Goal: Task Accomplishment & Management: Manage account settings

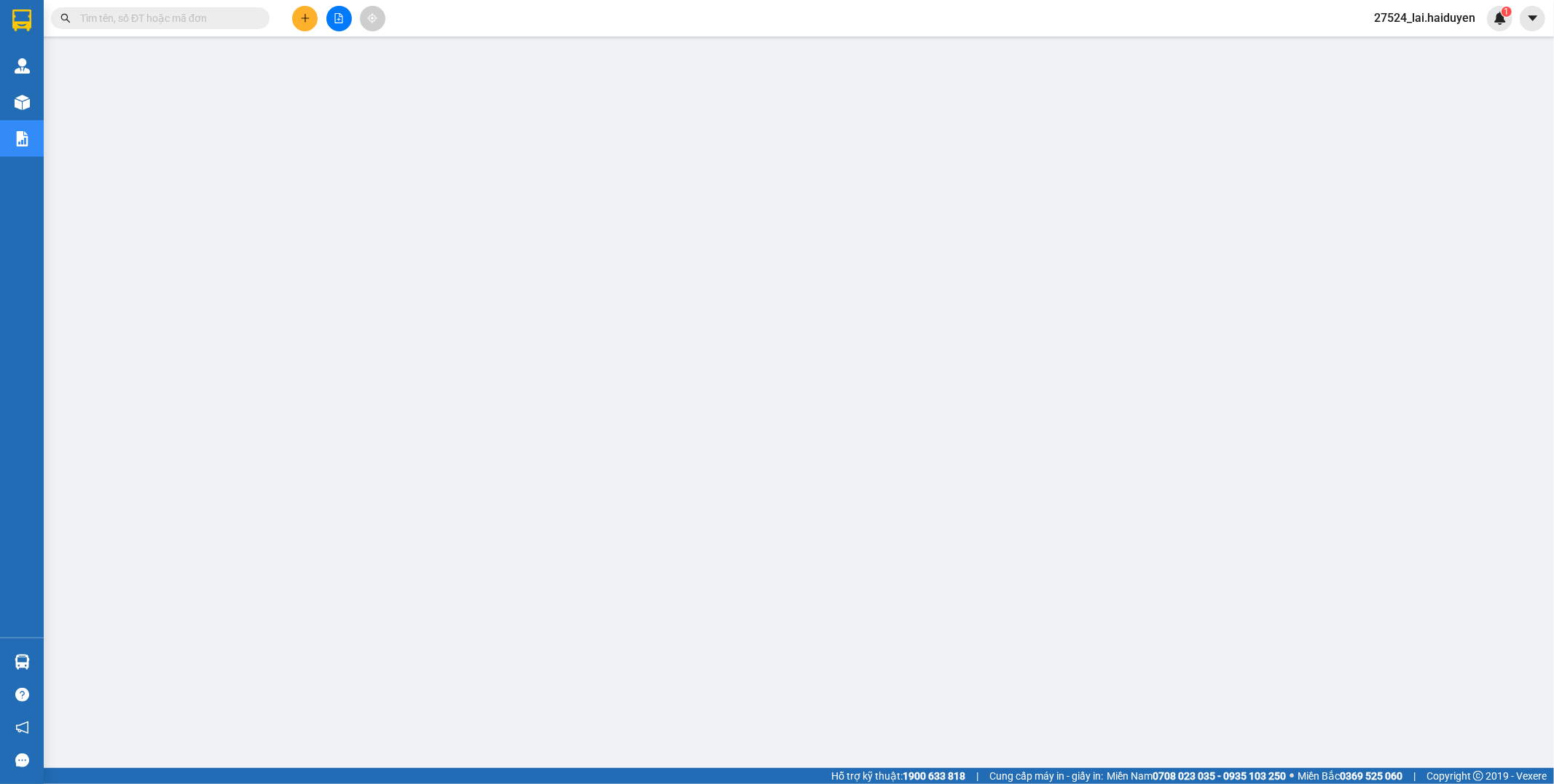
click at [1416, 25] on span "27524_lai.haiduyen" at bounding box center [1424, 18] width 125 height 18
click at [1431, 25] on span "27524_lai.haiduyen" at bounding box center [1424, 18] width 125 height 18
click at [1425, 49] on span "Đăng xuất" at bounding box center [1432, 45] width 92 height 16
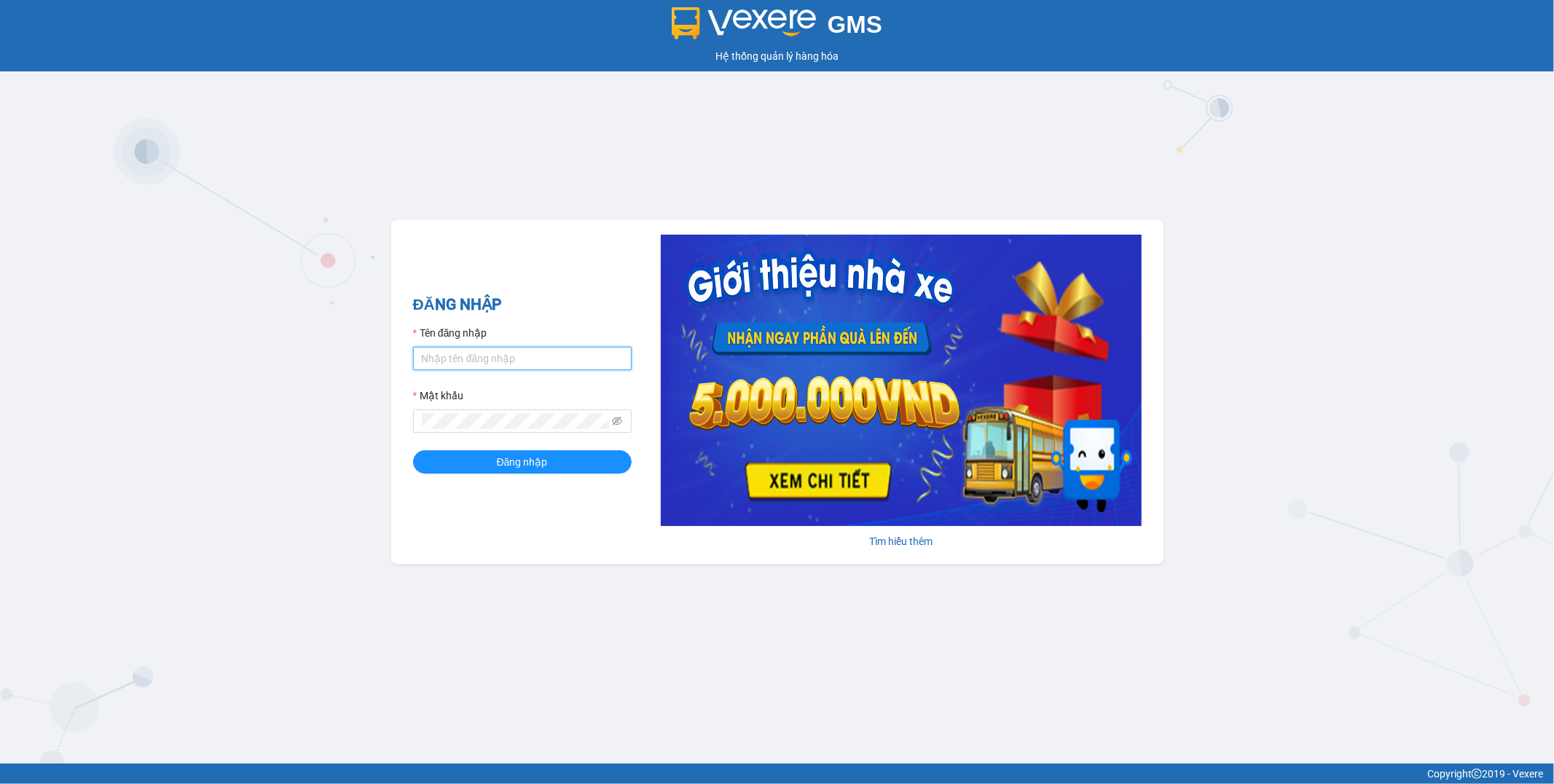
type input "cailay1.haiduyen"
click at [519, 359] on input "cailay1.haiduyen" at bounding box center [522, 359] width 219 height 24
click at [555, 463] on button "Đăng nhập" at bounding box center [522, 462] width 219 height 24
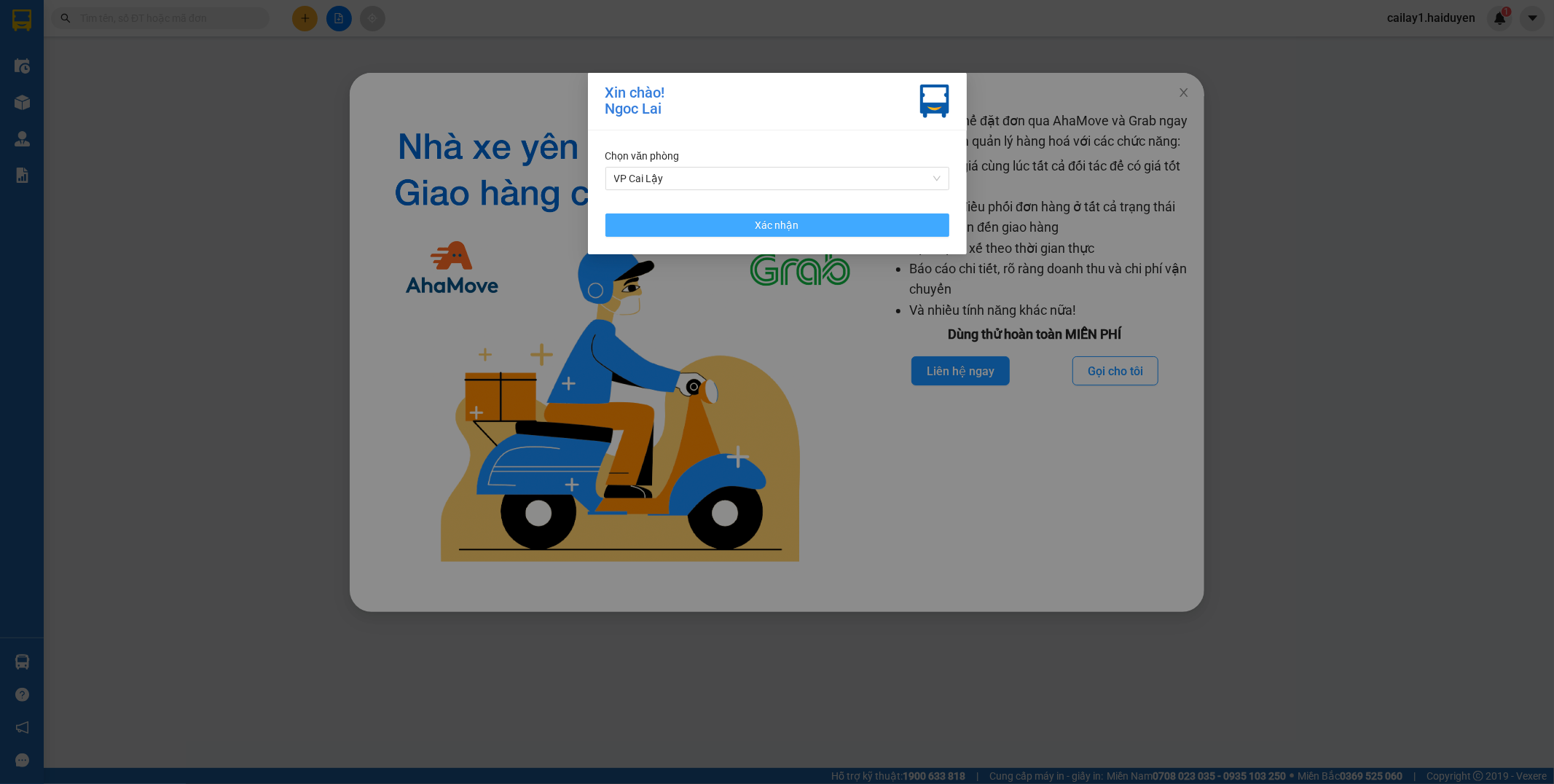
click at [743, 223] on button "Xác nhận" at bounding box center [777, 225] width 344 height 24
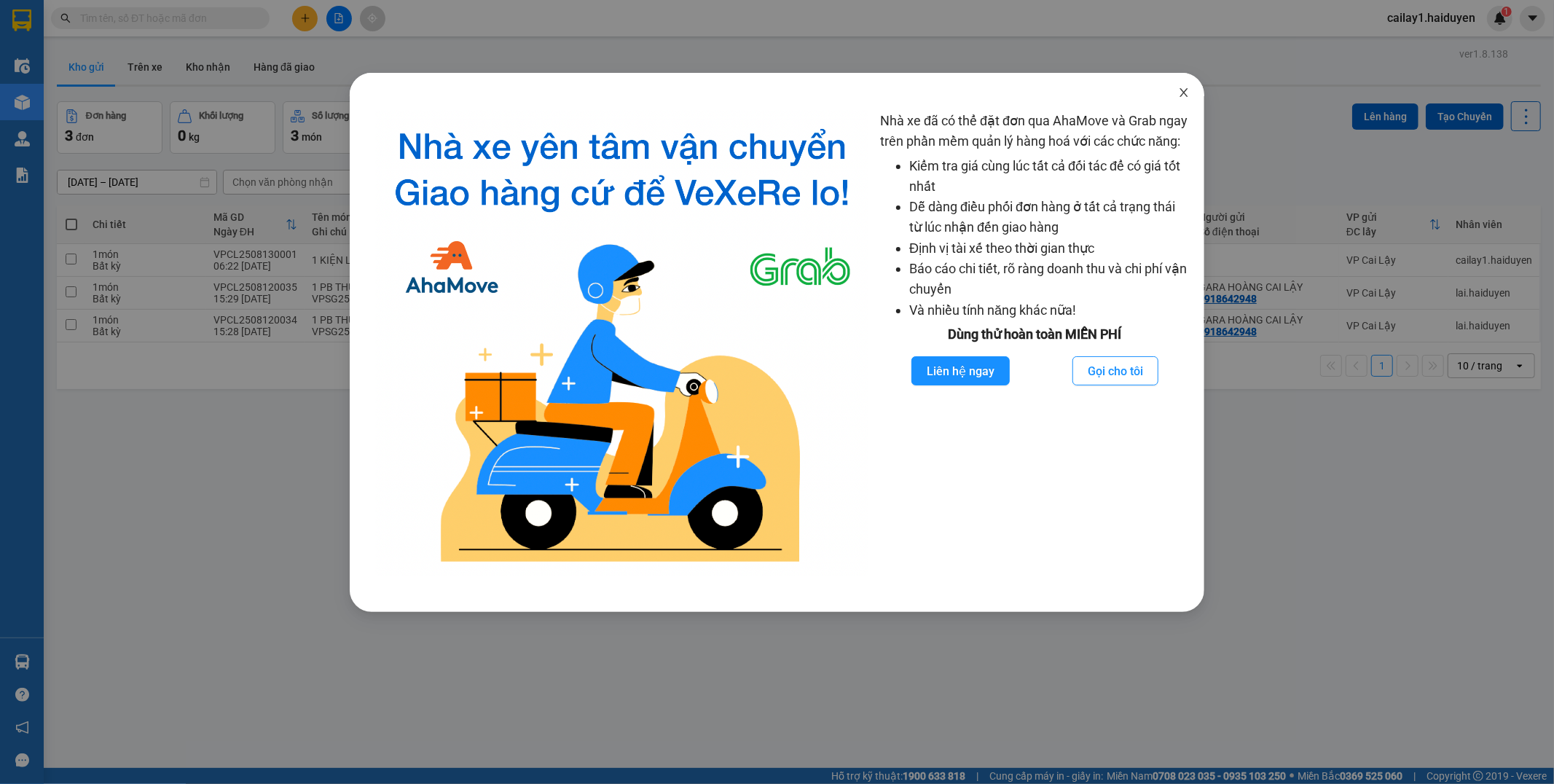
click at [1182, 94] on icon "close" at bounding box center [1183, 93] width 12 height 12
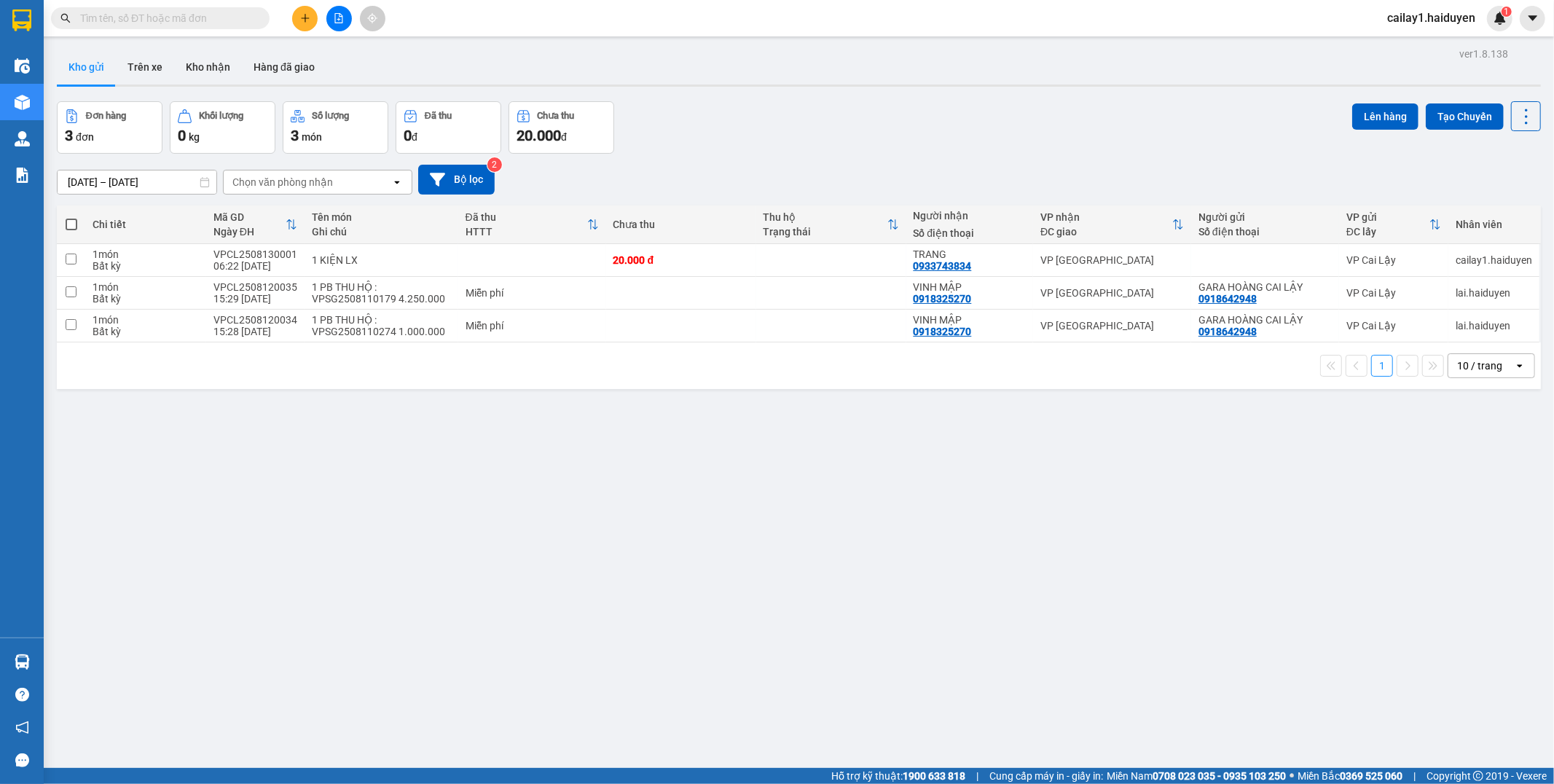
click at [155, 19] on input "text" at bounding box center [166, 18] width 172 height 16
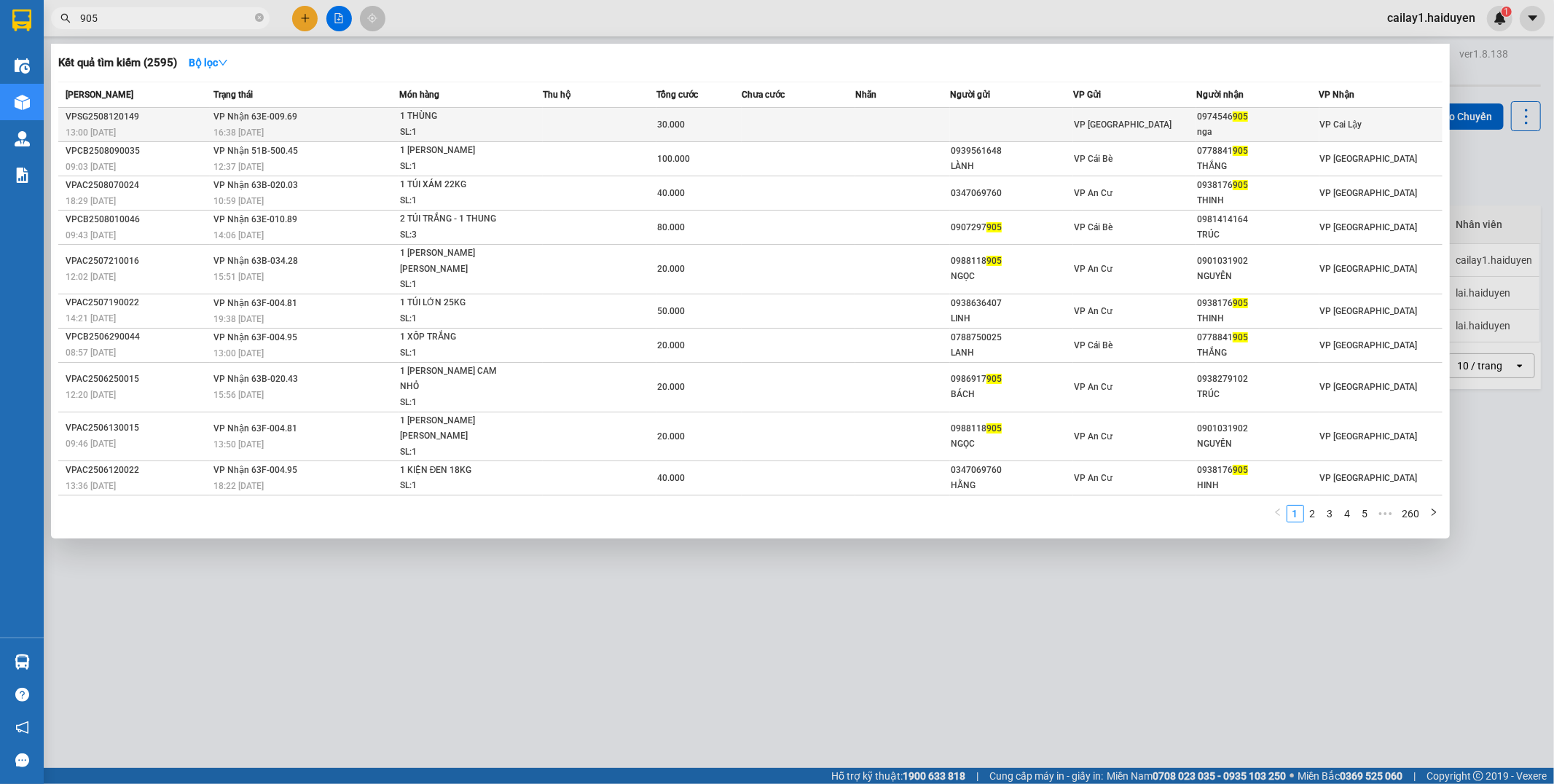
type input "905"
click at [460, 109] on div "1 THÙNG" at bounding box center [455, 116] width 109 height 16
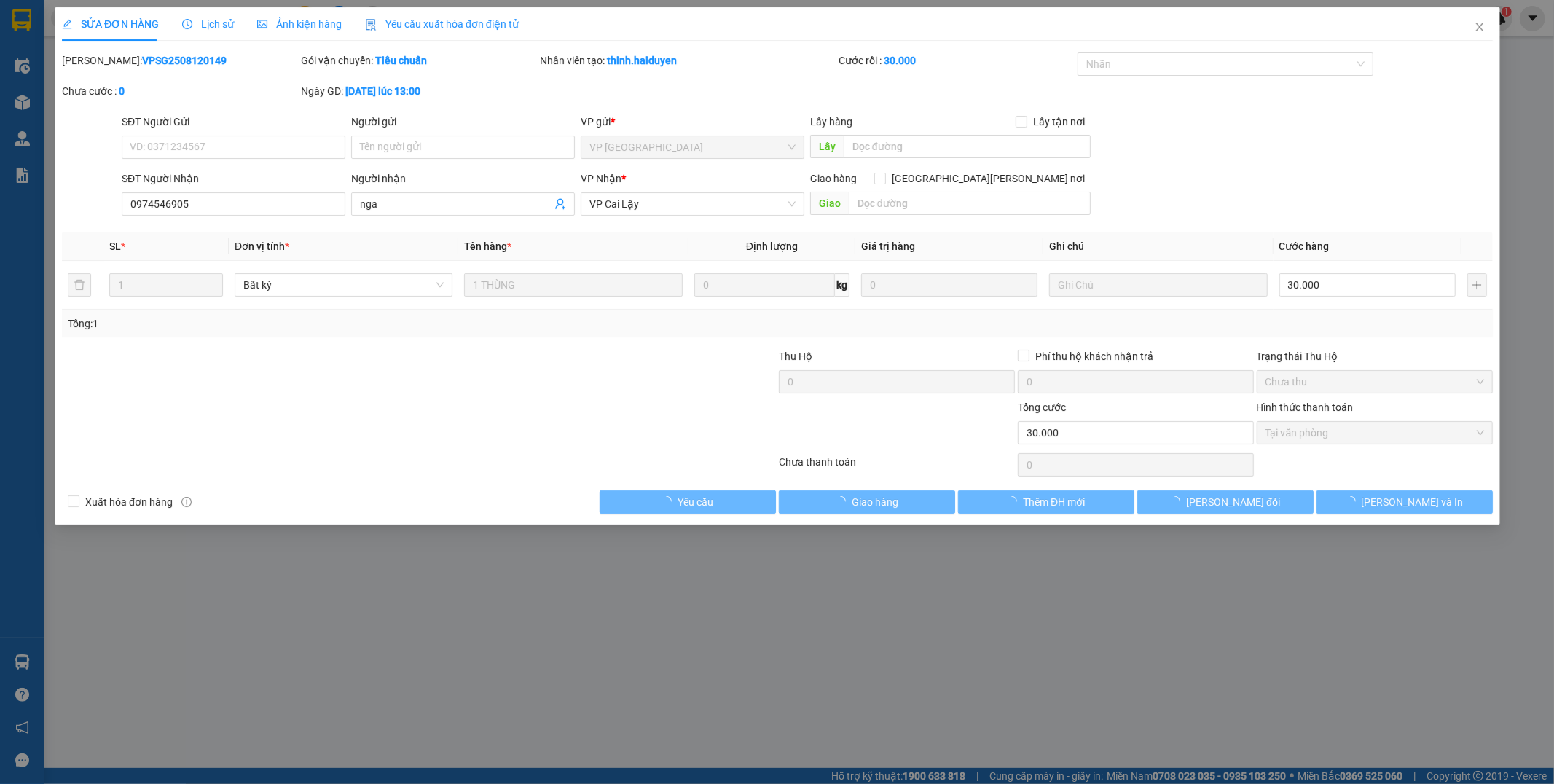
type input "0974546905"
type input "nga"
type input "30.000"
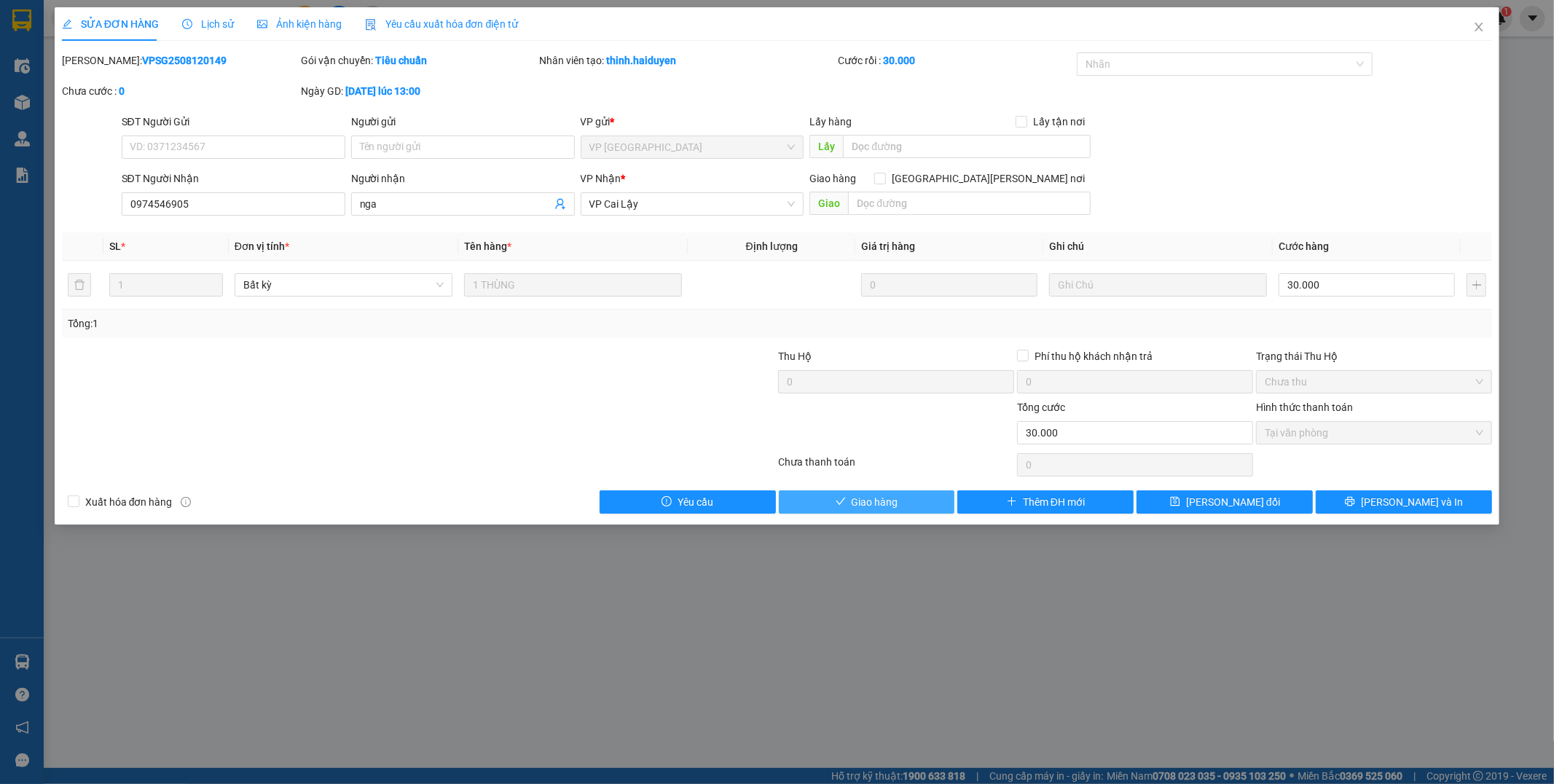
click at [876, 501] on span "Giao hàng" at bounding box center [875, 502] width 46 height 16
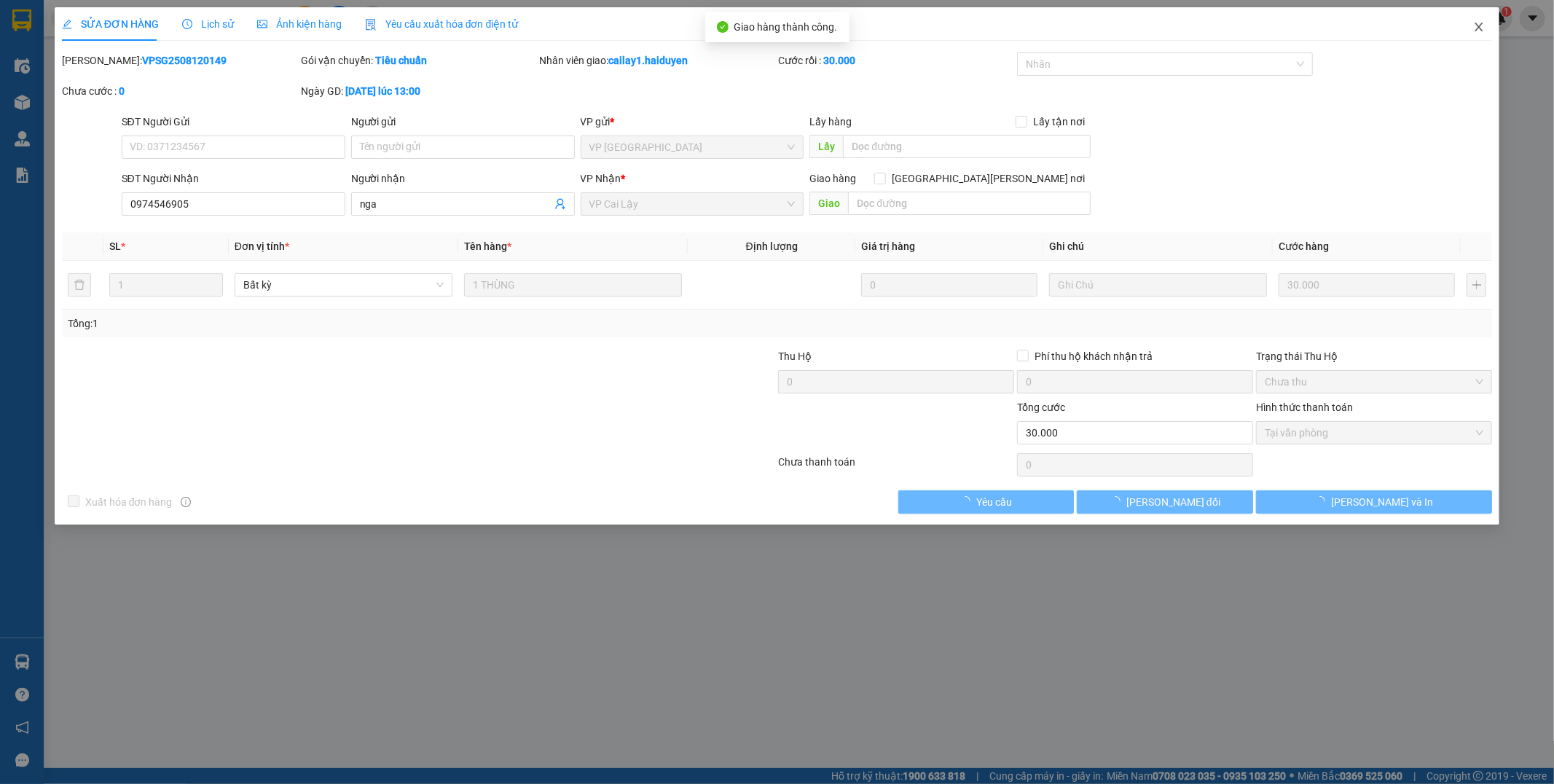
click at [1474, 37] on span "Close" at bounding box center [1478, 27] width 41 height 41
click at [1476, 29] on div "cailay1.haiduyen 1" at bounding box center [1443, 18] width 137 height 26
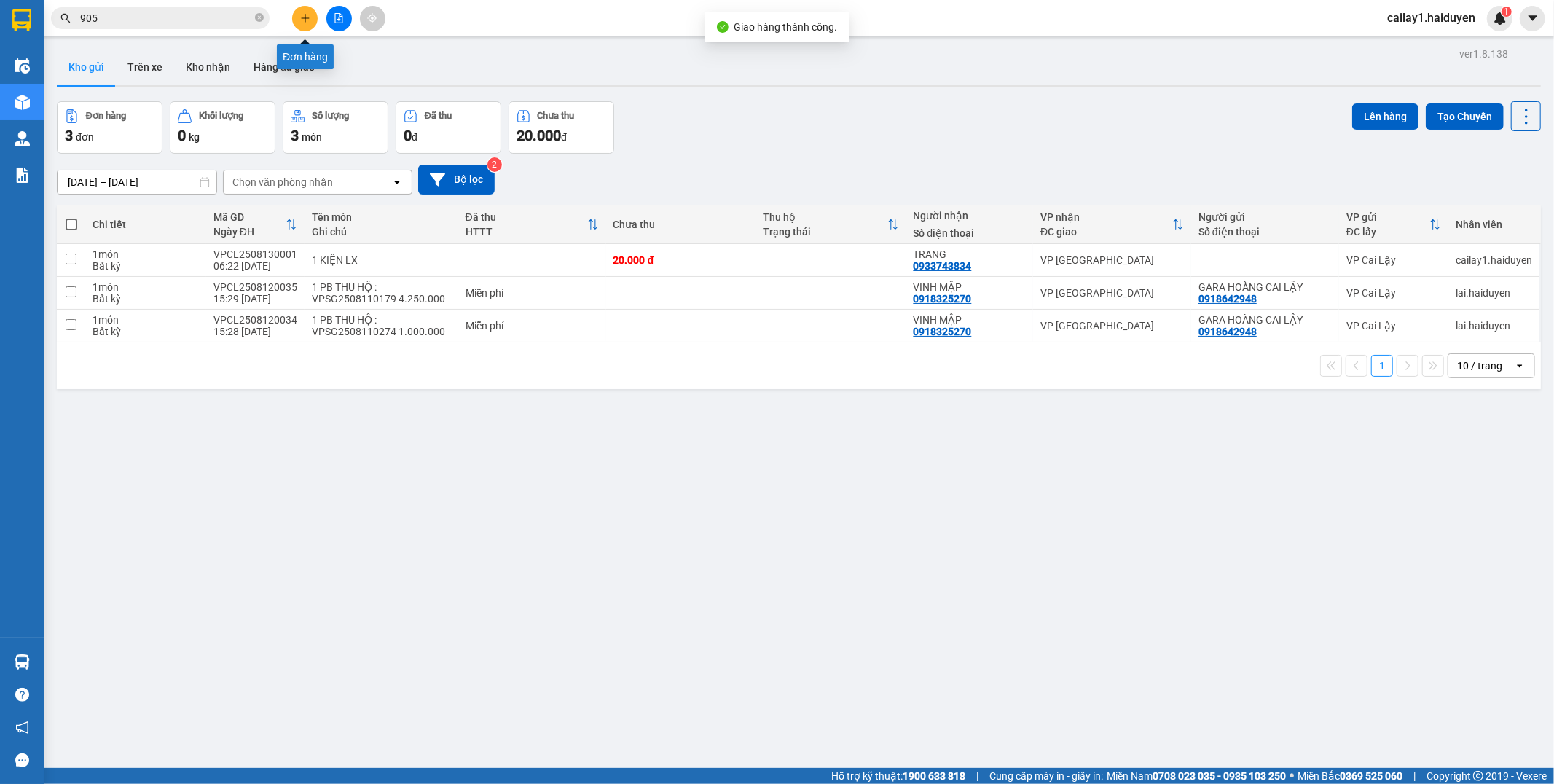
click at [297, 17] on button at bounding box center [304, 18] width 26 height 26
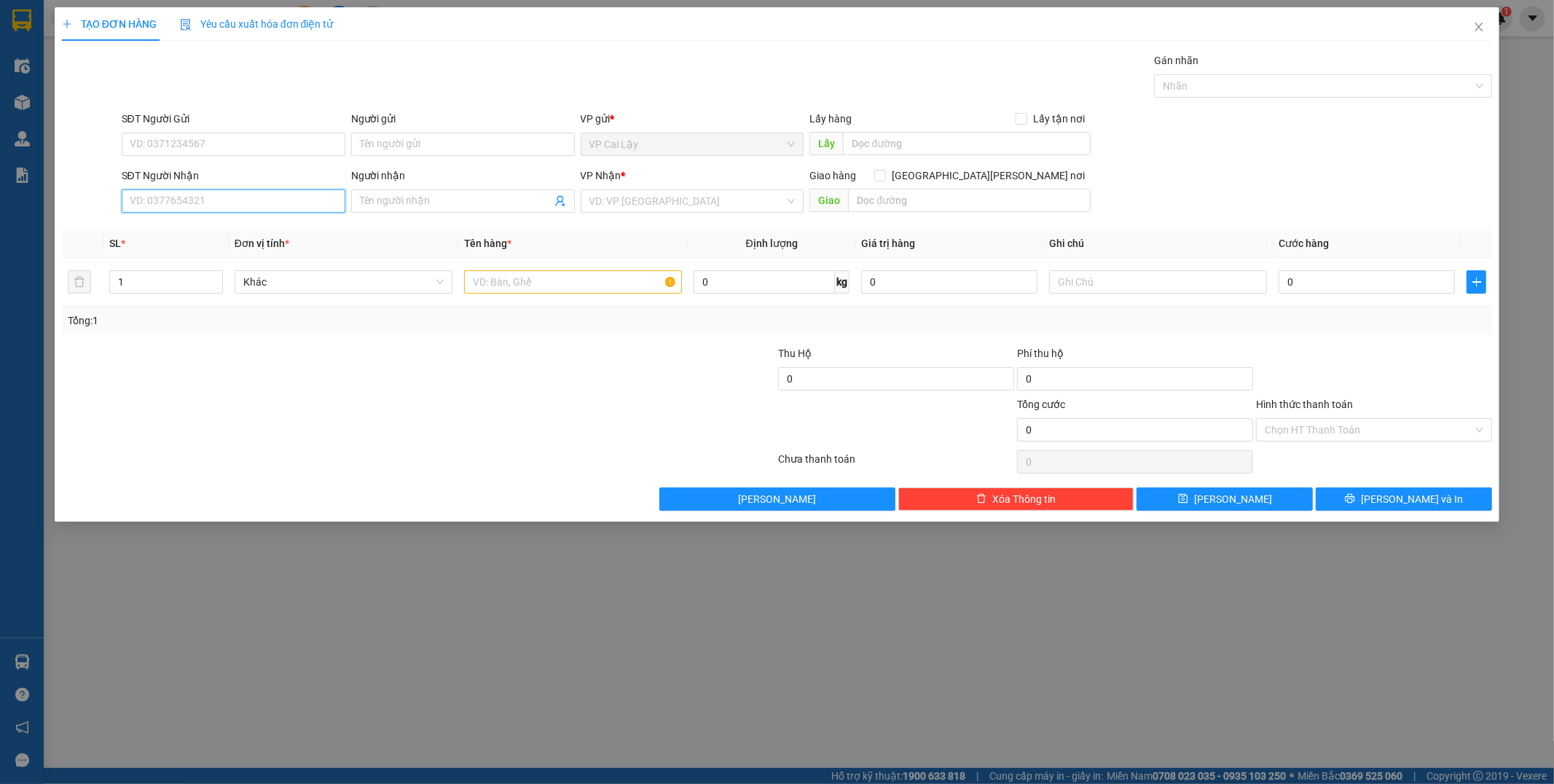
drag, startPoint x: 299, startPoint y: 200, endPoint x: 264, endPoint y: 205, distance: 35.4
click at [296, 200] on input "SĐT Người Nhận" at bounding box center [233, 201] width 223 height 24
type input "0703043412"
click at [283, 235] on div "0703043412 - TUẤN" at bounding box center [234, 230] width 206 height 16
type input "TUẤN"
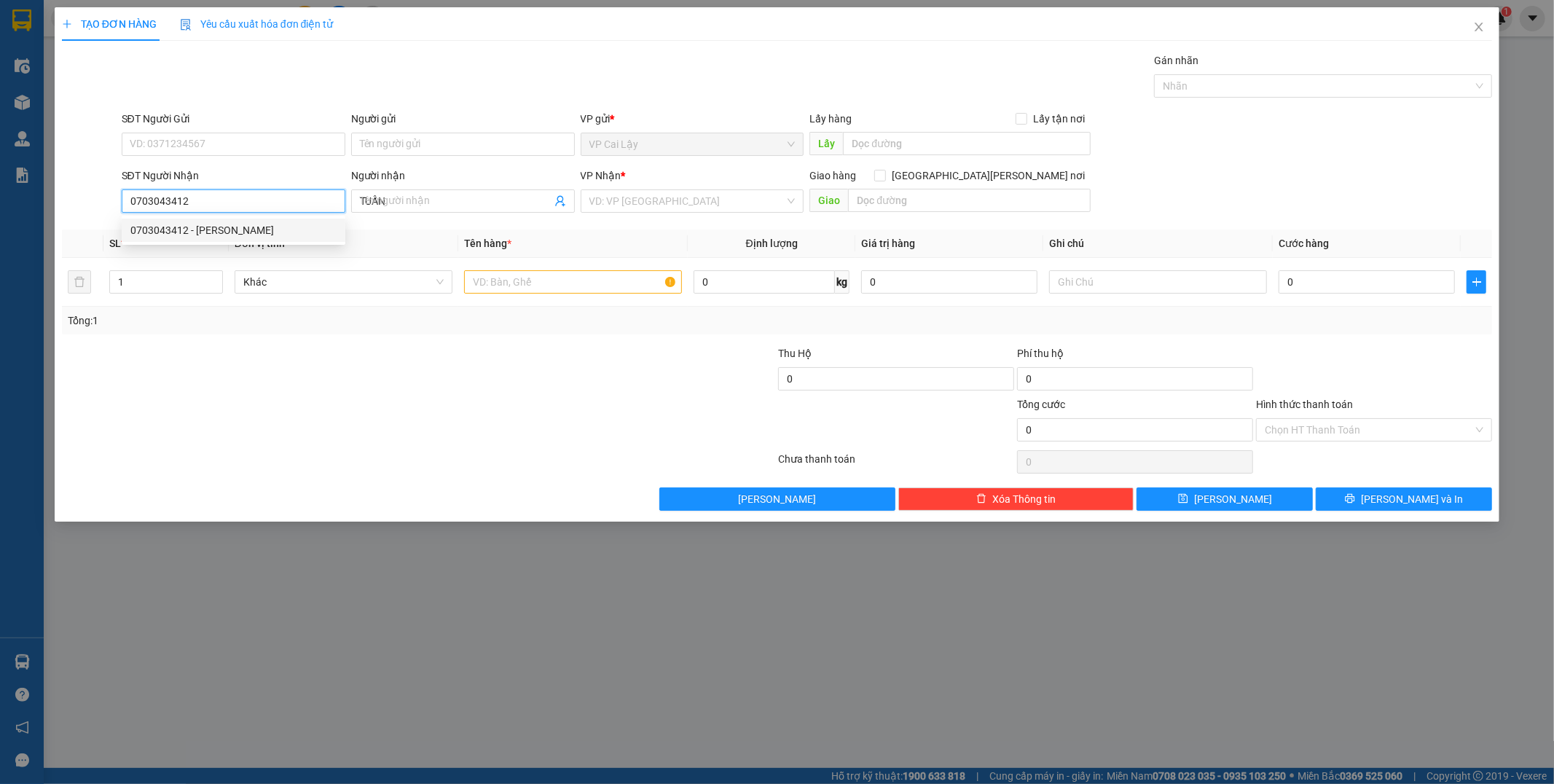
type input "30.000"
type input "0703043412"
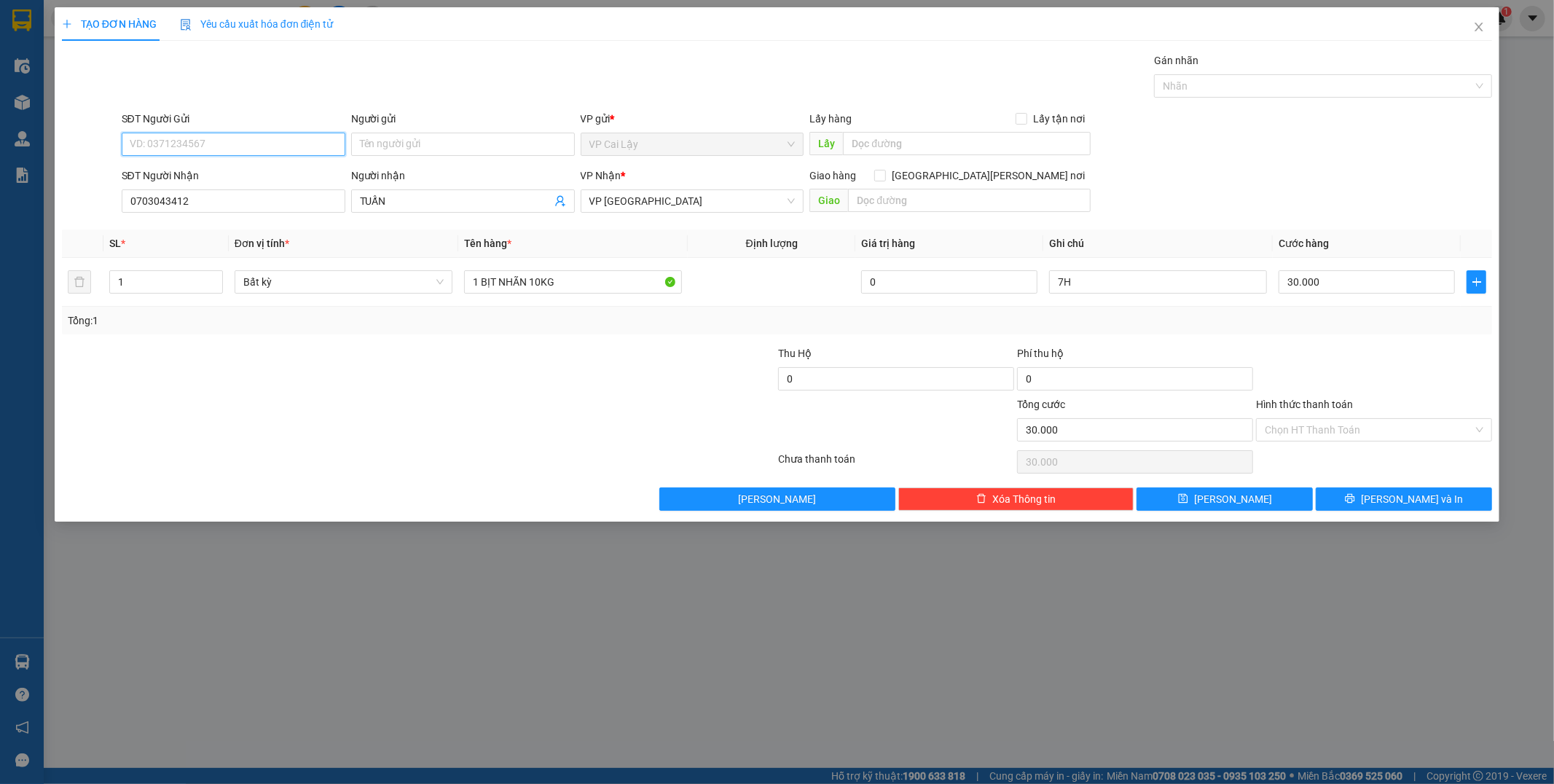
click at [265, 136] on input "SĐT Người Gửi" at bounding box center [233, 144] width 223 height 24
click at [540, 290] on input "1 BỊT NHÃN 10KG" at bounding box center [573, 282] width 218 height 24
click at [591, 286] on input "1 BỊT NHÃN 10KG" at bounding box center [573, 282] width 218 height 24
click at [515, 388] on div at bounding box center [299, 371] width 477 height 51
click at [212, 140] on input "SĐT Người Gửi" at bounding box center [233, 144] width 223 height 24
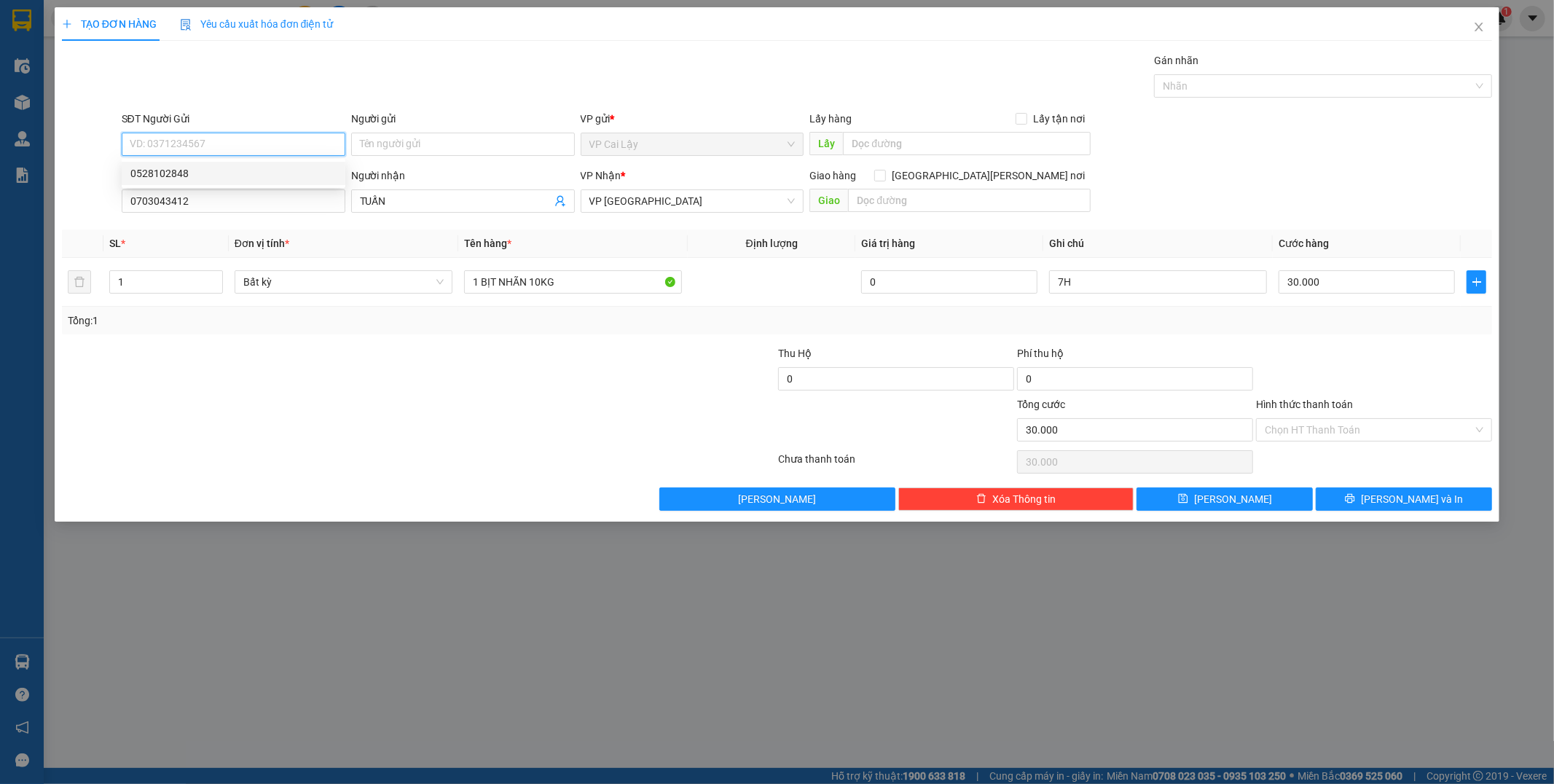
drag, startPoint x: 199, startPoint y: 167, endPoint x: 207, endPoint y: 158, distance: 12.0
click at [200, 167] on div "0528102848" at bounding box center [234, 173] width 206 height 16
type input "0528102848"
type input "CHỢ THUỘC NHIÊU"
click at [1337, 427] on input "Hình thức thanh toán" at bounding box center [1368, 430] width 209 height 22
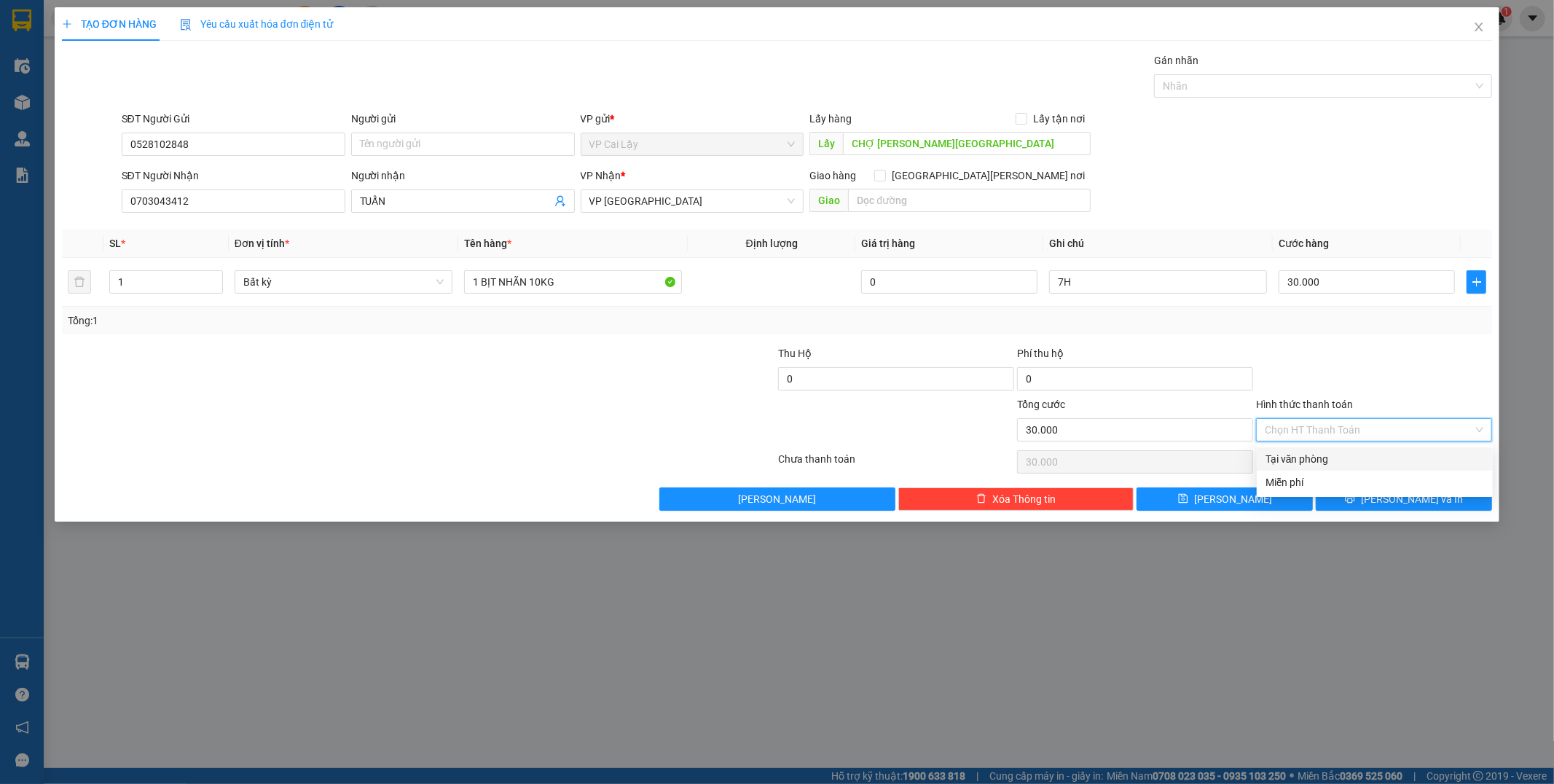
click at [1340, 475] on div "Miễn phí" at bounding box center [1374, 483] width 219 height 16
type input "0"
click at [1352, 433] on span "Miễn phí" at bounding box center [1373, 430] width 219 height 22
click at [1348, 461] on div "Tại văn phòng" at bounding box center [1374, 459] width 219 height 16
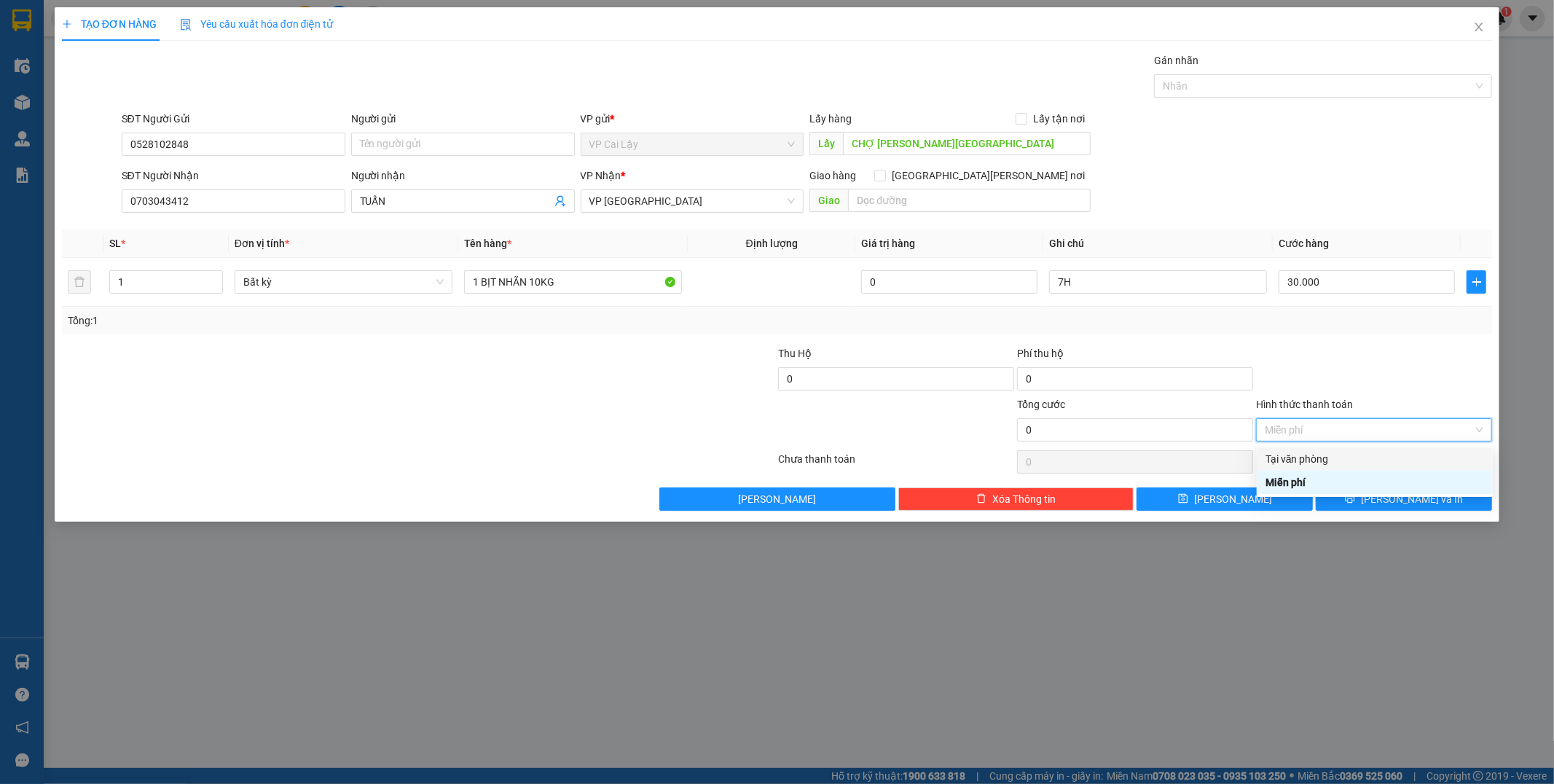
type input "30.000"
click at [1390, 501] on button "Lưu và In" at bounding box center [1403, 499] width 176 height 24
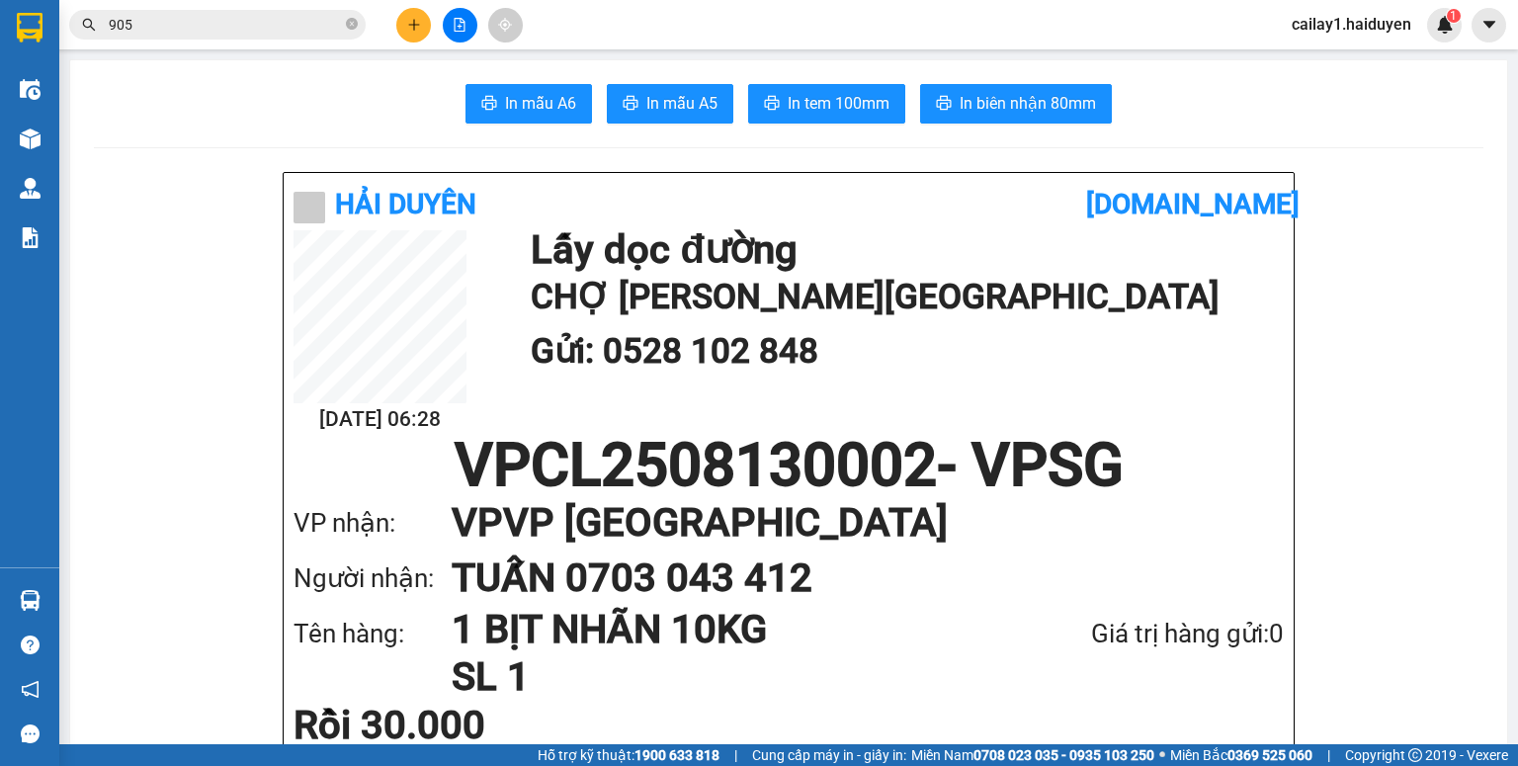
click at [63, 146] on main "In mẫu A6 In mẫu A5 In tem 100mm In biên nhận 80mm Hải Duyên vexere.com 13/08 0…" at bounding box center [759, 372] width 1518 height 744
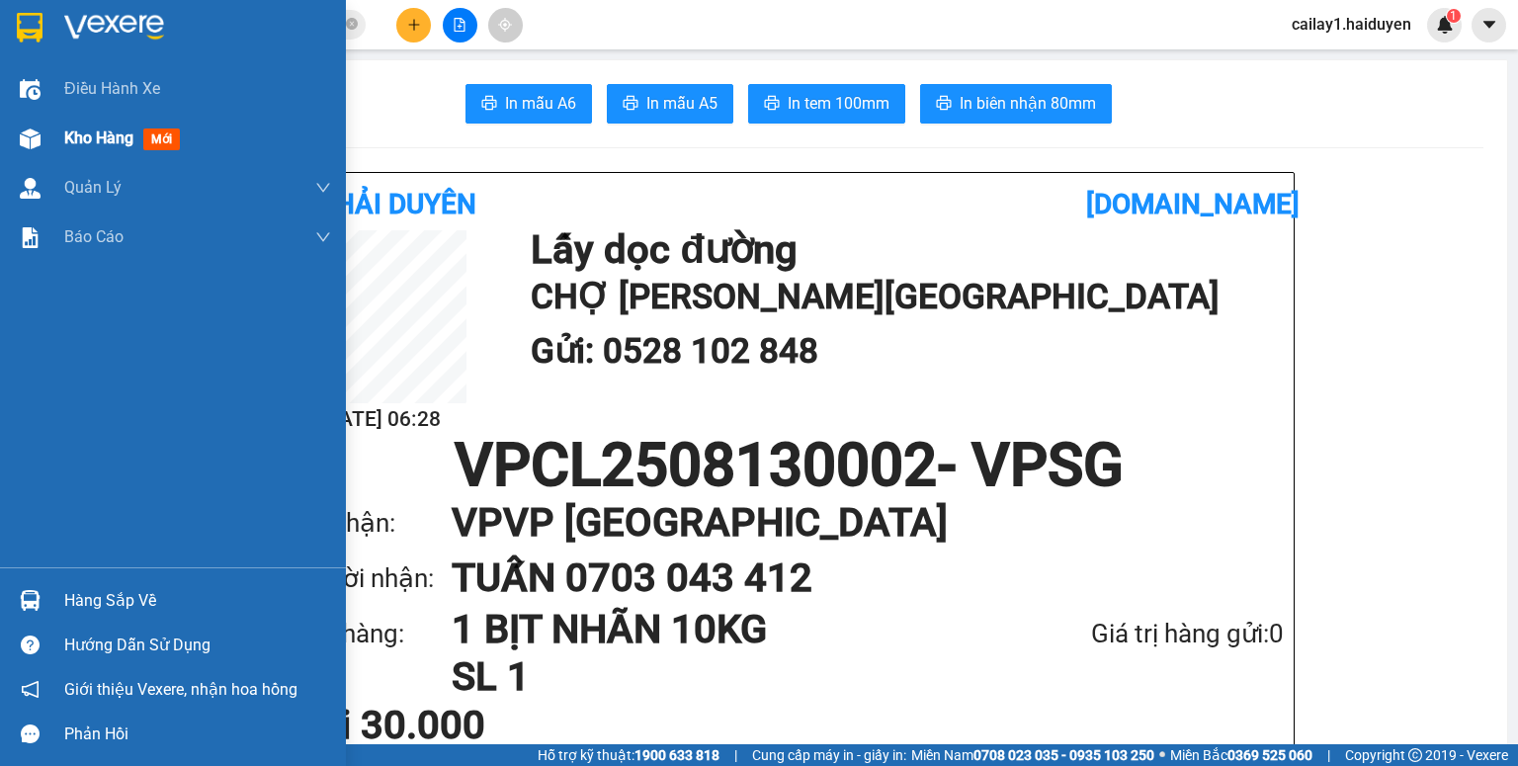
click at [34, 138] on img at bounding box center [30, 139] width 21 height 21
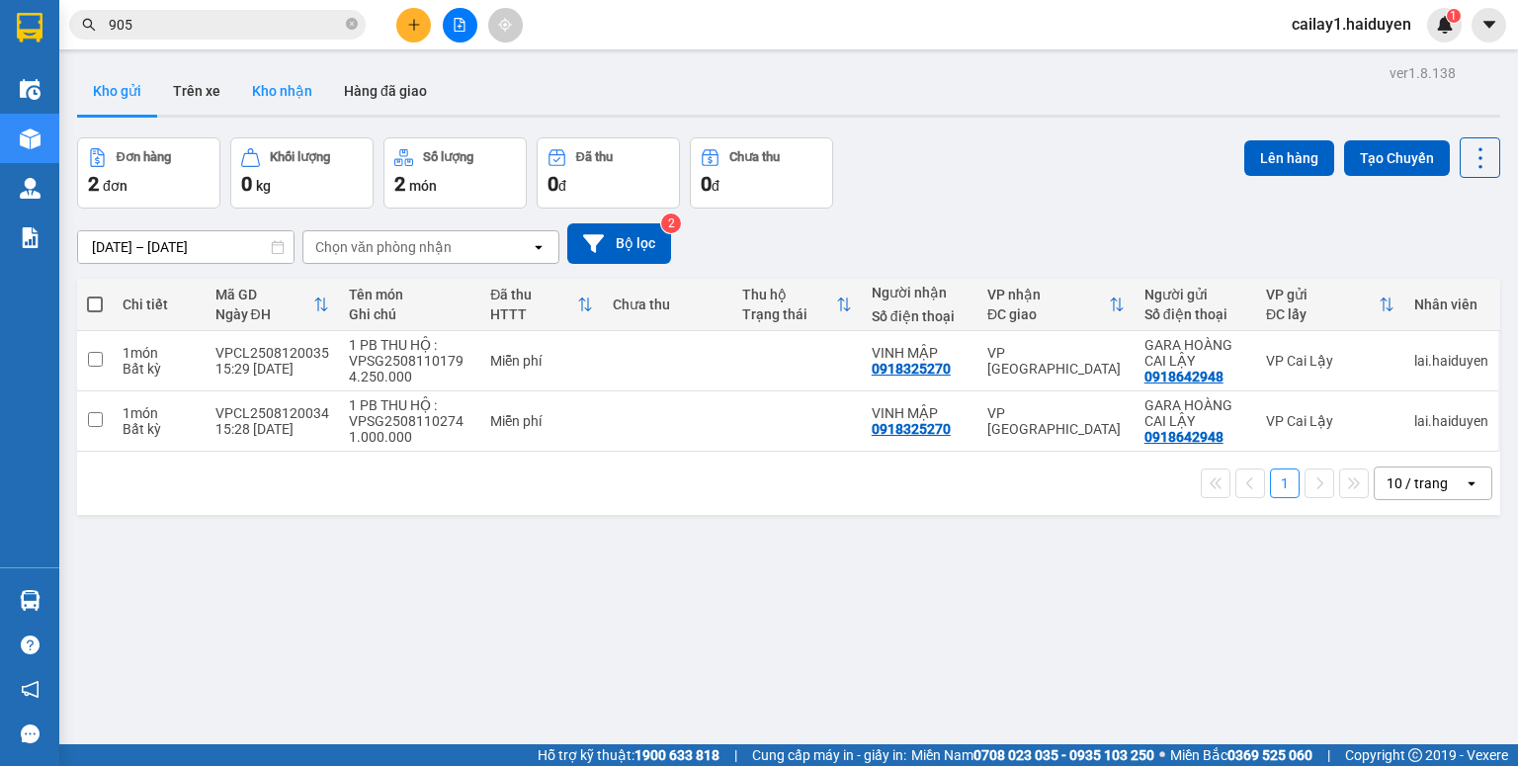
click at [295, 109] on button "Kho nhận" at bounding box center [282, 90] width 92 height 47
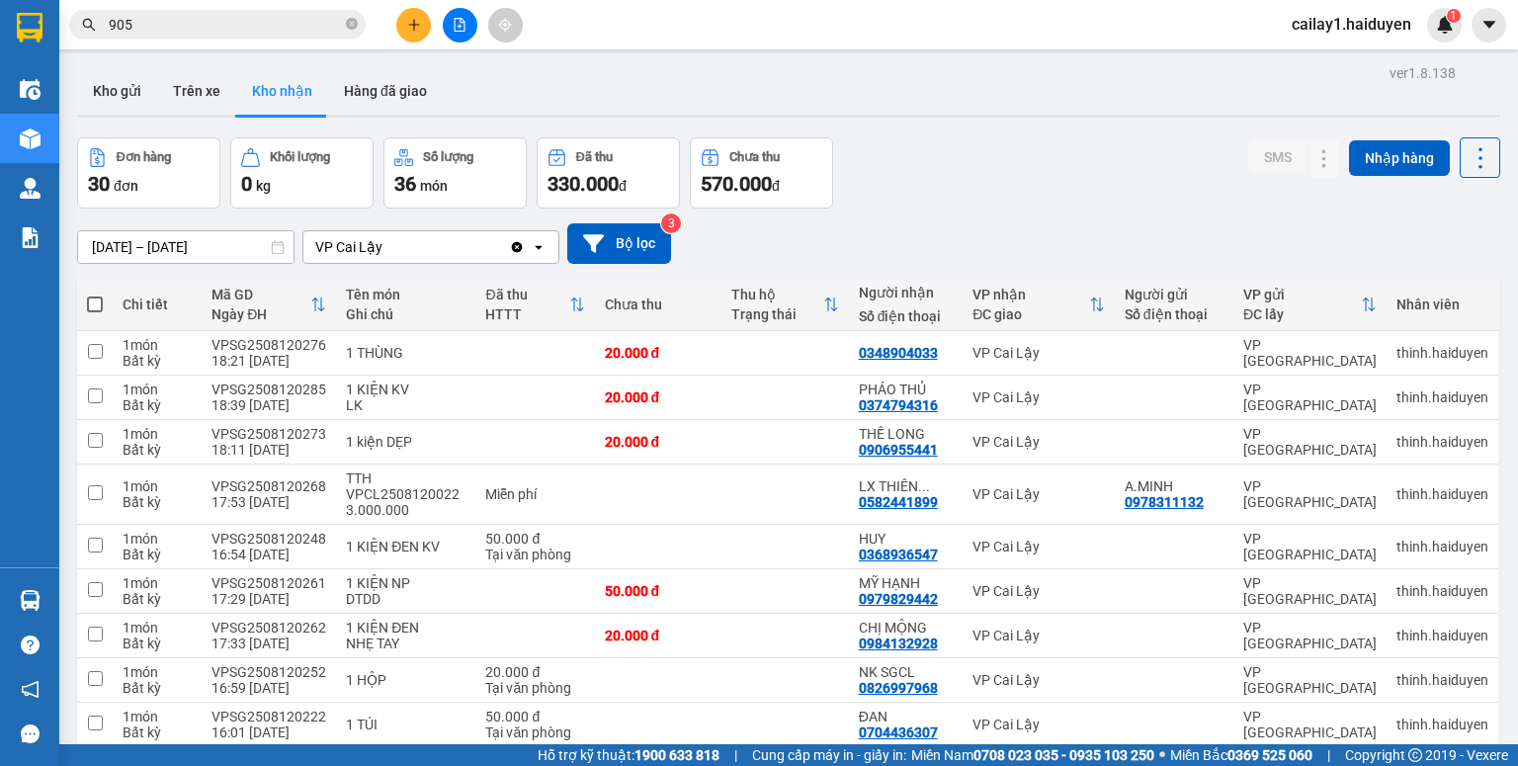
click at [264, 28] on input "905" at bounding box center [225, 25] width 233 height 22
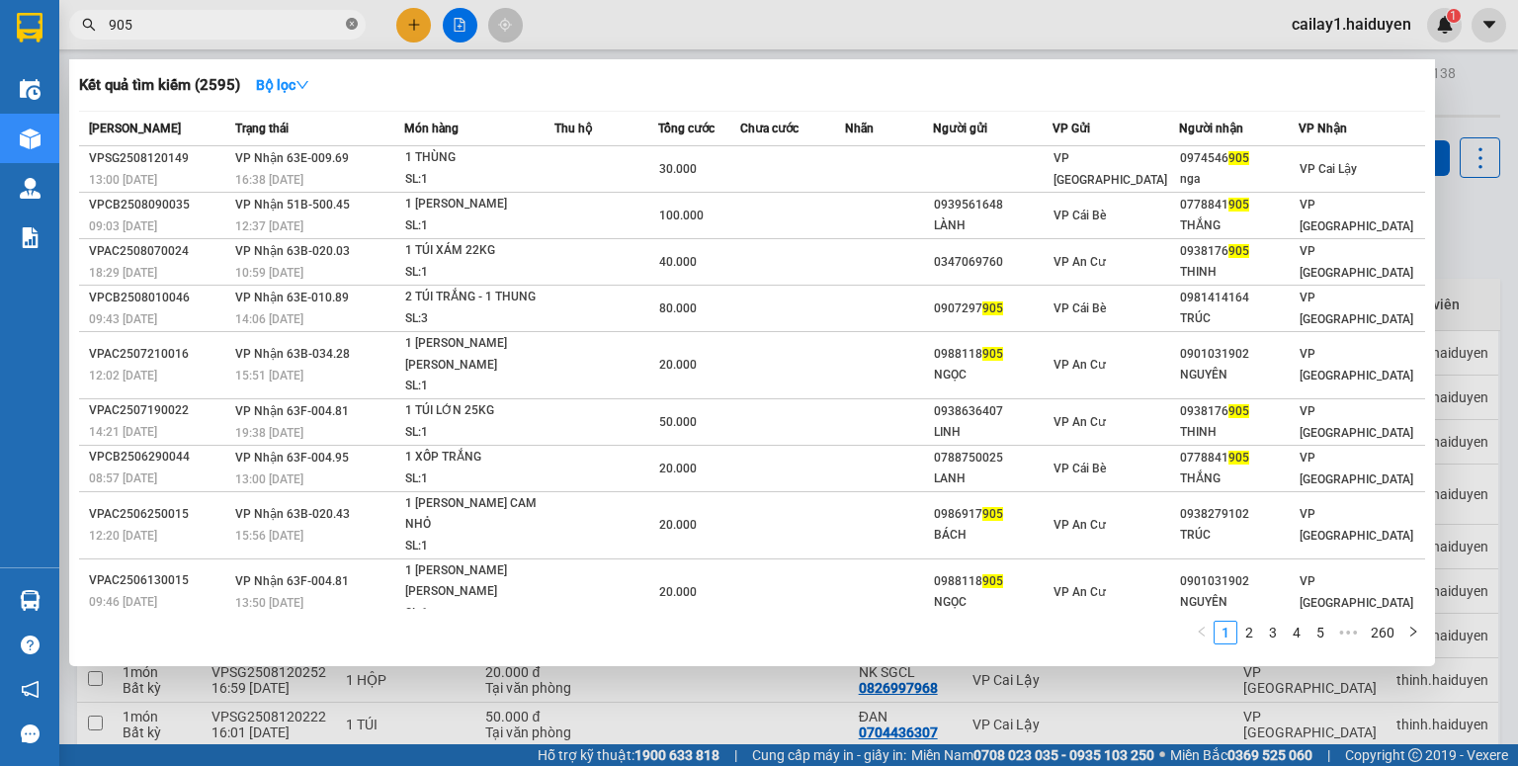
click at [350, 26] on icon "close-circle" at bounding box center [352, 24] width 12 height 12
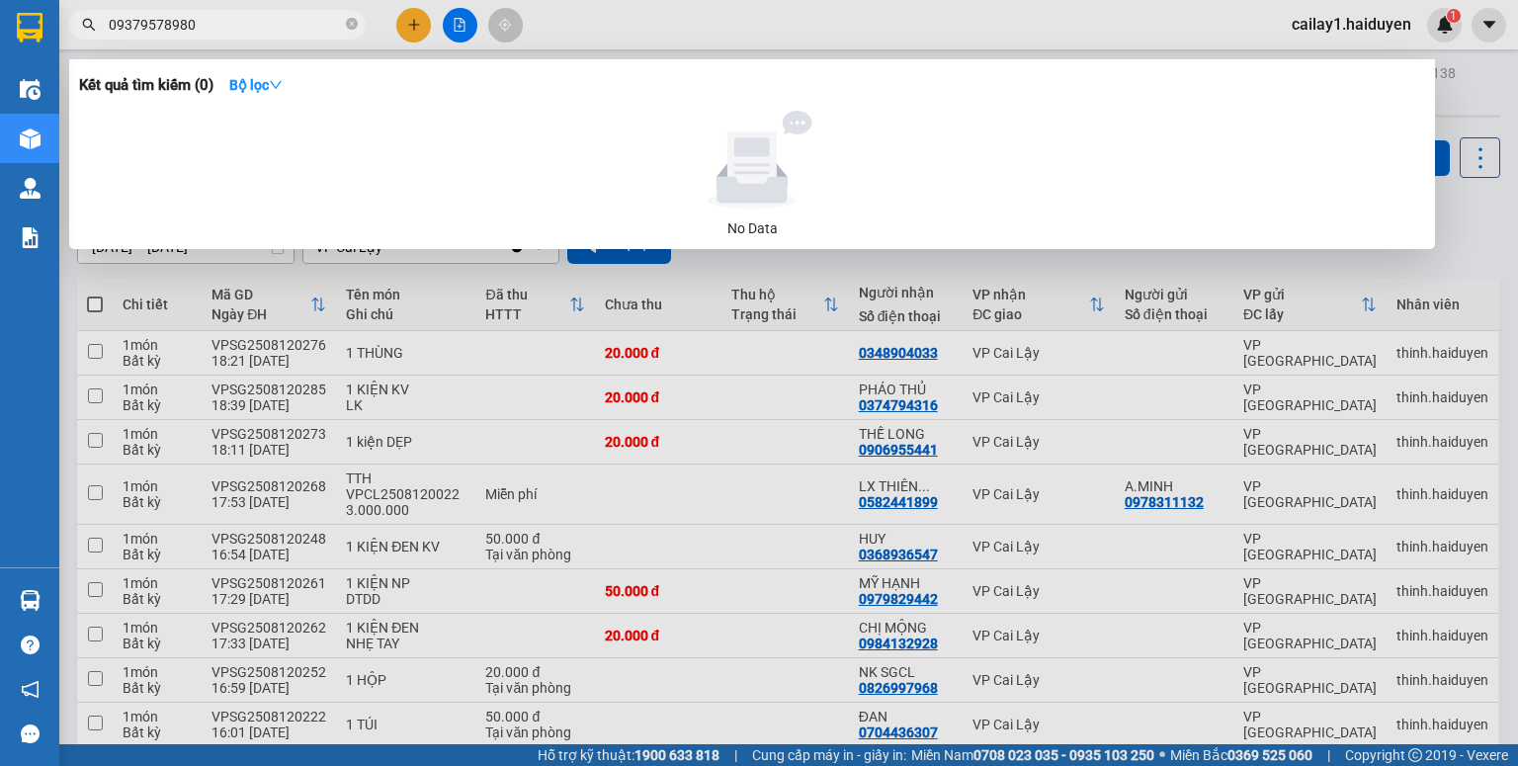
click at [175, 23] on input "09379578980" at bounding box center [225, 25] width 233 height 22
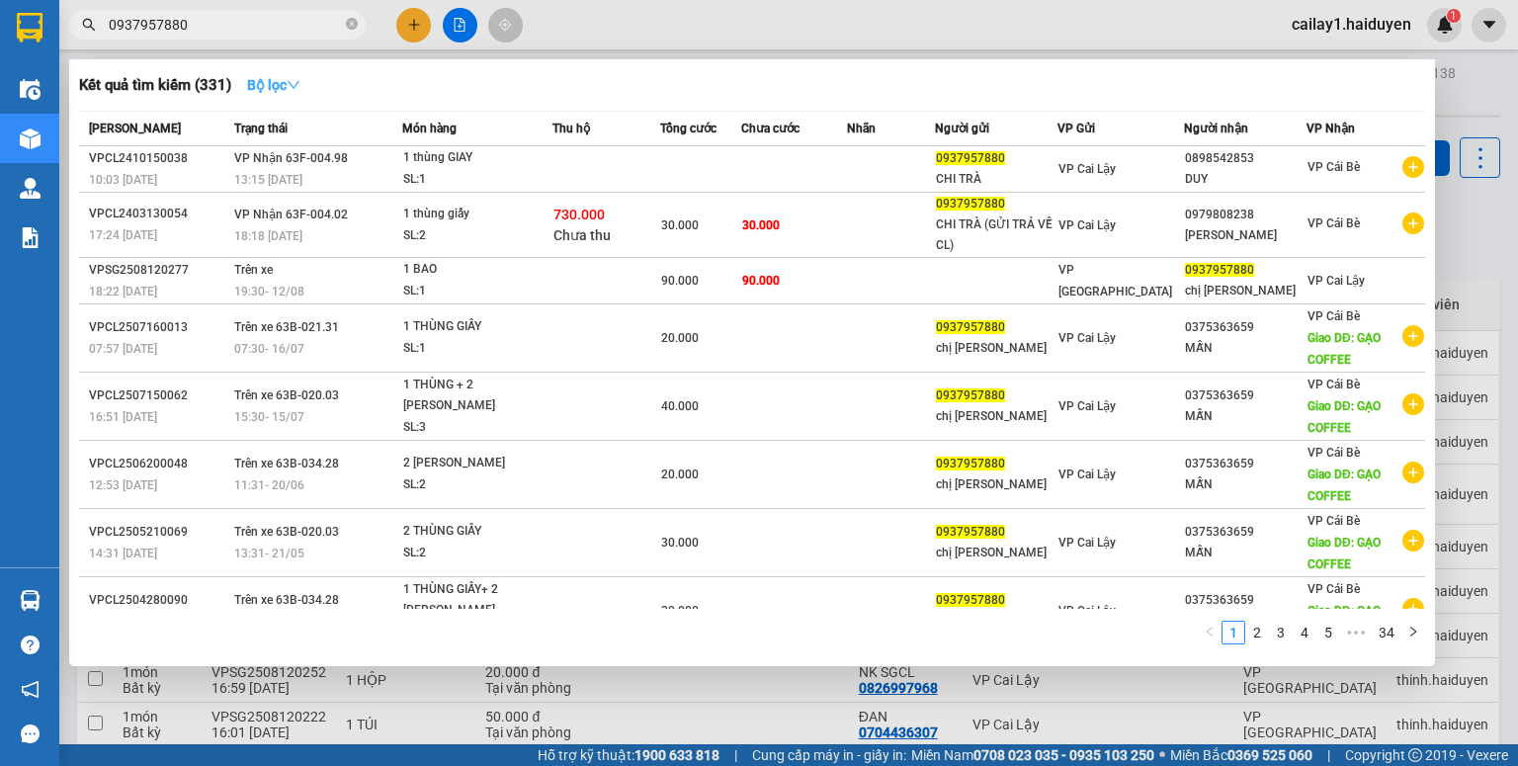
type input "0937957880"
click at [264, 81] on strong "Bộ lọc" at bounding box center [273, 85] width 53 height 16
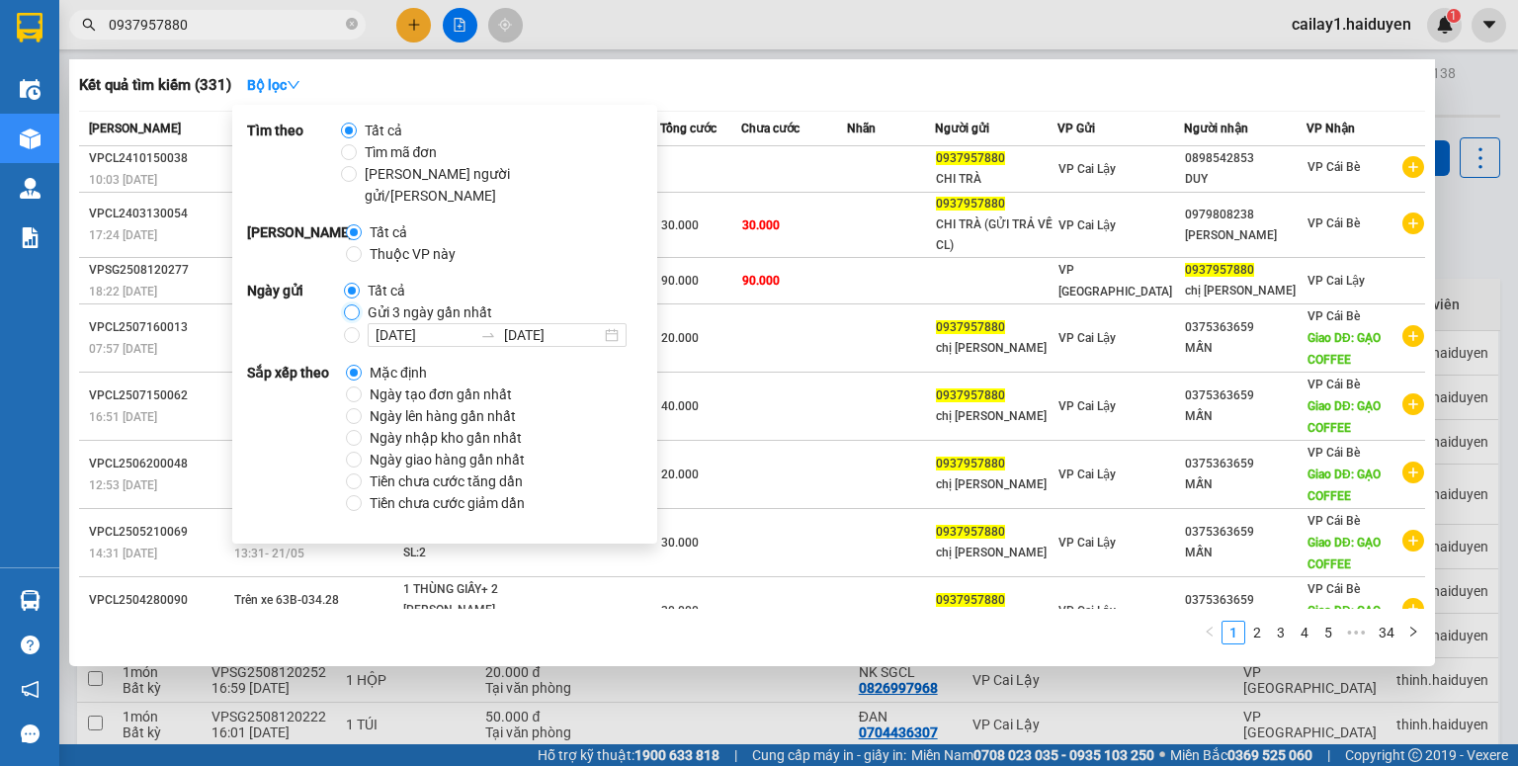
click at [352, 304] on input "Gửi 3 ngày gần nhất" at bounding box center [352, 312] width 16 height 16
radio input "true"
radio input "false"
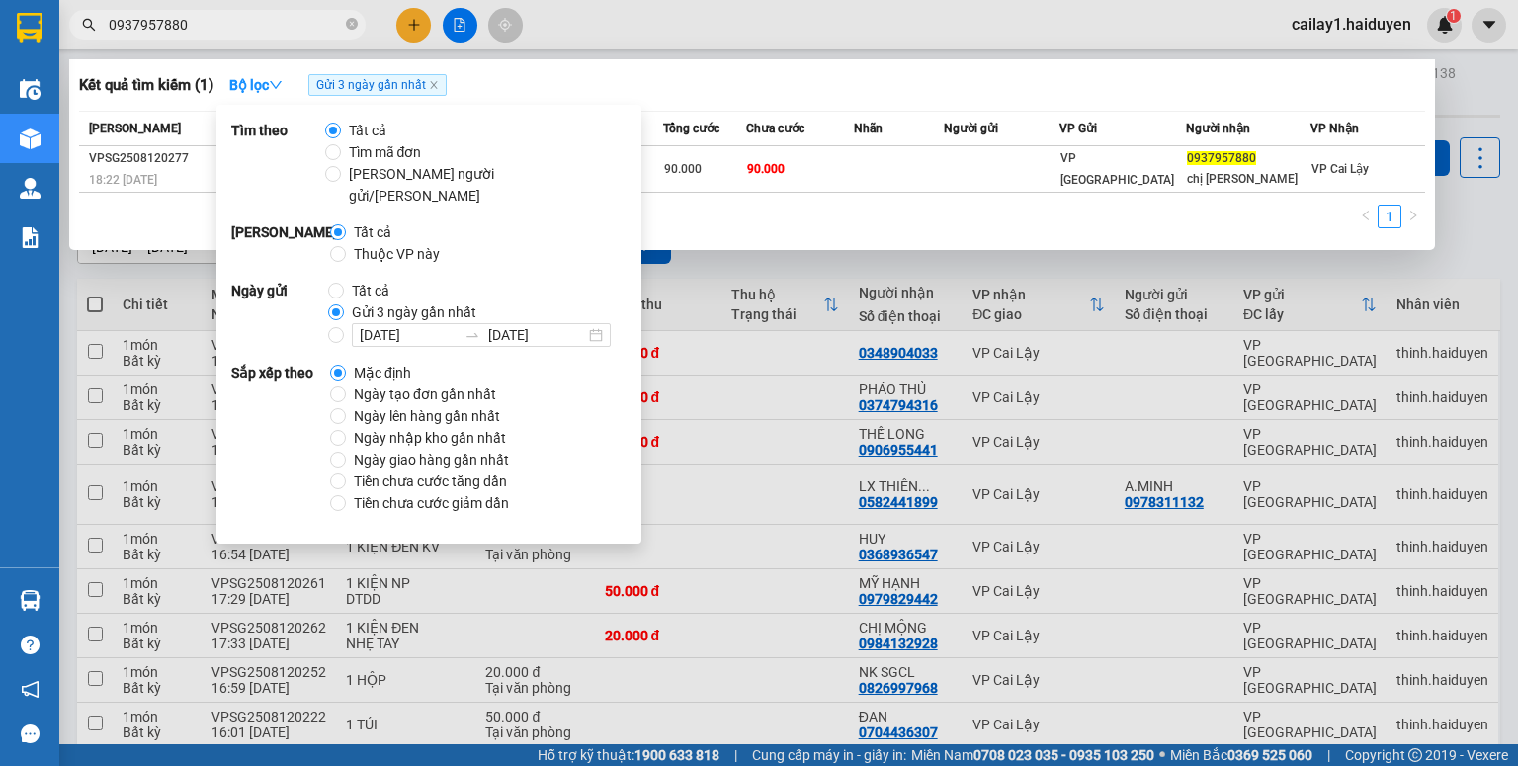
click at [782, 38] on div at bounding box center [759, 383] width 1518 height 766
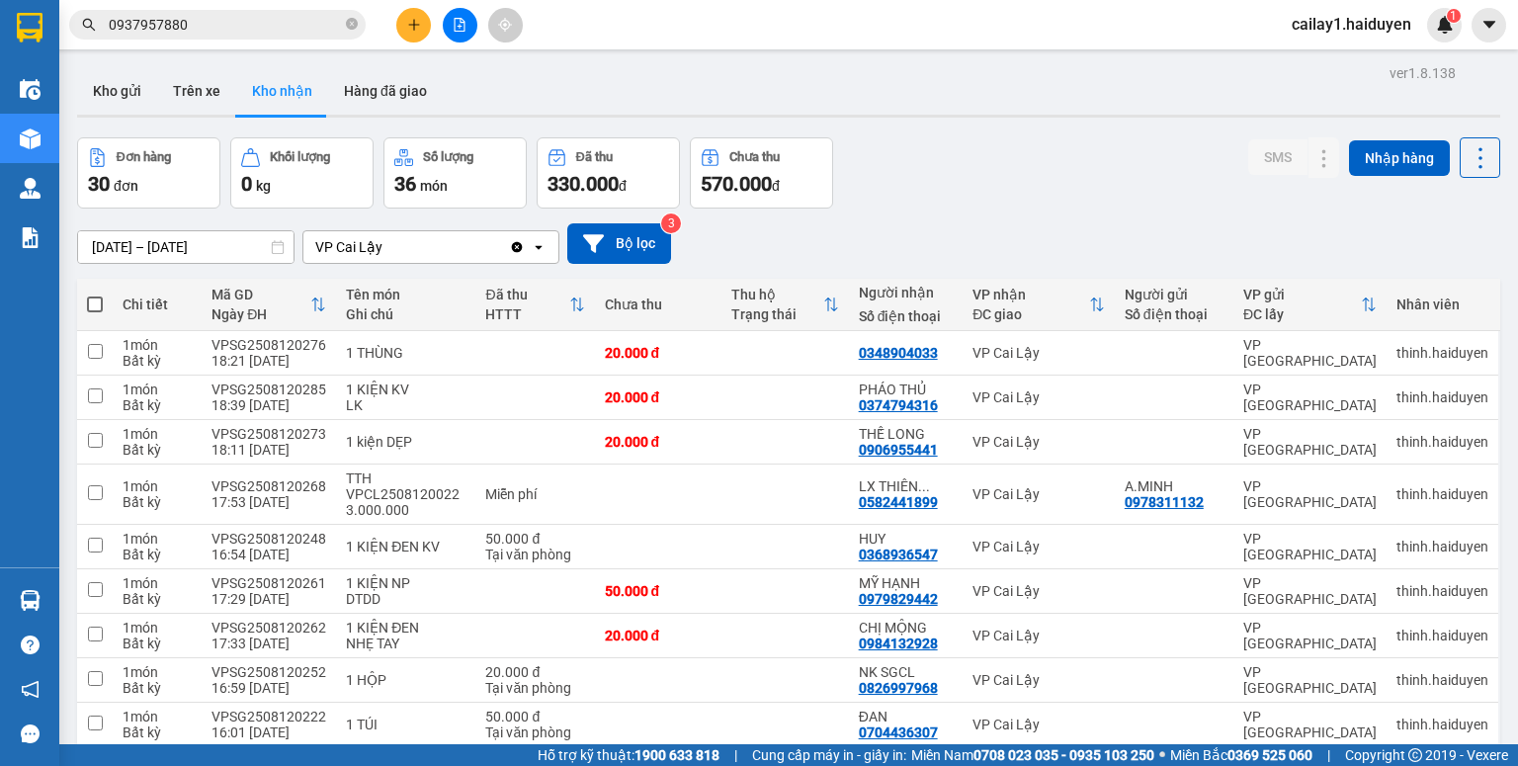
click at [224, 26] on input "0937957880" at bounding box center [225, 25] width 233 height 22
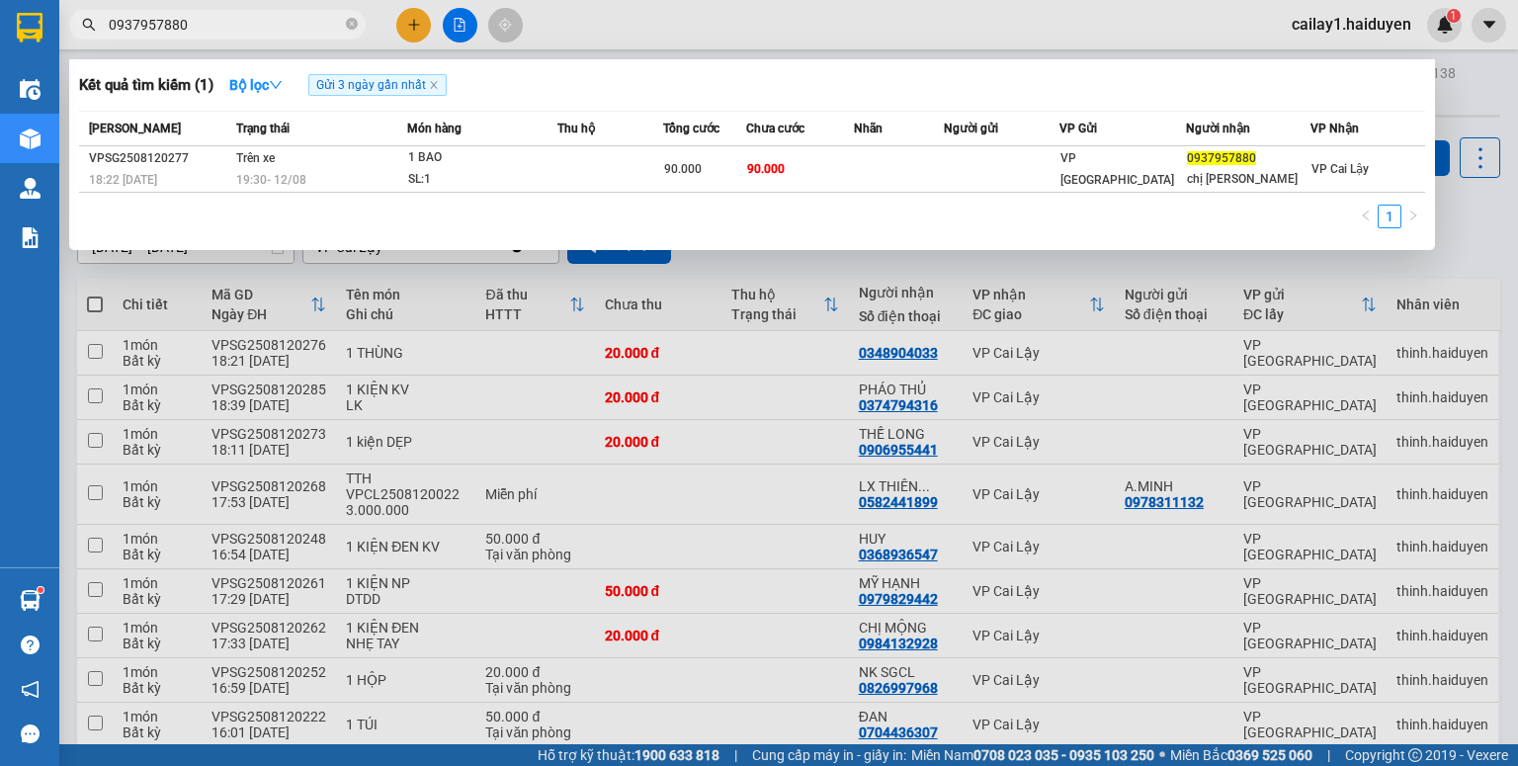
click at [565, 28] on div at bounding box center [759, 383] width 1518 height 766
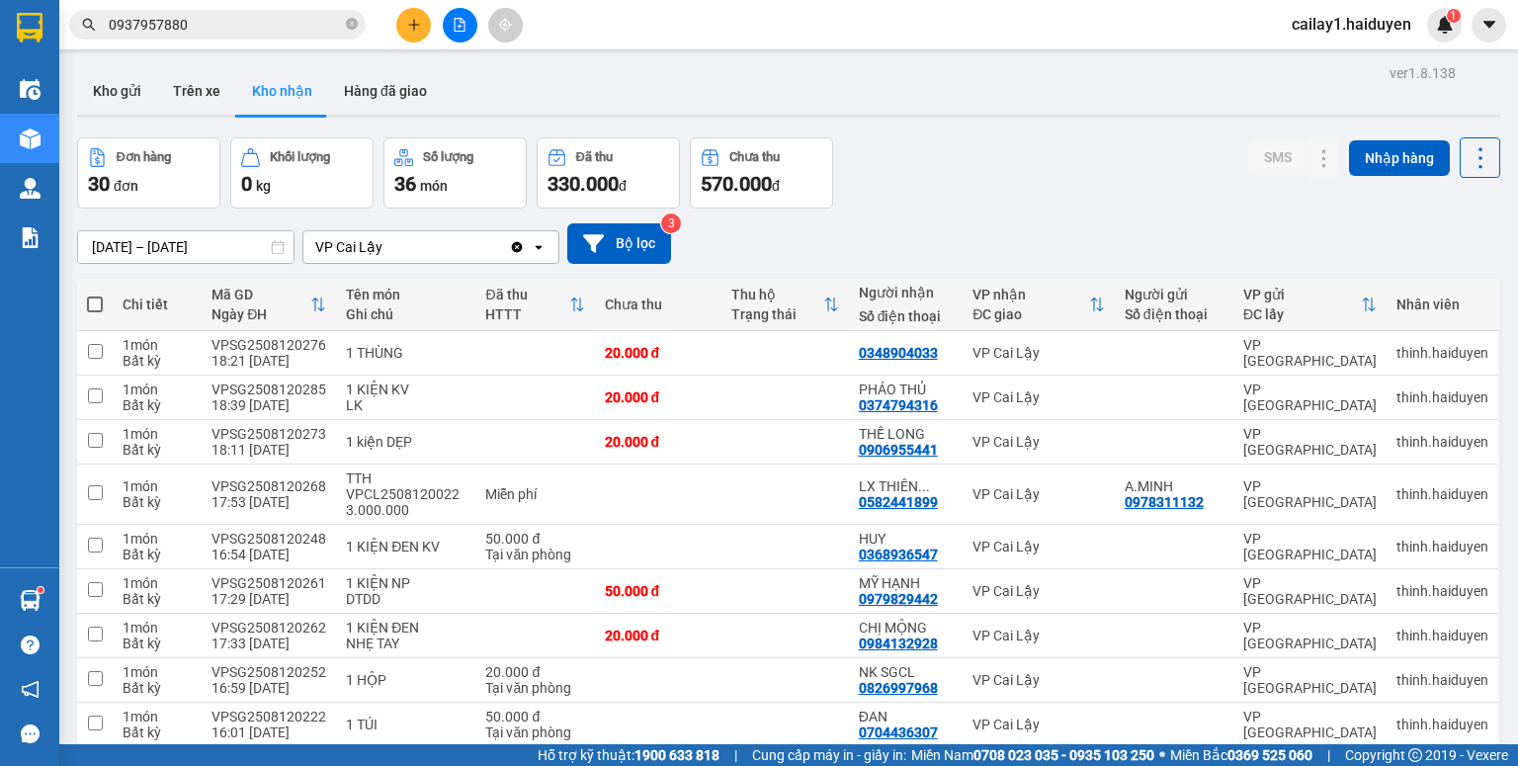
click at [242, 37] on span "0937957880" at bounding box center [217, 25] width 297 height 30
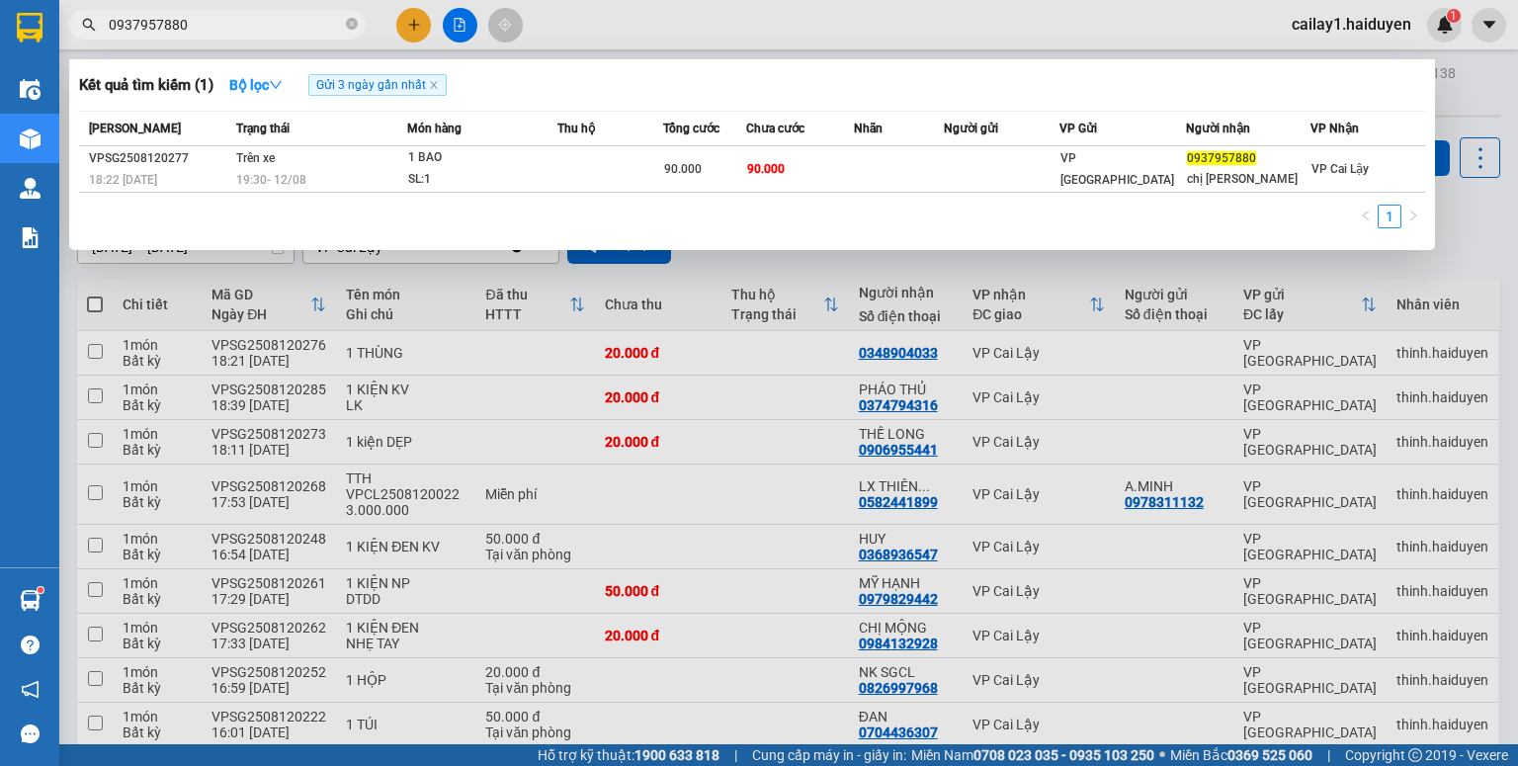
click at [249, 24] on input "0937957880" at bounding box center [225, 25] width 233 height 22
click at [572, 20] on div at bounding box center [759, 383] width 1518 height 766
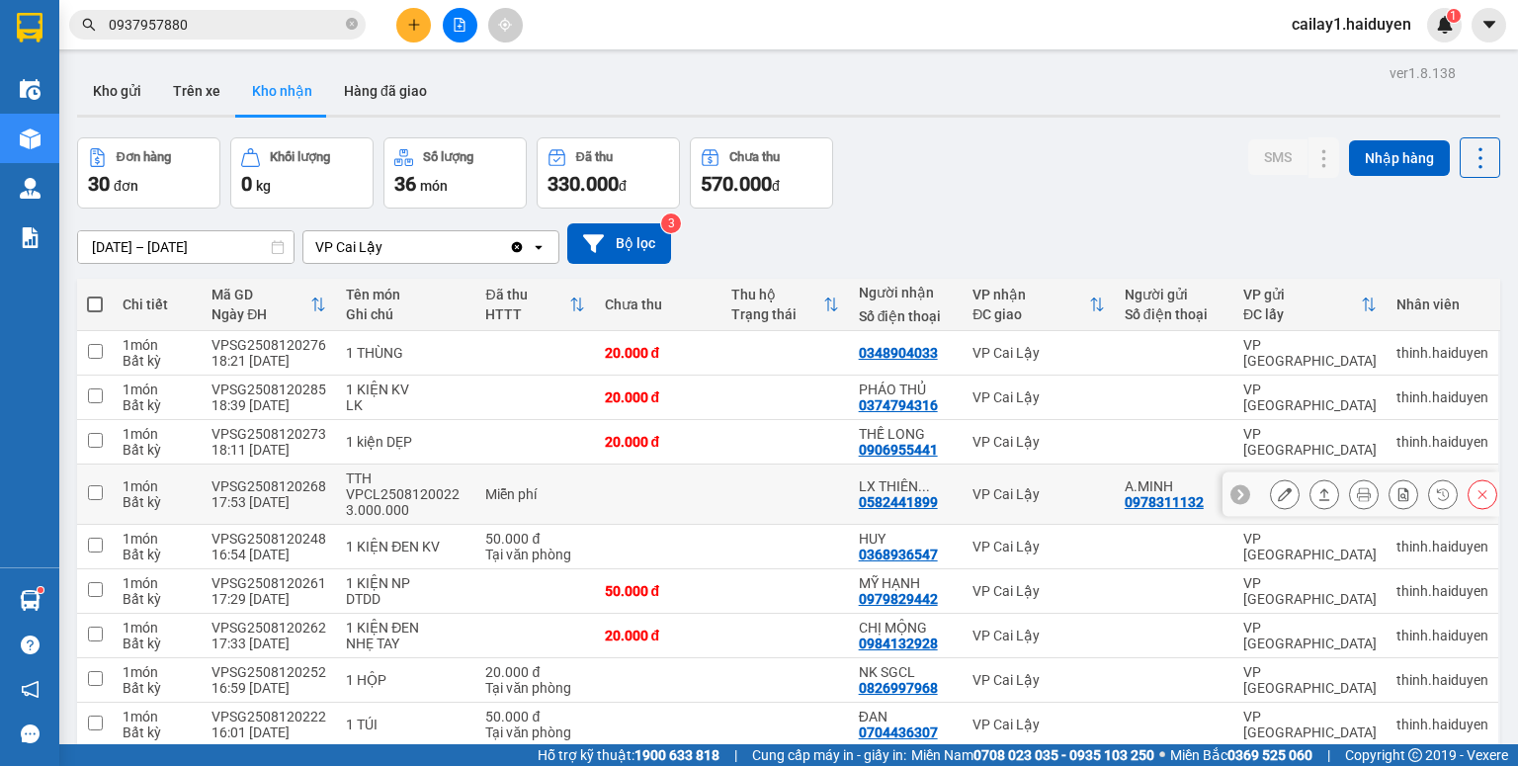
scroll to position [125, 0]
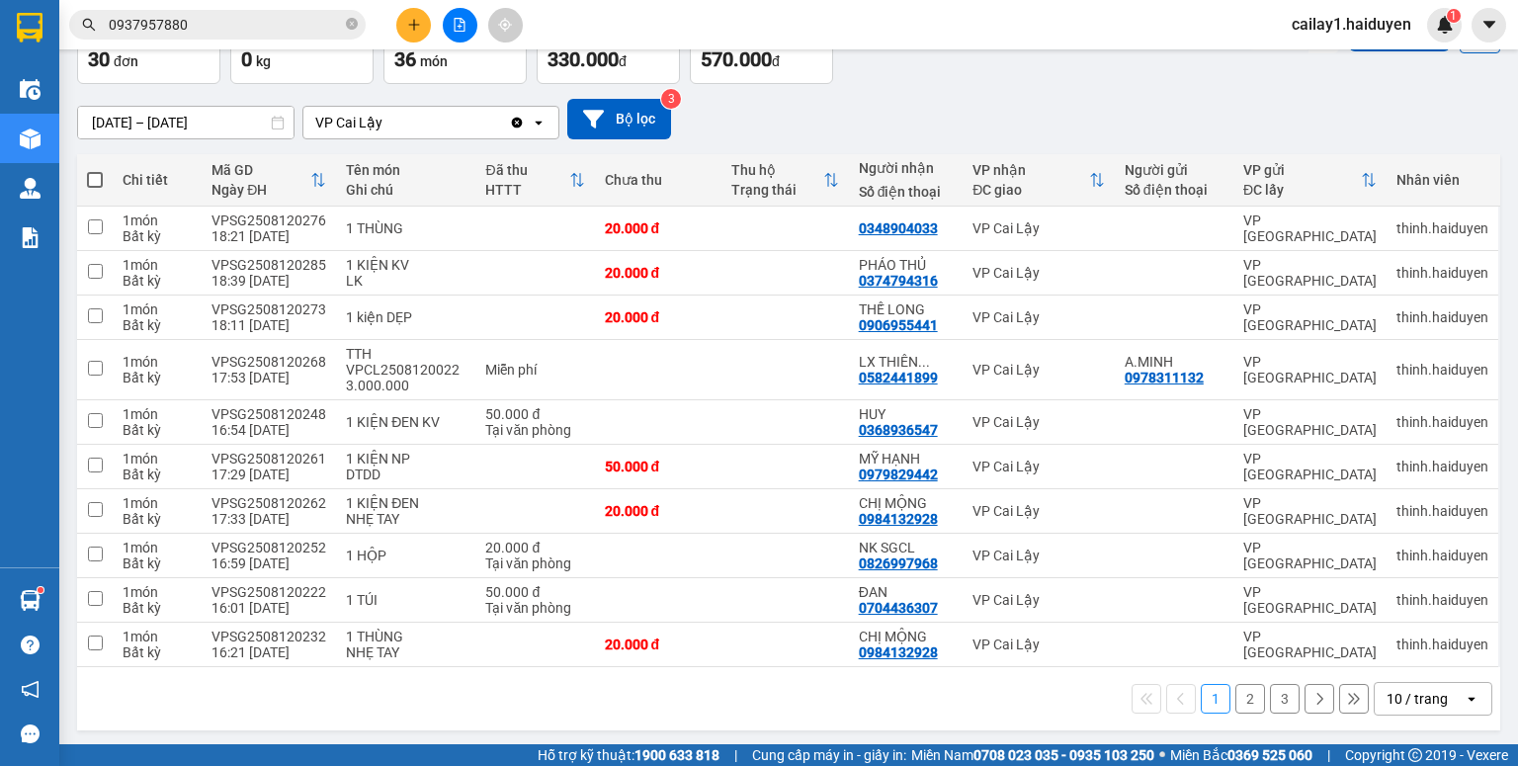
click at [1430, 689] on div "10 / trang" at bounding box center [1417, 699] width 61 height 20
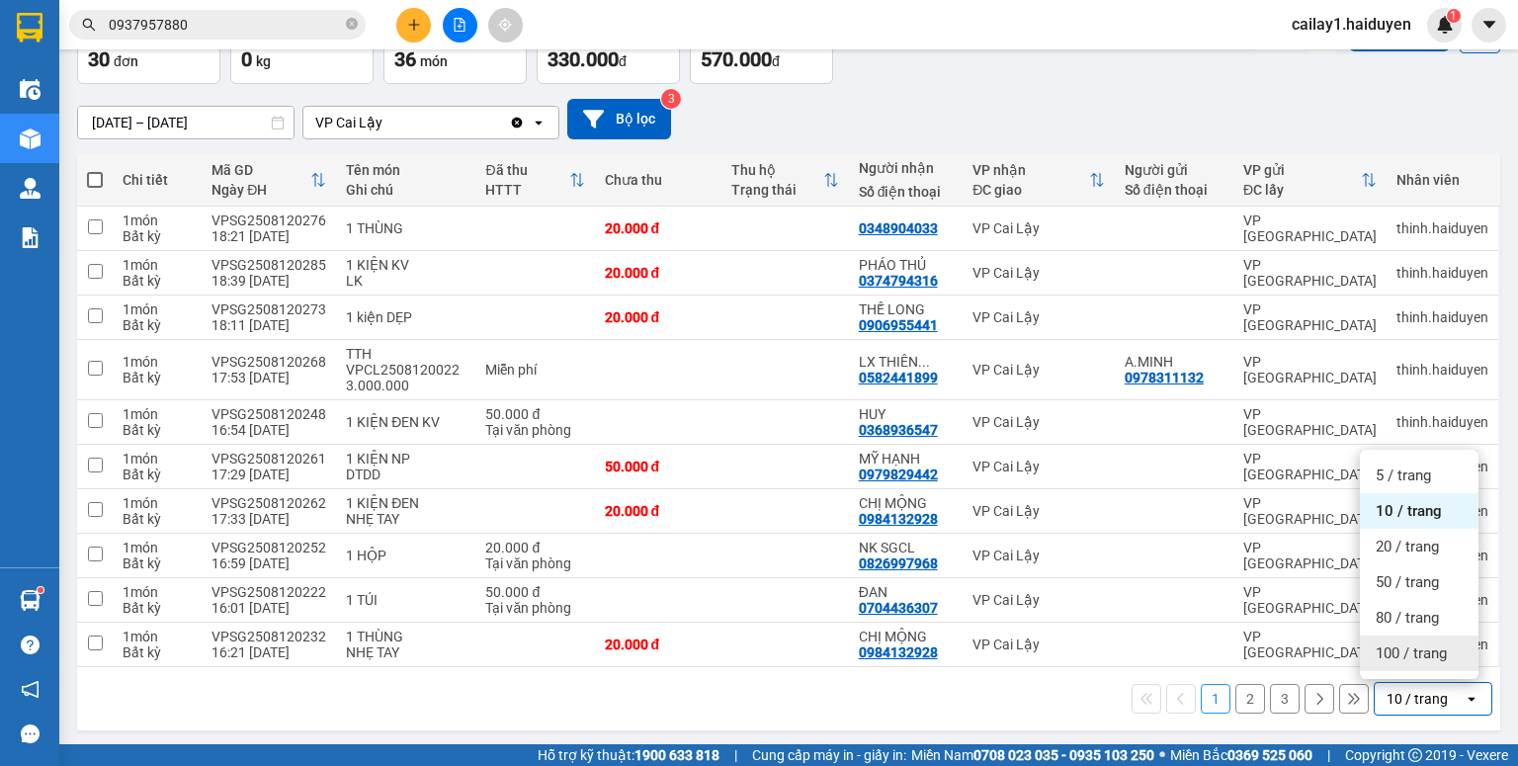
click at [1397, 657] on span "100 / trang" at bounding box center [1411, 654] width 71 height 20
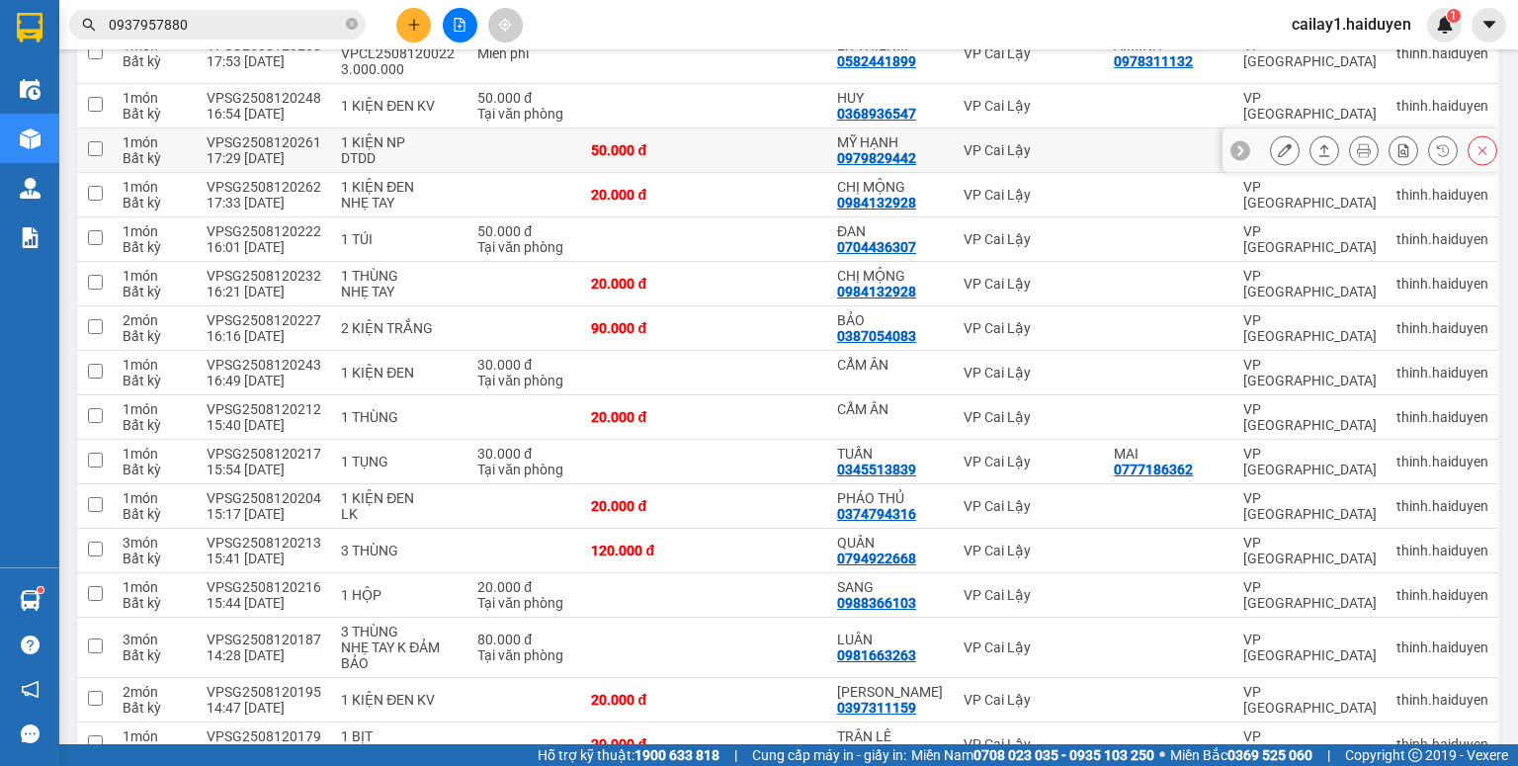
scroll to position [0, 0]
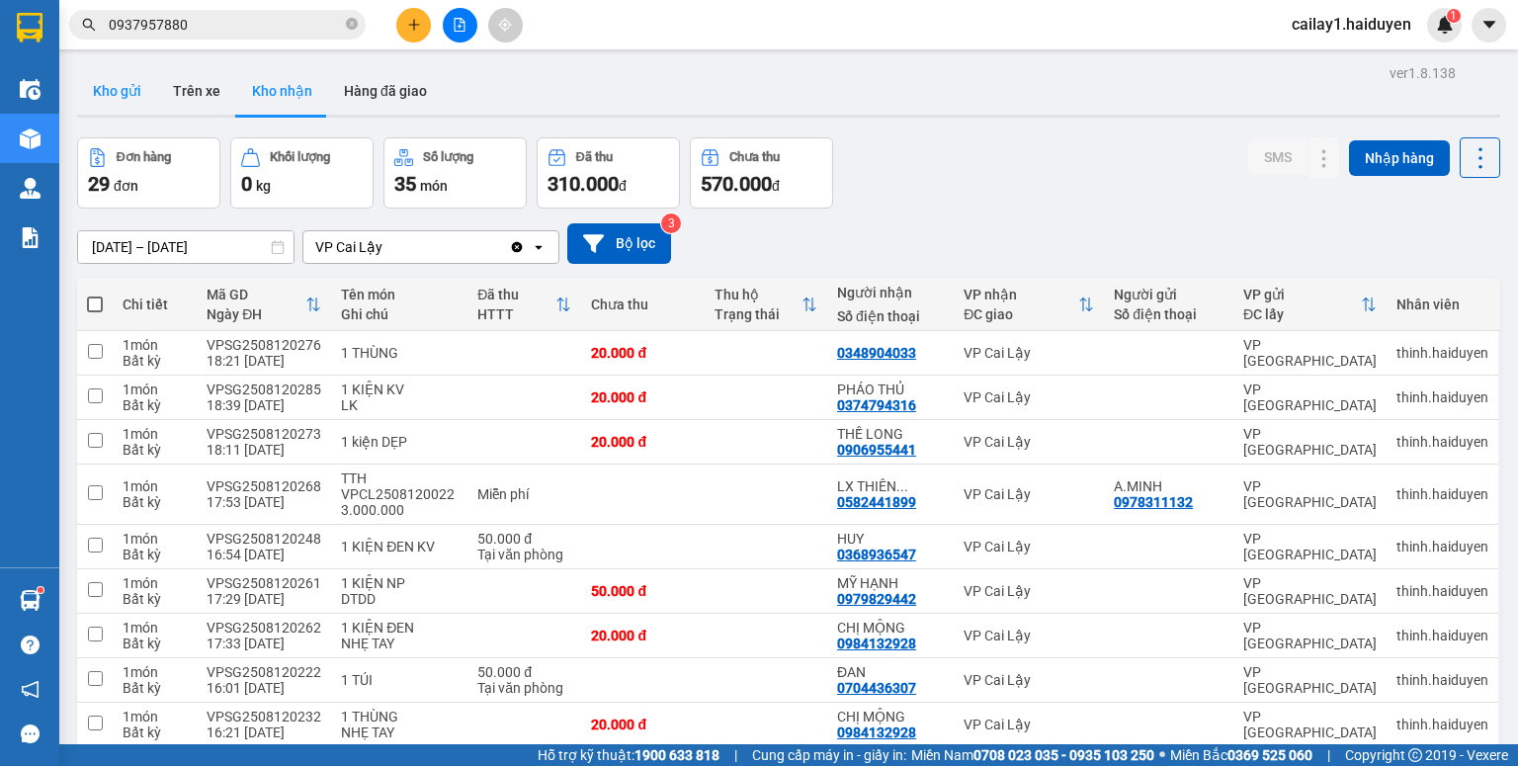
click at [123, 105] on button "Kho gửi" at bounding box center [117, 90] width 80 height 47
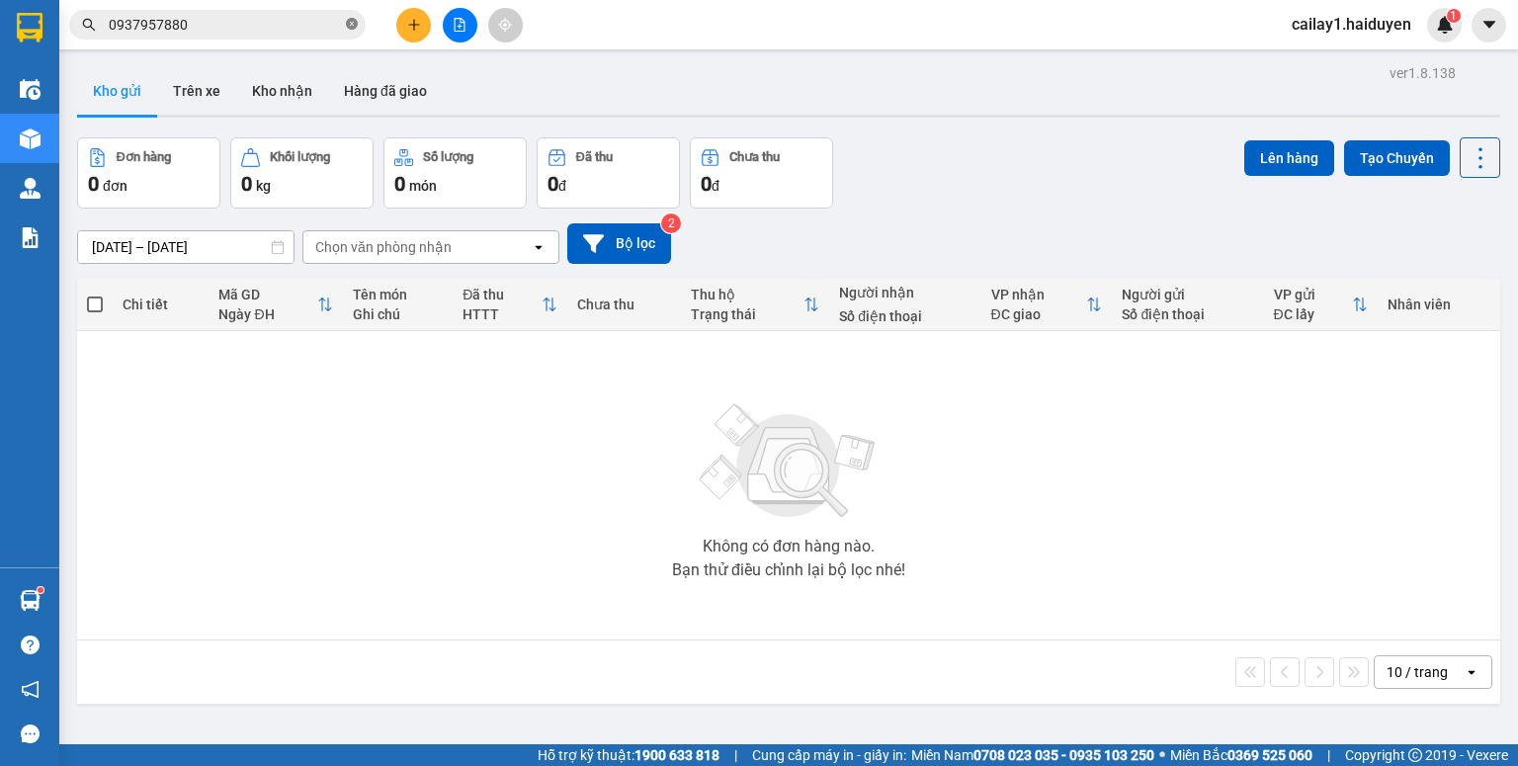
click at [349, 20] on icon "close-circle" at bounding box center [352, 24] width 12 height 12
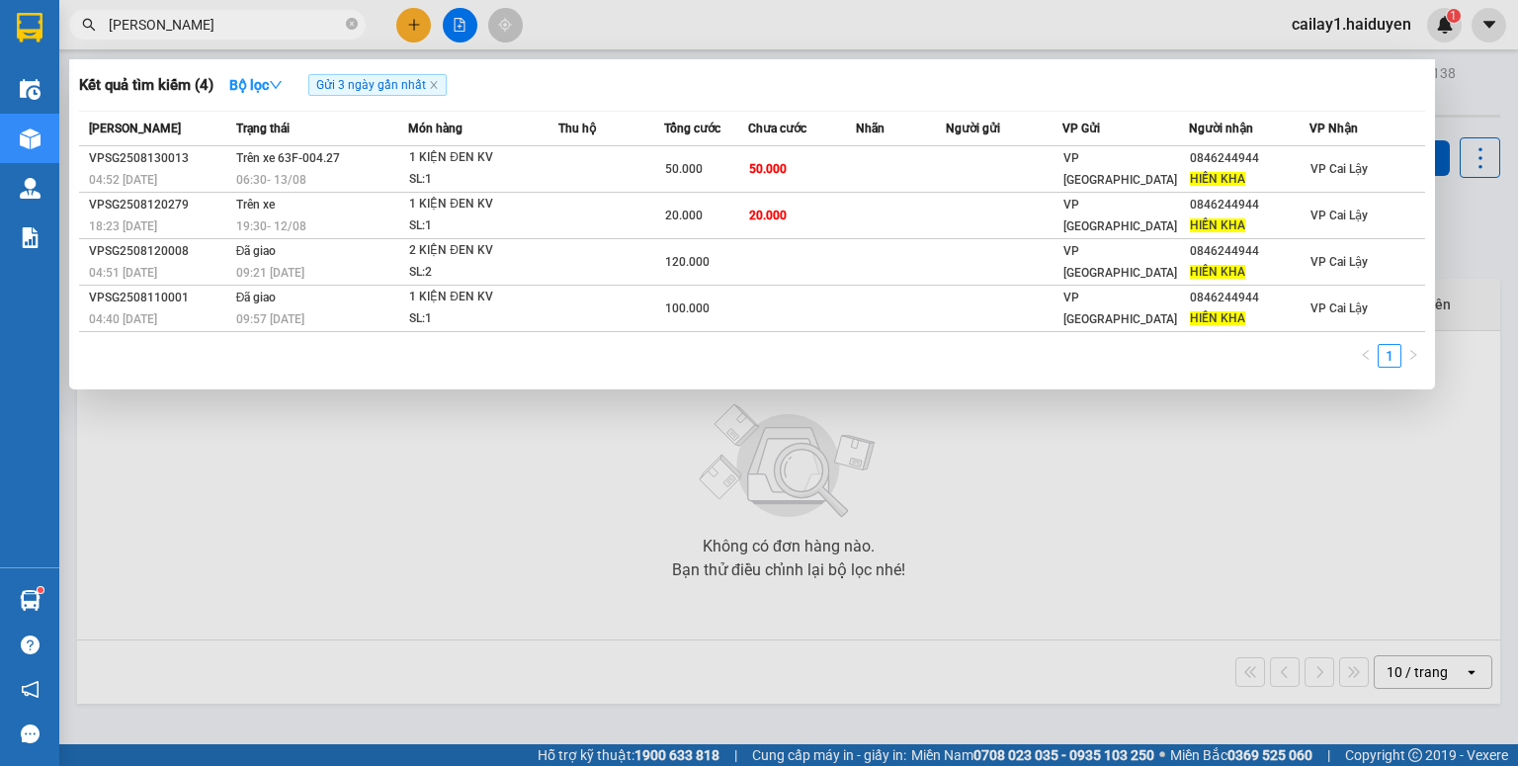
type input "hiền kha"
click at [648, 29] on div at bounding box center [759, 383] width 1518 height 766
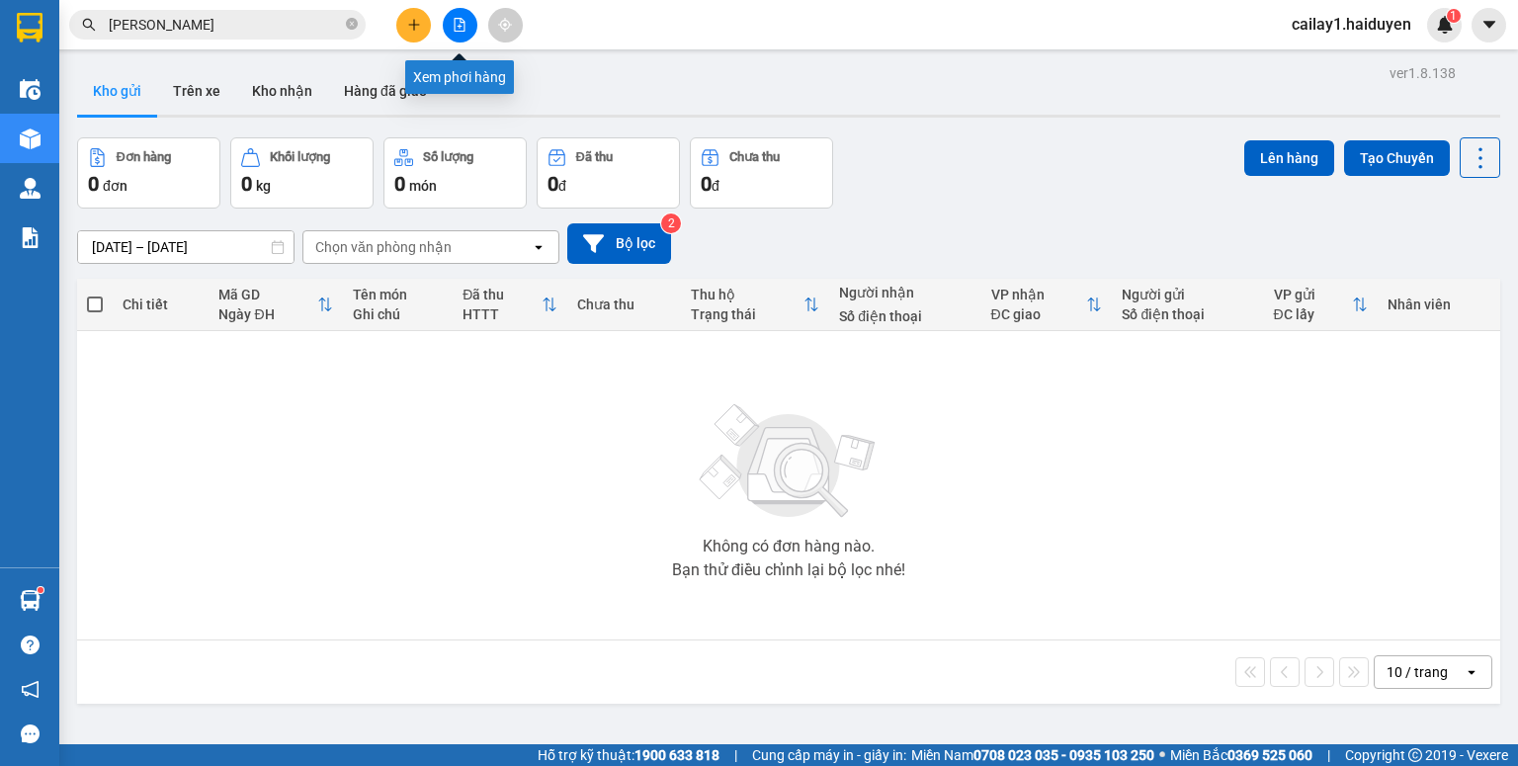
click at [459, 23] on icon "file-add" at bounding box center [460, 25] width 14 height 14
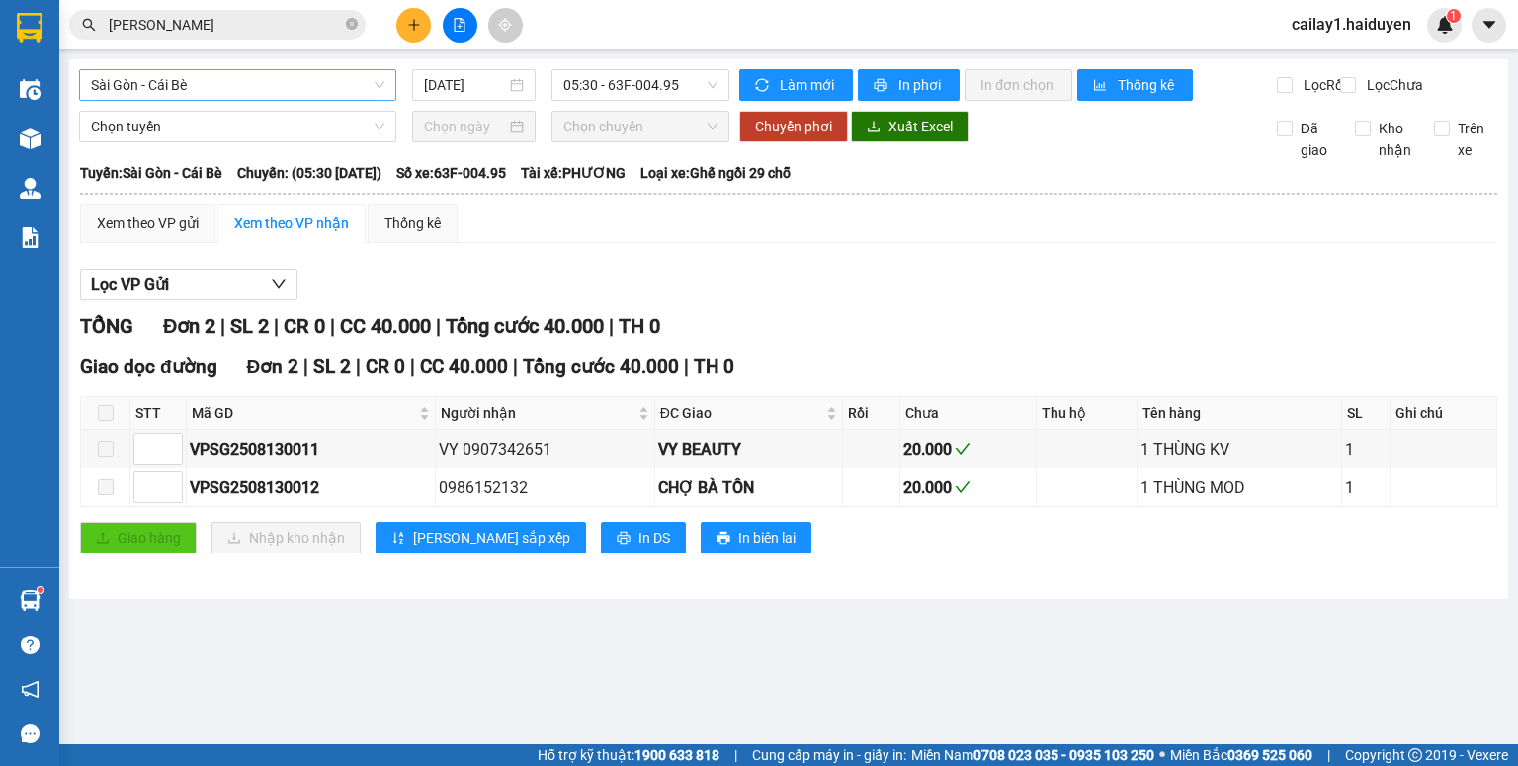
click at [278, 91] on span "Sài Gòn - Cái Bè" at bounding box center [238, 85] width 294 height 30
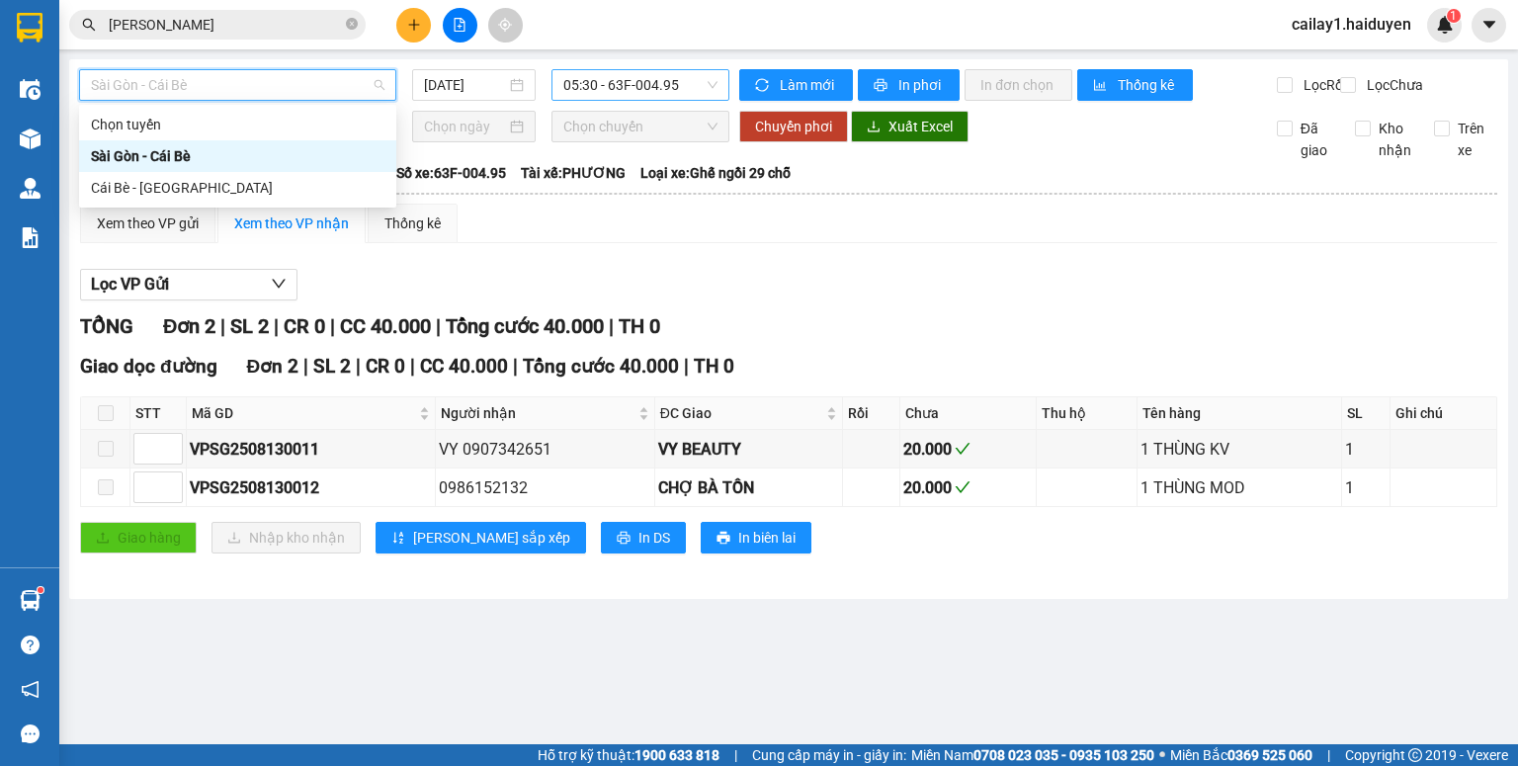
click at [621, 84] on span "05:30 - 63F-004.95" at bounding box center [640, 85] width 155 height 30
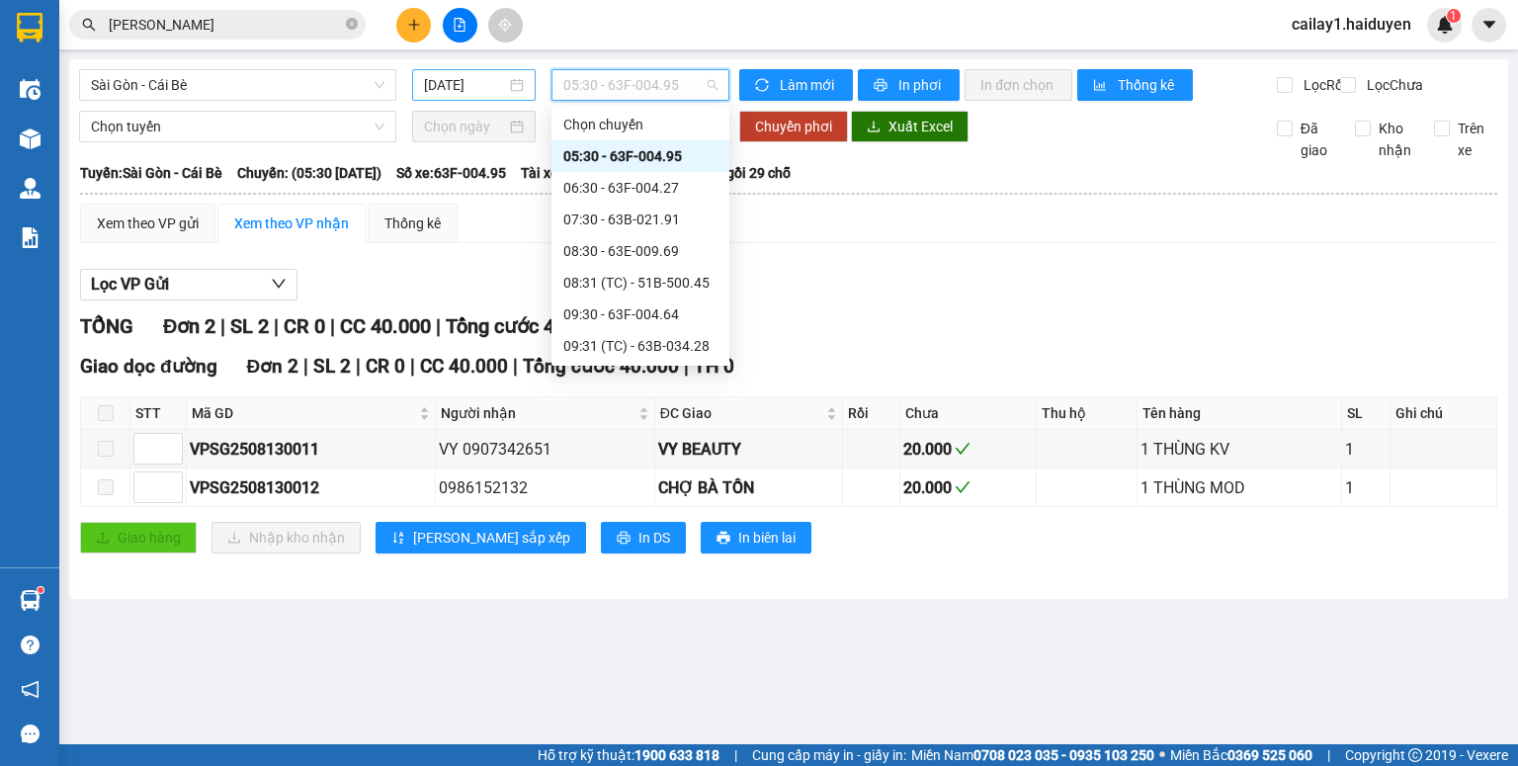
click at [529, 81] on div "13/08/2025" at bounding box center [473, 85] width 123 height 32
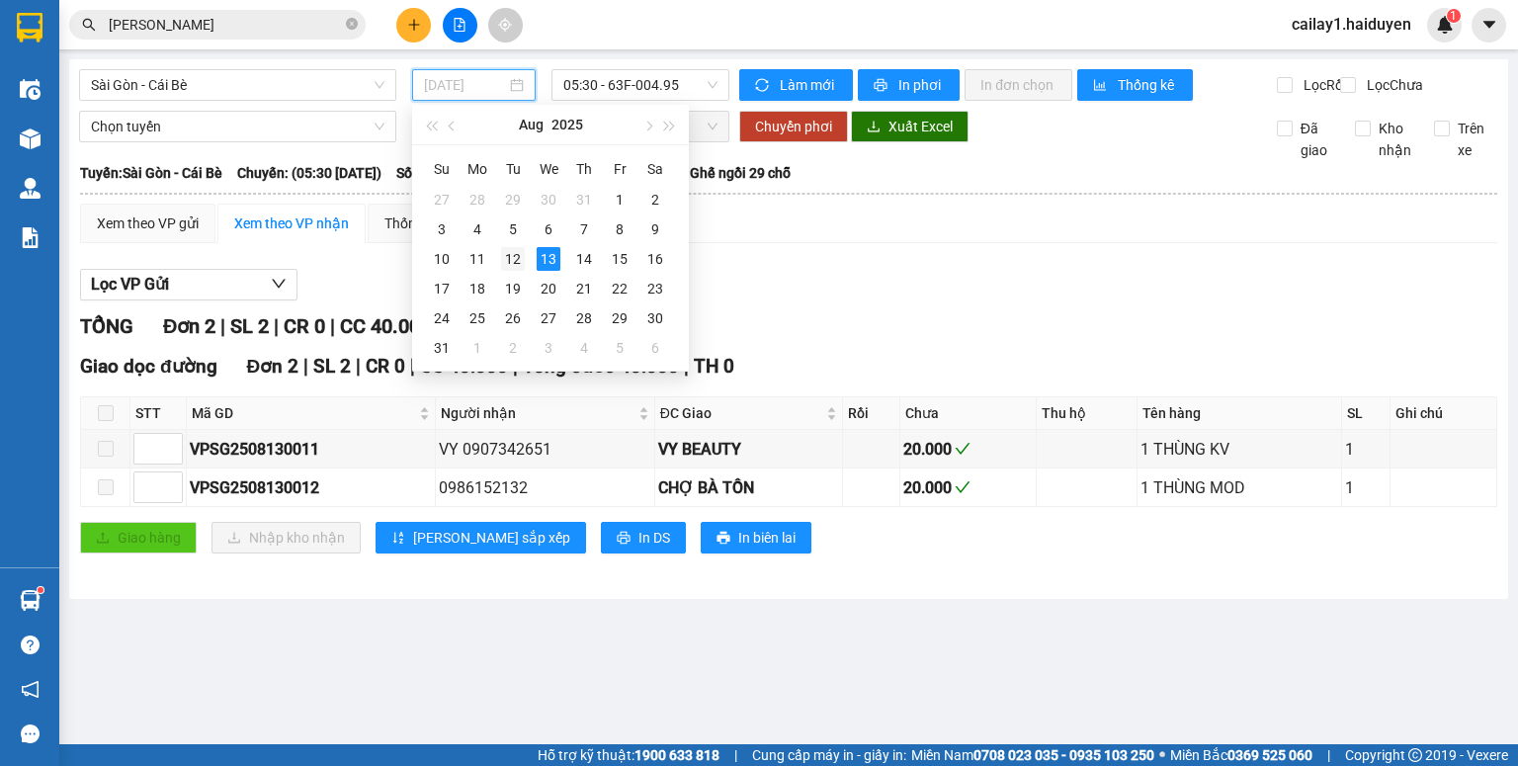
click at [514, 257] on div "12" at bounding box center [513, 259] width 24 height 24
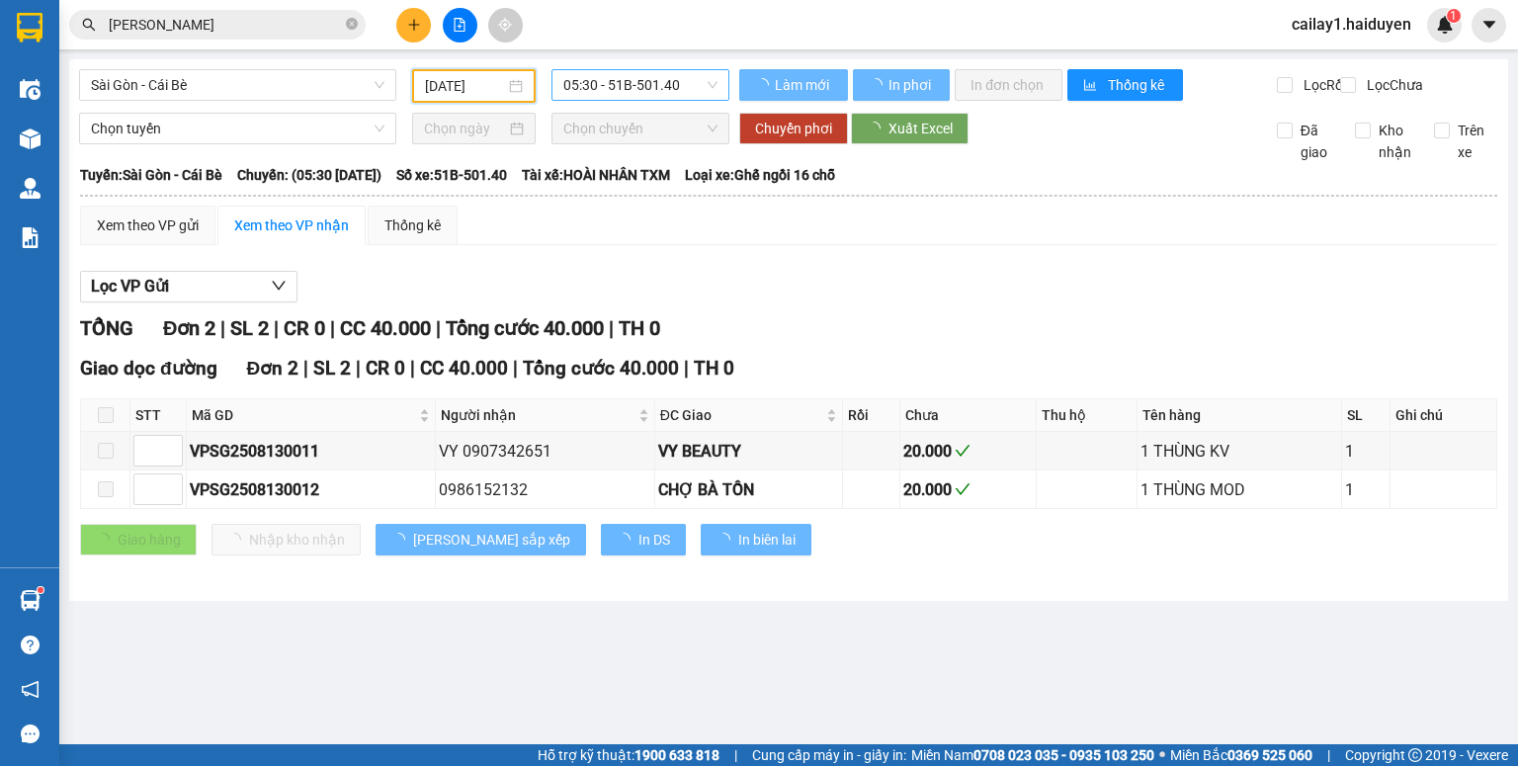
type input "12/08/2025"
click at [635, 86] on span "05:30 - 51B-501.40" at bounding box center [640, 85] width 155 height 30
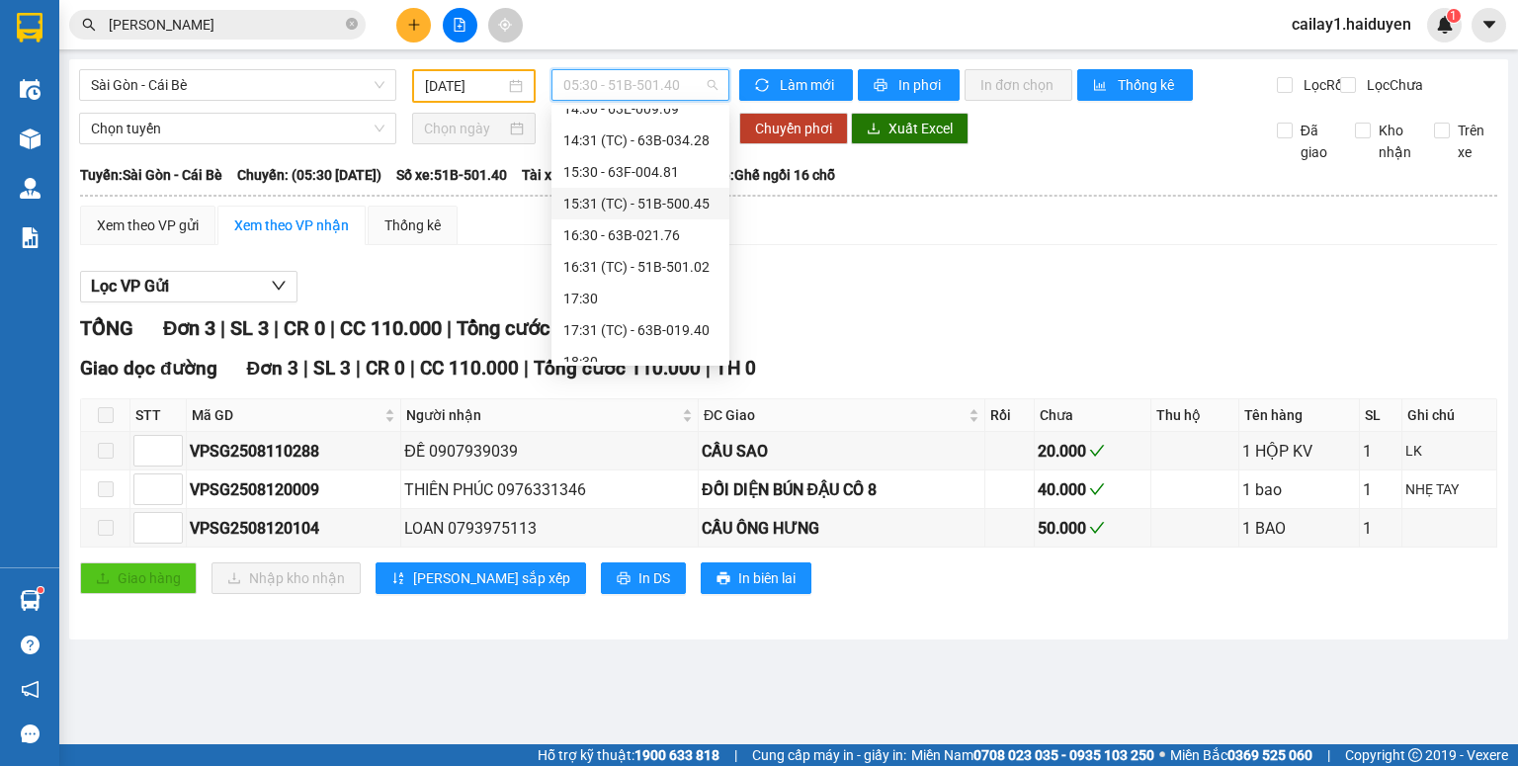
scroll to position [538, 0]
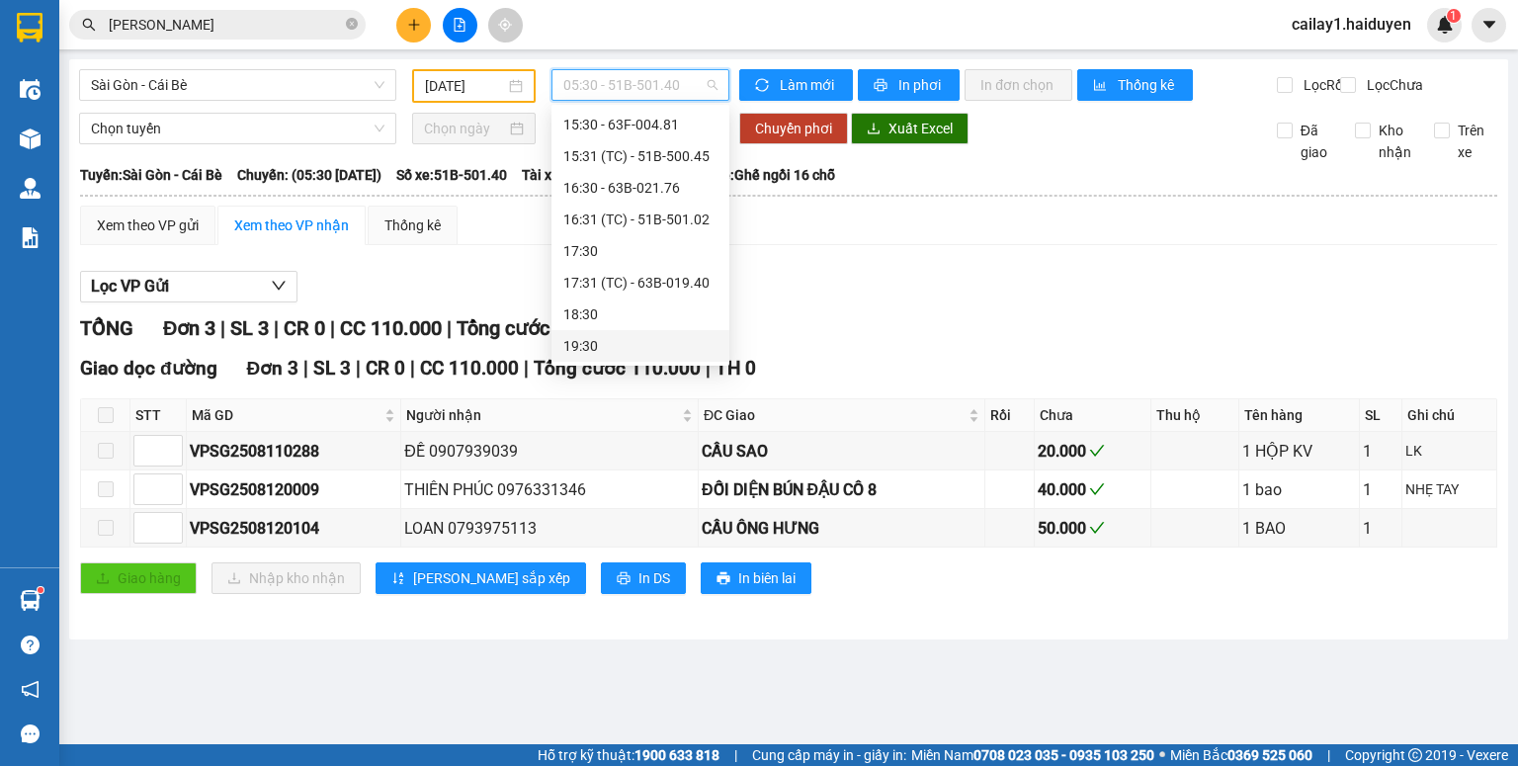
click at [613, 349] on div "19:30" at bounding box center [640, 346] width 154 height 22
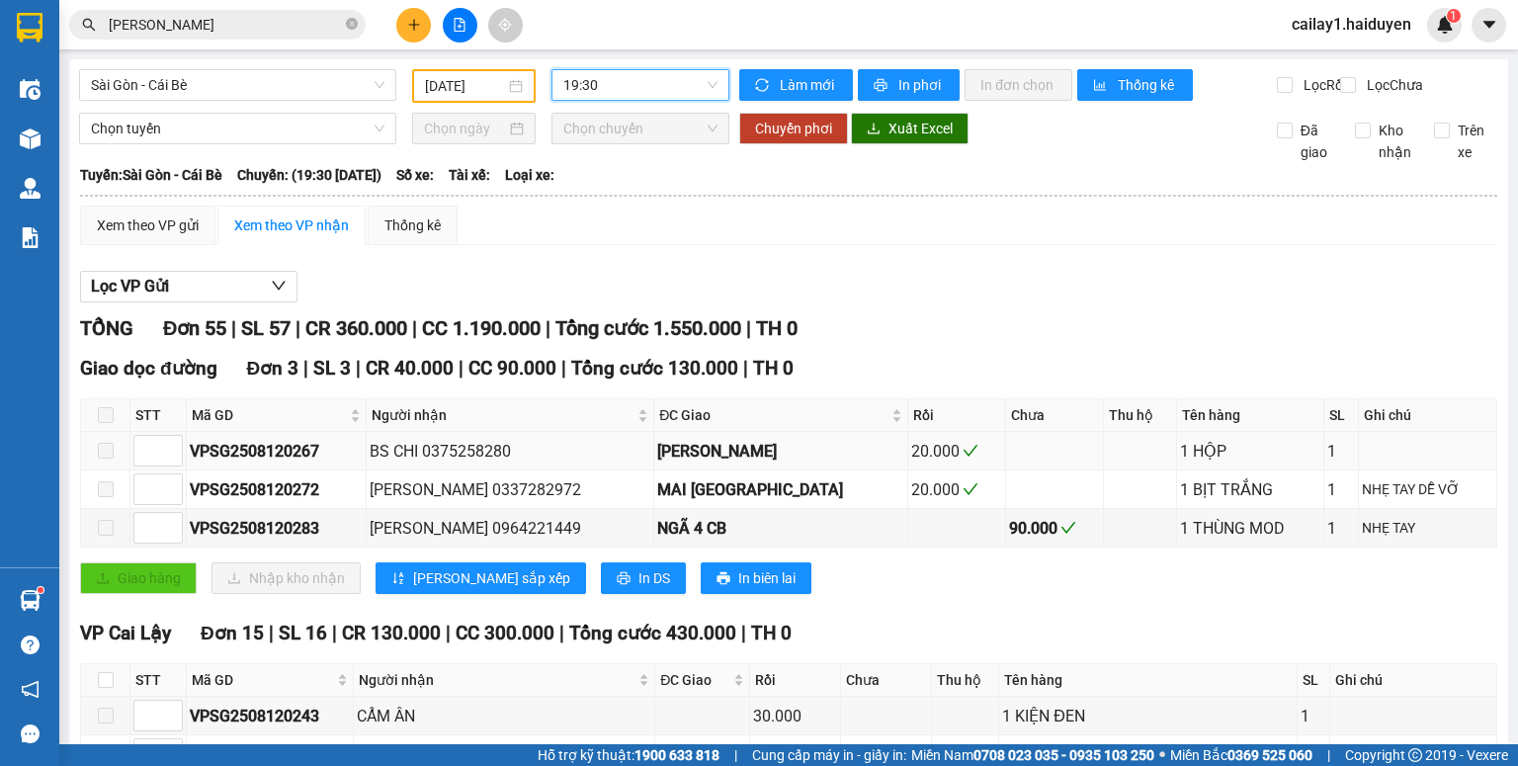
scroll to position [474, 0]
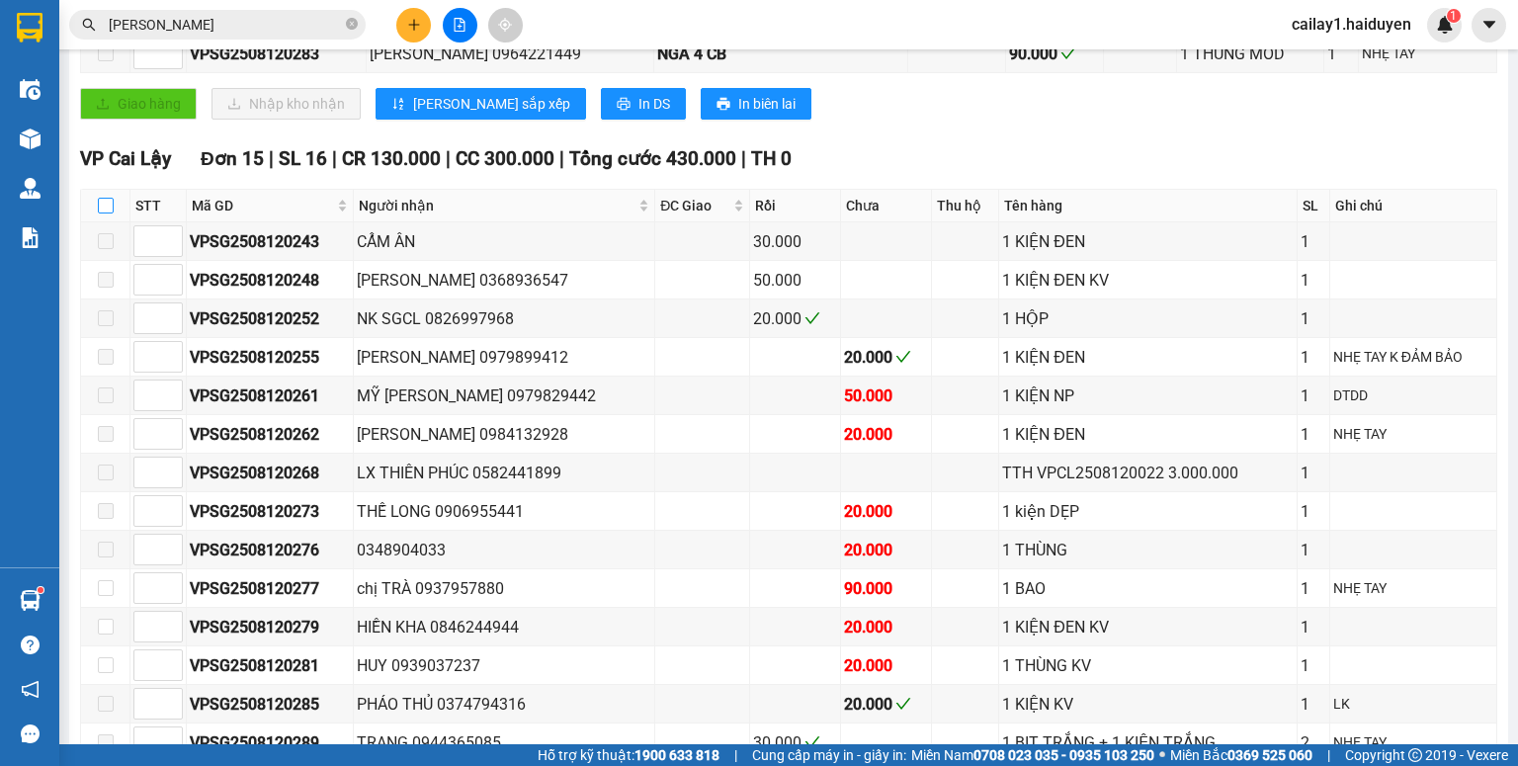
click at [107, 214] on input "checkbox" at bounding box center [106, 206] width 16 height 16
checkbox input "true"
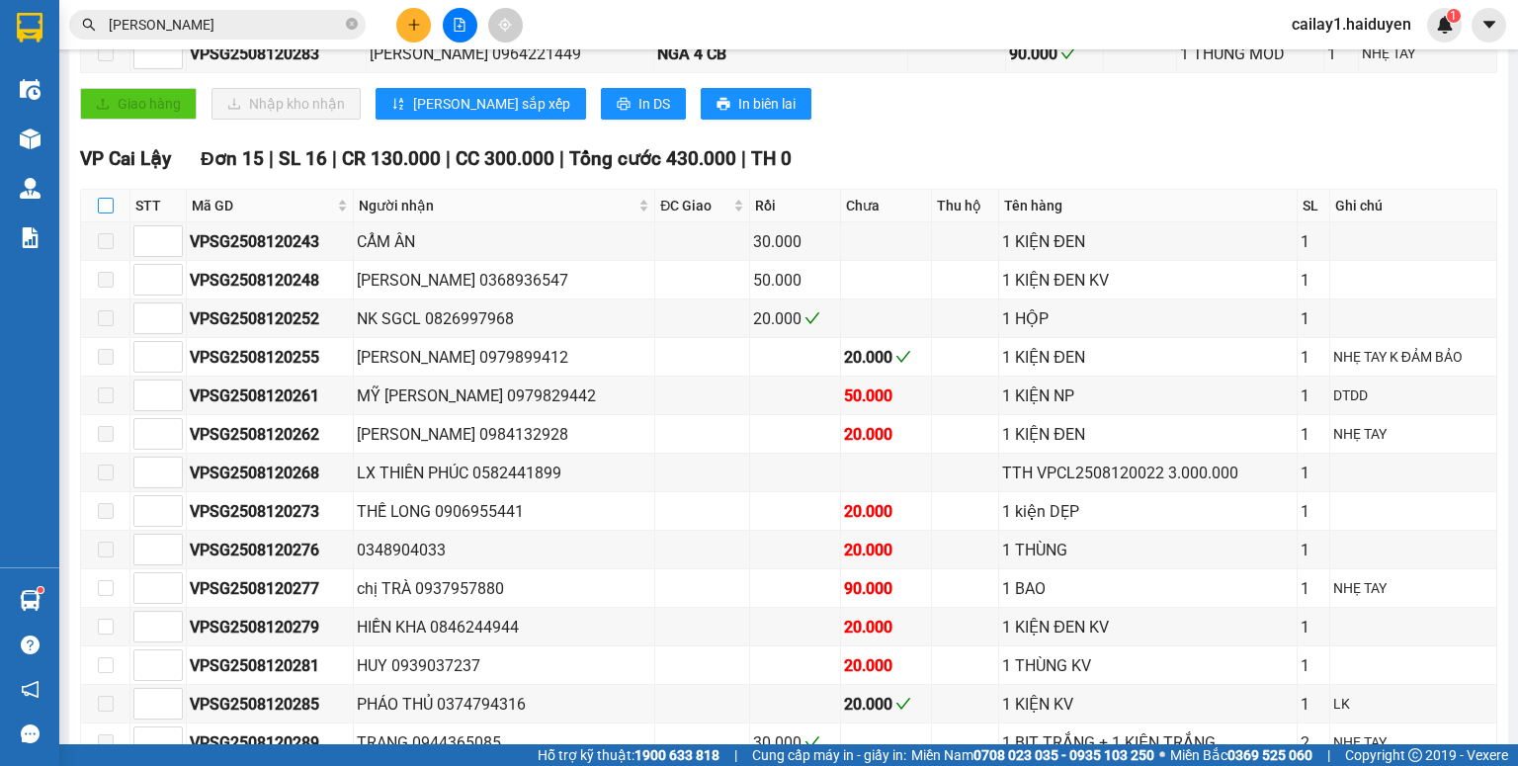
checkbox input "true"
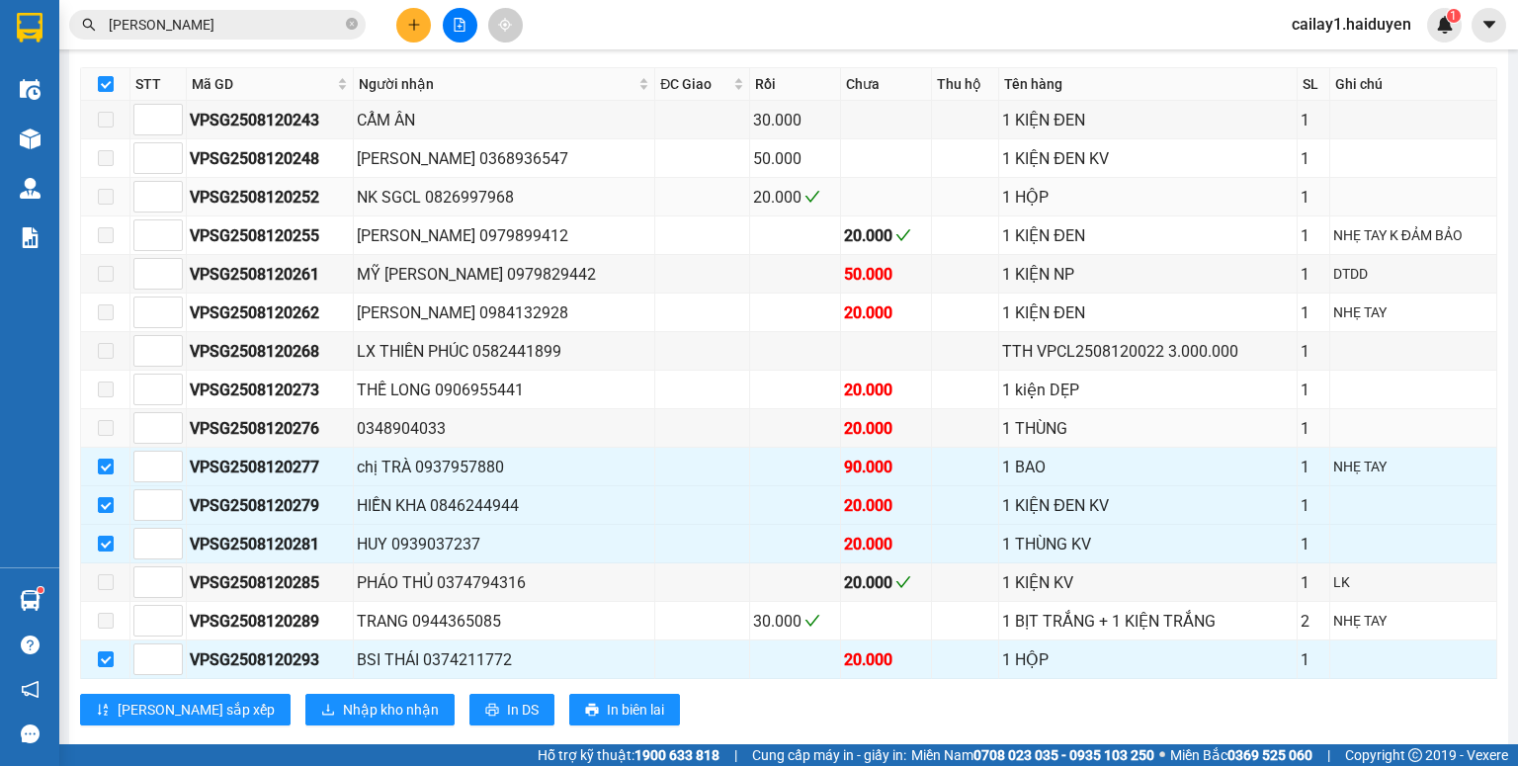
scroll to position [791, 0]
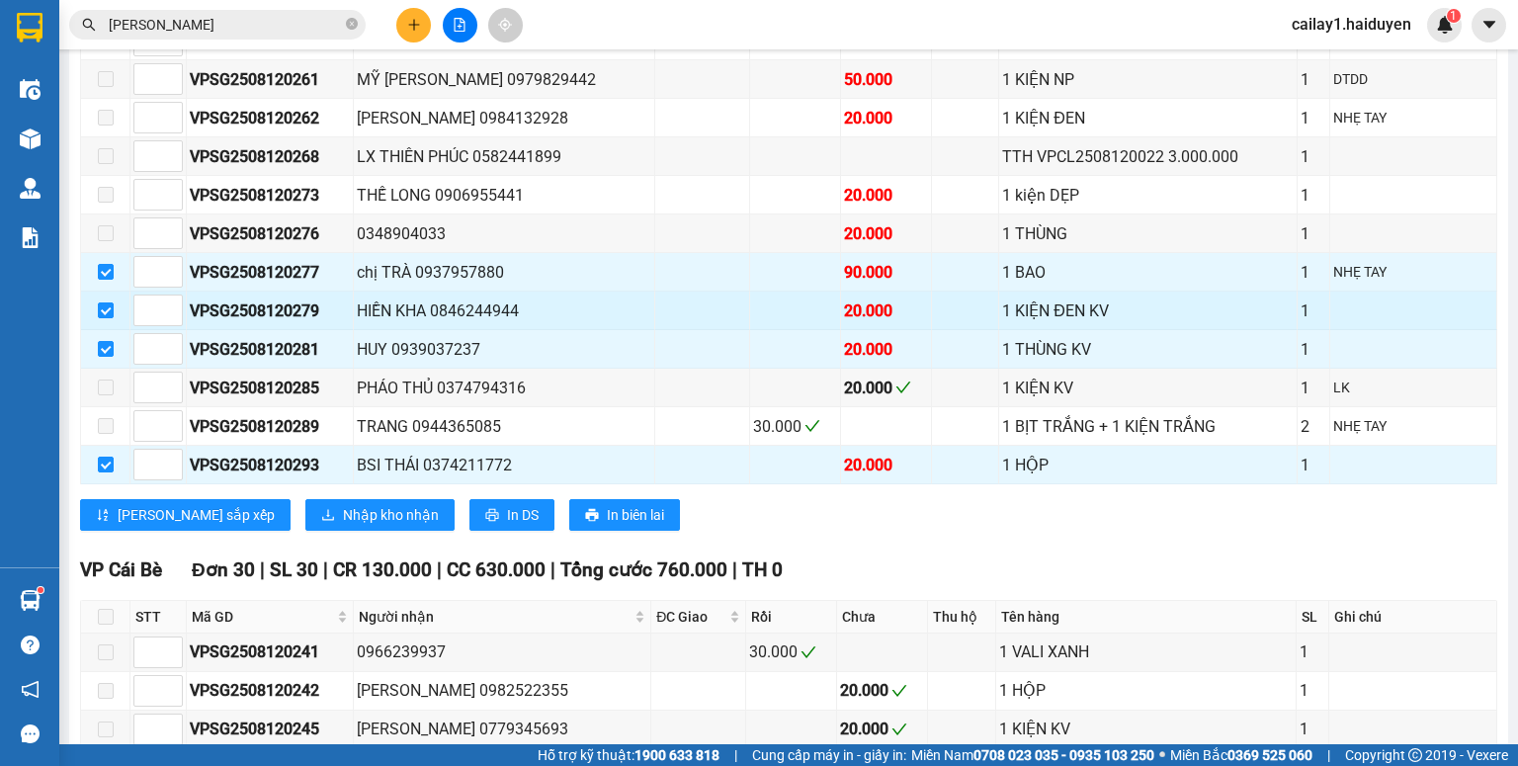
click at [96, 307] on td at bounding box center [105, 311] width 49 height 39
drag, startPoint x: 107, startPoint y: 358, endPoint x: 109, endPoint y: 424, distance: 66.3
click at [105, 357] on input "checkbox" at bounding box center [106, 349] width 16 height 16
checkbox input "false"
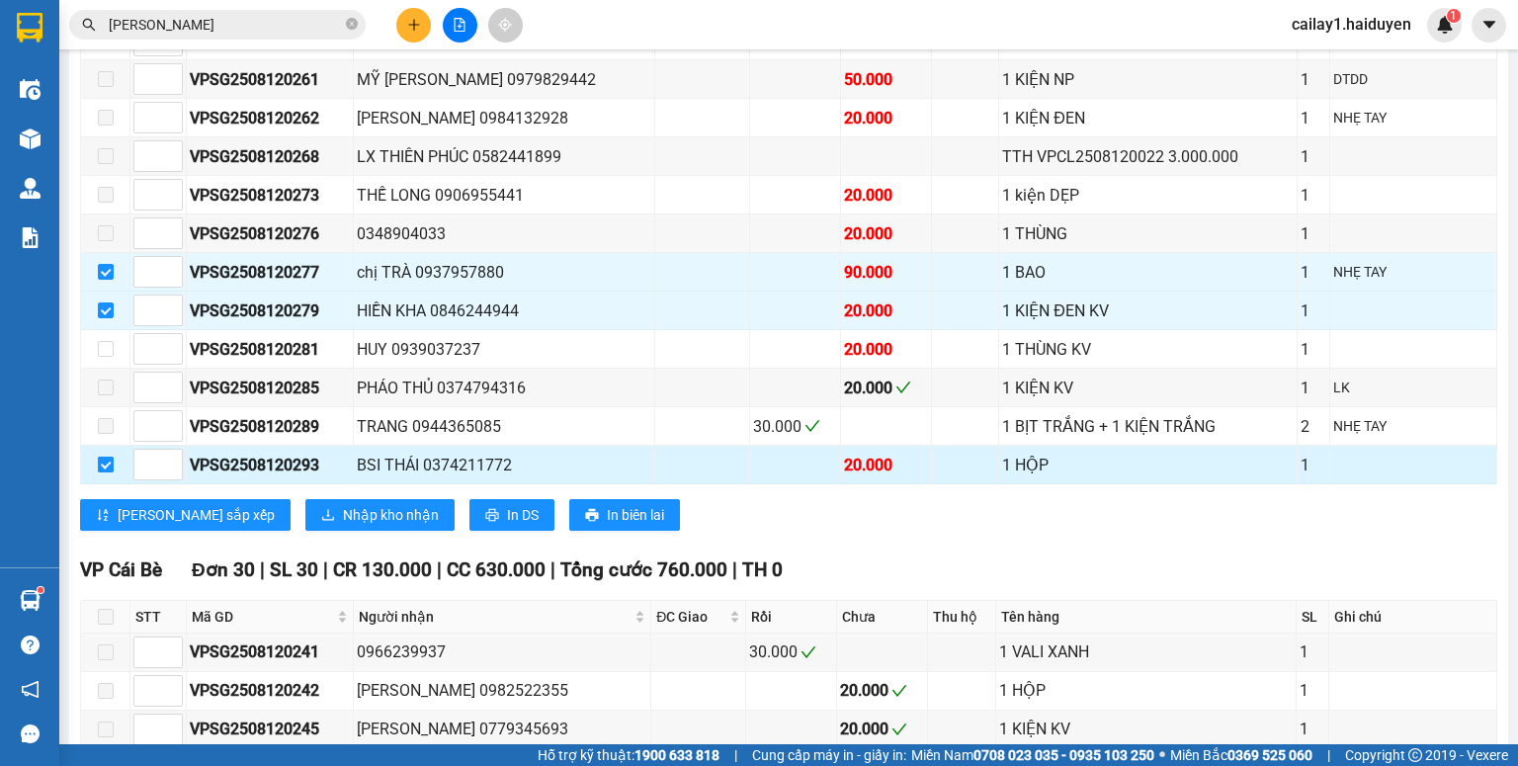
click at [102, 473] on input "checkbox" at bounding box center [106, 465] width 16 height 16
checkbox input "false"
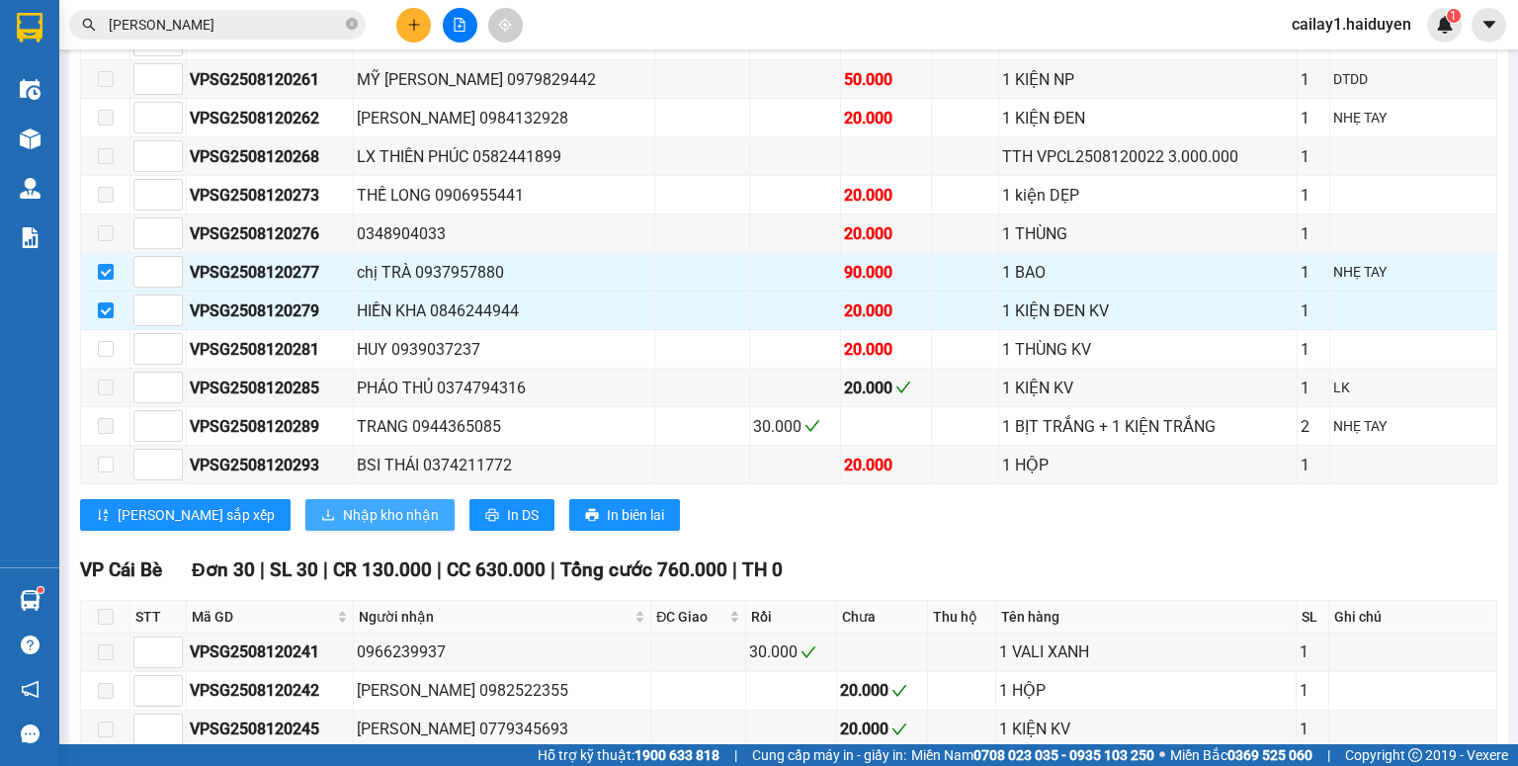
click at [343, 510] on span "Nhập kho nhận" at bounding box center [391, 515] width 96 height 22
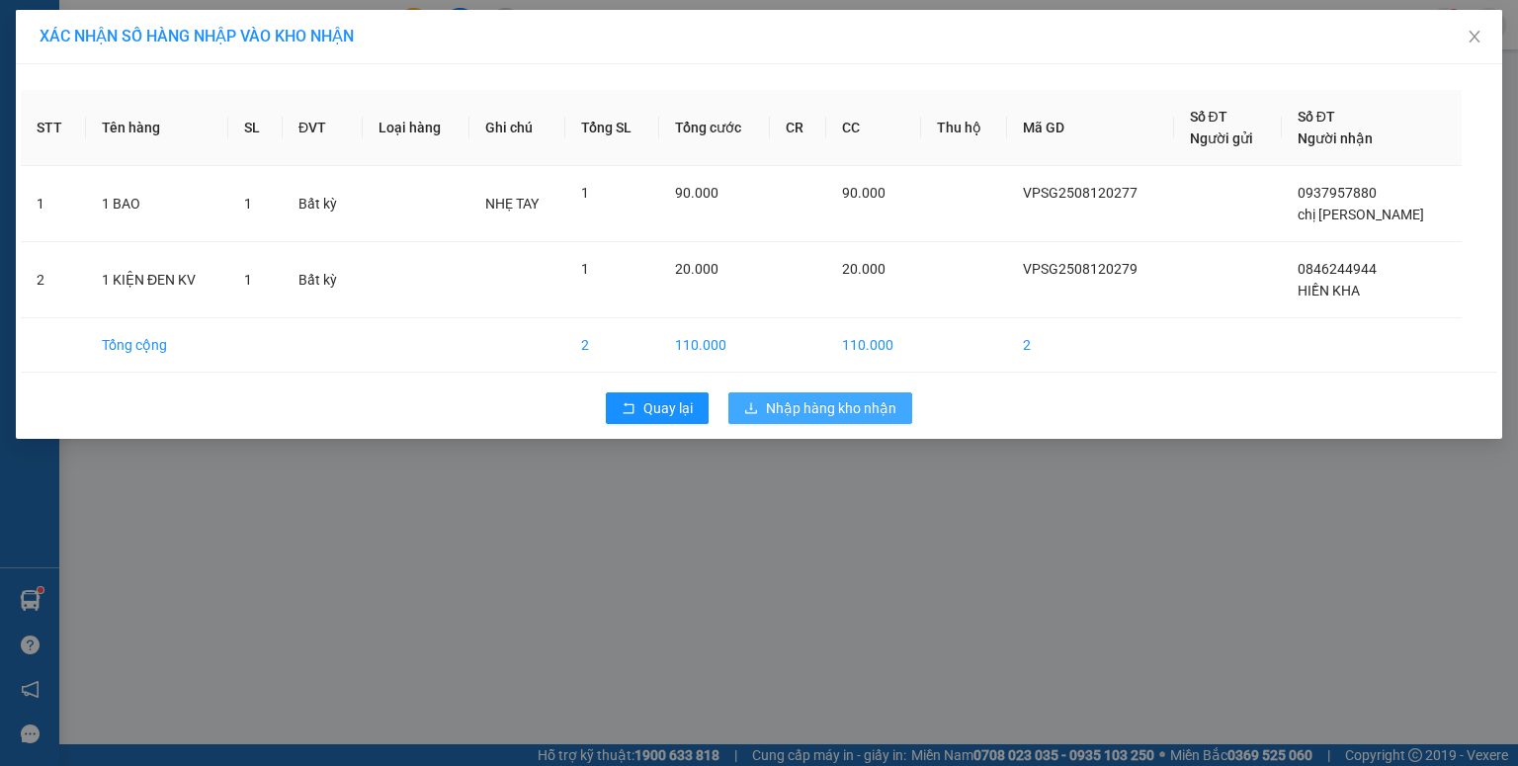
click at [801, 411] on span "Nhập hàng kho nhận" at bounding box center [831, 408] width 130 height 22
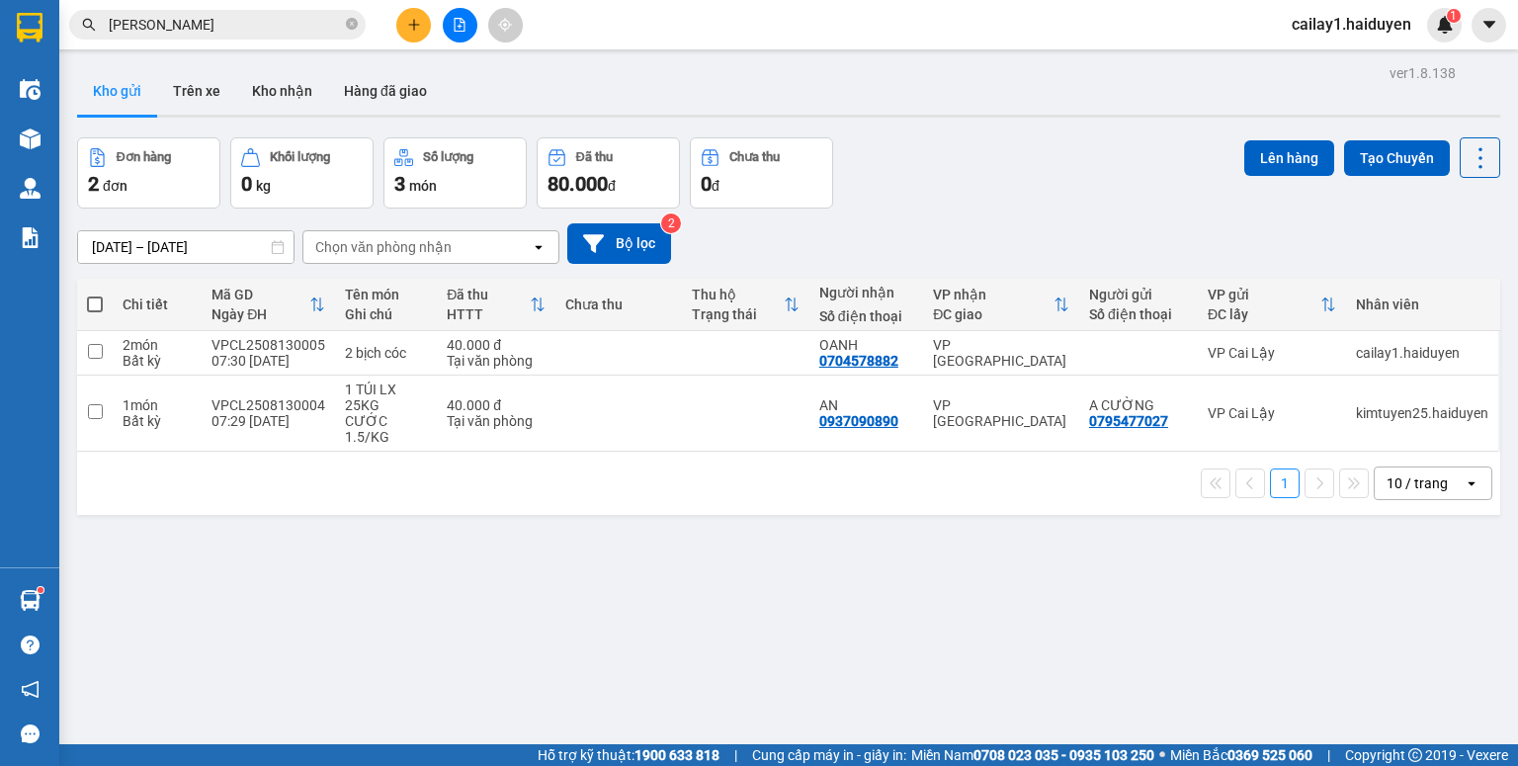
click at [395, 33] on div at bounding box center [460, 25] width 148 height 35
click at [409, 24] on icon "plus" at bounding box center [414, 25] width 14 height 14
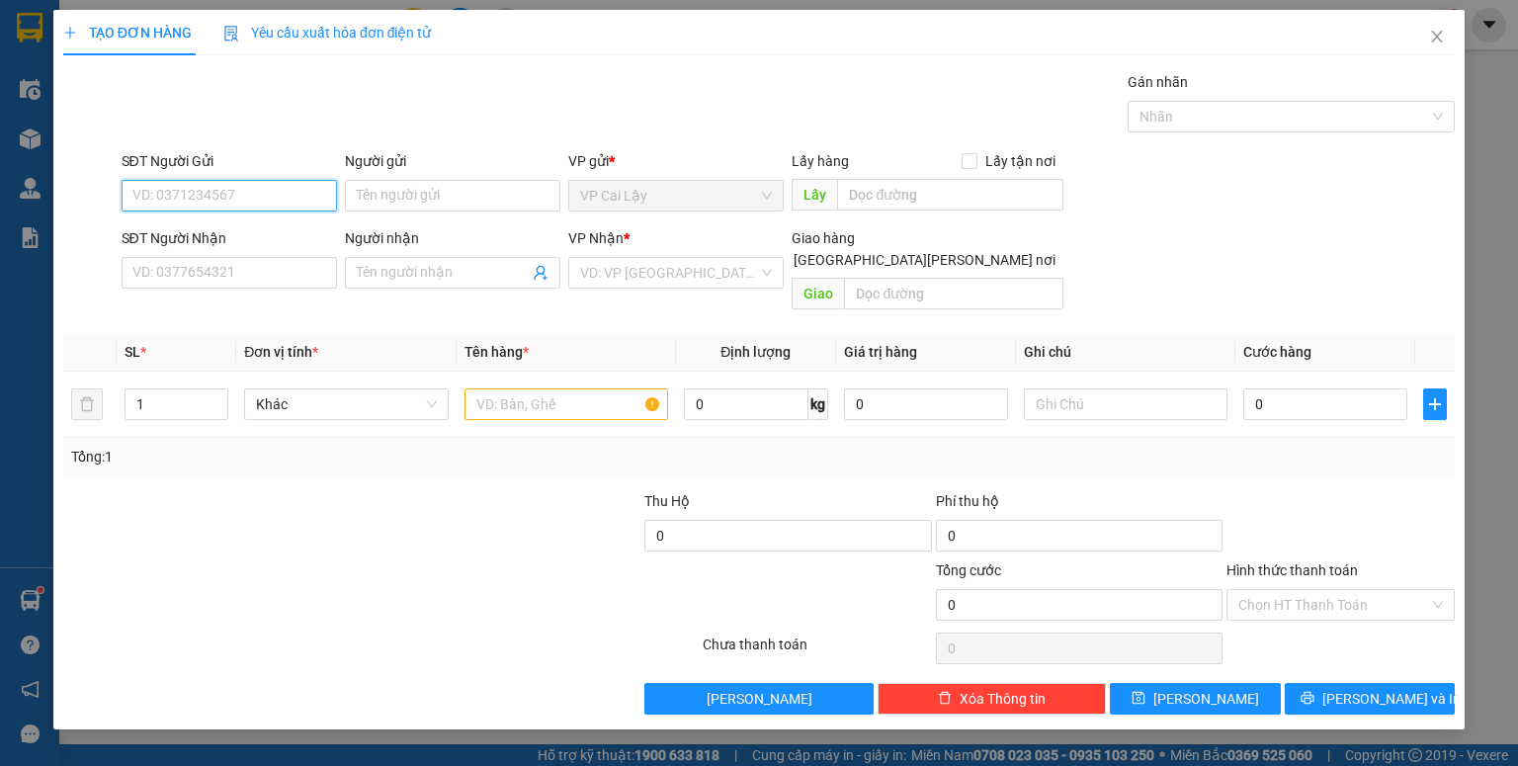
click at [206, 194] on input "SĐT Người Gửi" at bounding box center [229, 196] width 215 height 32
click at [266, 231] on div "0858700800 - TRINH" at bounding box center [230, 234] width 195 height 22
type input "0858700800"
type input "TRINH"
type input "0789557890"
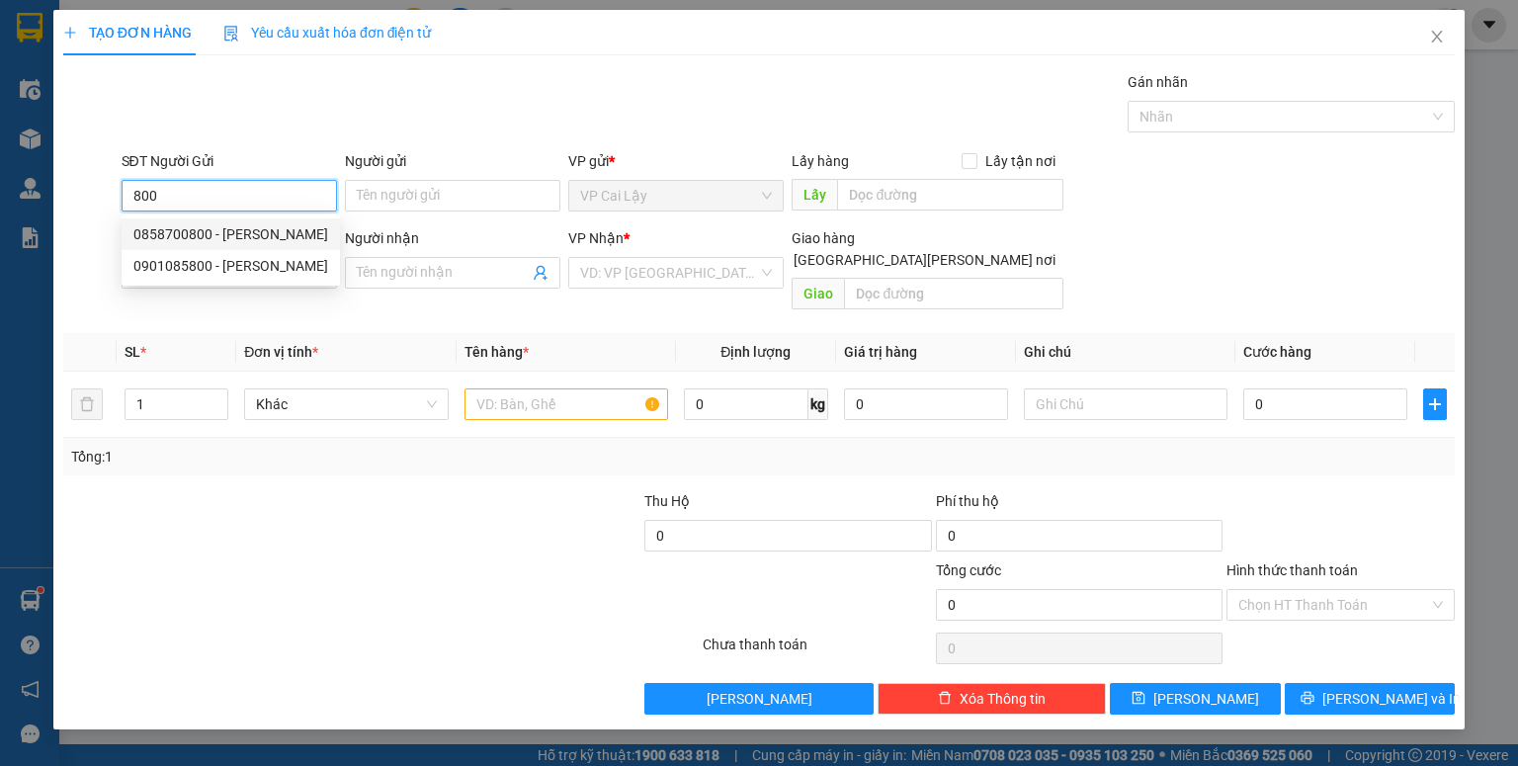
type input "ĐÔNG"
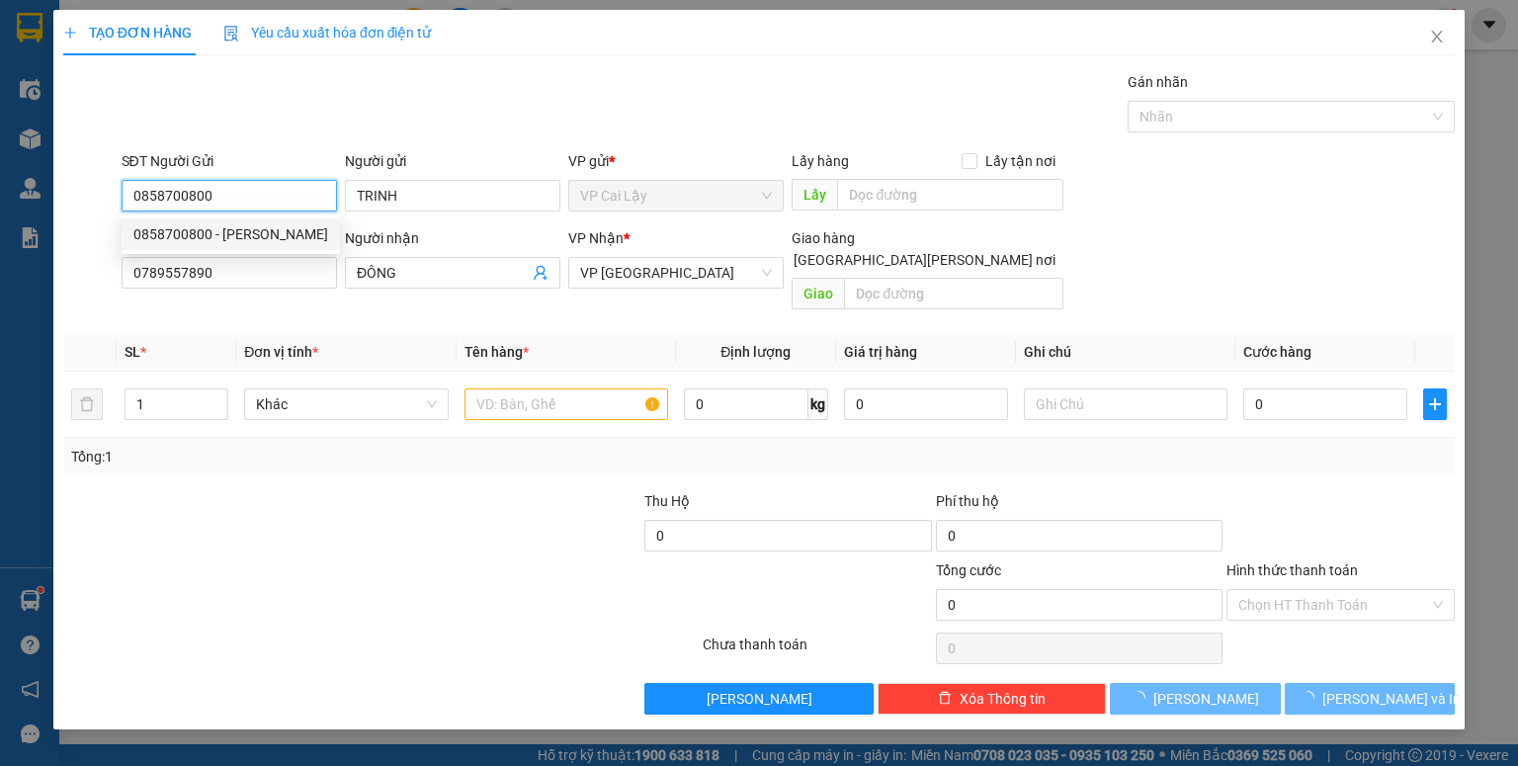
type input "20.000"
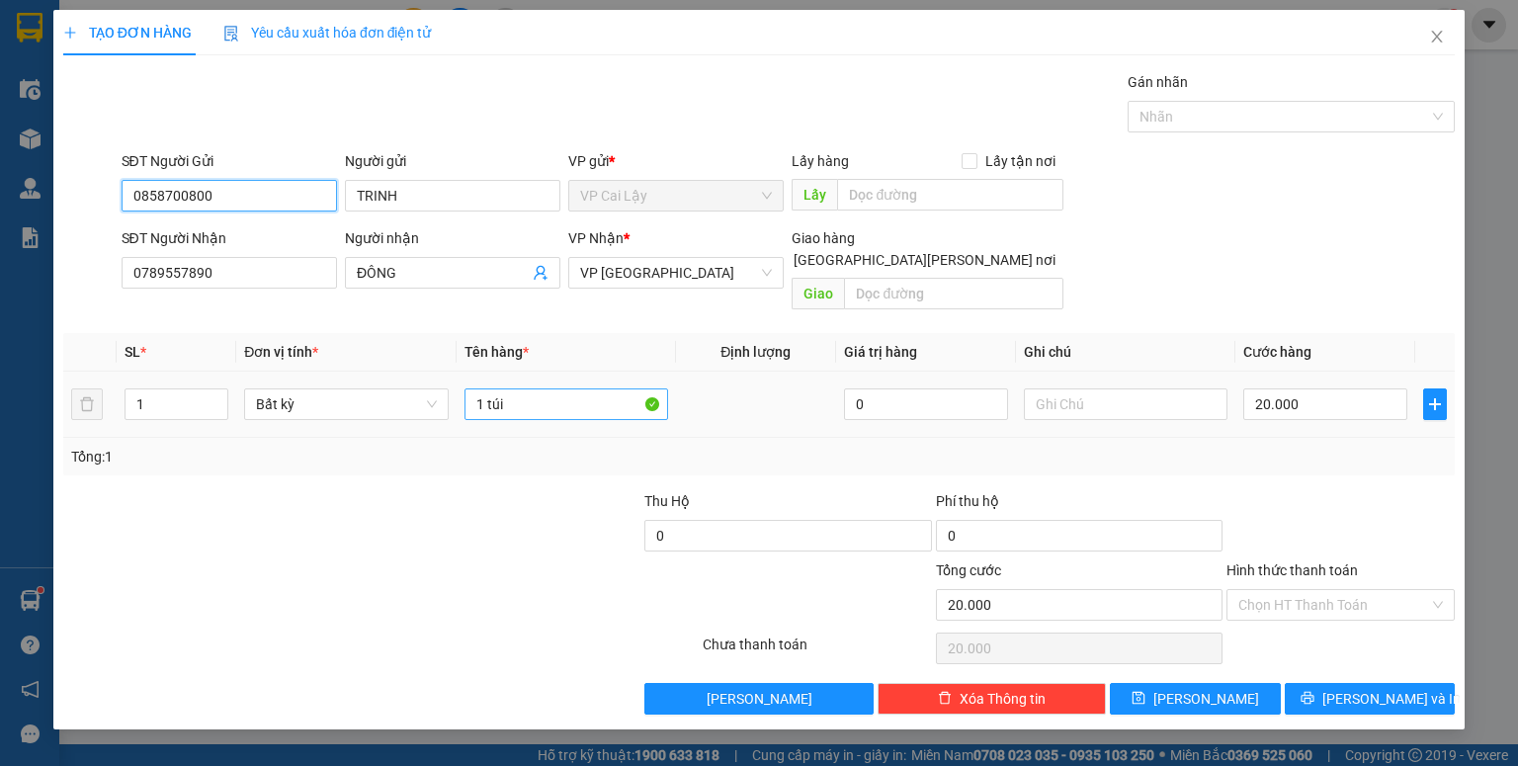
type input "0858700800"
click at [550, 388] on input "1 túi" at bounding box center [567, 404] width 204 height 32
type input "1 túi đỏ"
drag, startPoint x: 1368, startPoint y: 464, endPoint x: 1334, endPoint y: 565, distance: 107.5
click at [1361, 469] on div "Transit Pickup Surcharge Ids Transit Deliver Surcharge Ids Transit Deliver Surc…" at bounding box center [759, 393] width 1392 height 644
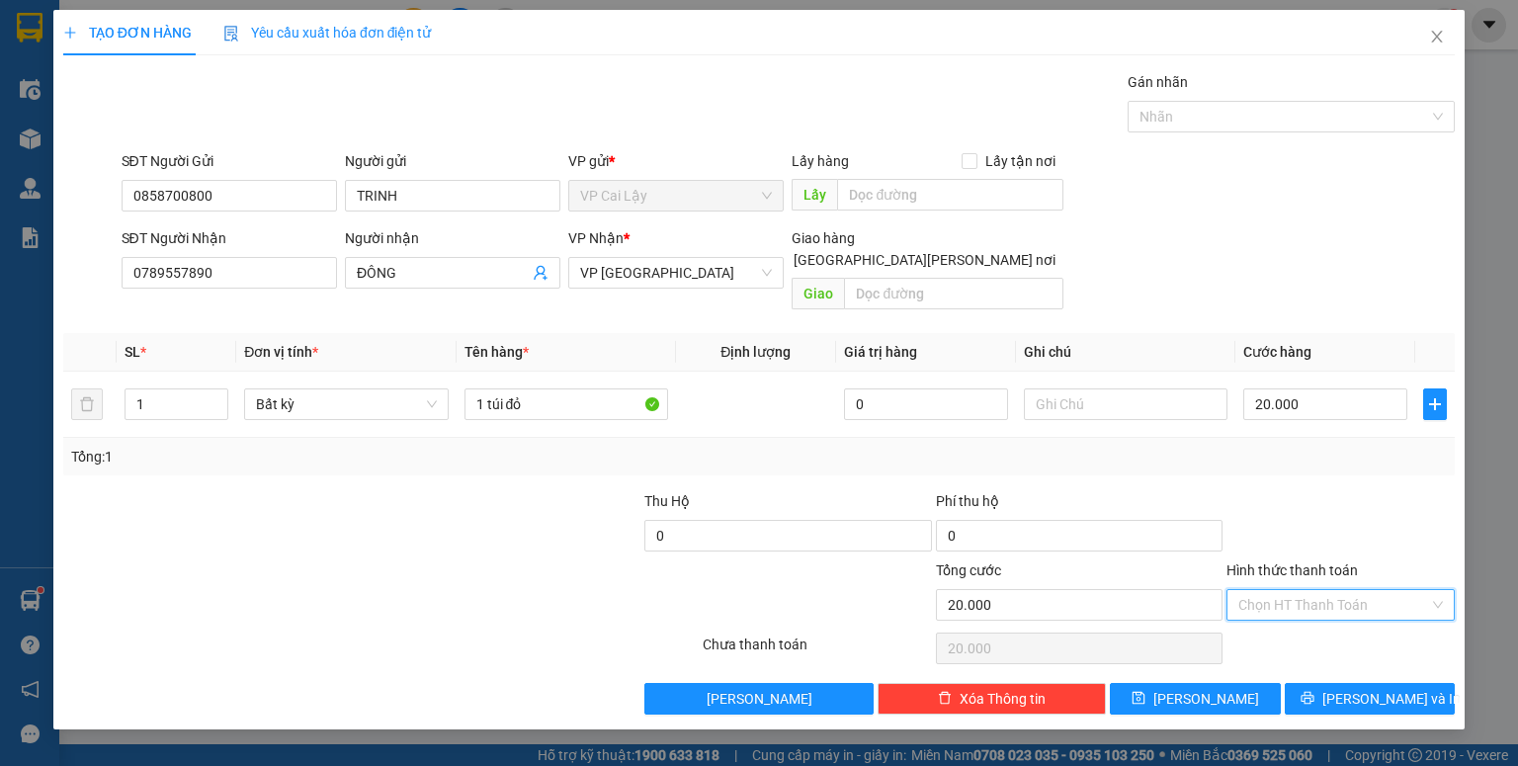
click at [1327, 594] on input "Hình thức thanh toán" at bounding box center [1334, 605] width 191 height 30
click at [1336, 618] on div "Tại văn phòng" at bounding box center [1341, 621] width 205 height 22
type input "0"
click at [1387, 688] on span "Lưu và In" at bounding box center [1392, 699] width 138 height 22
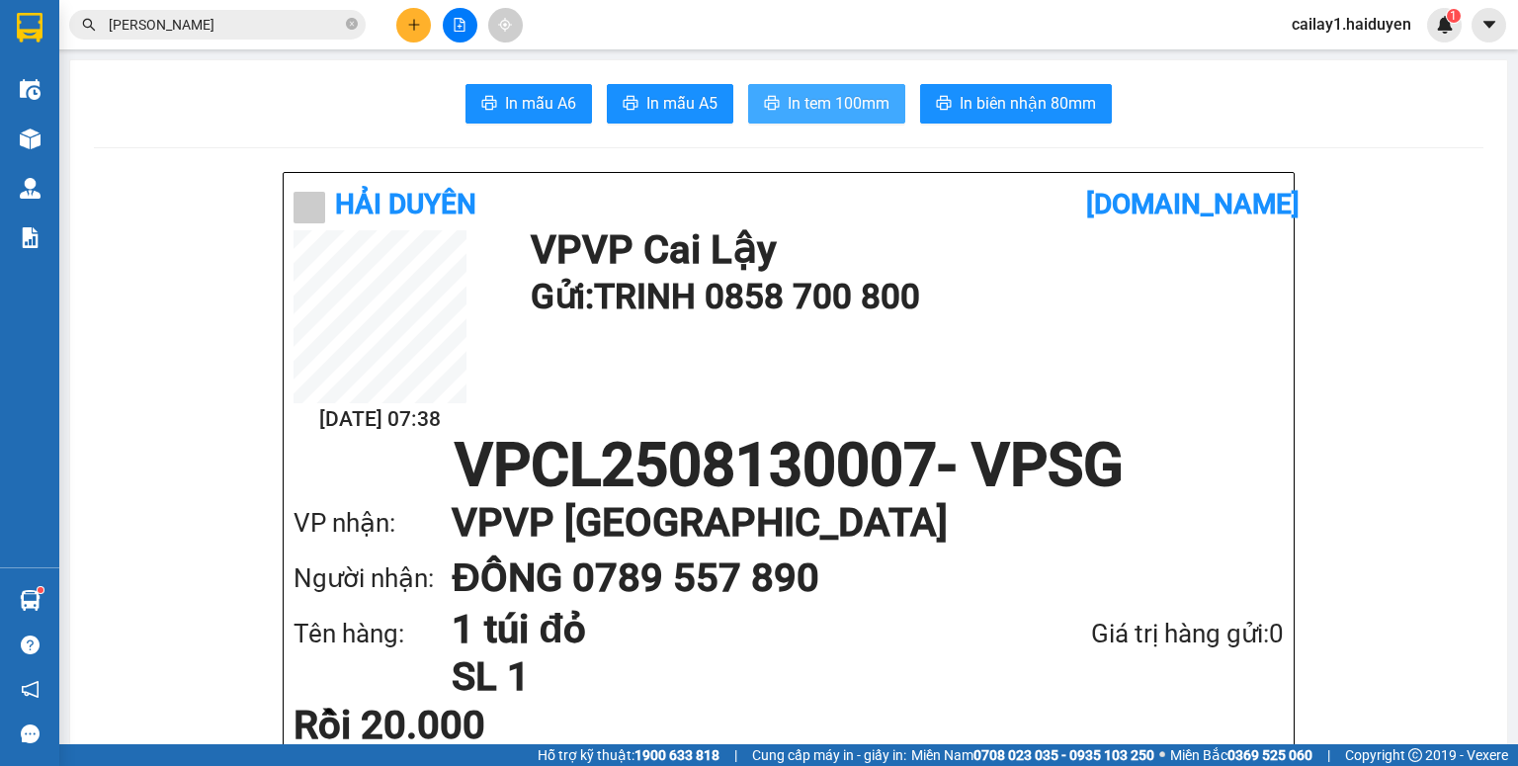
click at [791, 107] on span "In tem 100mm" at bounding box center [839, 103] width 102 height 25
click at [349, 24] on icon "close-circle" at bounding box center [352, 24] width 12 height 12
click at [321, 38] on span at bounding box center [217, 25] width 297 height 30
click at [320, 32] on input "text" at bounding box center [225, 25] width 233 height 22
click at [191, 27] on input "text" at bounding box center [225, 25] width 233 height 22
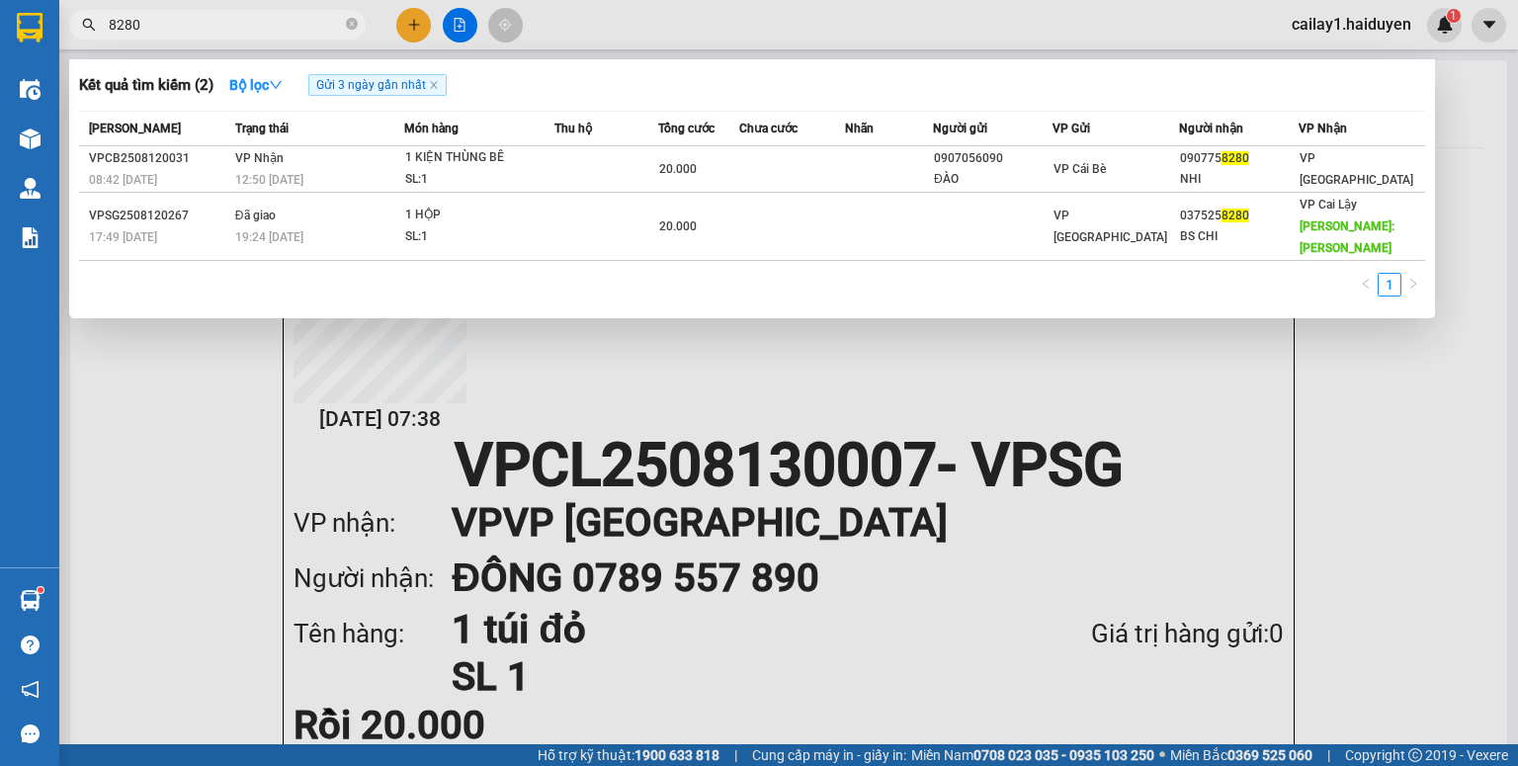
type input "8280"
click at [588, 31] on div at bounding box center [759, 383] width 1518 height 766
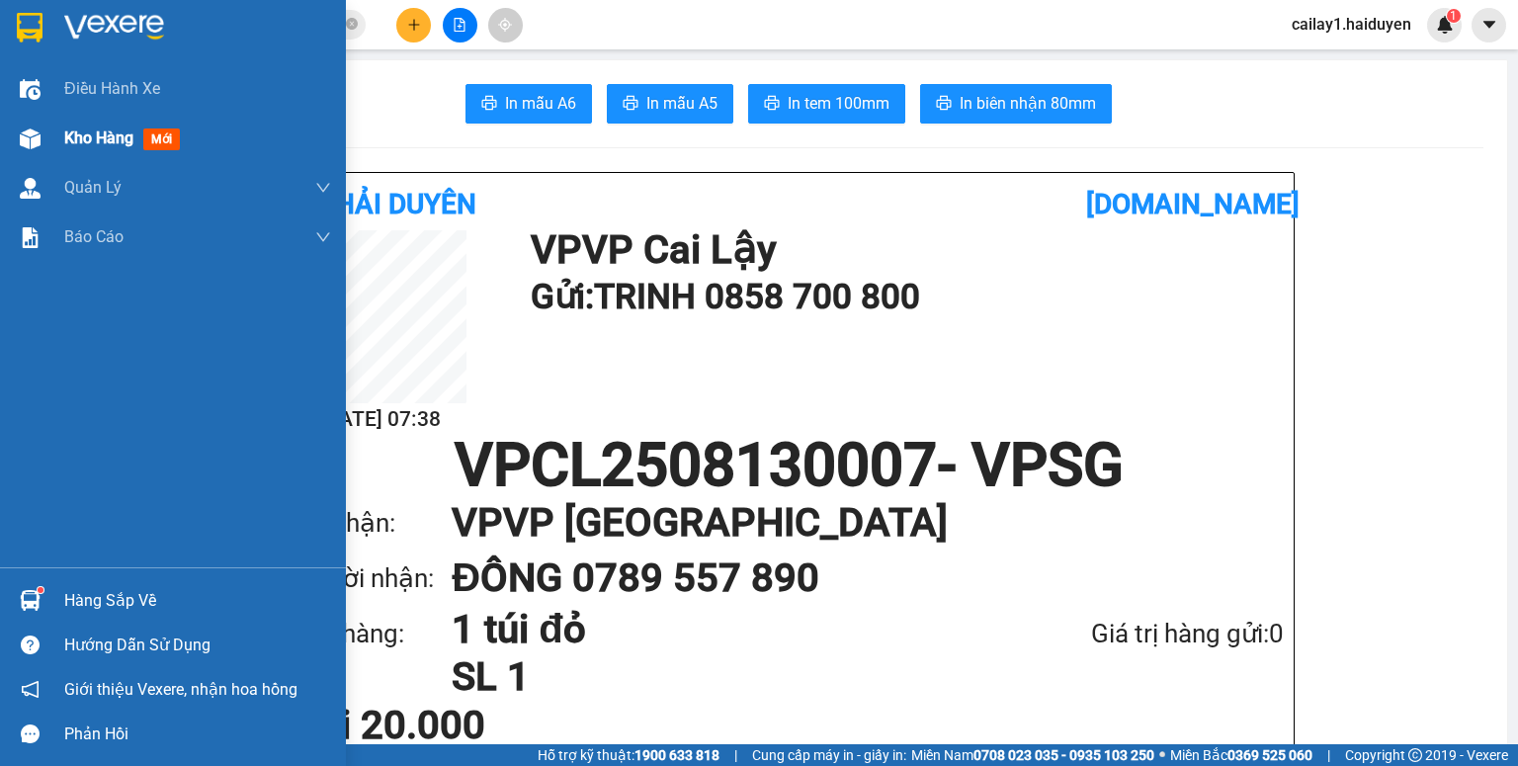
click at [71, 132] on span "Kho hàng" at bounding box center [98, 138] width 69 height 19
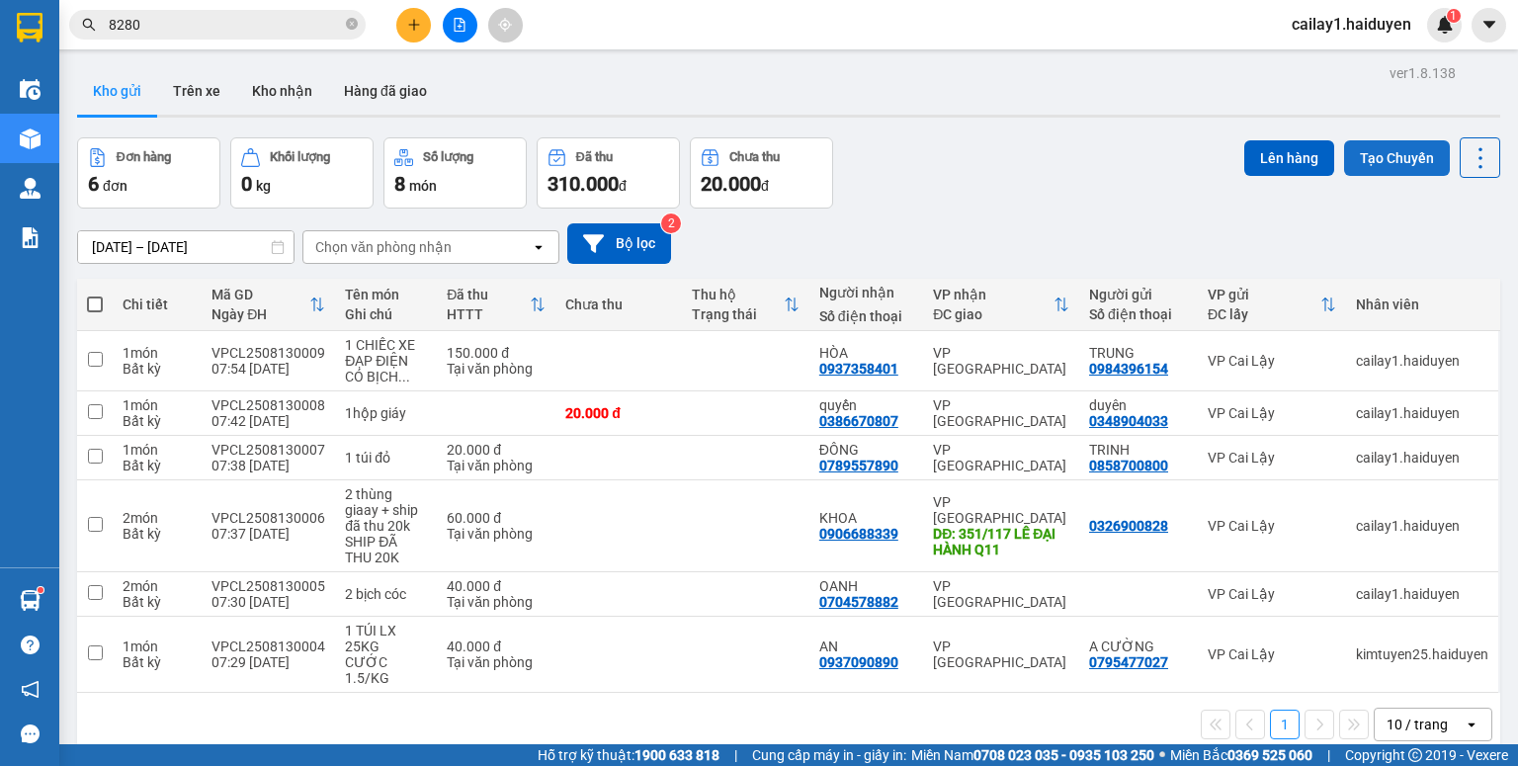
click at [1372, 161] on button "Tạo Chuyến" at bounding box center [1397, 158] width 106 height 36
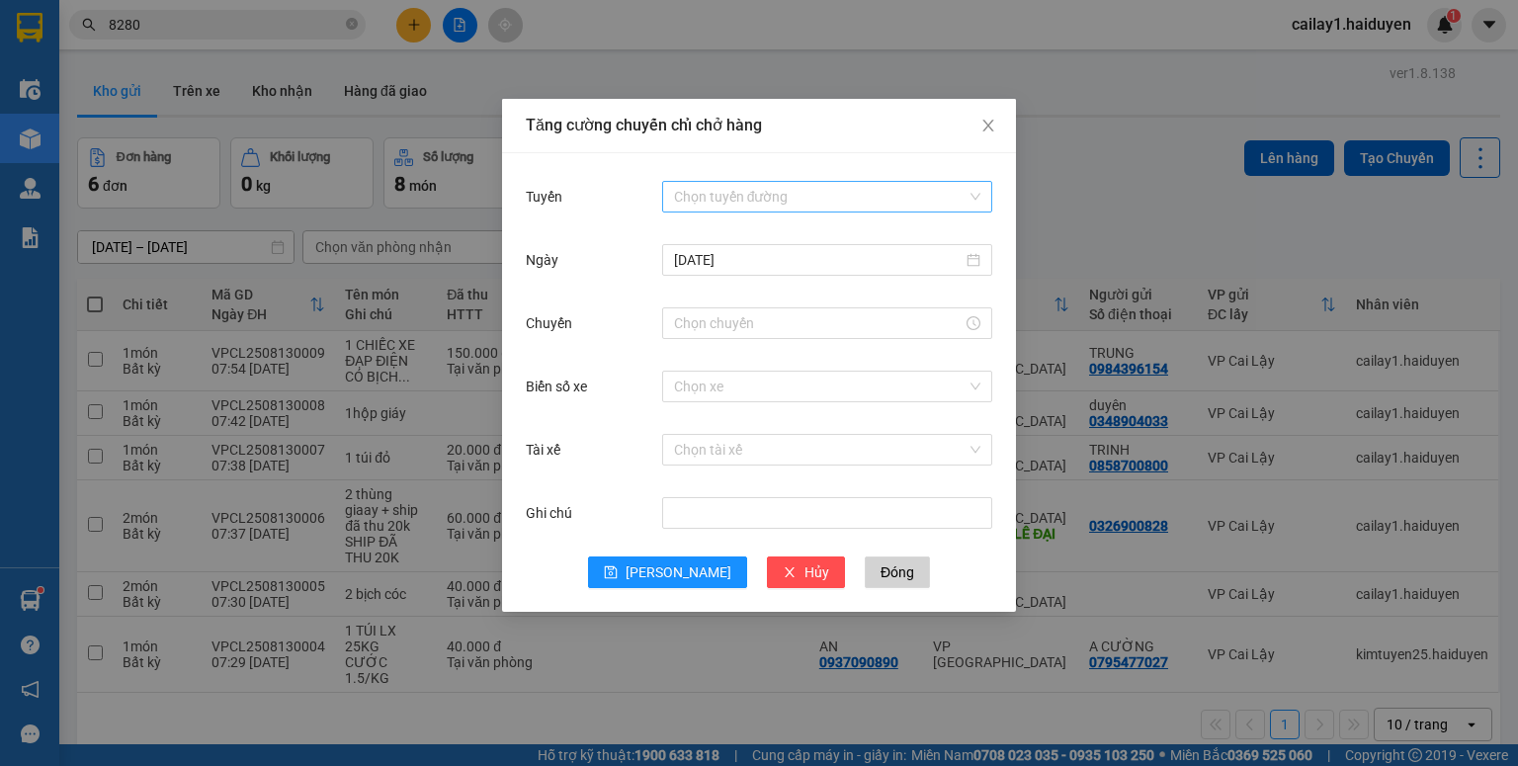
click at [712, 208] on input "Tuyến" at bounding box center [820, 197] width 293 height 30
click at [711, 263] on div "Cái Bè - Sài Gòn" at bounding box center [827, 268] width 306 height 22
click at [763, 252] on input "13/08/2025" at bounding box center [818, 260] width 289 height 22
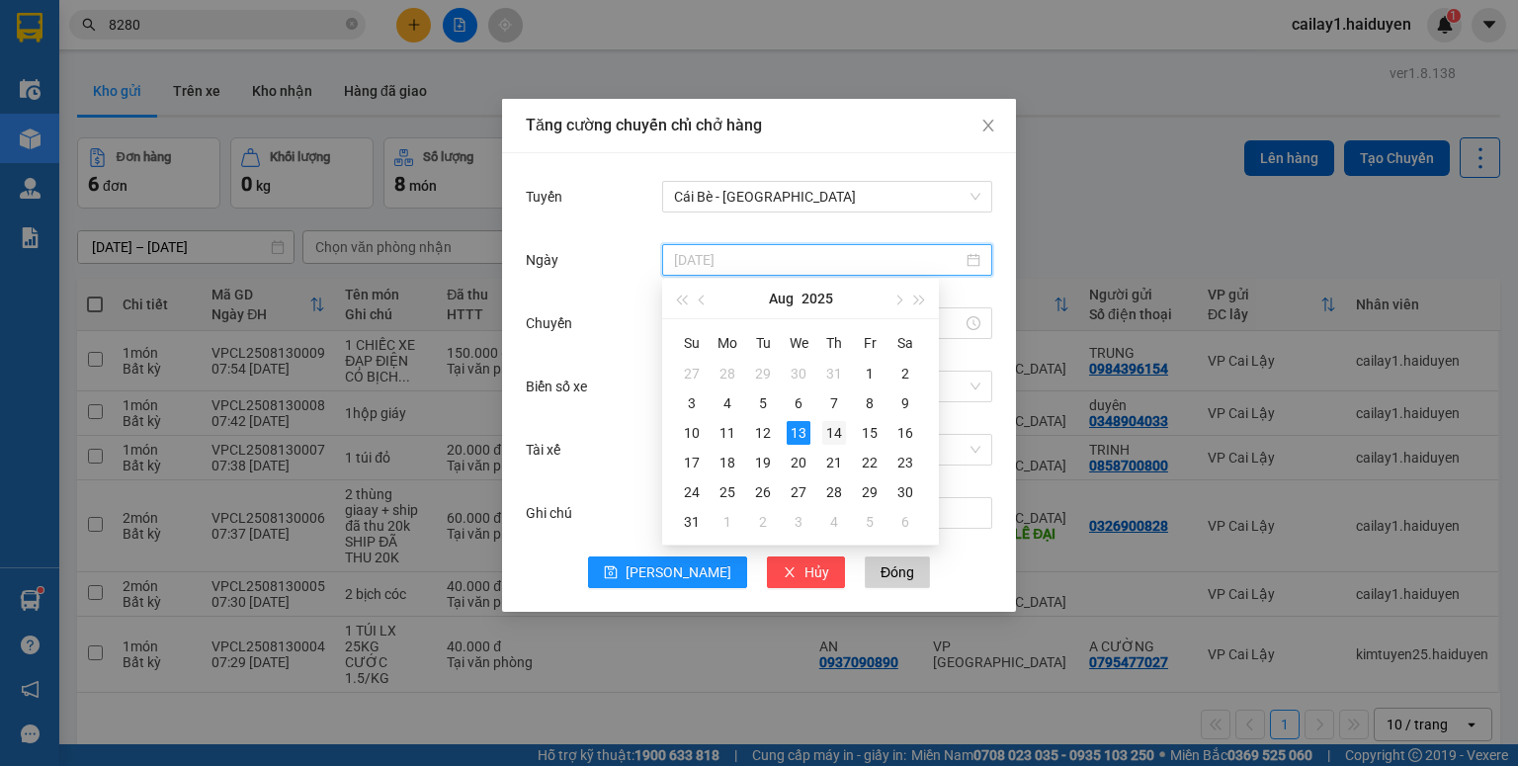
type input "14/08/2025"
click at [833, 435] on div "14" at bounding box center [834, 433] width 24 height 24
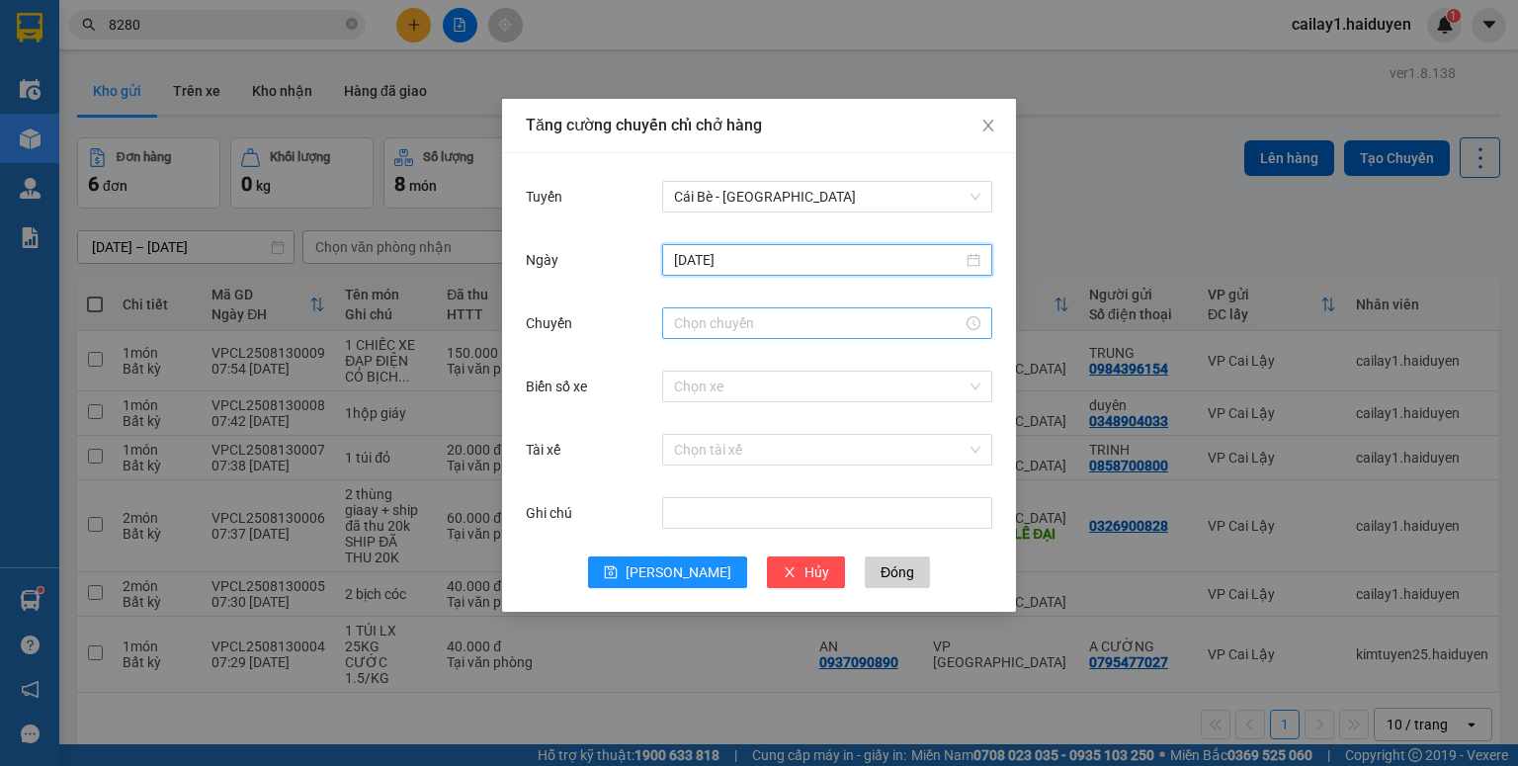
click at [694, 307] on div at bounding box center [827, 323] width 330 height 32
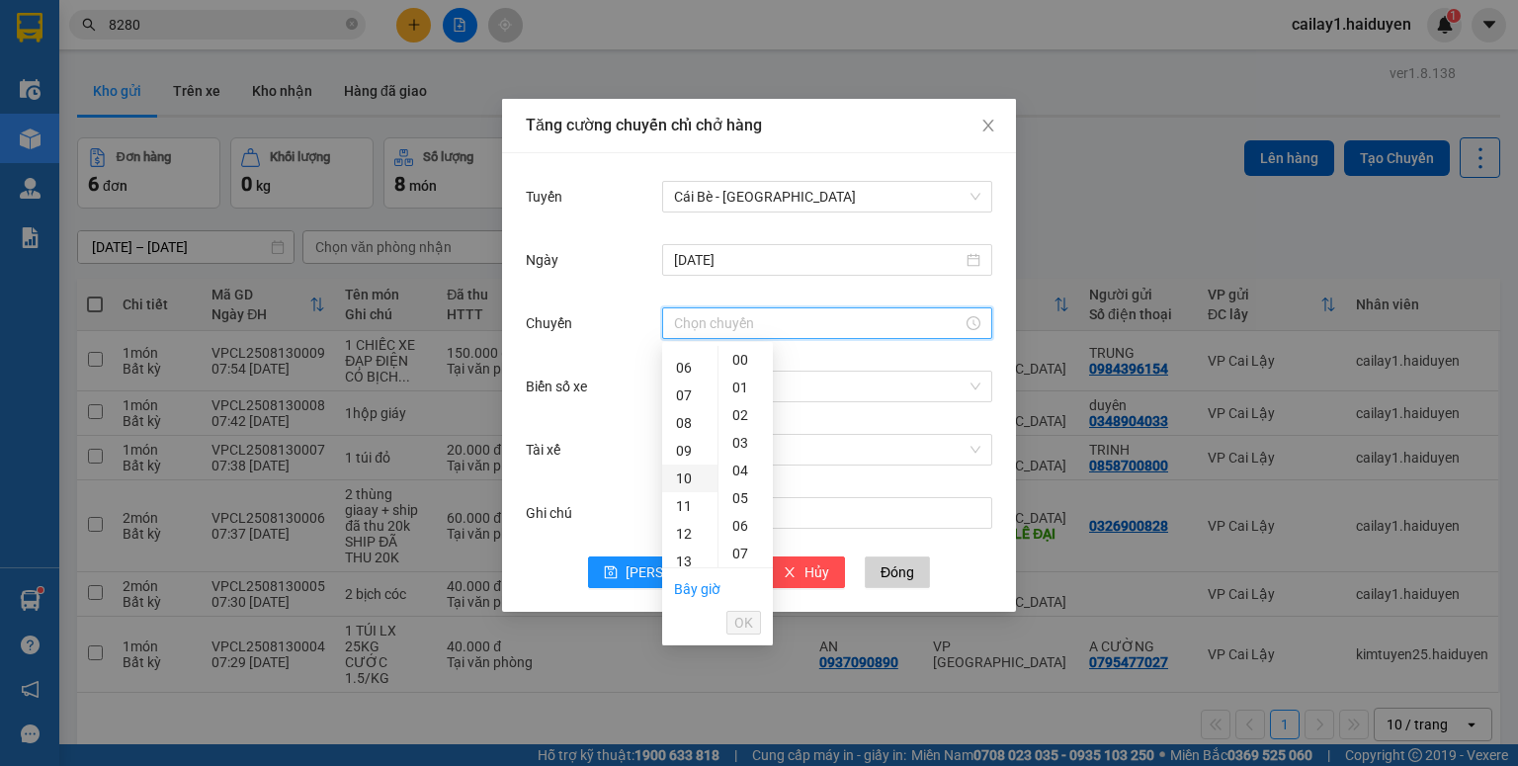
click at [681, 487] on div "10" at bounding box center [689, 479] width 55 height 28
type input "10:00"
click at [741, 626] on span "OK" at bounding box center [743, 623] width 19 height 22
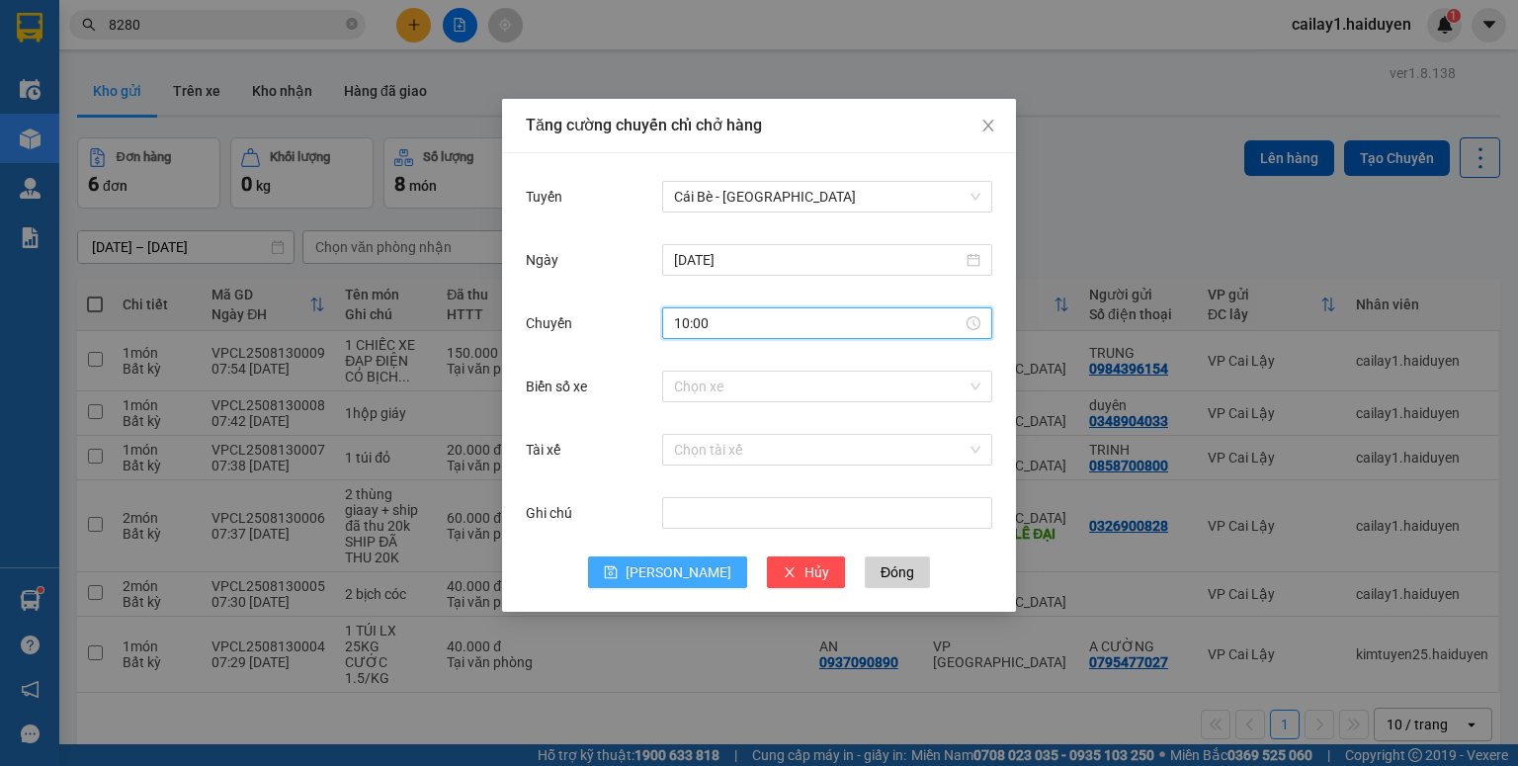
click at [661, 579] on button "Lưu" at bounding box center [667, 573] width 159 height 32
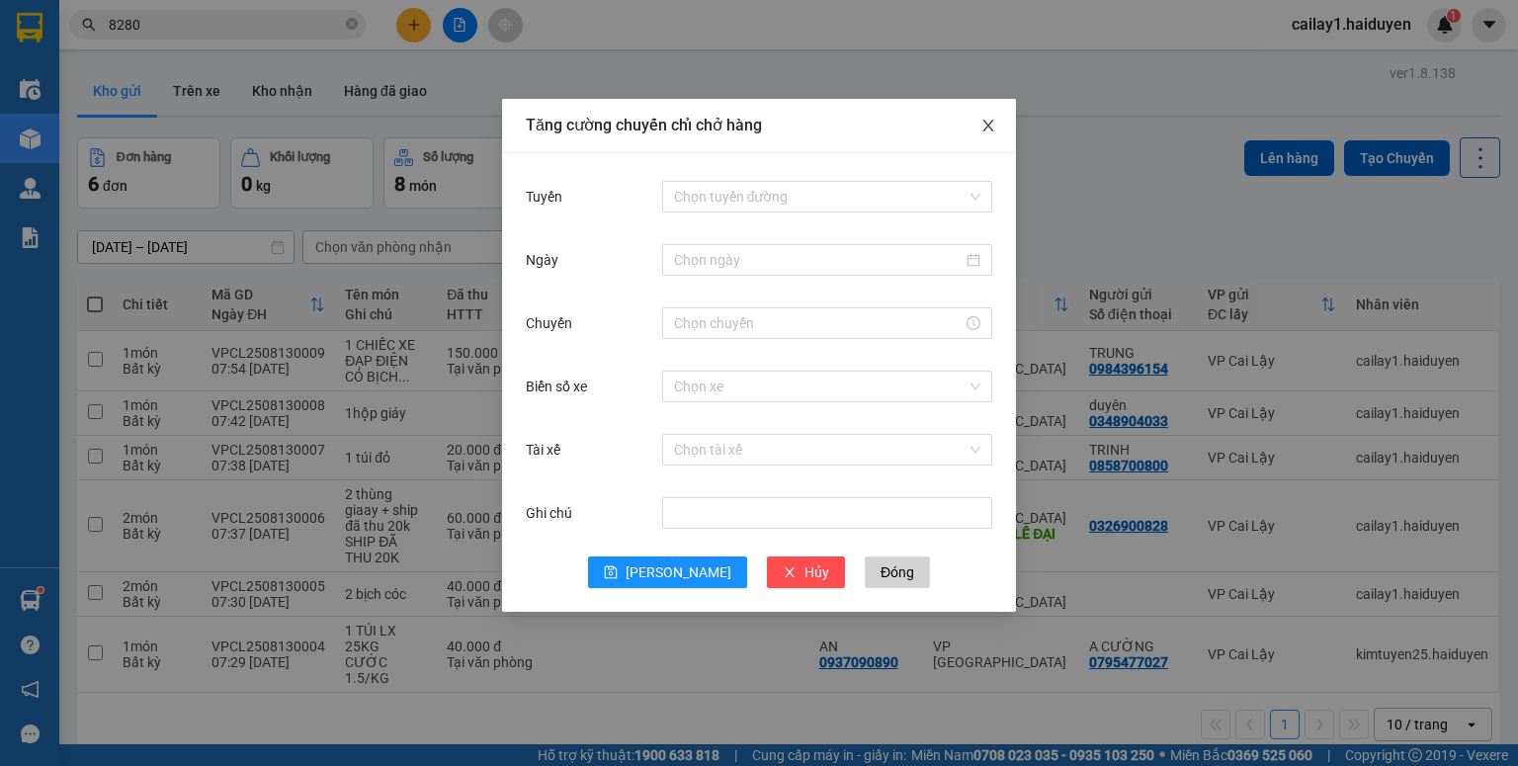
click at [987, 130] on icon "close" at bounding box center [989, 126] width 16 height 16
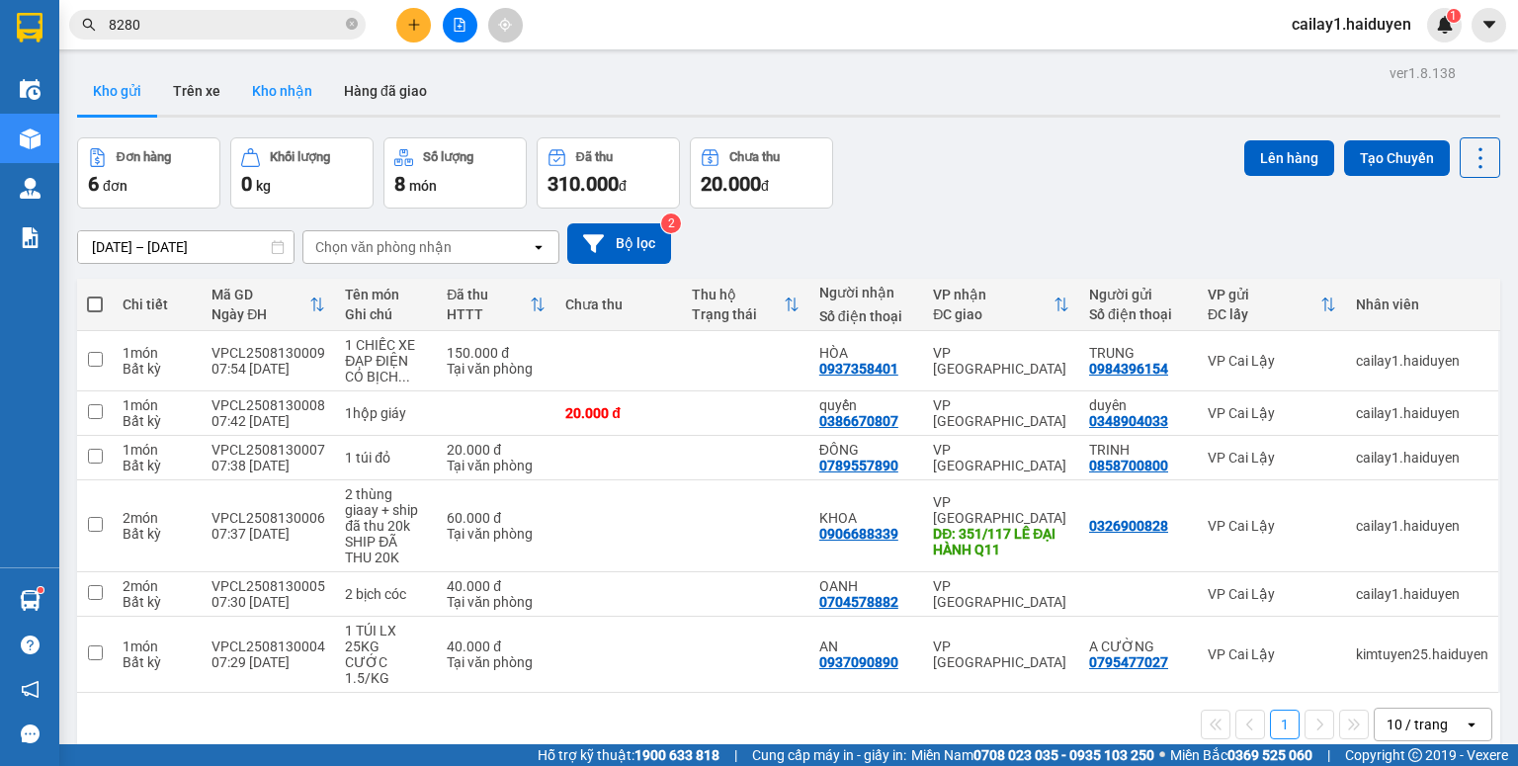
click at [277, 92] on button "Kho nhận" at bounding box center [282, 90] width 92 height 47
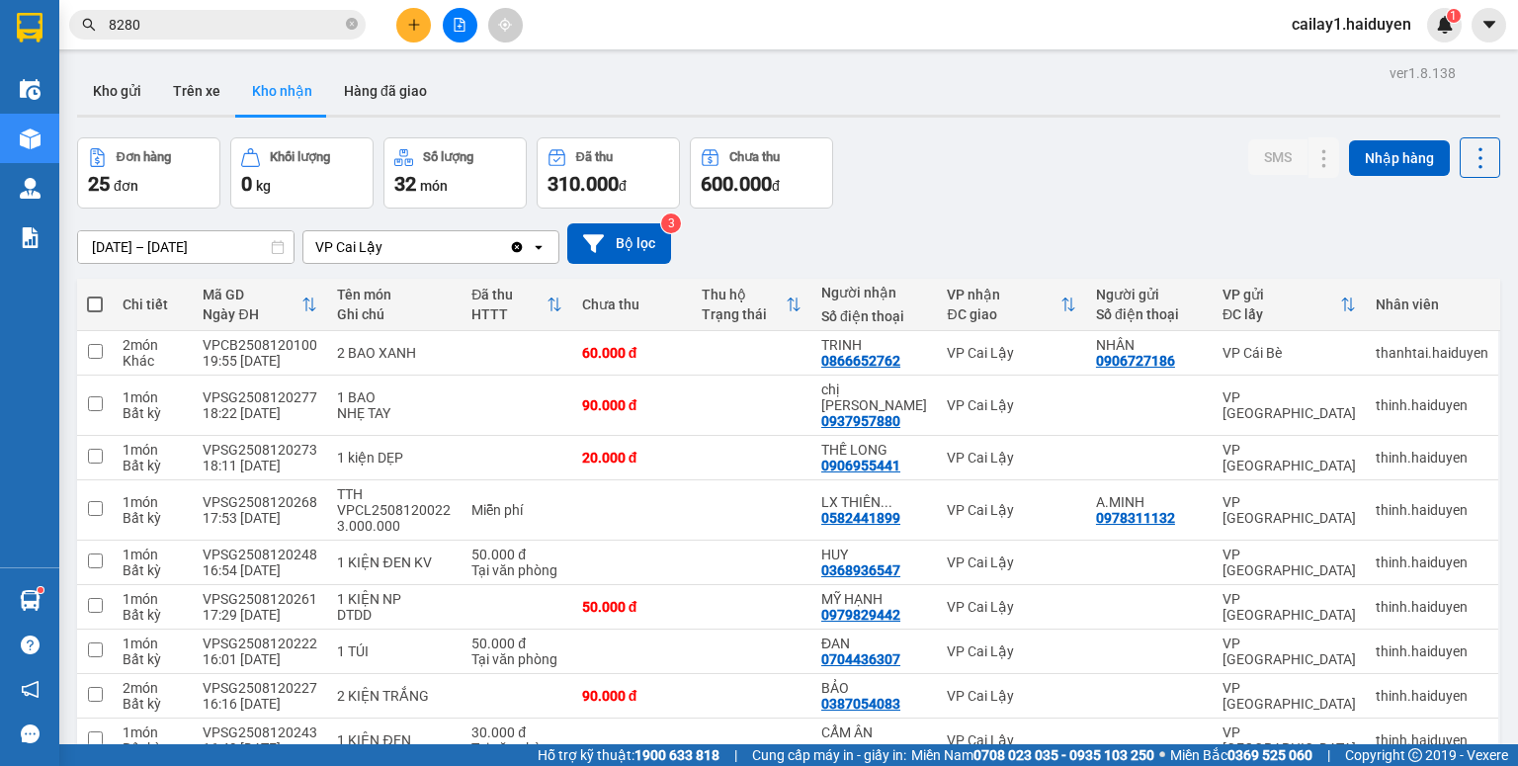
scroll to position [395, 0]
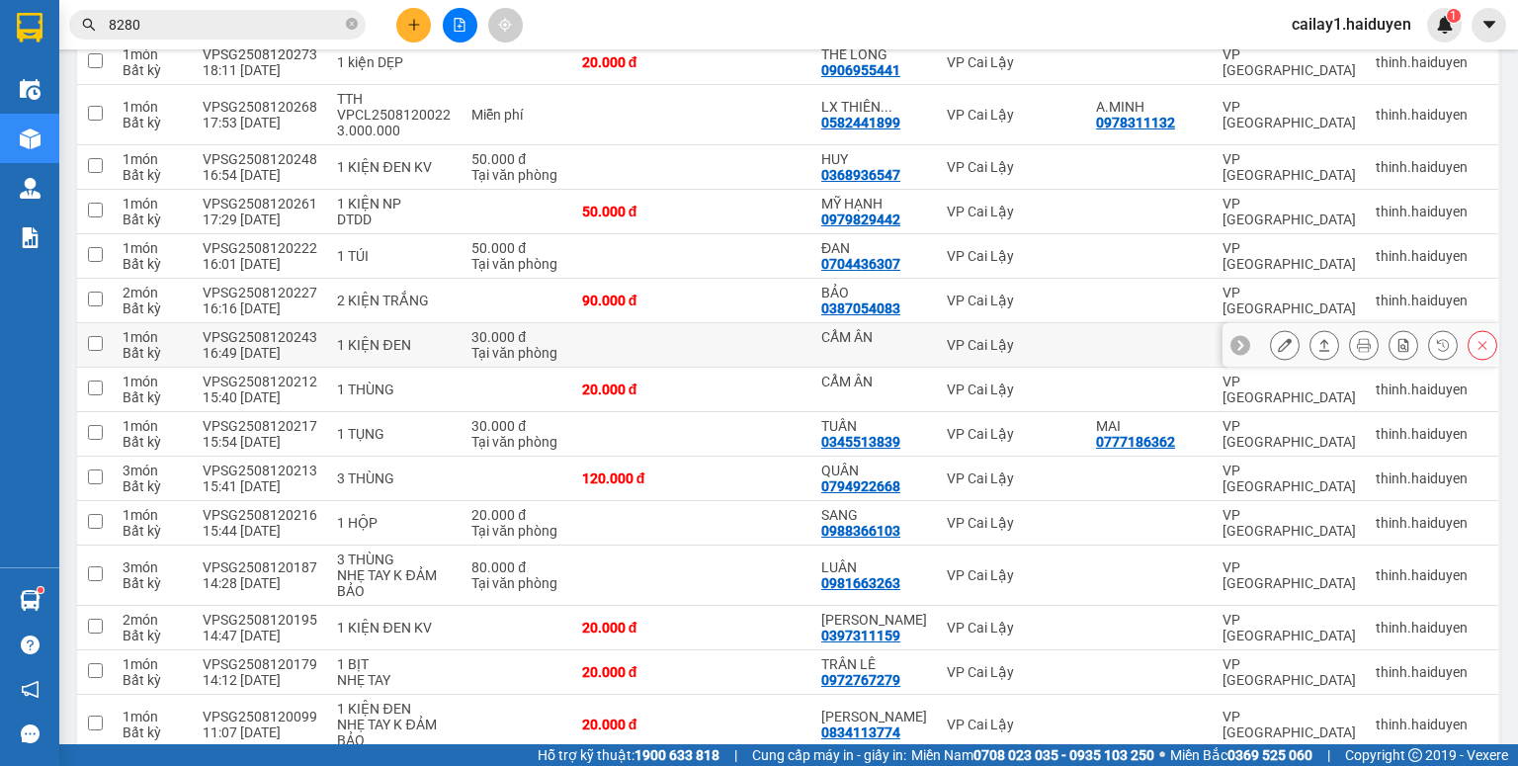
click at [1278, 338] on icon at bounding box center [1285, 345] width 14 height 14
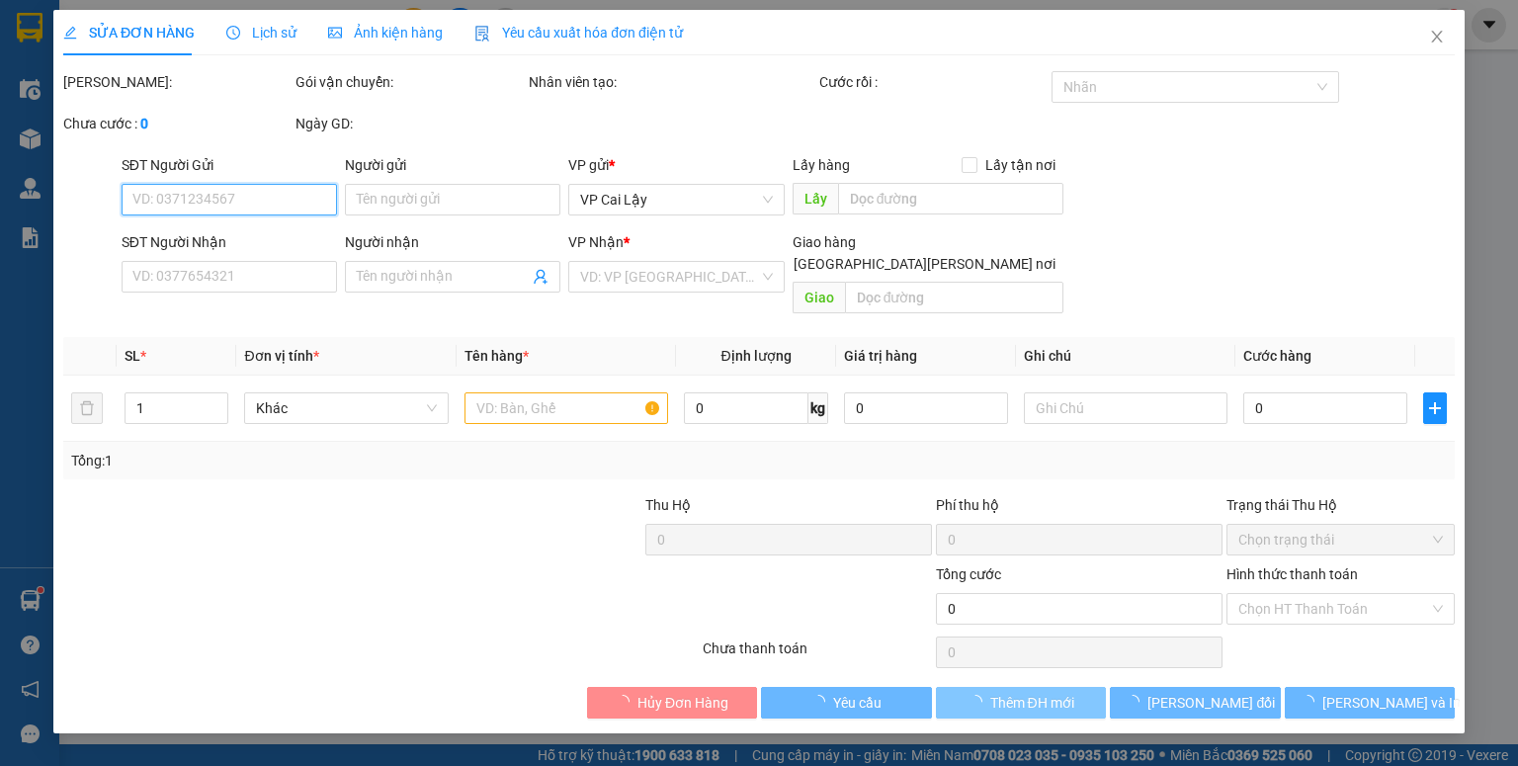
type input "CẨM ÂN"
type input "30.000"
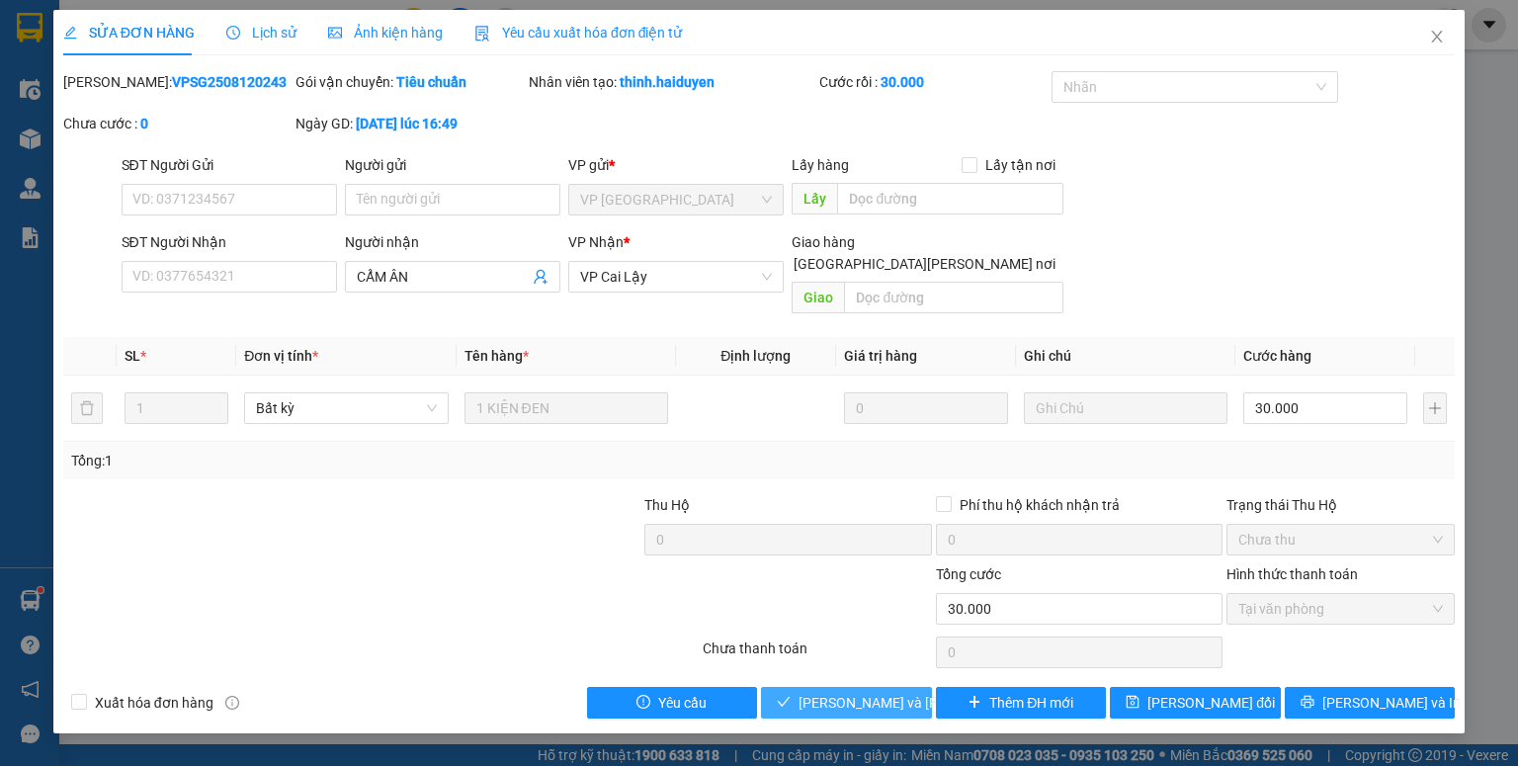
click at [873, 692] on span "Lưu và Giao hàng" at bounding box center [932, 703] width 267 height 22
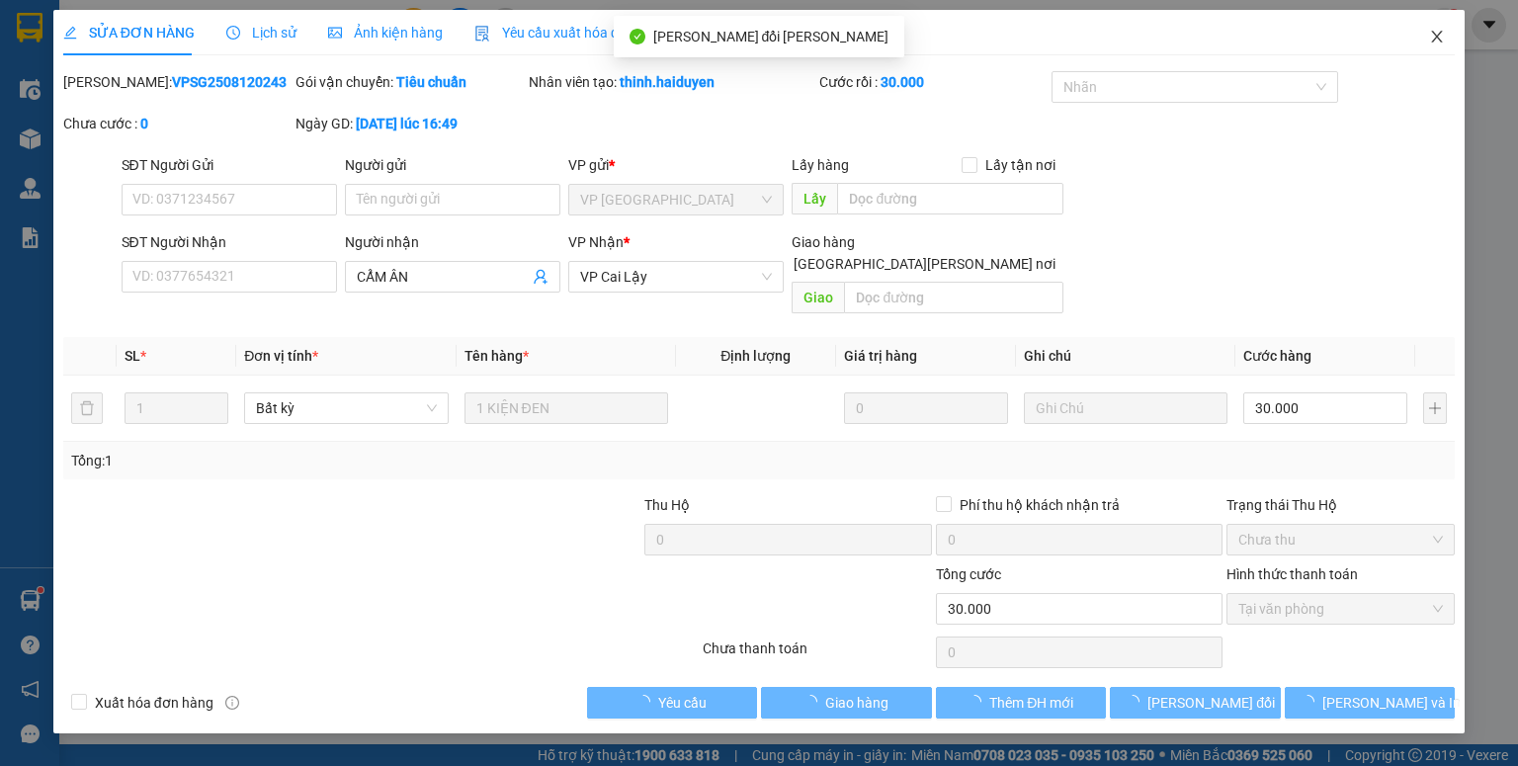
click at [1438, 33] on icon "close" at bounding box center [1437, 37] width 16 height 16
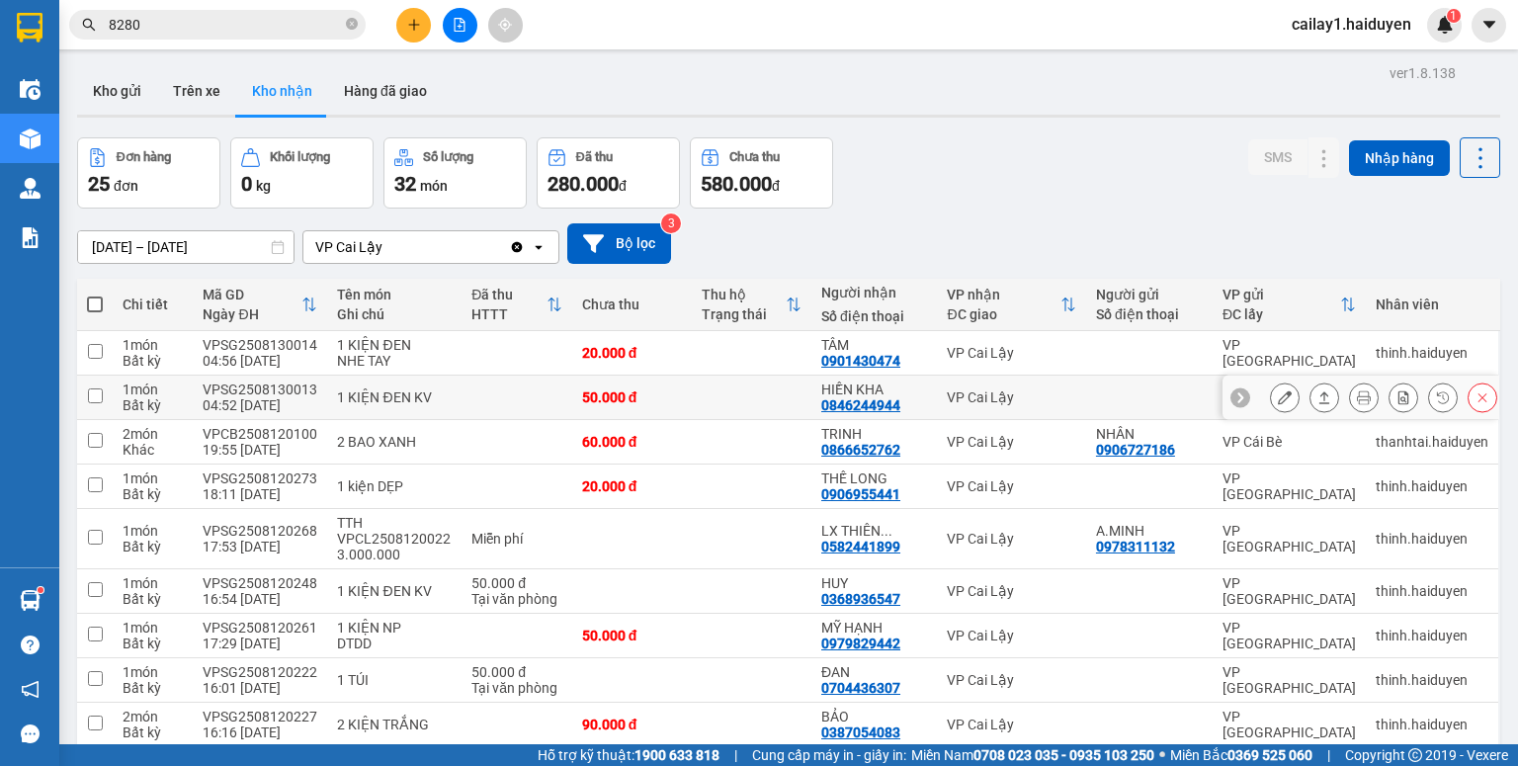
scroll to position [395, 0]
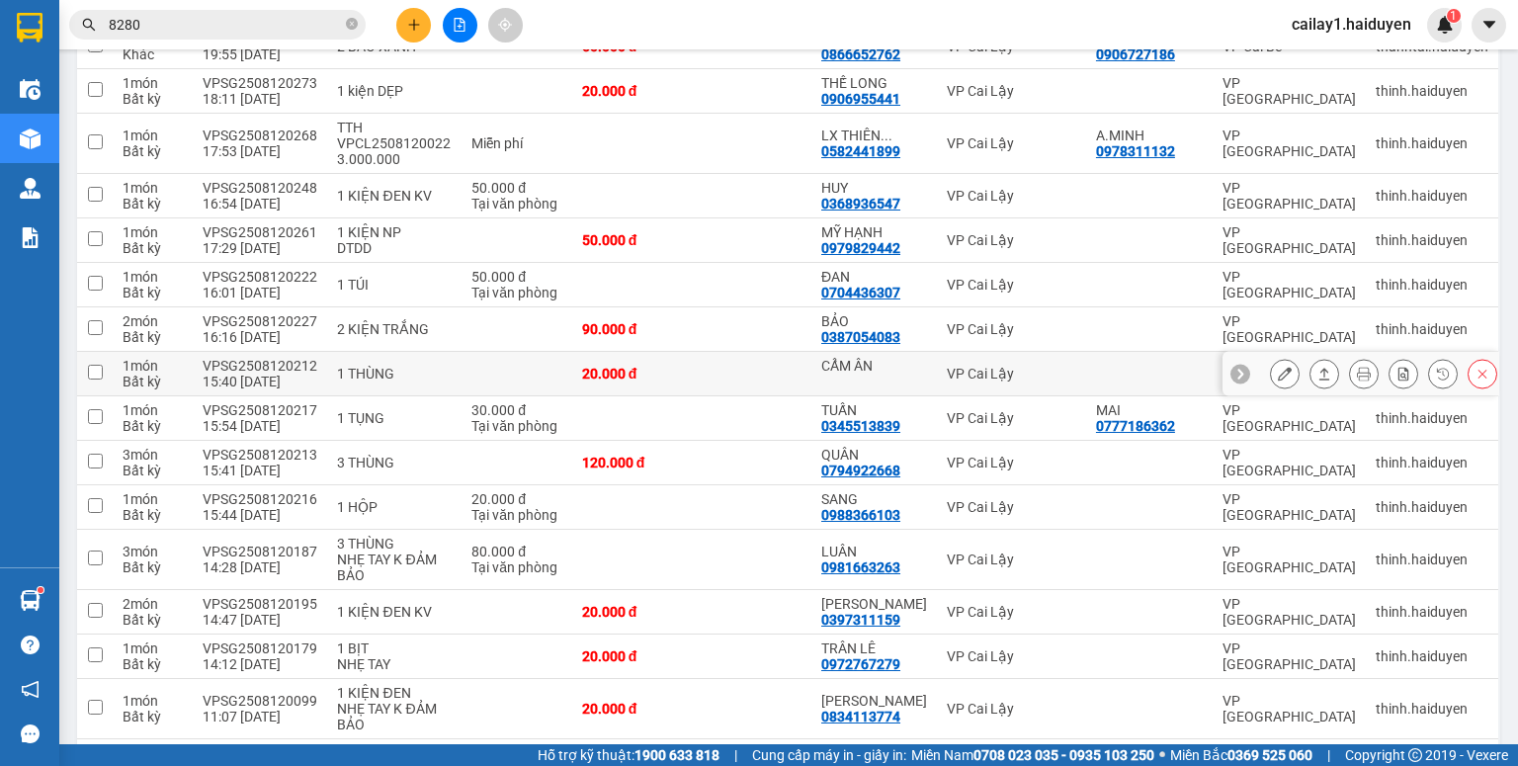
click at [1271, 365] on button at bounding box center [1285, 374] width 28 height 35
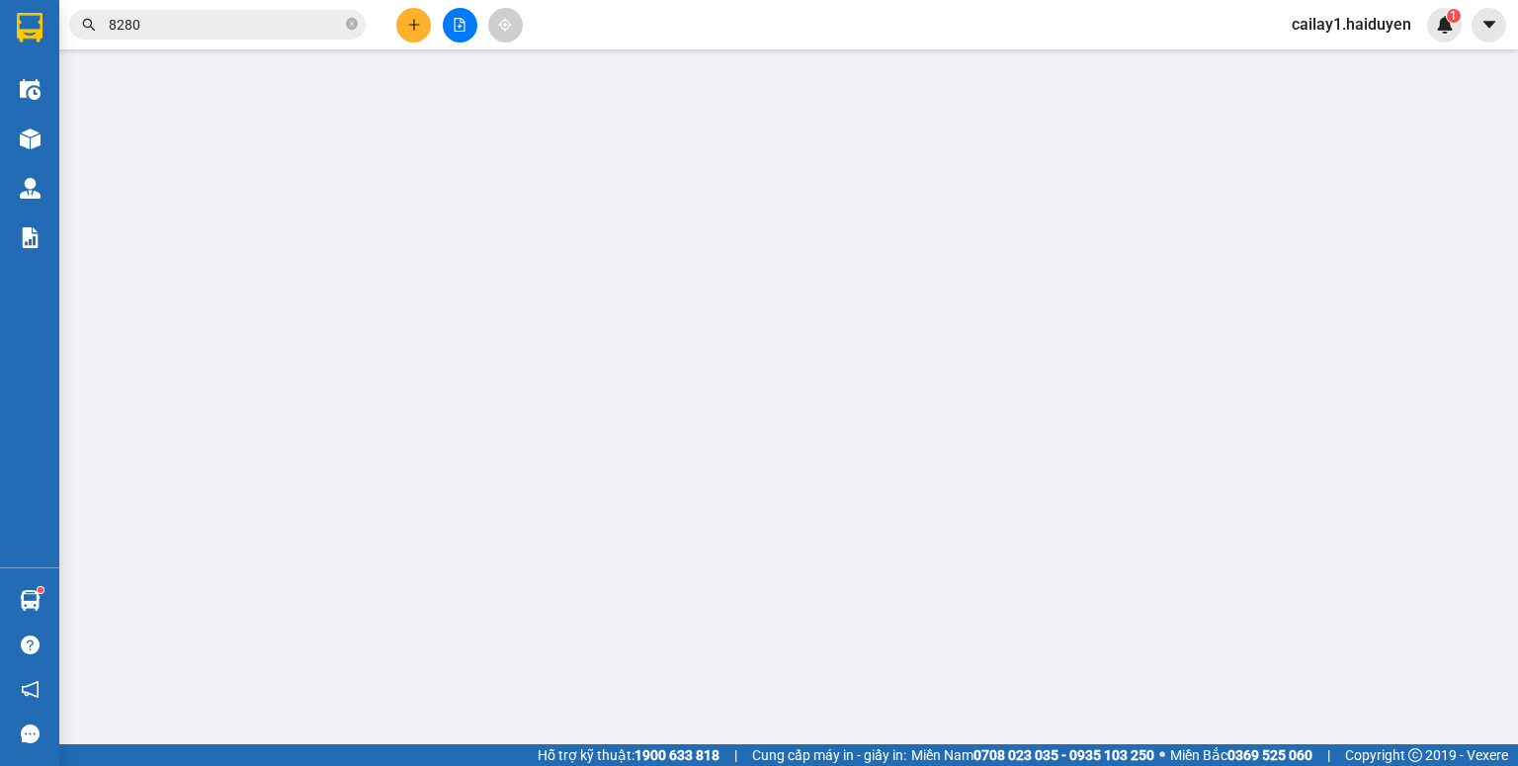
type input "CẨM ÂN"
type input "20.000"
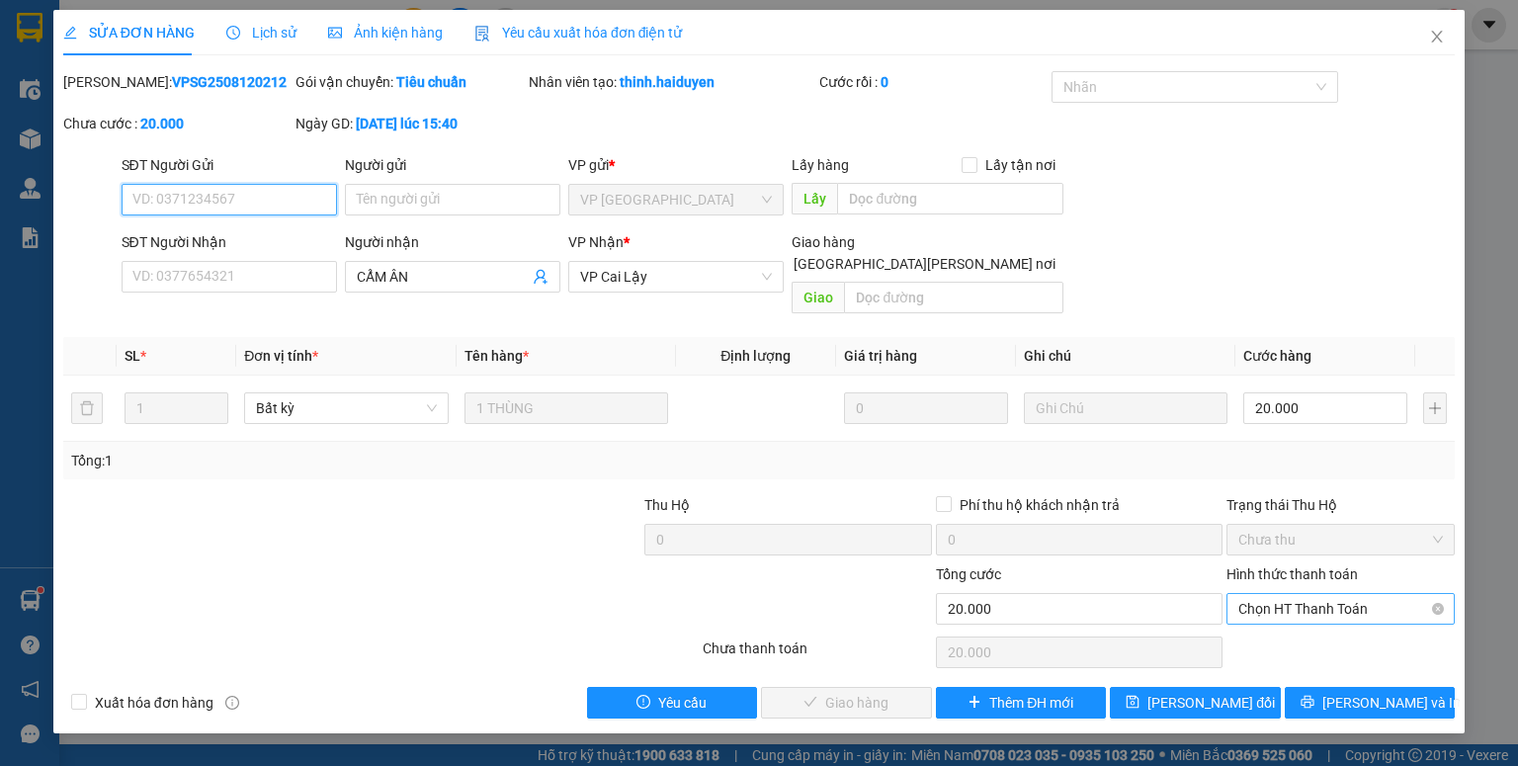
click at [1343, 594] on span "Chọn HT Thanh Toán" at bounding box center [1341, 609] width 205 height 30
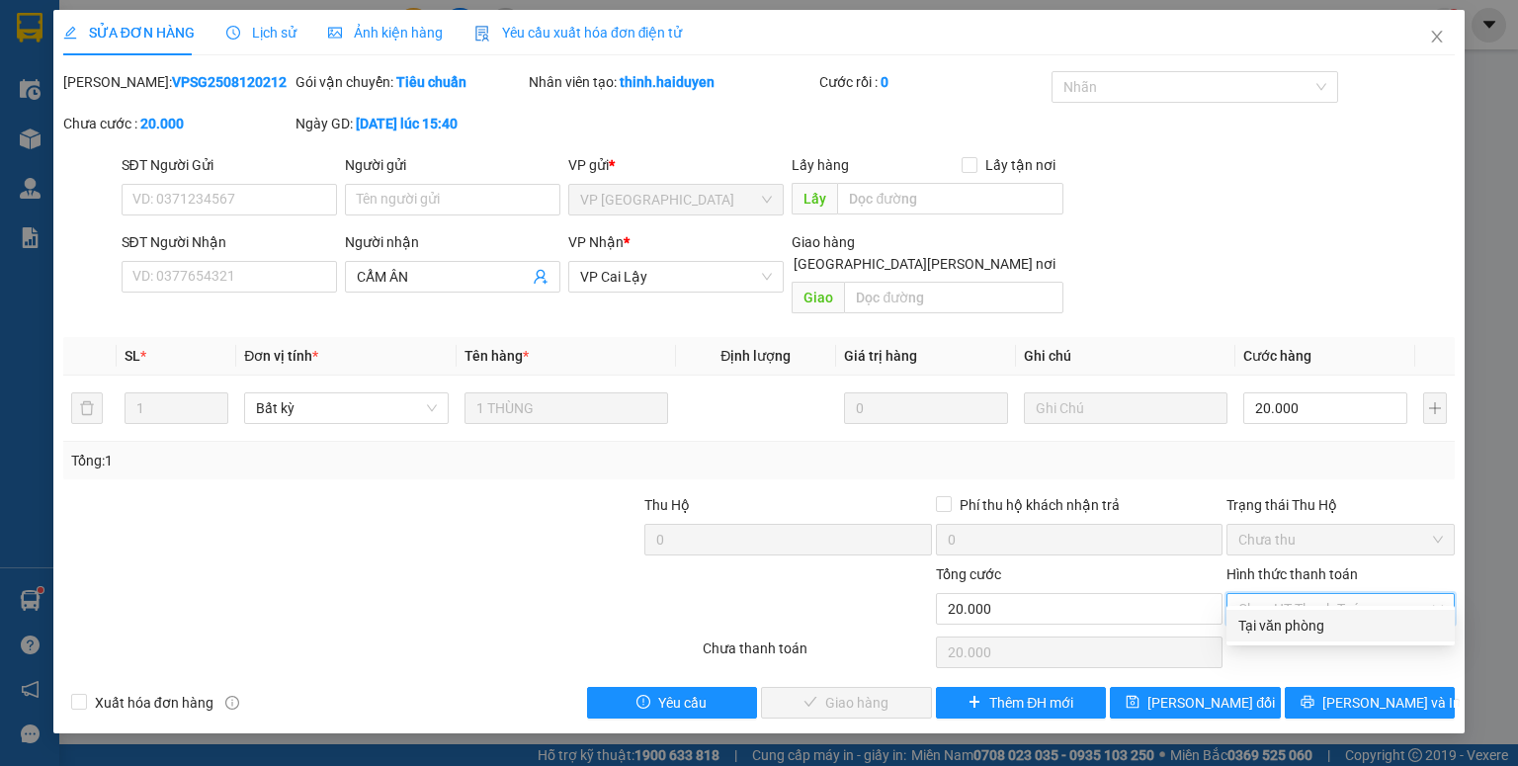
click at [1327, 620] on div "Tại văn phòng" at bounding box center [1341, 626] width 205 height 22
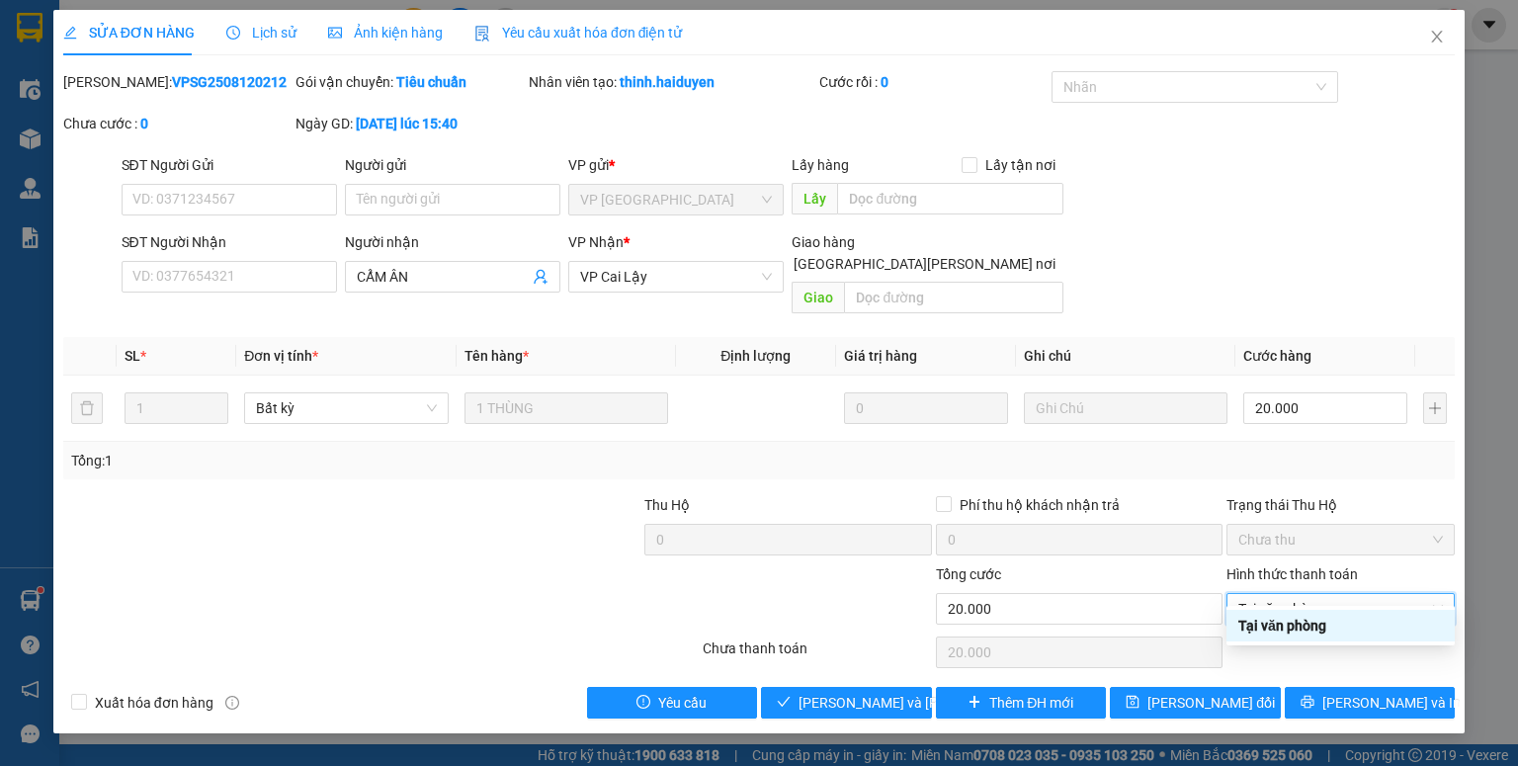
type input "0"
click at [841, 692] on span "Lưu và Giao hàng" at bounding box center [932, 703] width 267 height 22
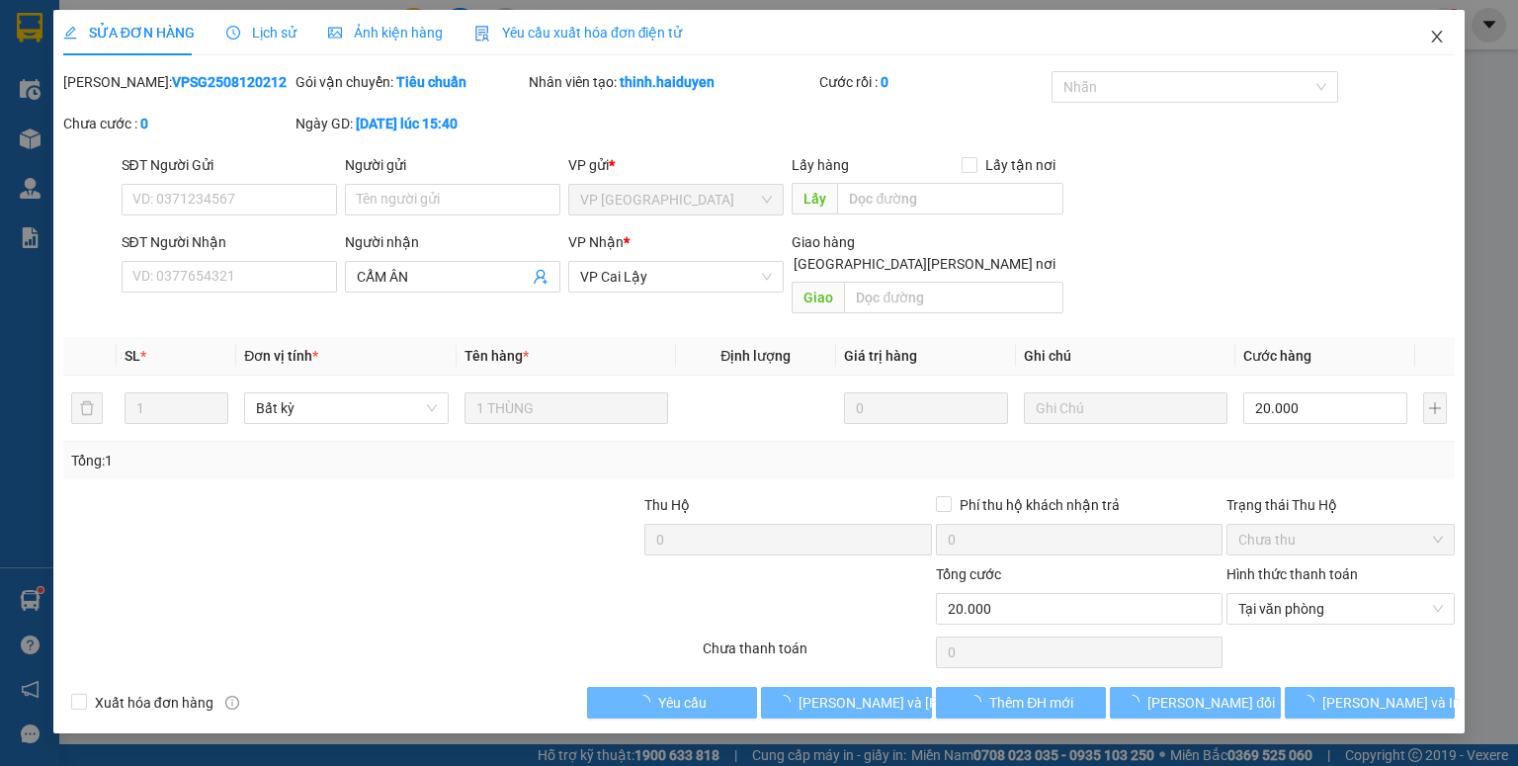
click at [1432, 32] on icon "close" at bounding box center [1437, 37] width 11 height 12
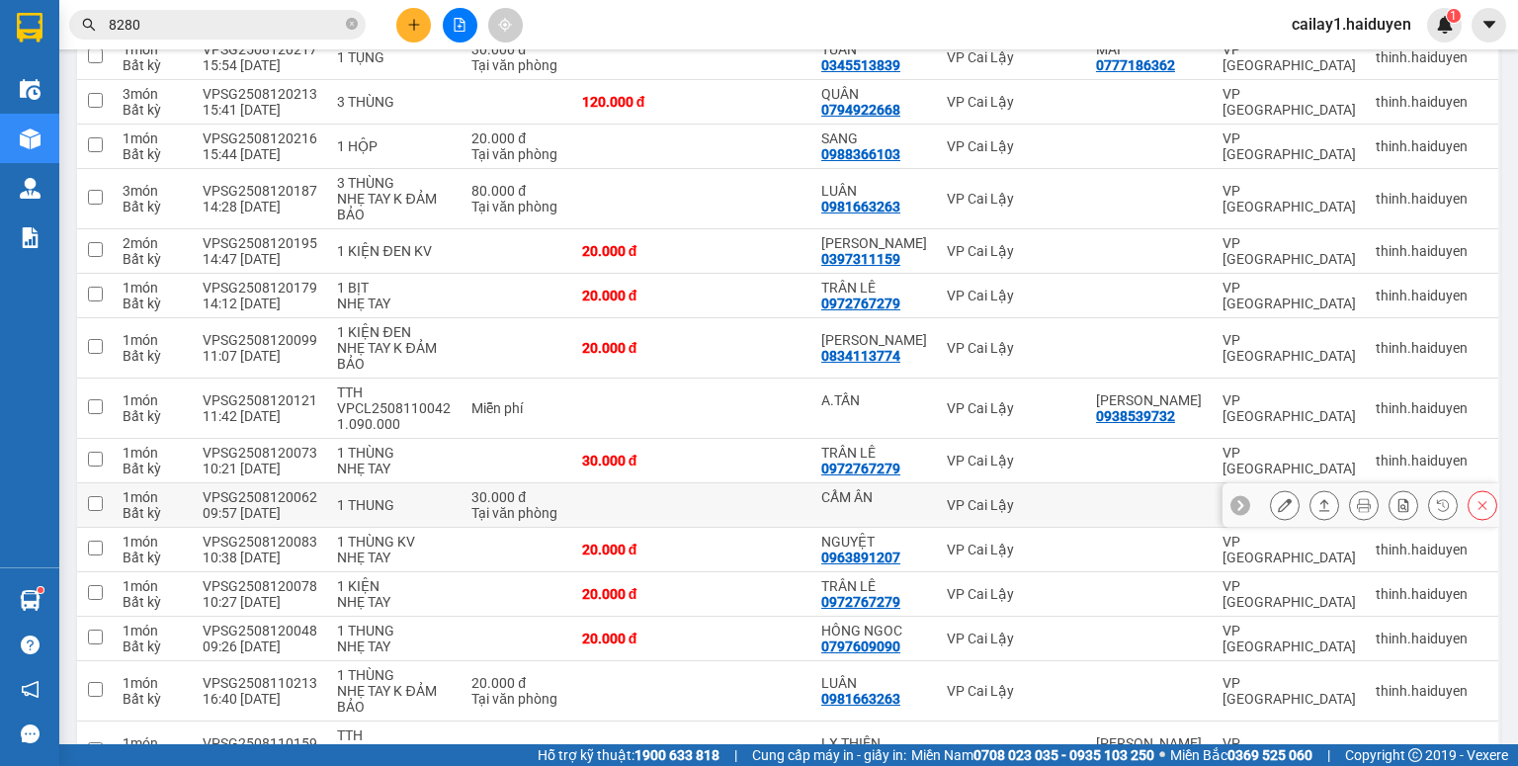
scroll to position [712, 0]
click at [1289, 502] on div at bounding box center [1383, 505] width 227 height 30
click at [1278, 503] on icon at bounding box center [1285, 505] width 14 height 14
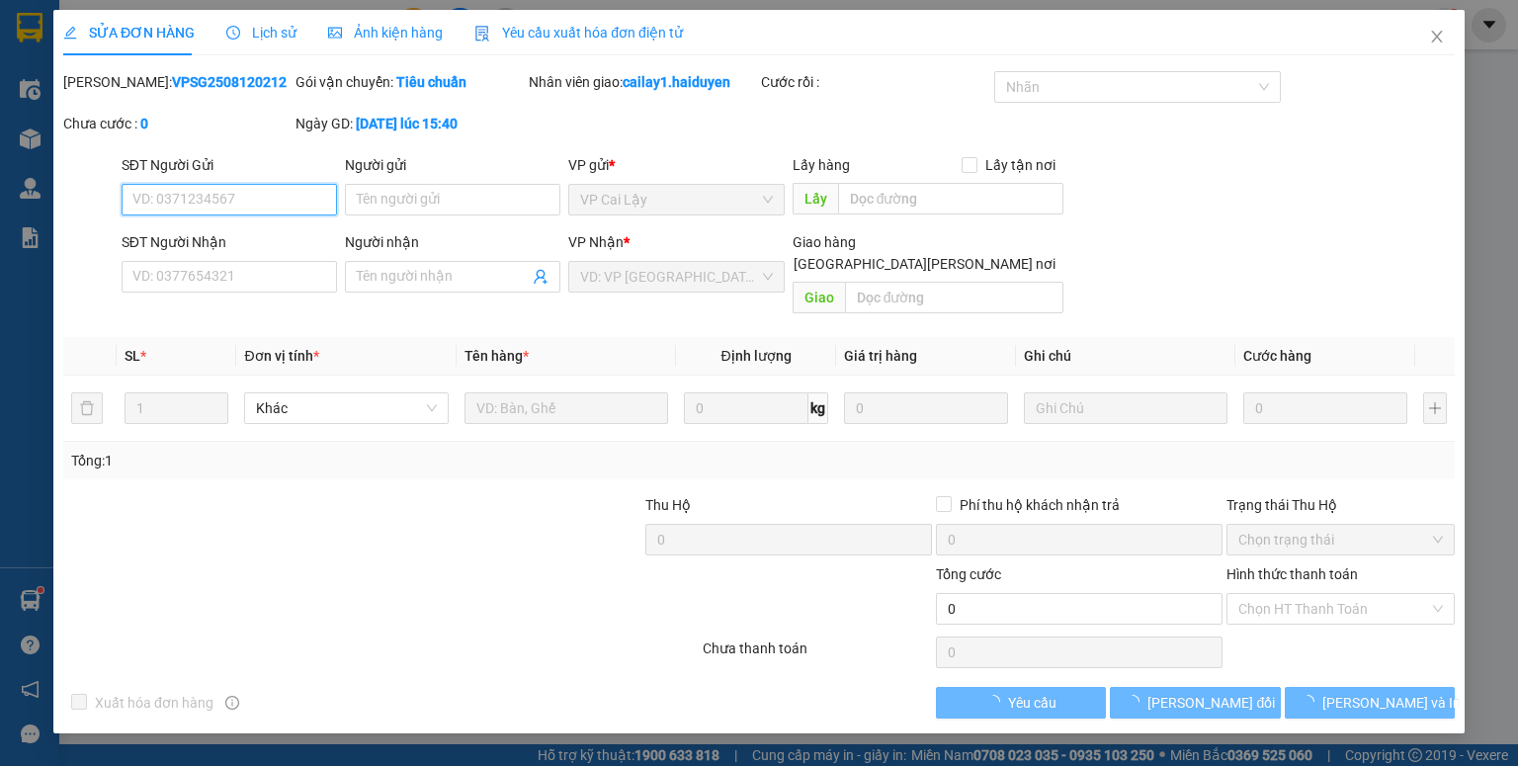
type input "CẨM ÂN"
type input "30.000"
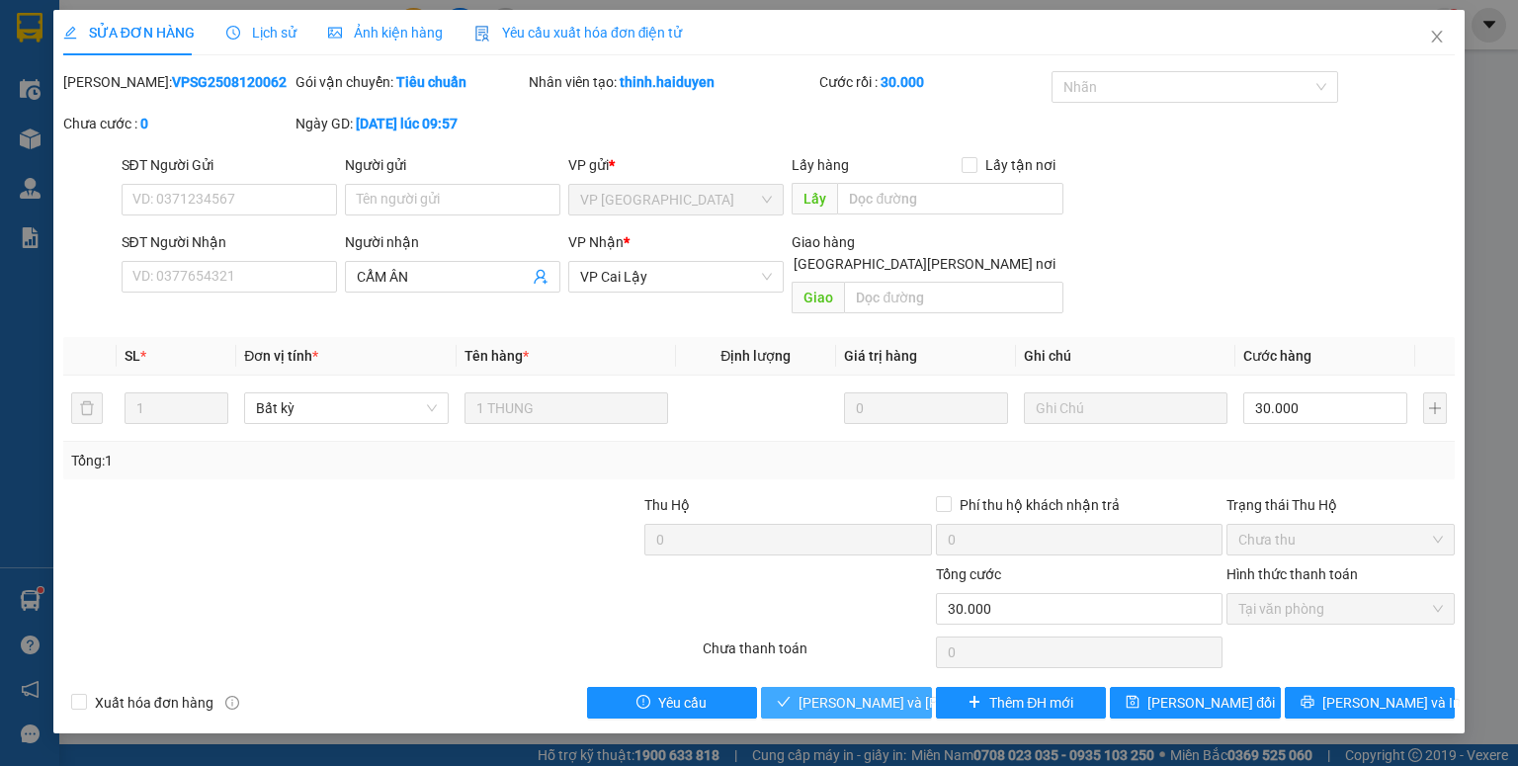
click at [872, 692] on span "Lưu và Giao hàng" at bounding box center [932, 703] width 267 height 22
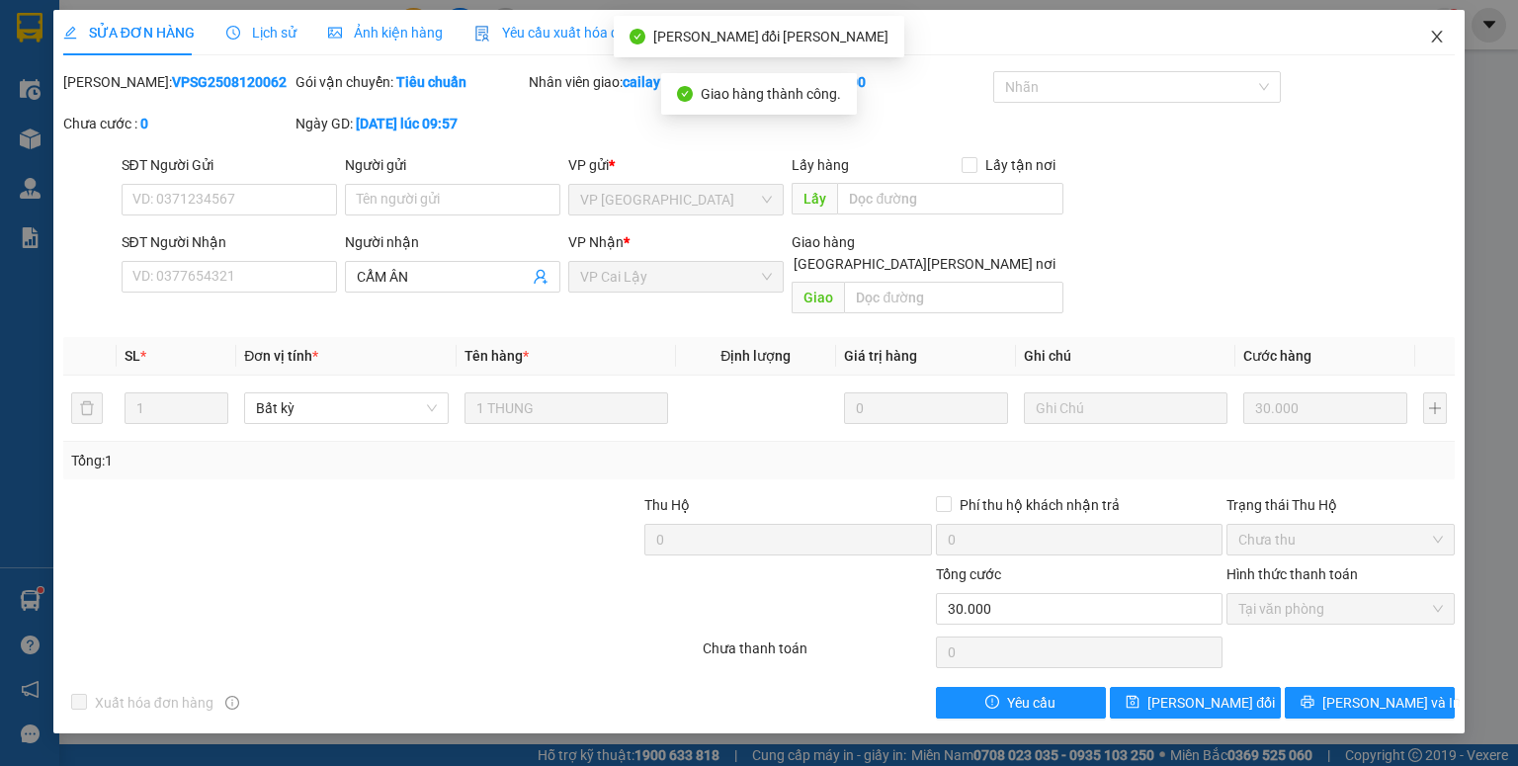
click at [1438, 32] on icon "close" at bounding box center [1437, 37] width 16 height 16
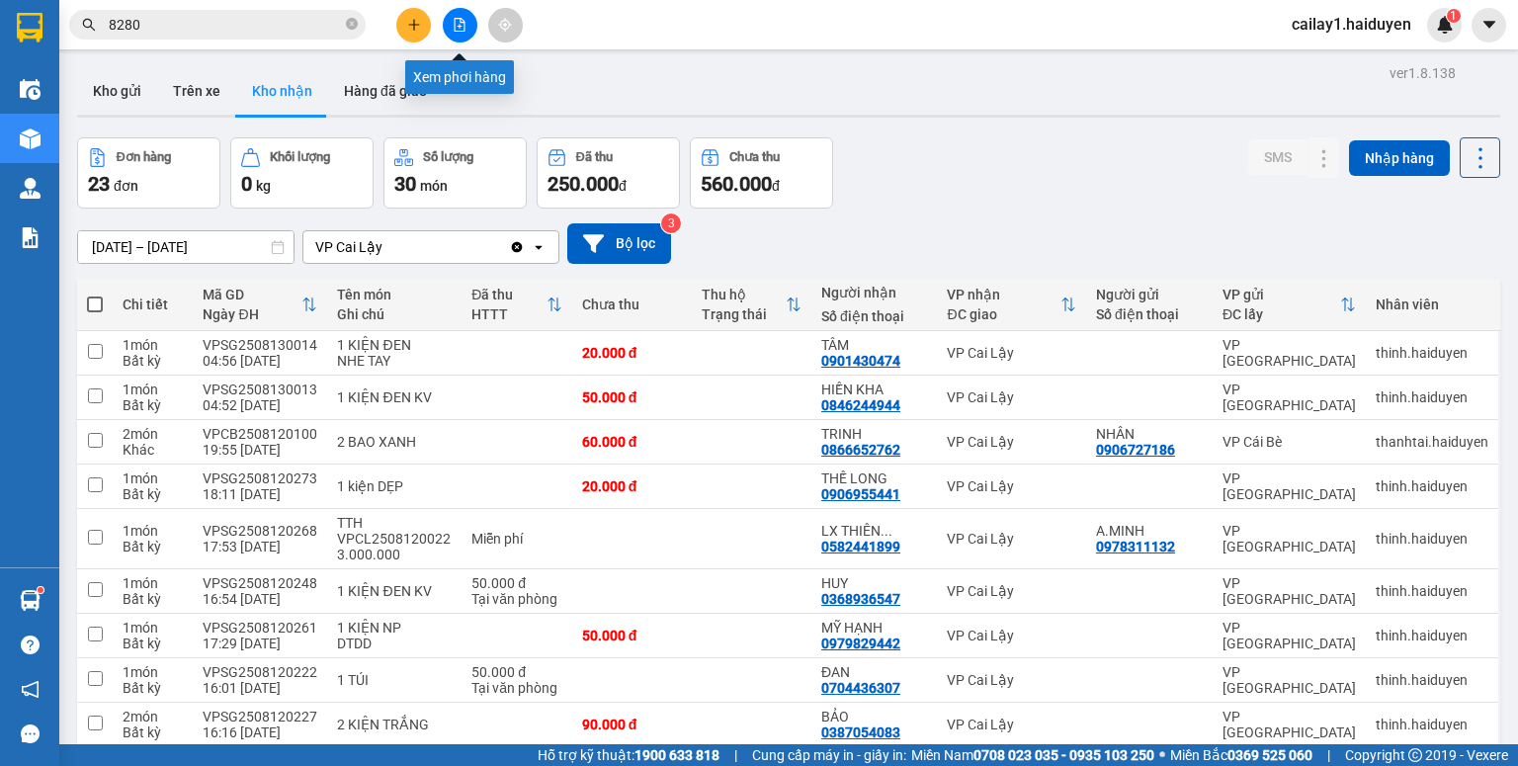
click at [450, 25] on button at bounding box center [460, 25] width 35 height 35
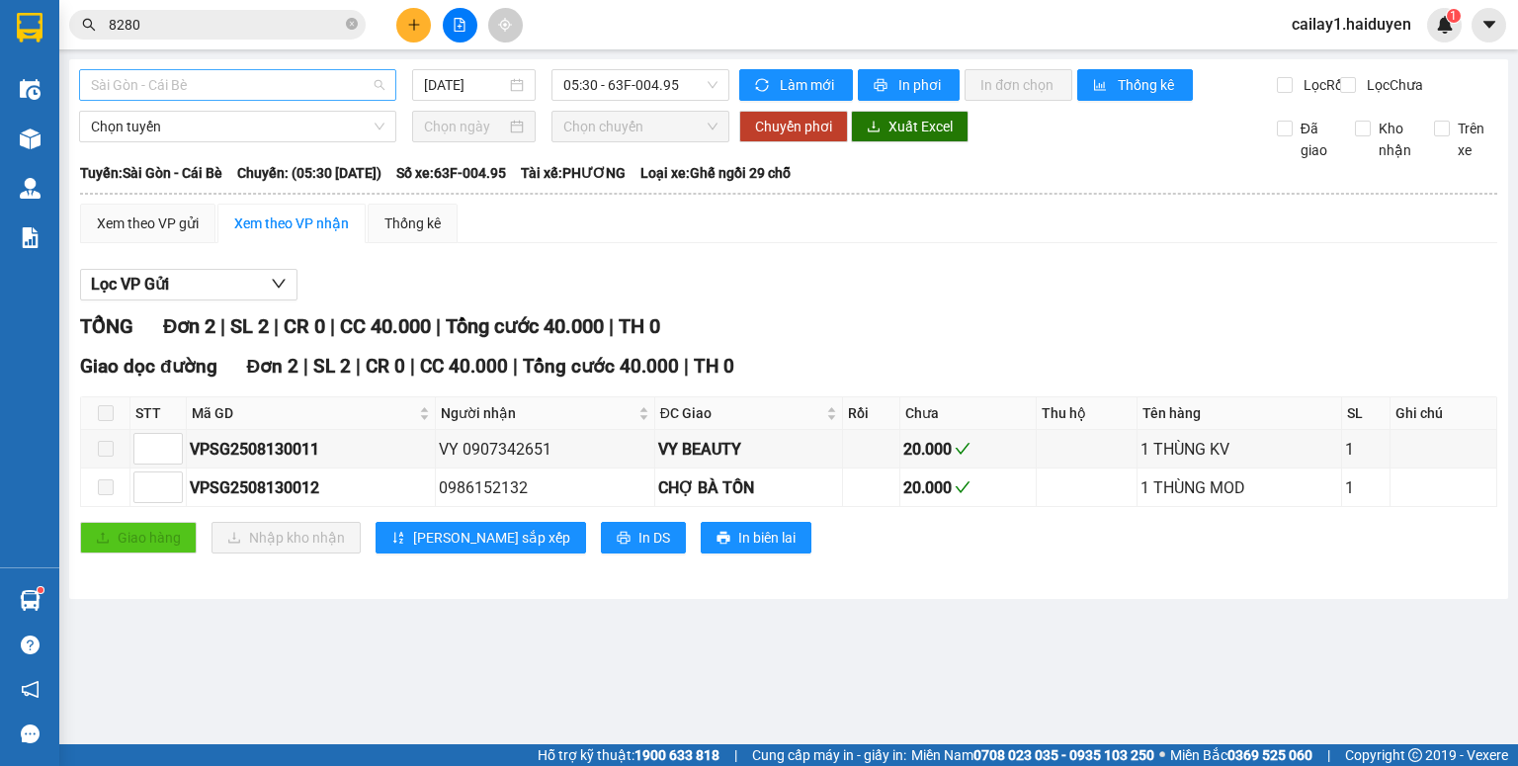
click at [245, 82] on span "Sài Gòn - Cái Bè" at bounding box center [238, 85] width 294 height 30
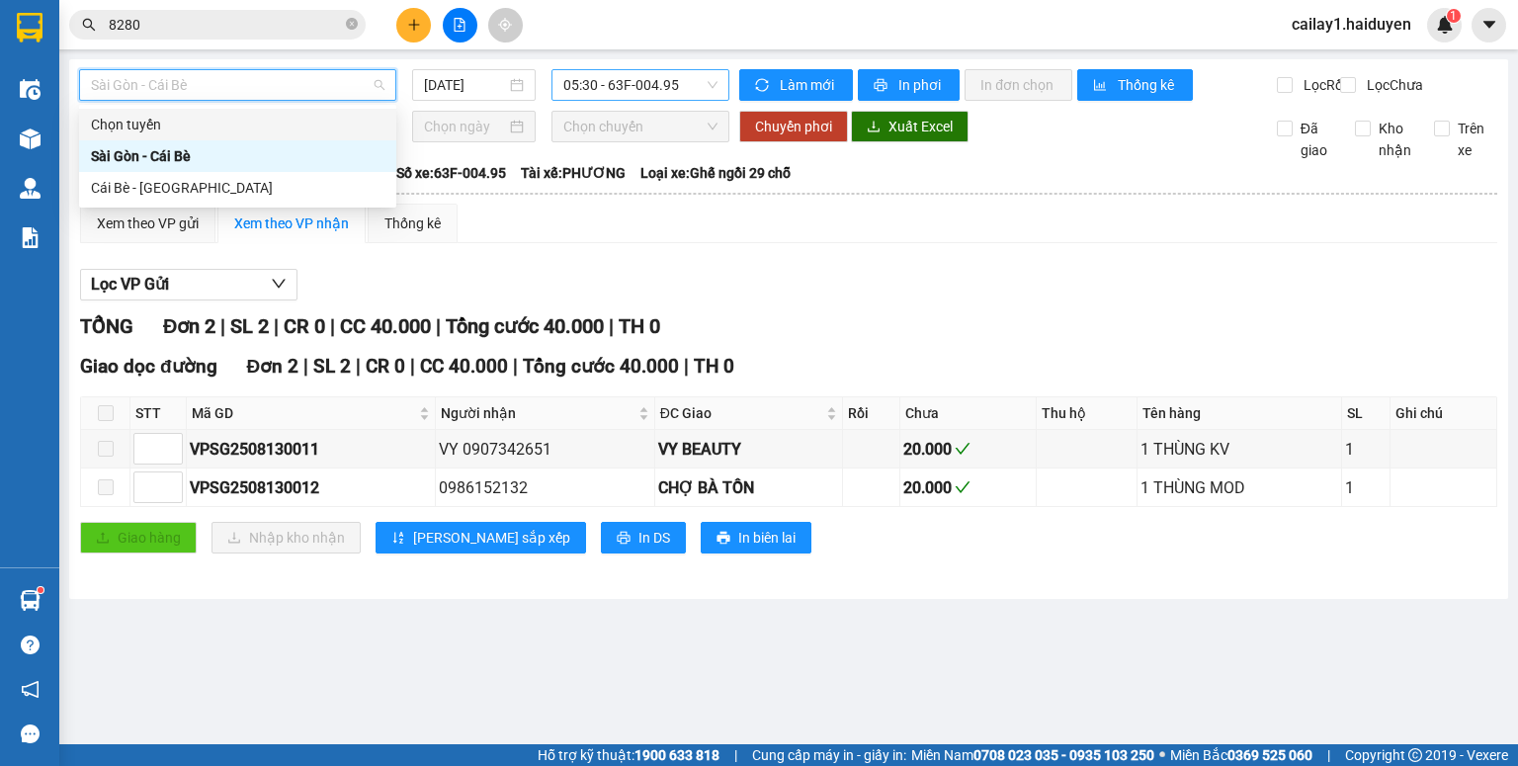
click at [633, 85] on span "05:30 - 63F-004.95" at bounding box center [640, 85] width 155 height 30
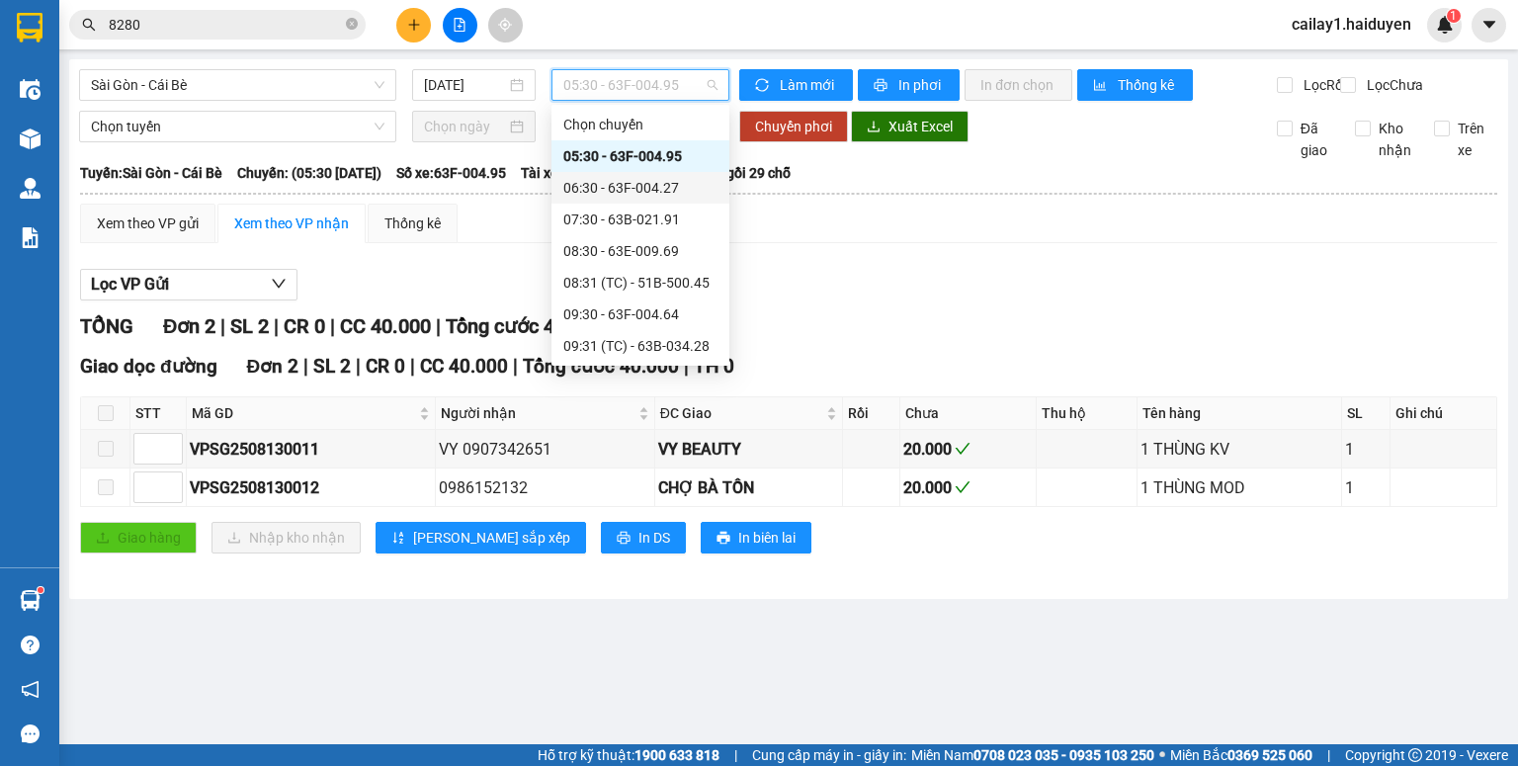
click at [629, 180] on div "06:30 - 63F-004.27" at bounding box center [640, 188] width 154 height 22
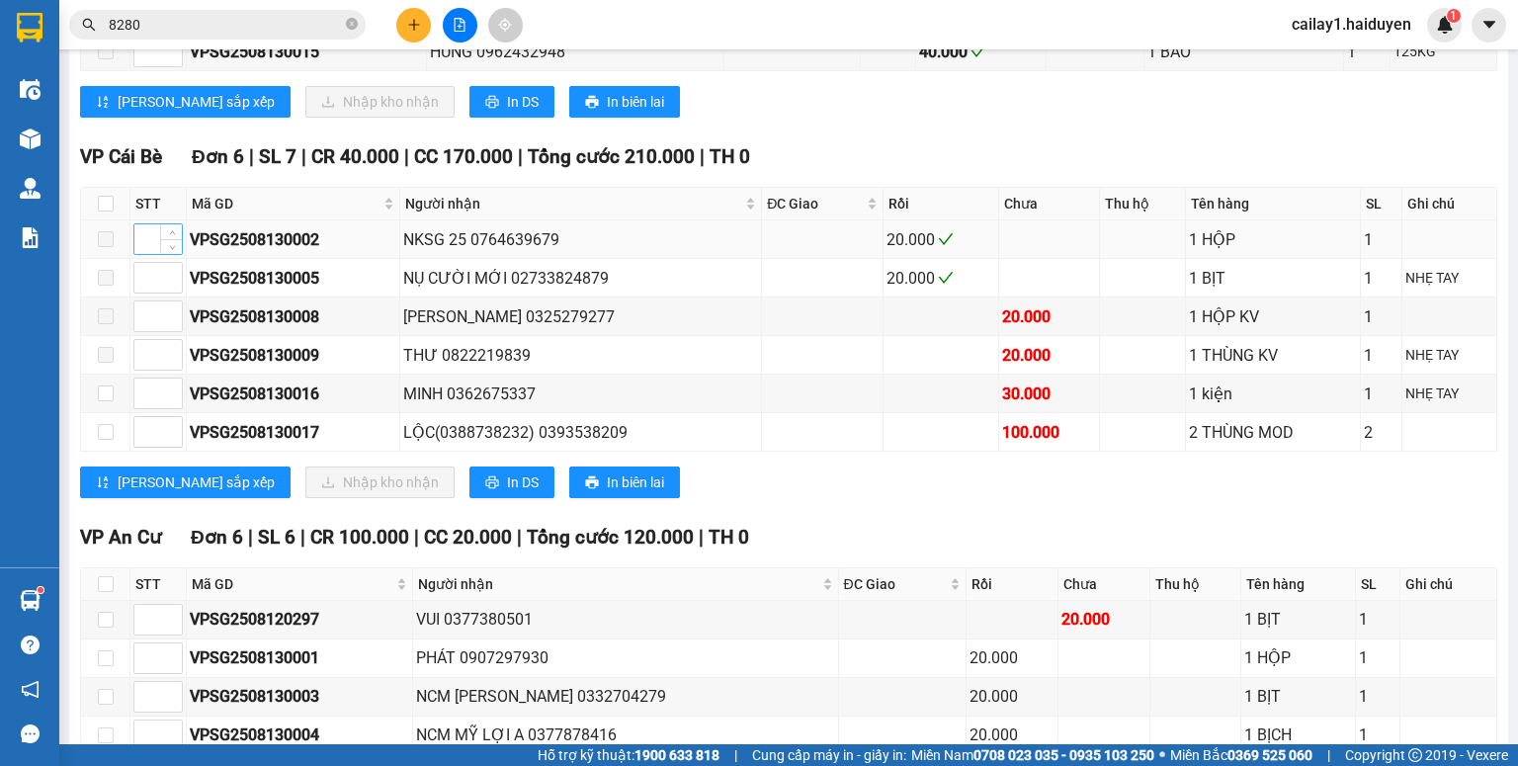
scroll to position [237, 0]
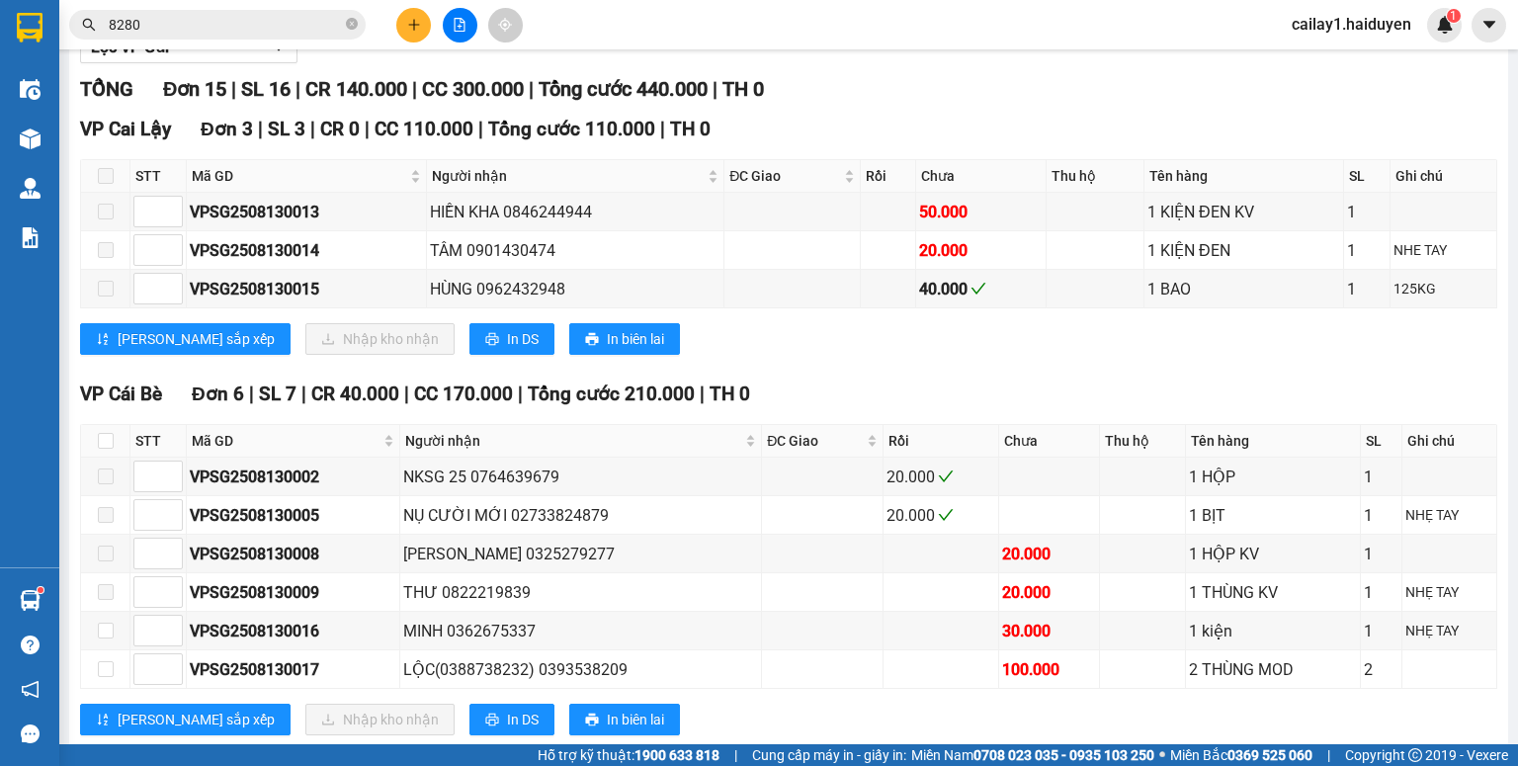
click at [104, 184] on span at bounding box center [106, 176] width 16 height 16
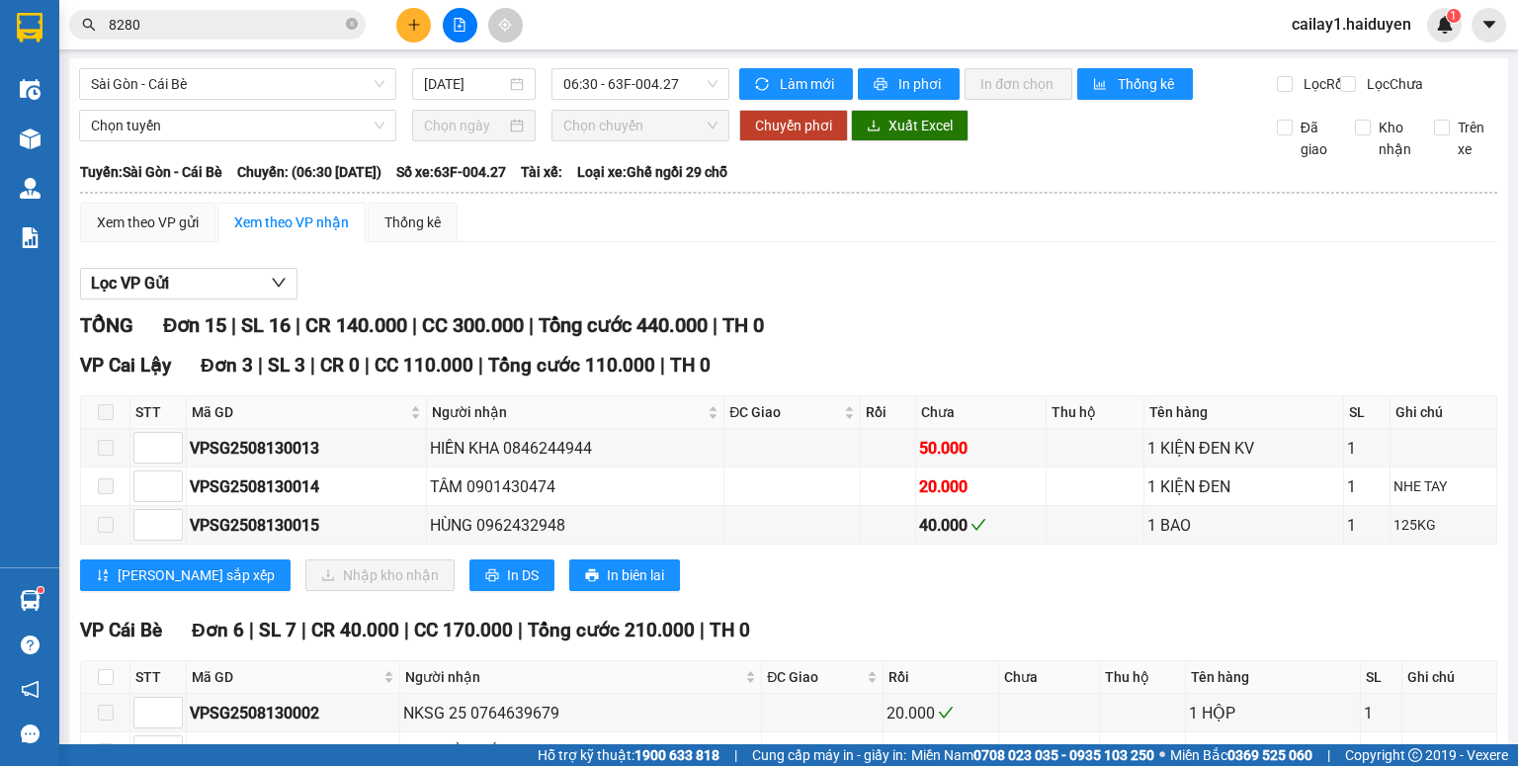
scroll to position [0, 0]
click at [445, 72] on div "13/08/2025" at bounding box center [473, 85] width 123 height 32
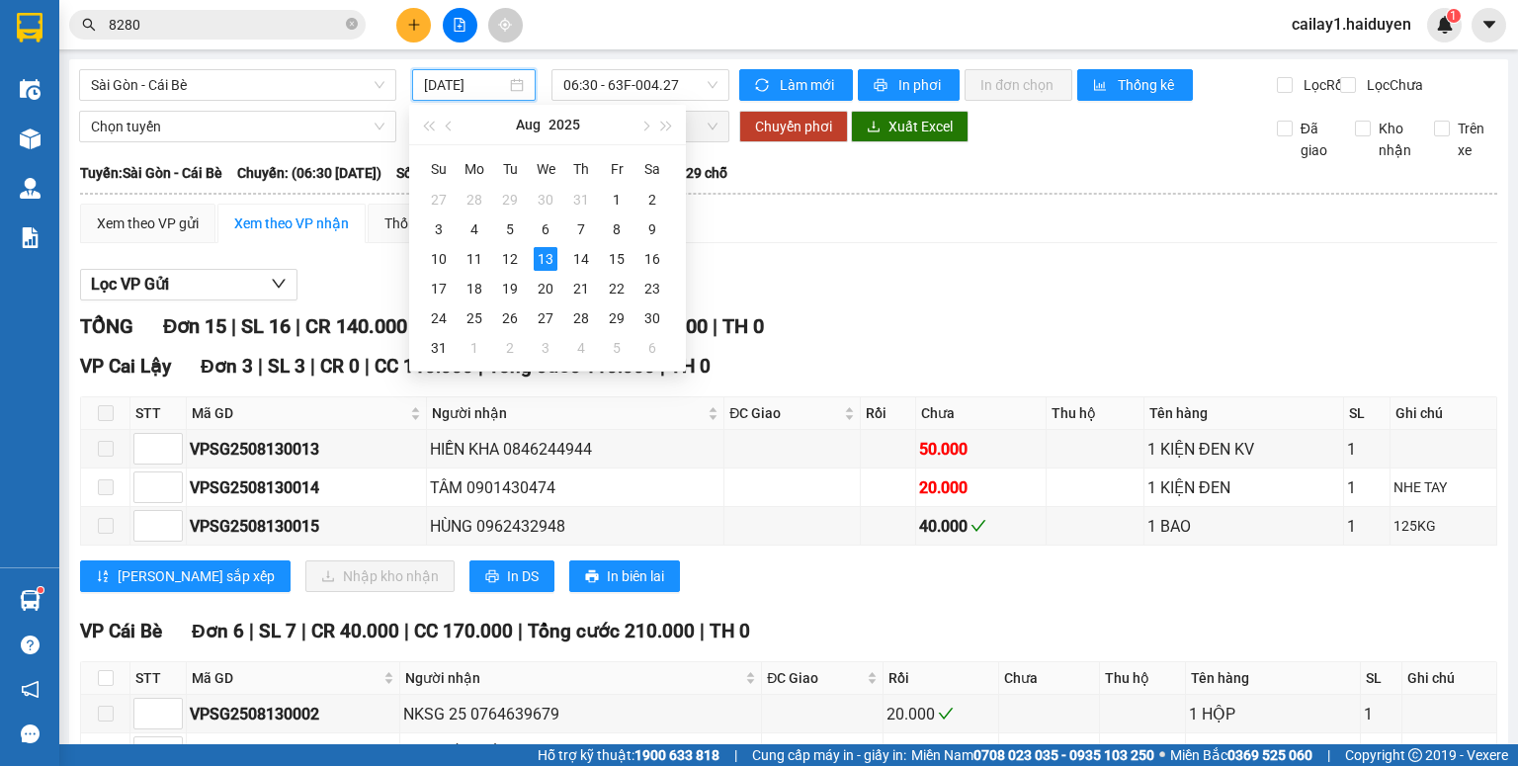
click at [445, 75] on input "13/08/2025" at bounding box center [464, 85] width 81 height 22
click at [505, 249] on div "12" at bounding box center [510, 259] width 24 height 24
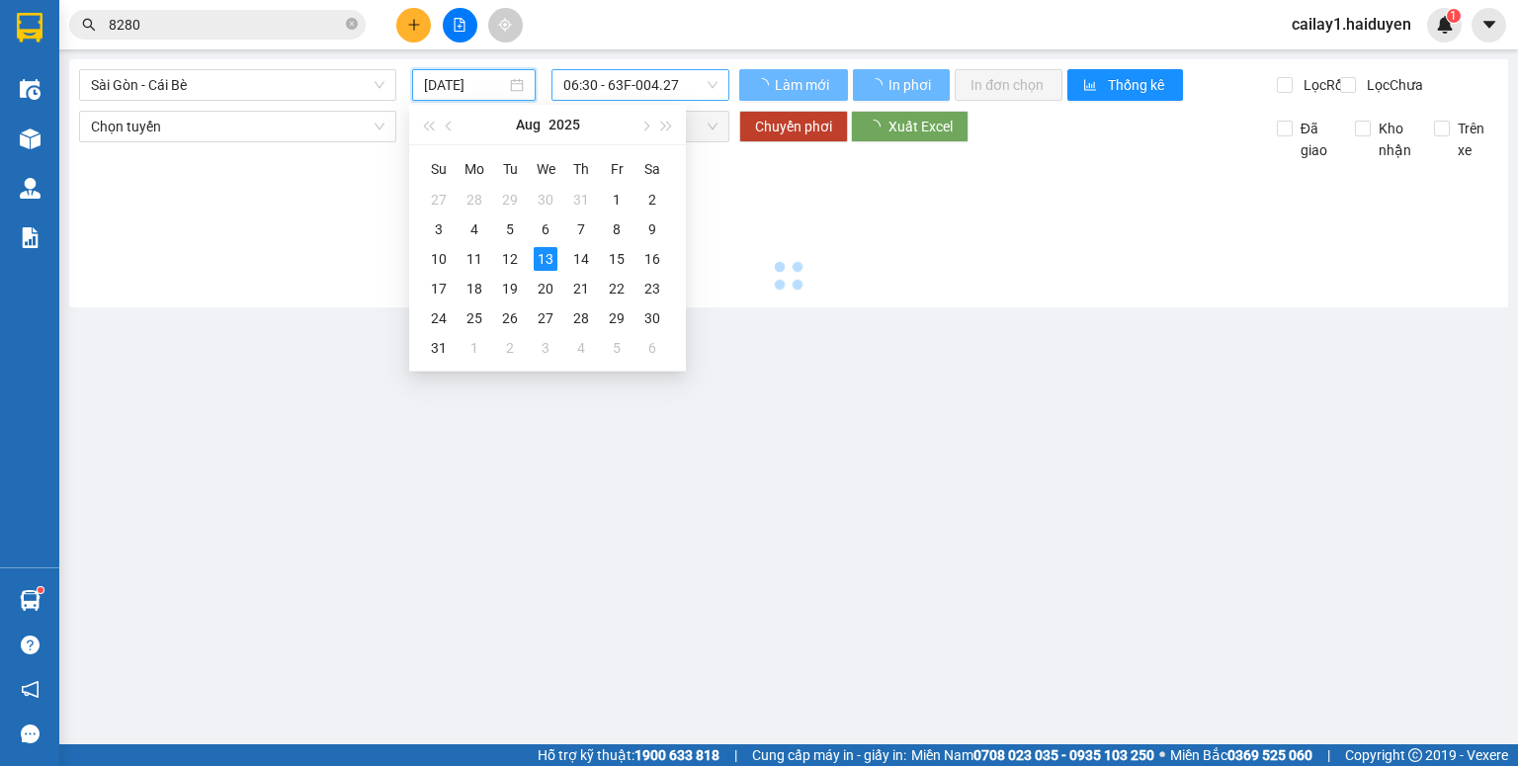
type input "12/08/2025"
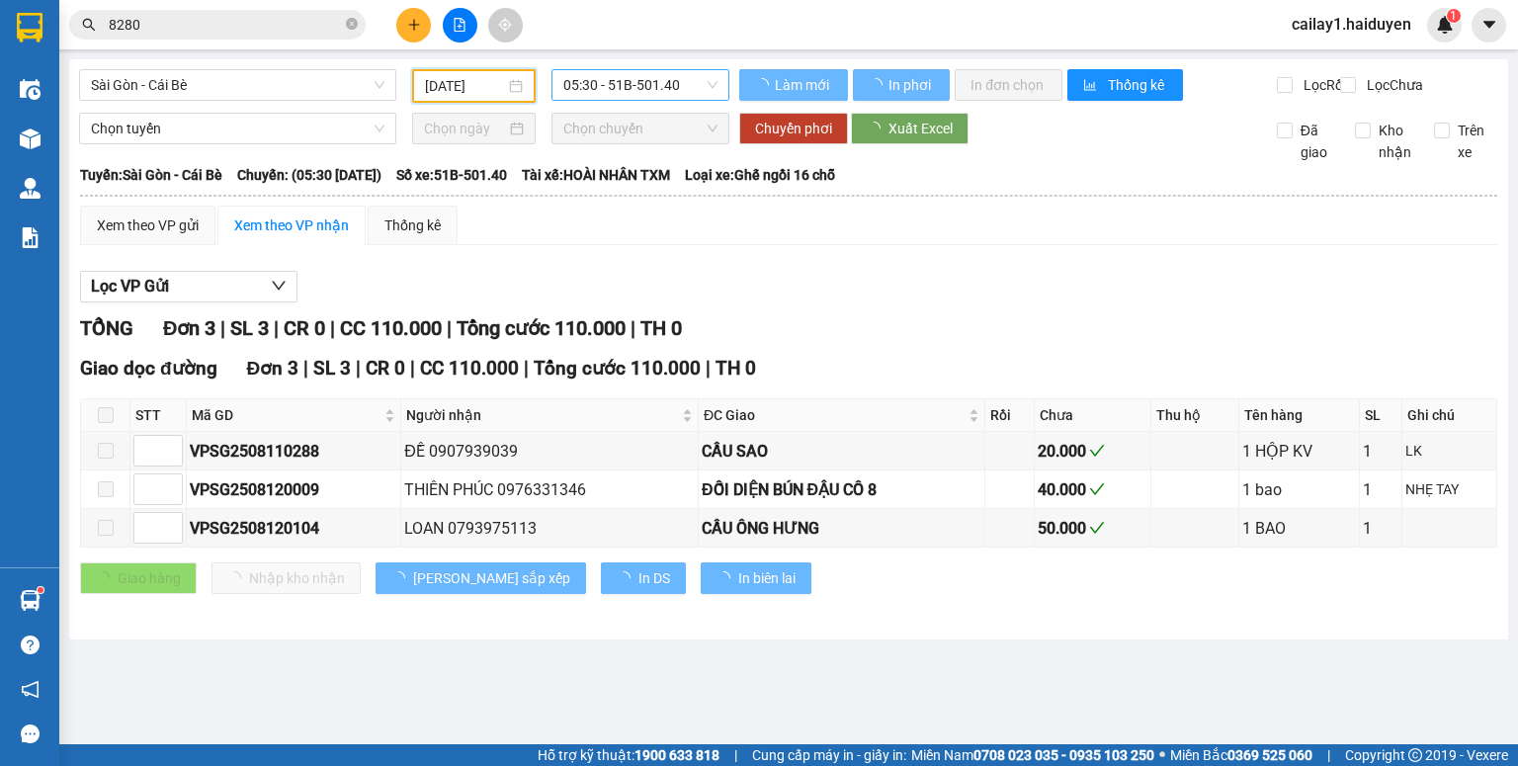
click at [636, 87] on span "05:30 - 51B-501.40" at bounding box center [640, 85] width 155 height 30
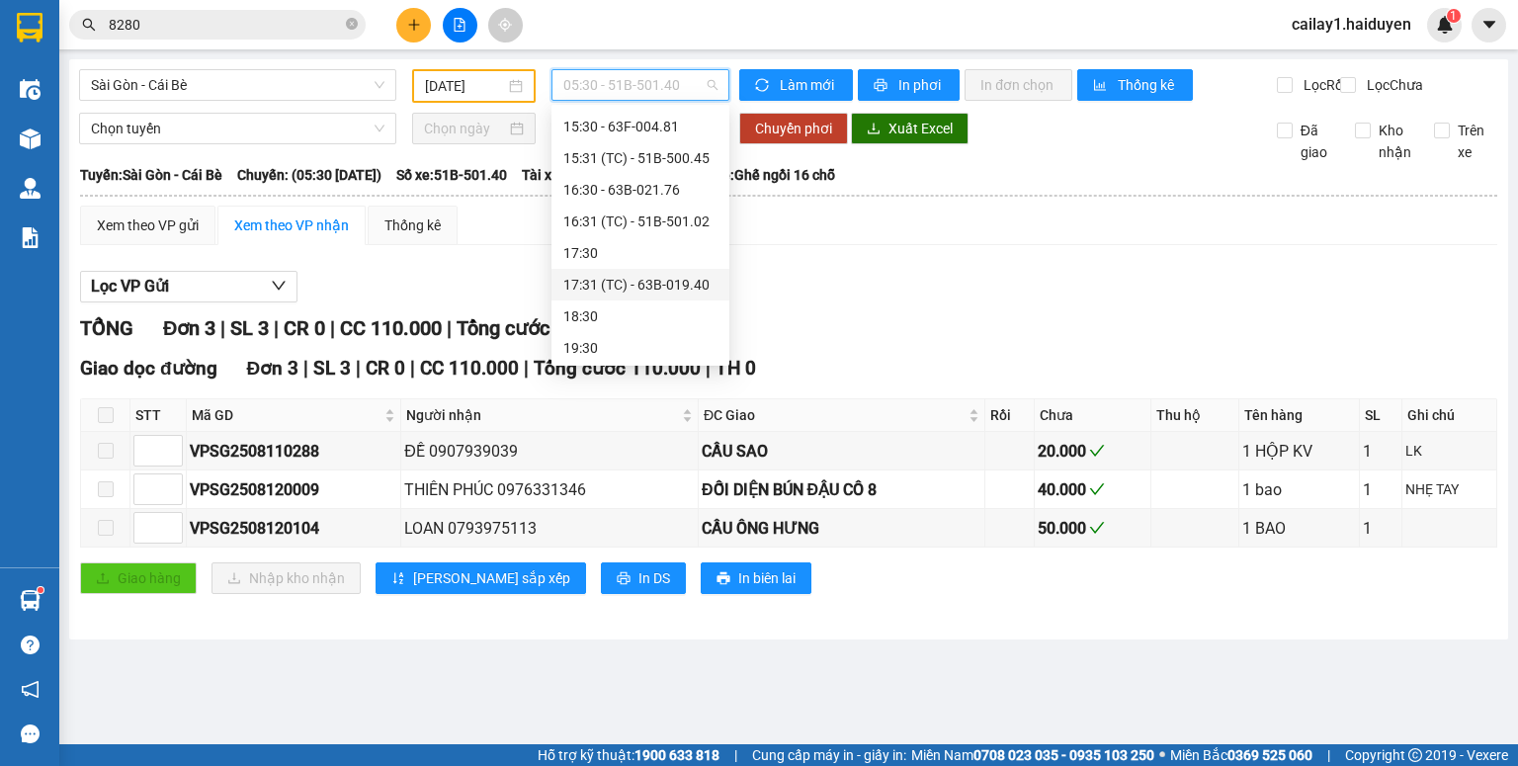
scroll to position [538, 0]
click at [634, 344] on div "19:30" at bounding box center [640, 346] width 154 height 22
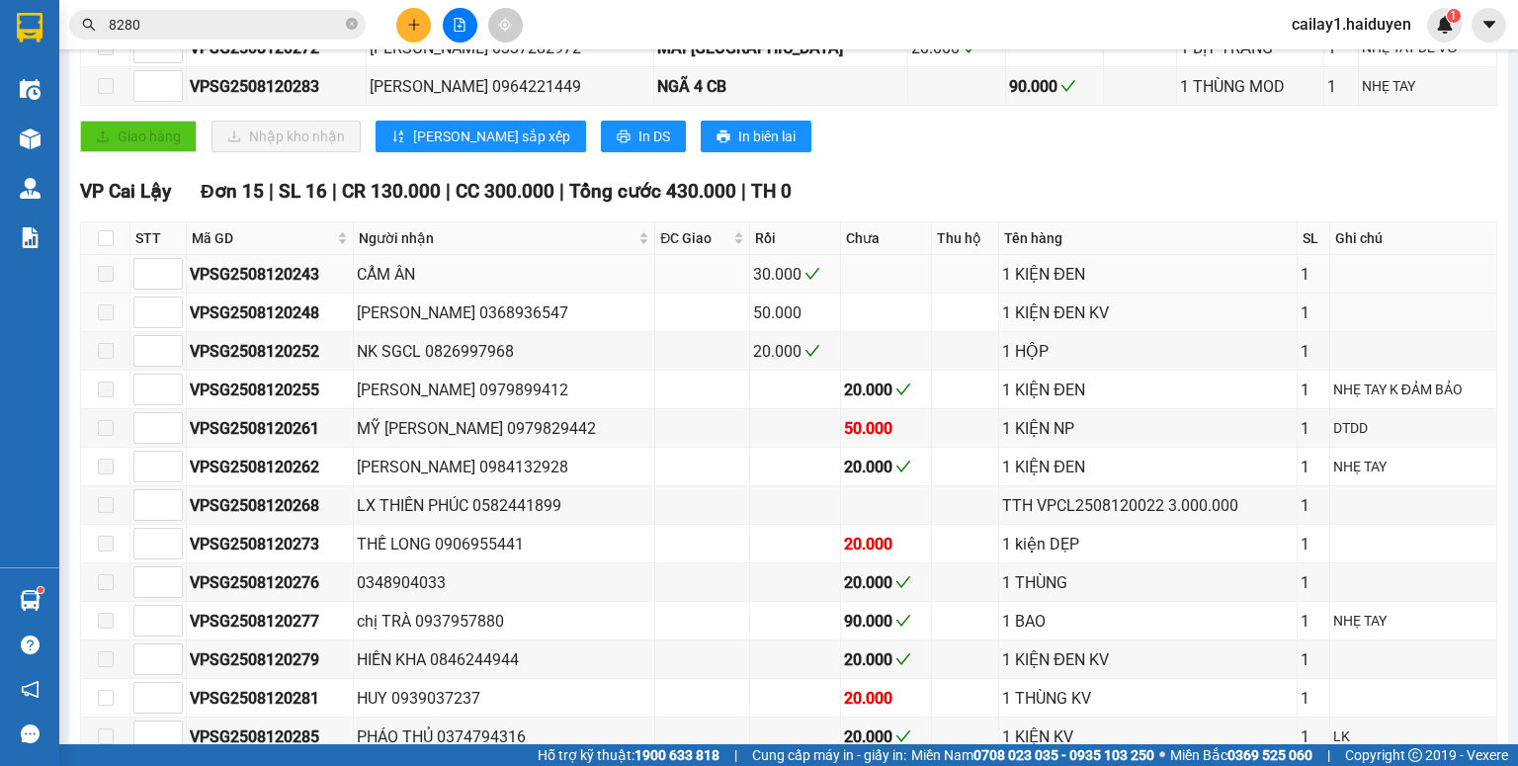
scroll to position [395, 0]
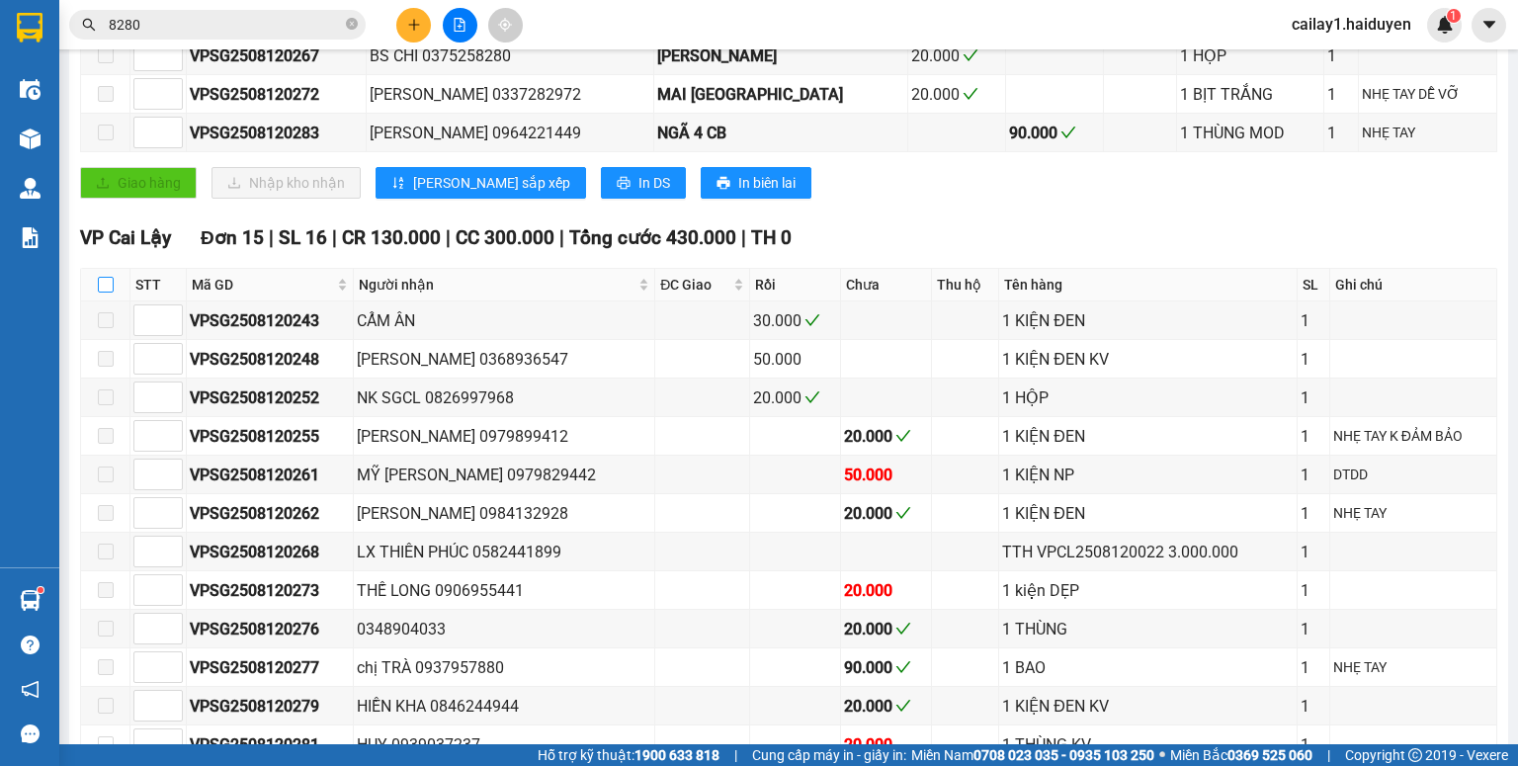
click at [110, 293] on input "checkbox" at bounding box center [106, 285] width 16 height 16
checkbox input "true"
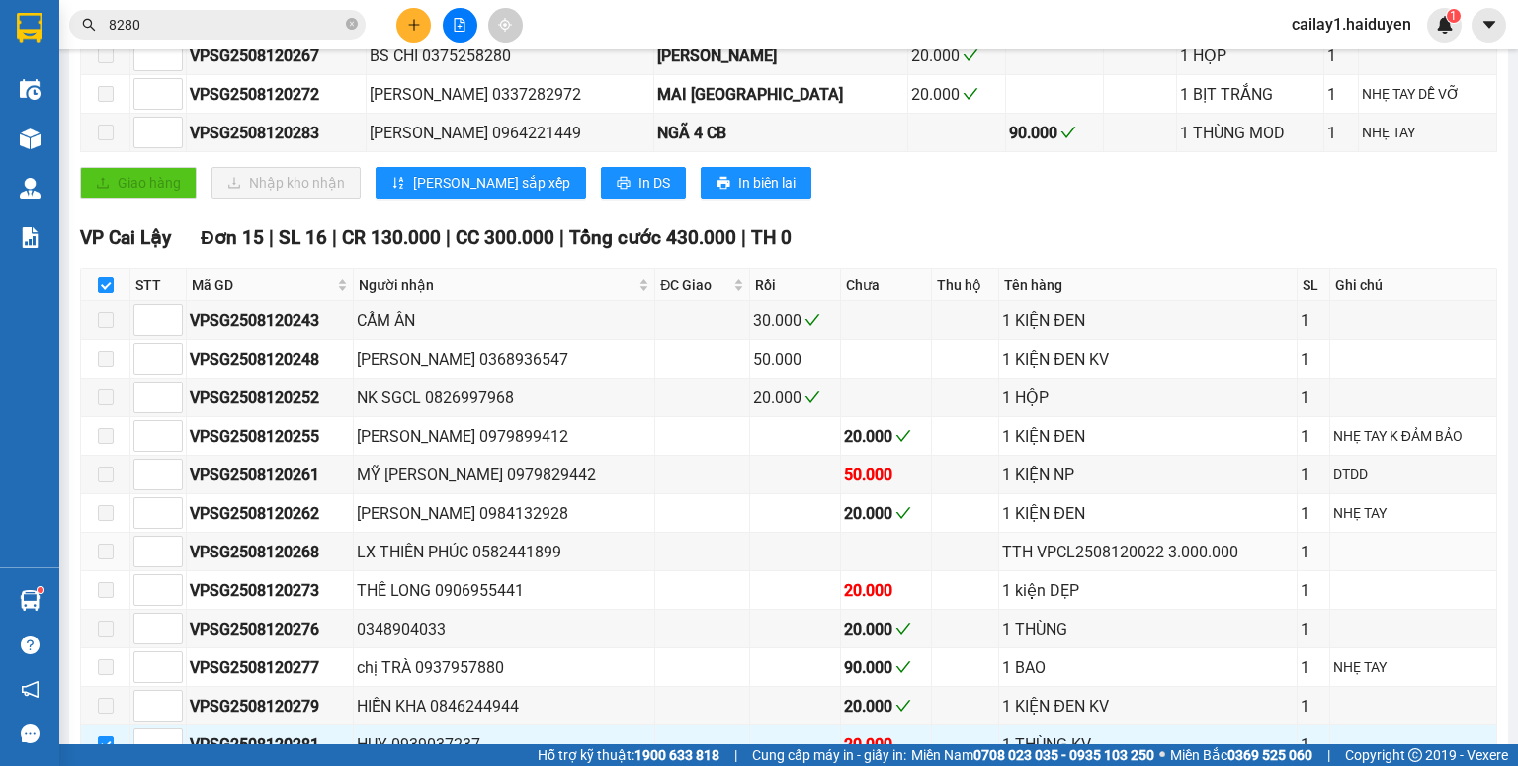
scroll to position [791, 0]
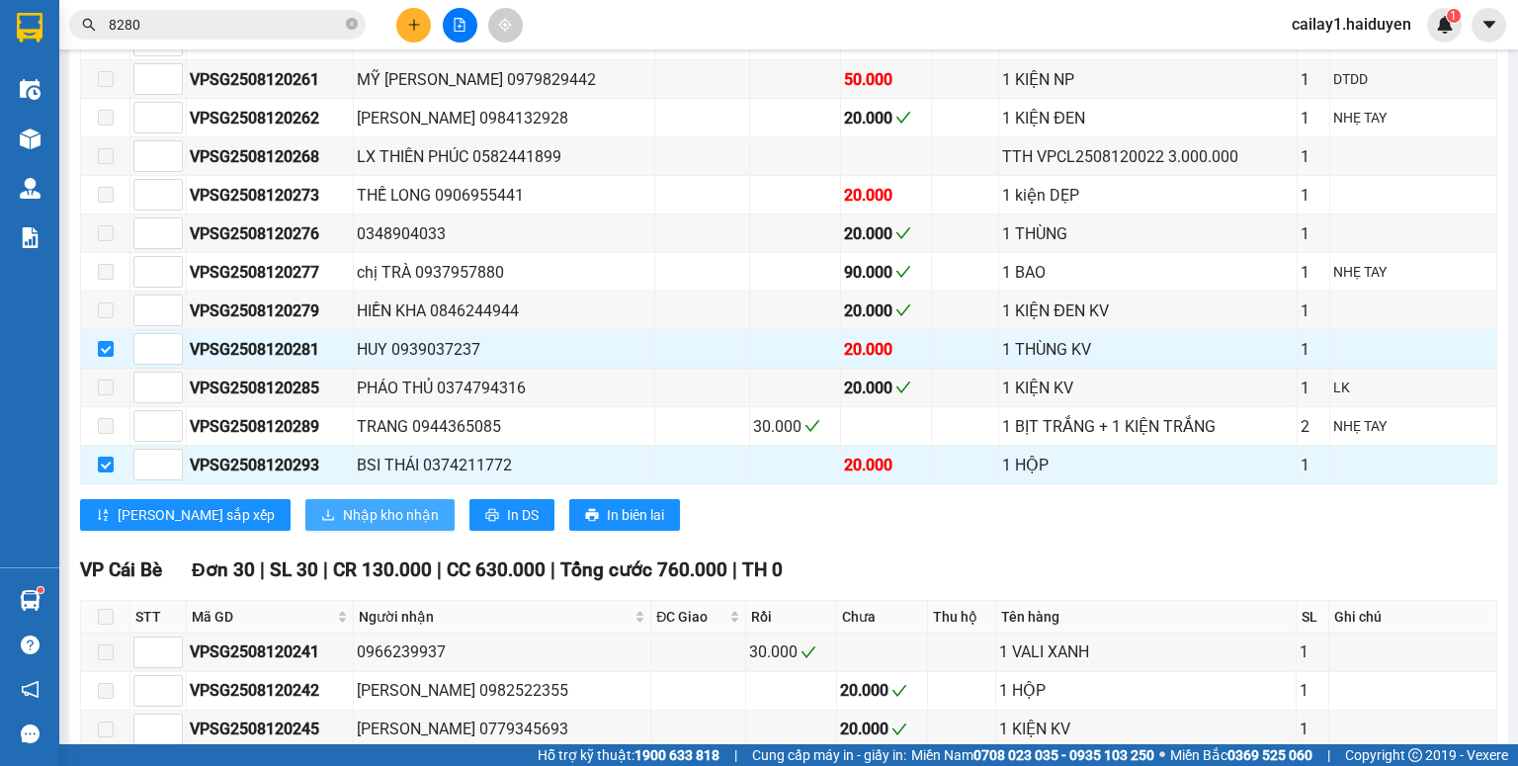
click at [343, 518] on span "Nhập kho nhận" at bounding box center [391, 515] width 96 height 22
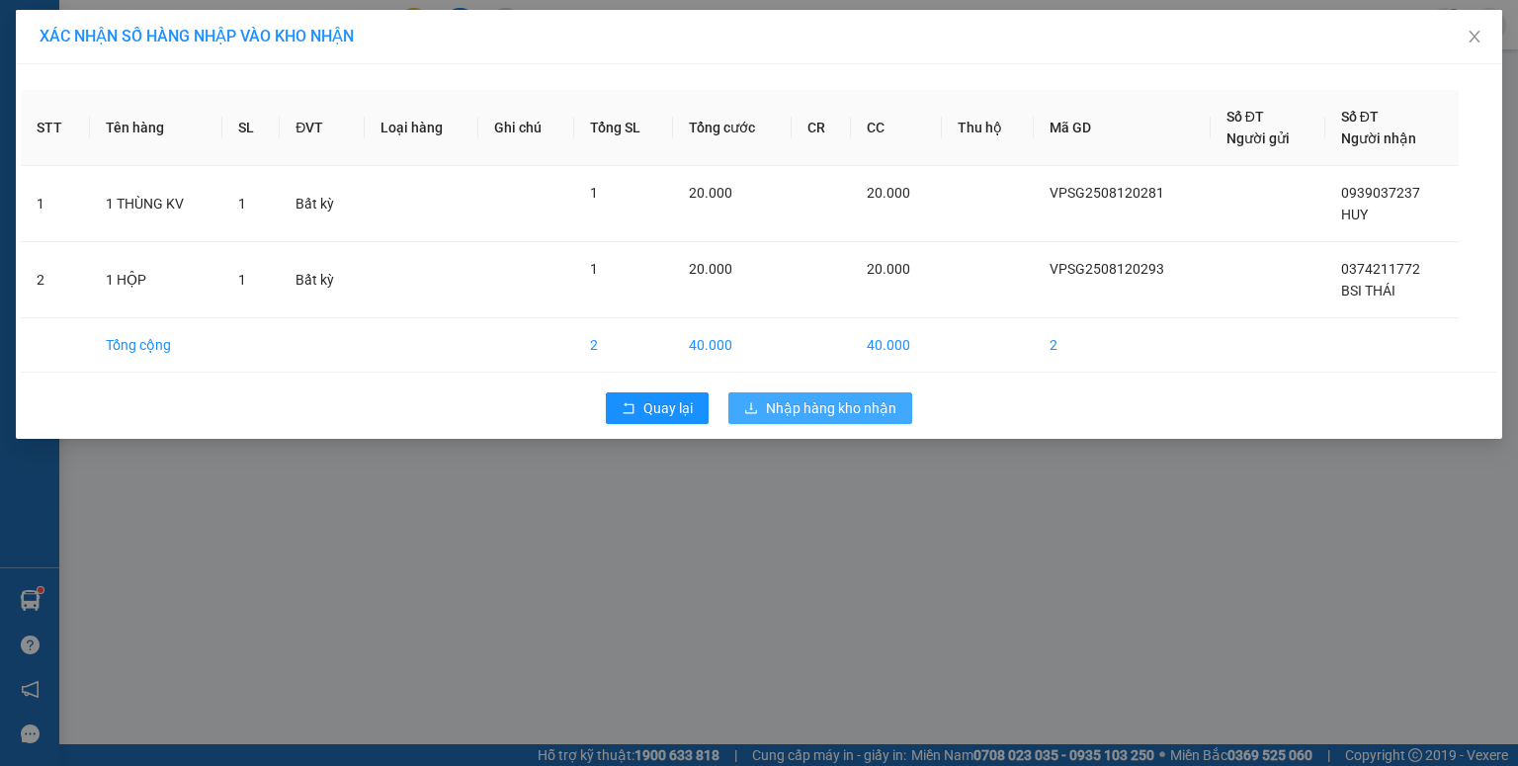
click at [808, 415] on span "Nhập hàng kho nhận" at bounding box center [831, 408] width 130 height 22
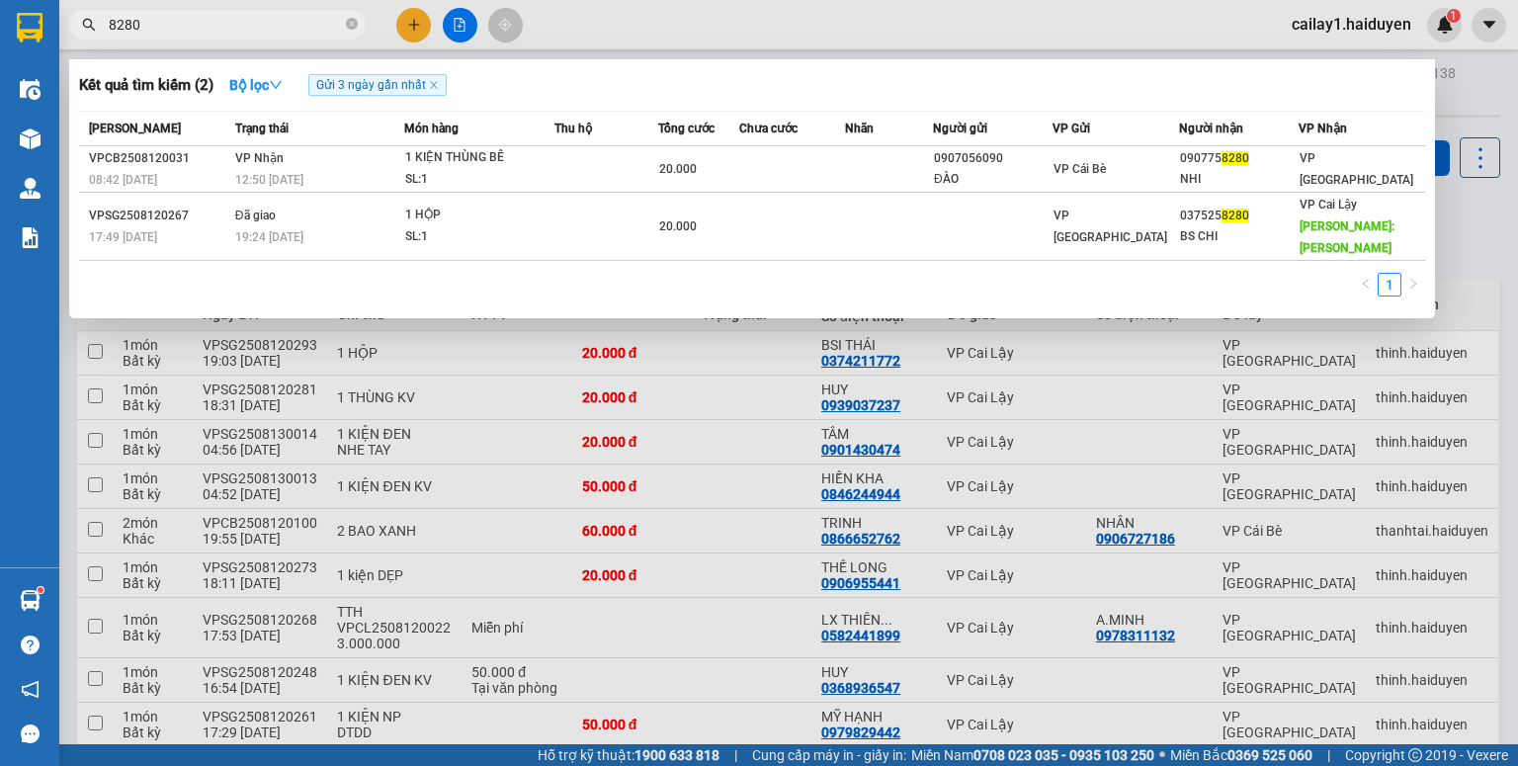
click at [324, 32] on input "8280" at bounding box center [225, 25] width 233 height 22
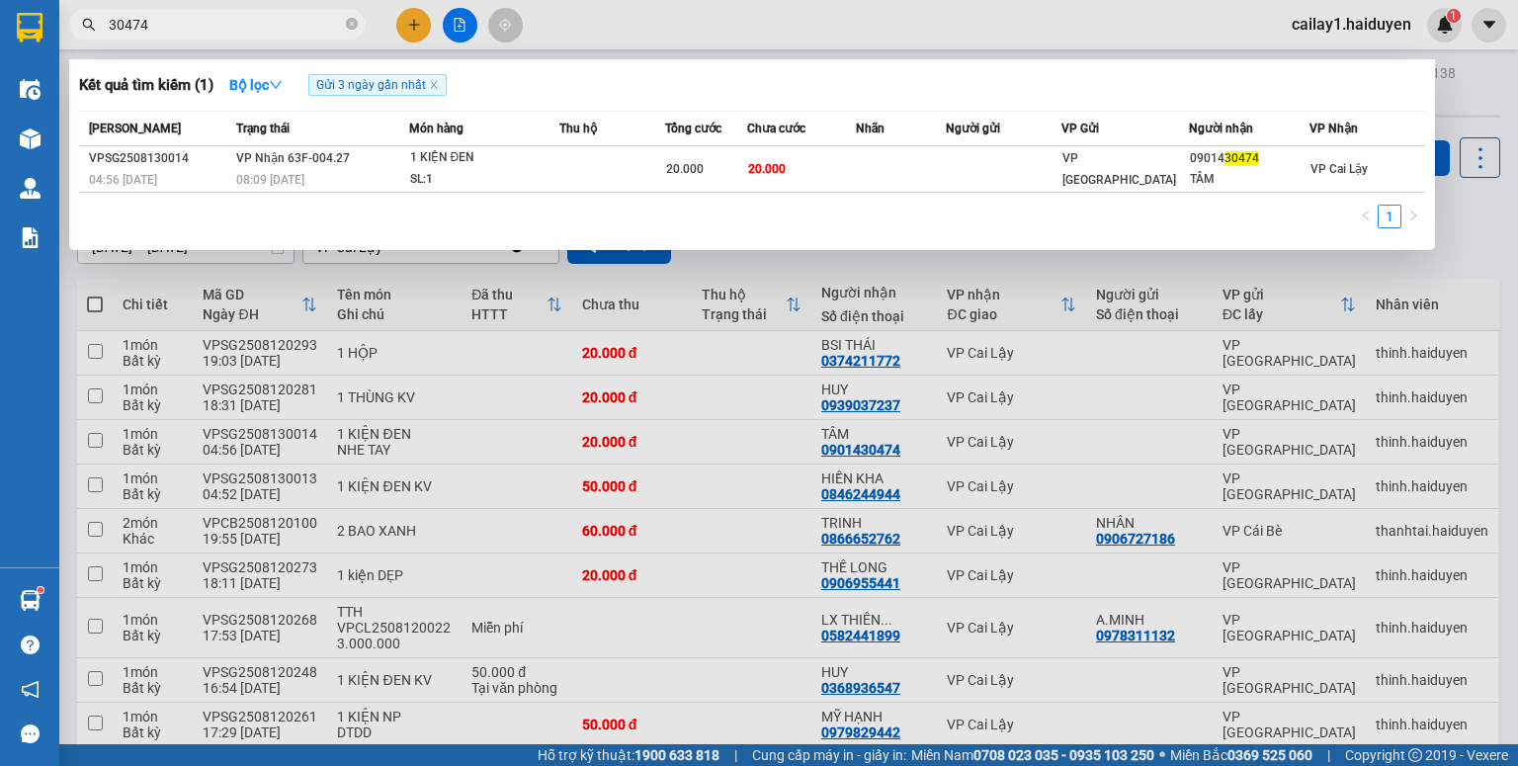
type input "30474"
click at [782, 323] on div at bounding box center [759, 383] width 1518 height 766
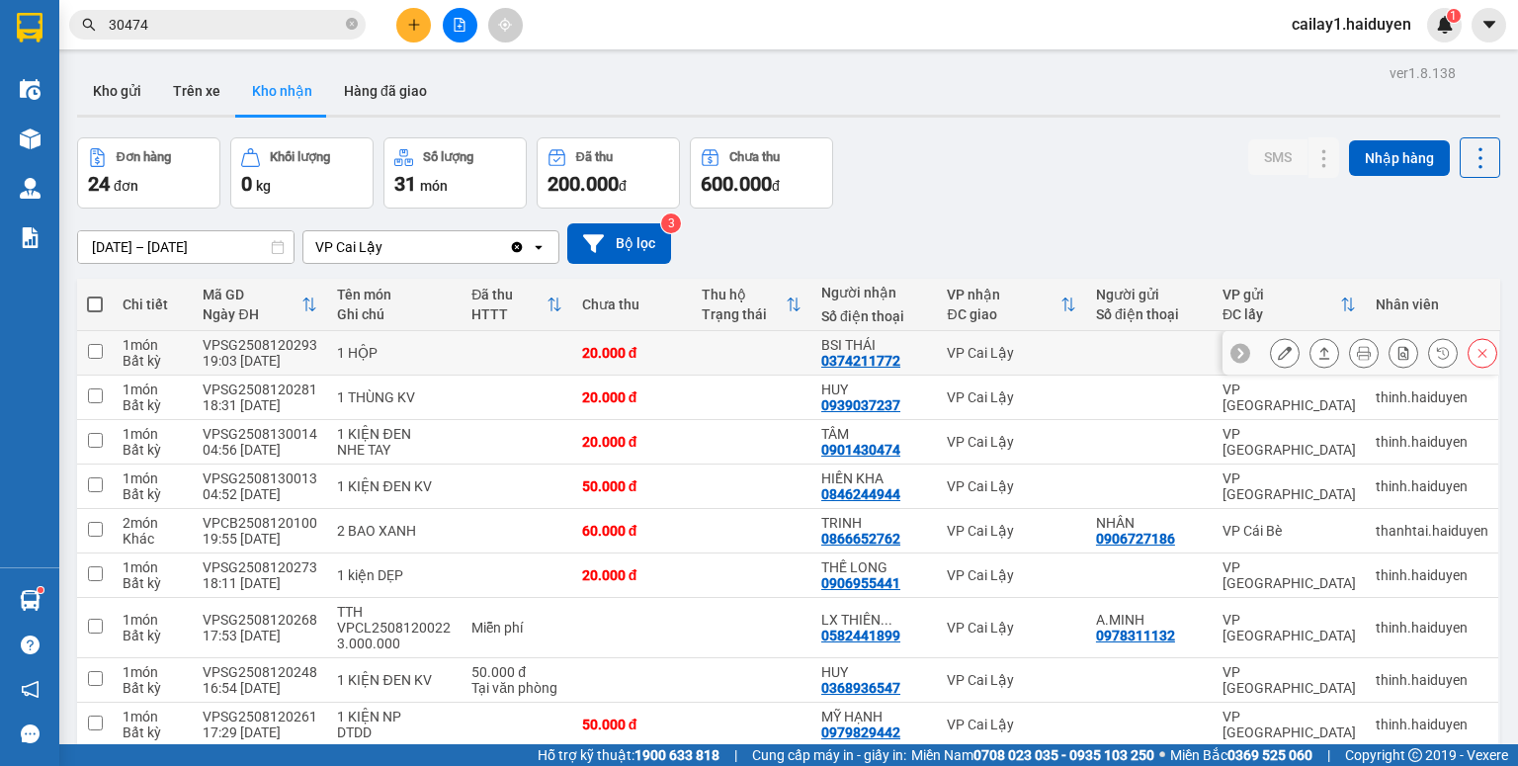
click at [1271, 352] on button at bounding box center [1285, 353] width 28 height 35
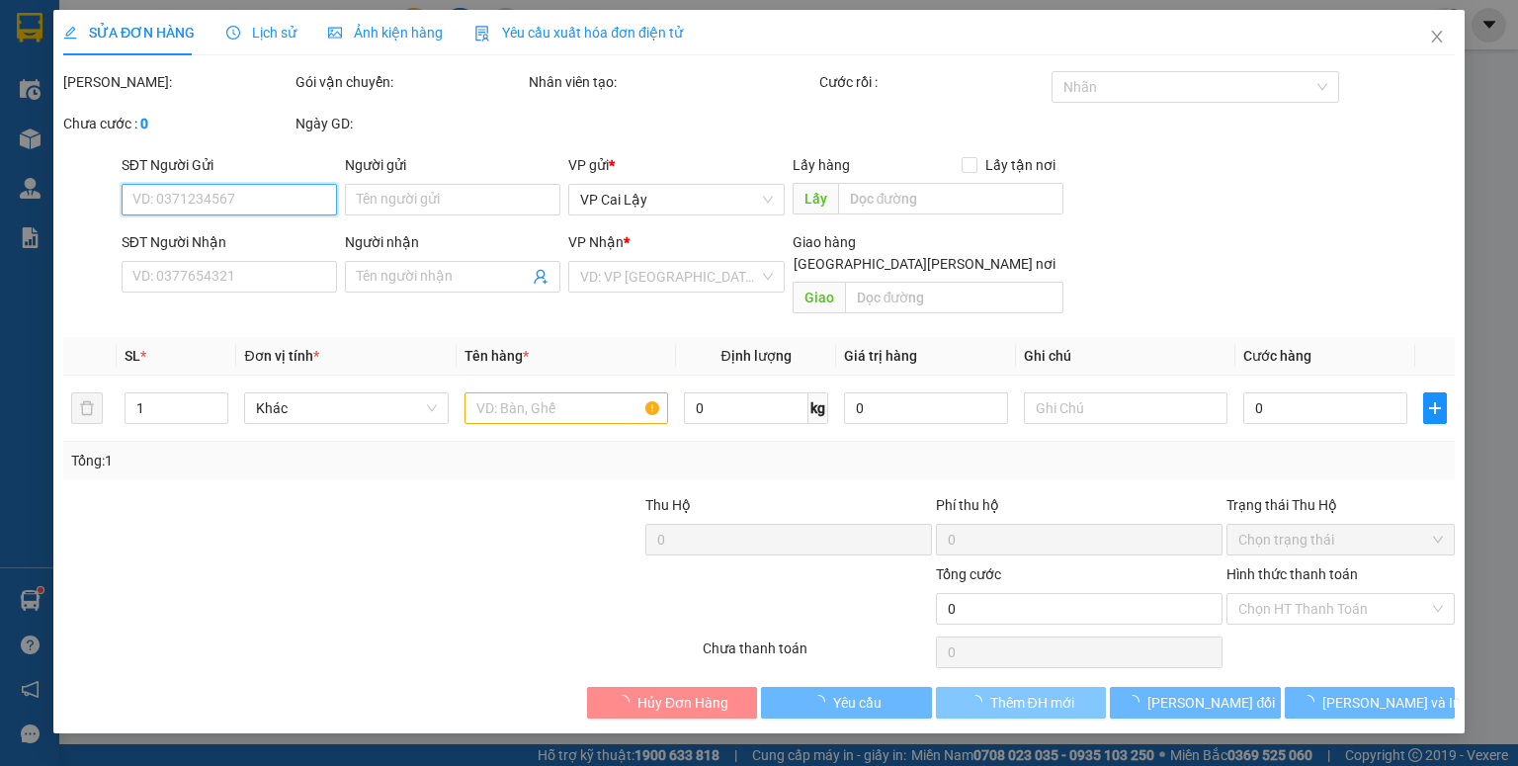
type input "0374211772"
type input "BSI THÁI"
type input "20.000"
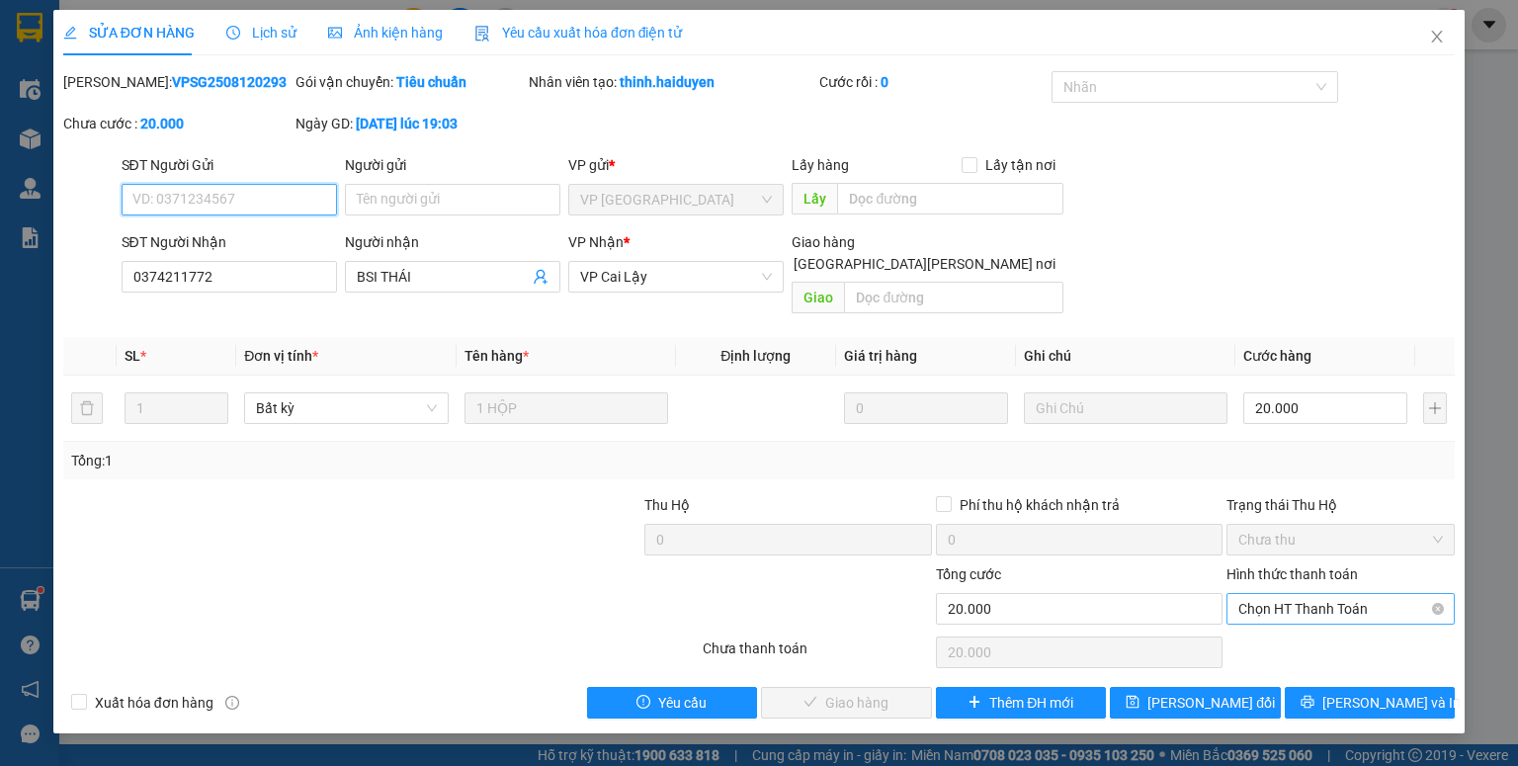
click at [1296, 594] on span "Chọn HT Thanh Toán" at bounding box center [1341, 609] width 205 height 30
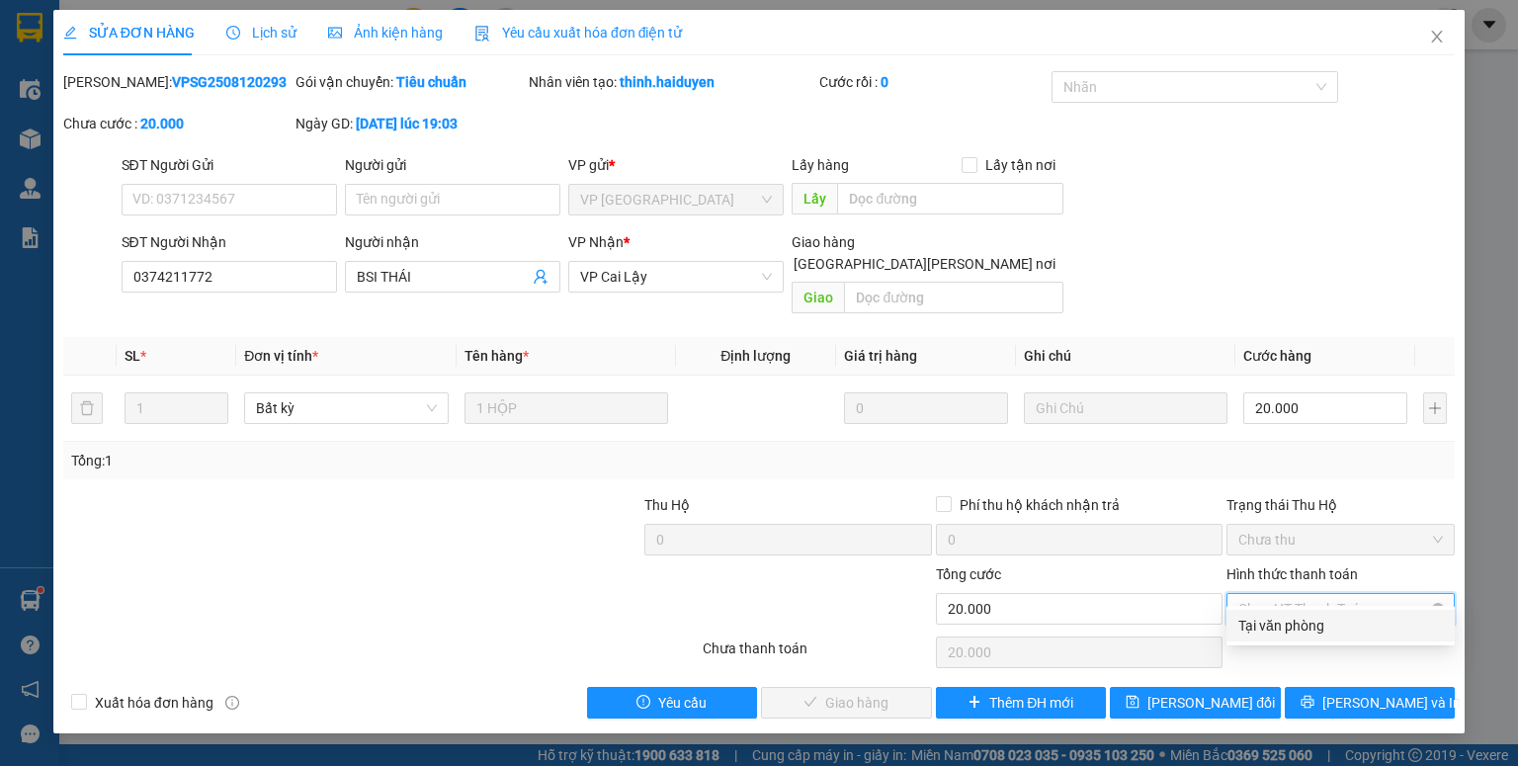
click at [1289, 620] on div "Tại văn phòng" at bounding box center [1341, 626] width 205 height 22
type input "0"
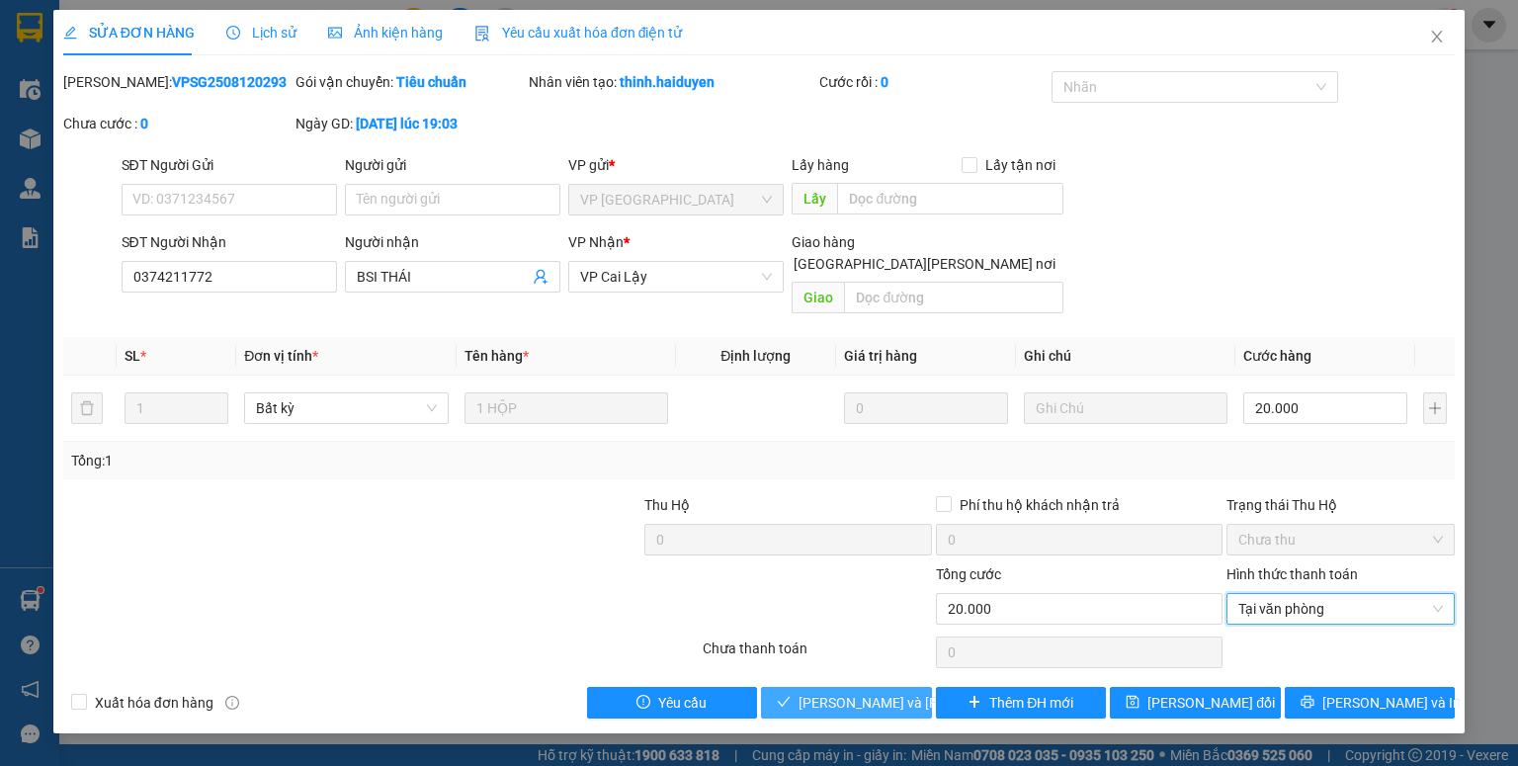
click at [871, 692] on span "Lưu và Giao hàng" at bounding box center [932, 703] width 267 height 22
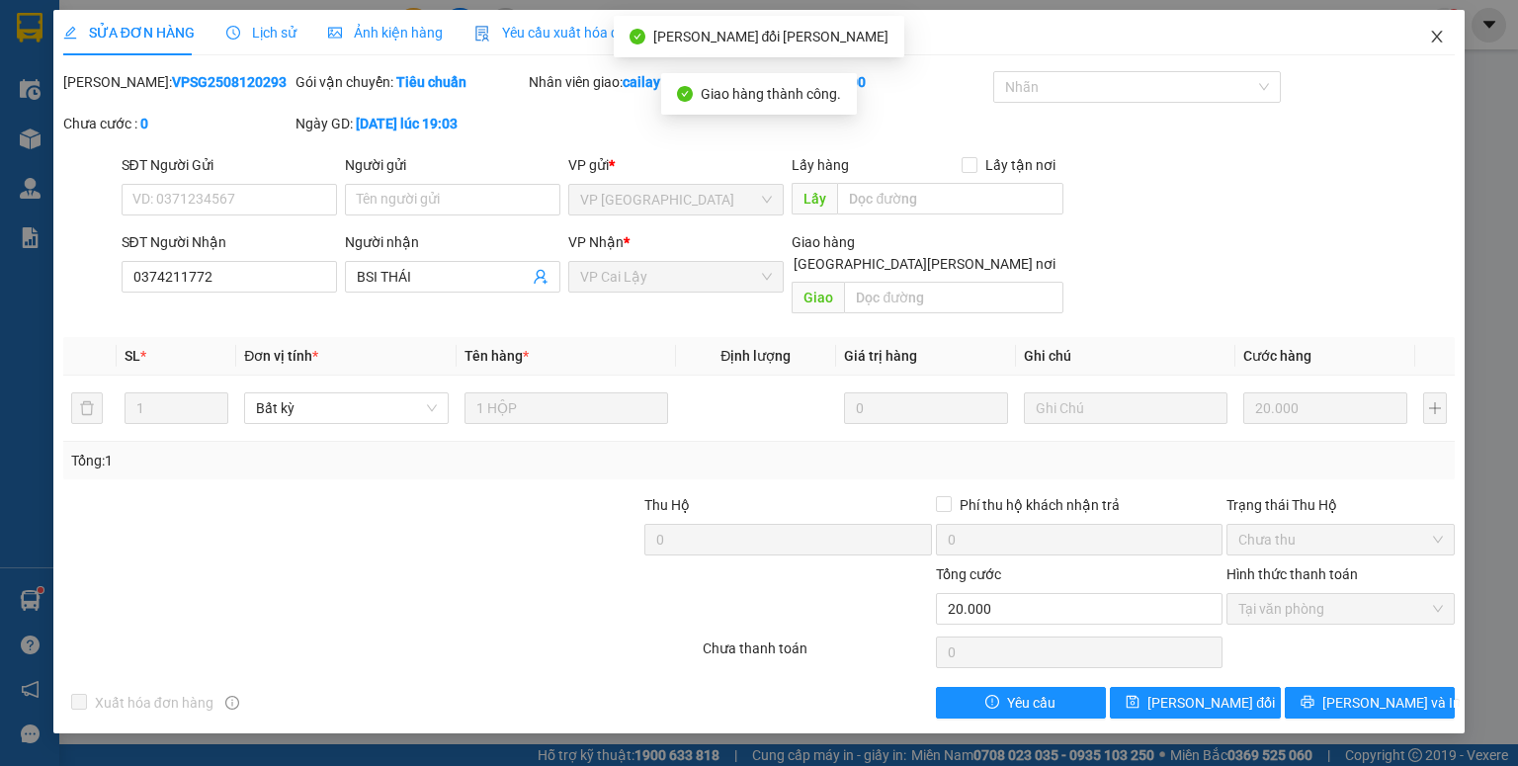
click at [1436, 28] on span "Close" at bounding box center [1437, 37] width 55 height 55
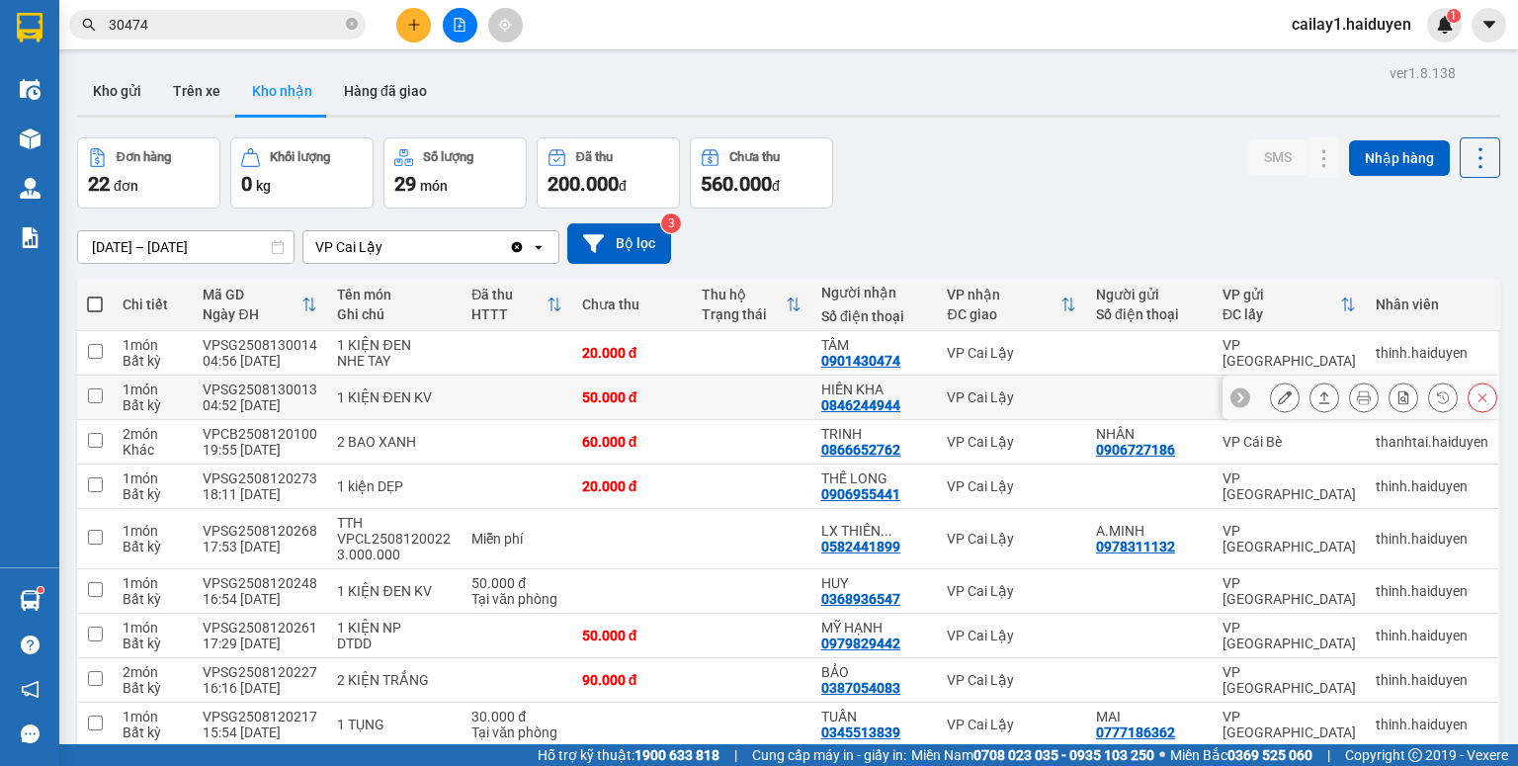
click at [1271, 395] on button at bounding box center [1285, 398] width 28 height 35
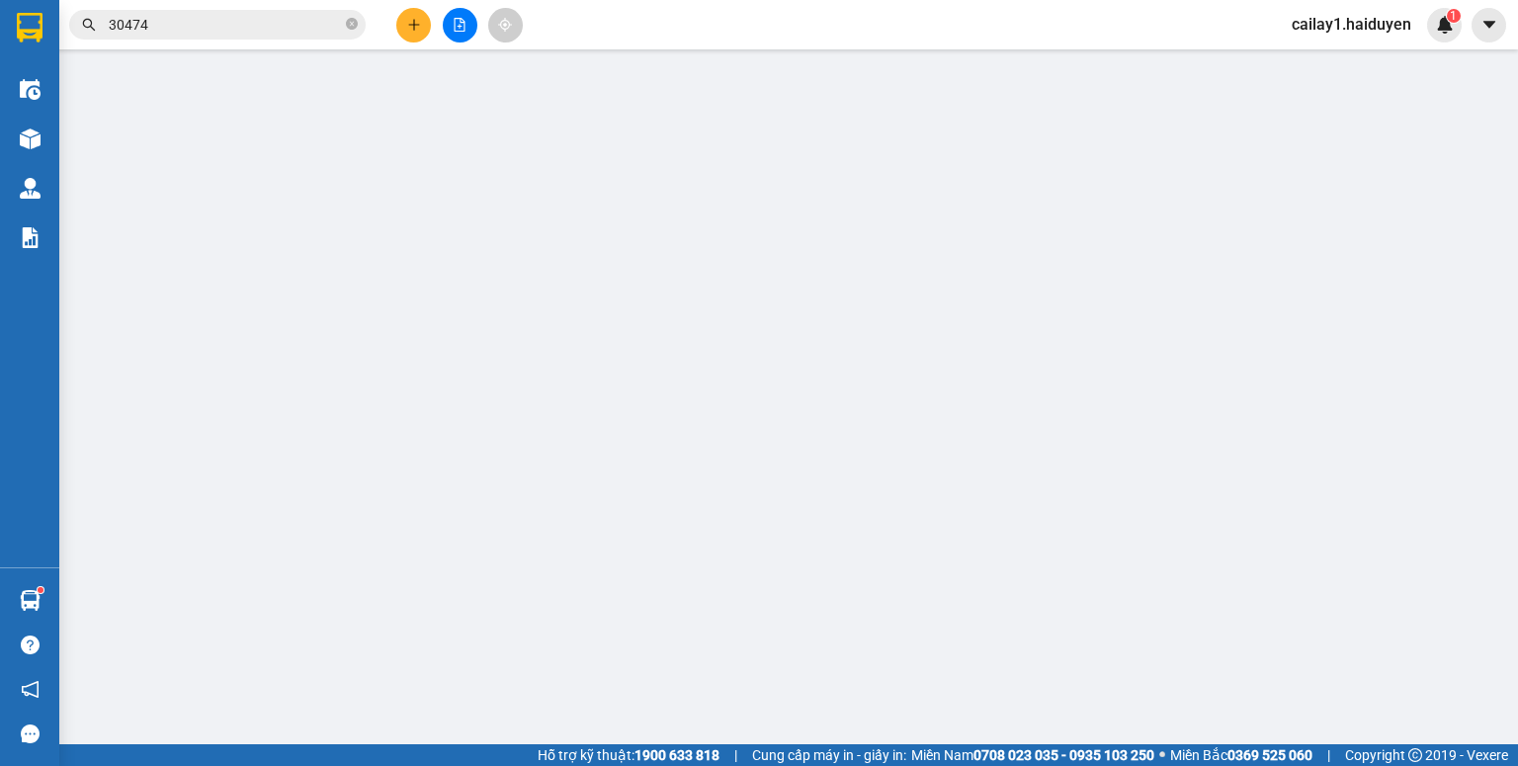
type input "0846244944"
type input "HIỀN KHA"
type input "50.000"
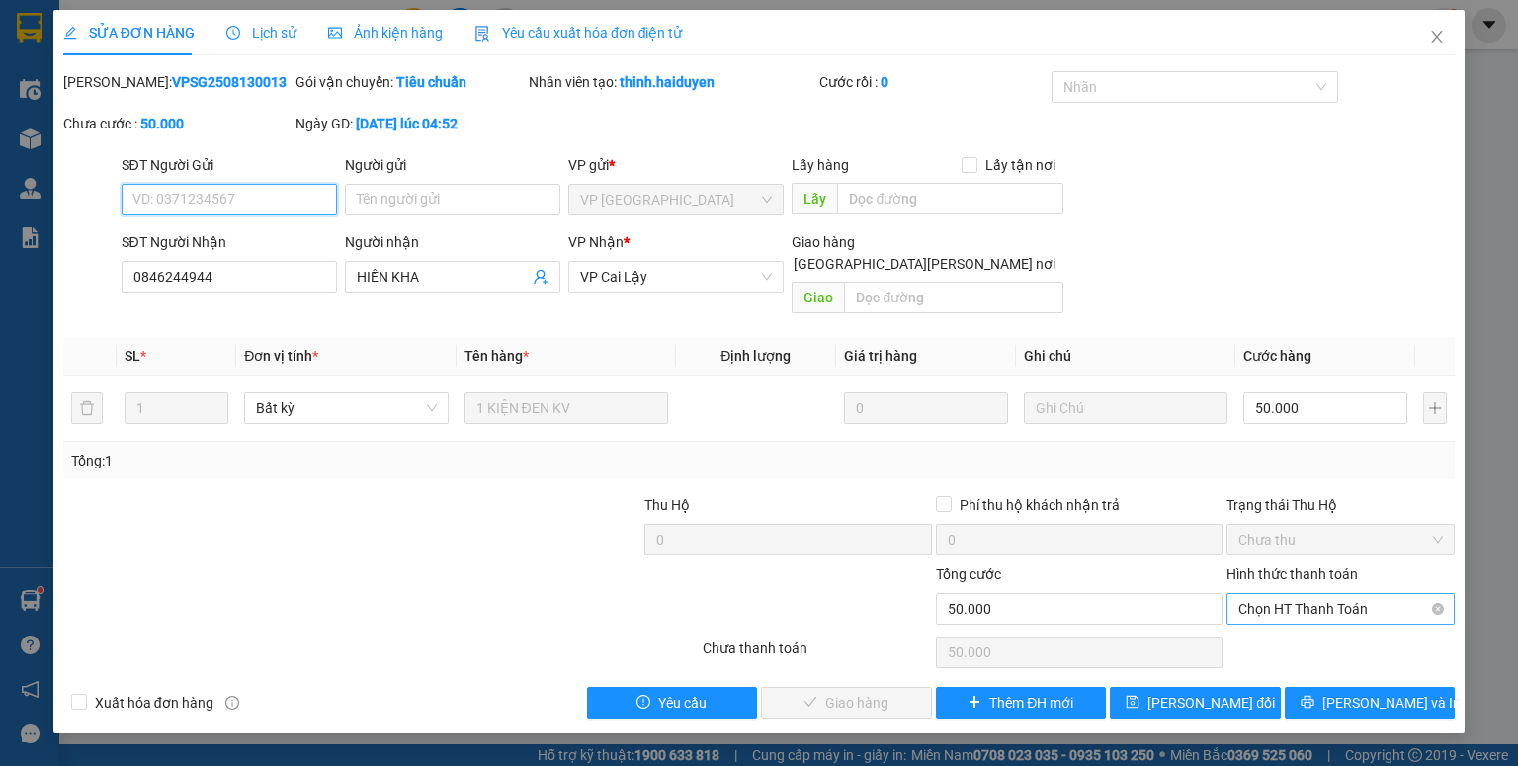
click at [1294, 597] on span "Chọn HT Thanh Toán" at bounding box center [1341, 609] width 205 height 30
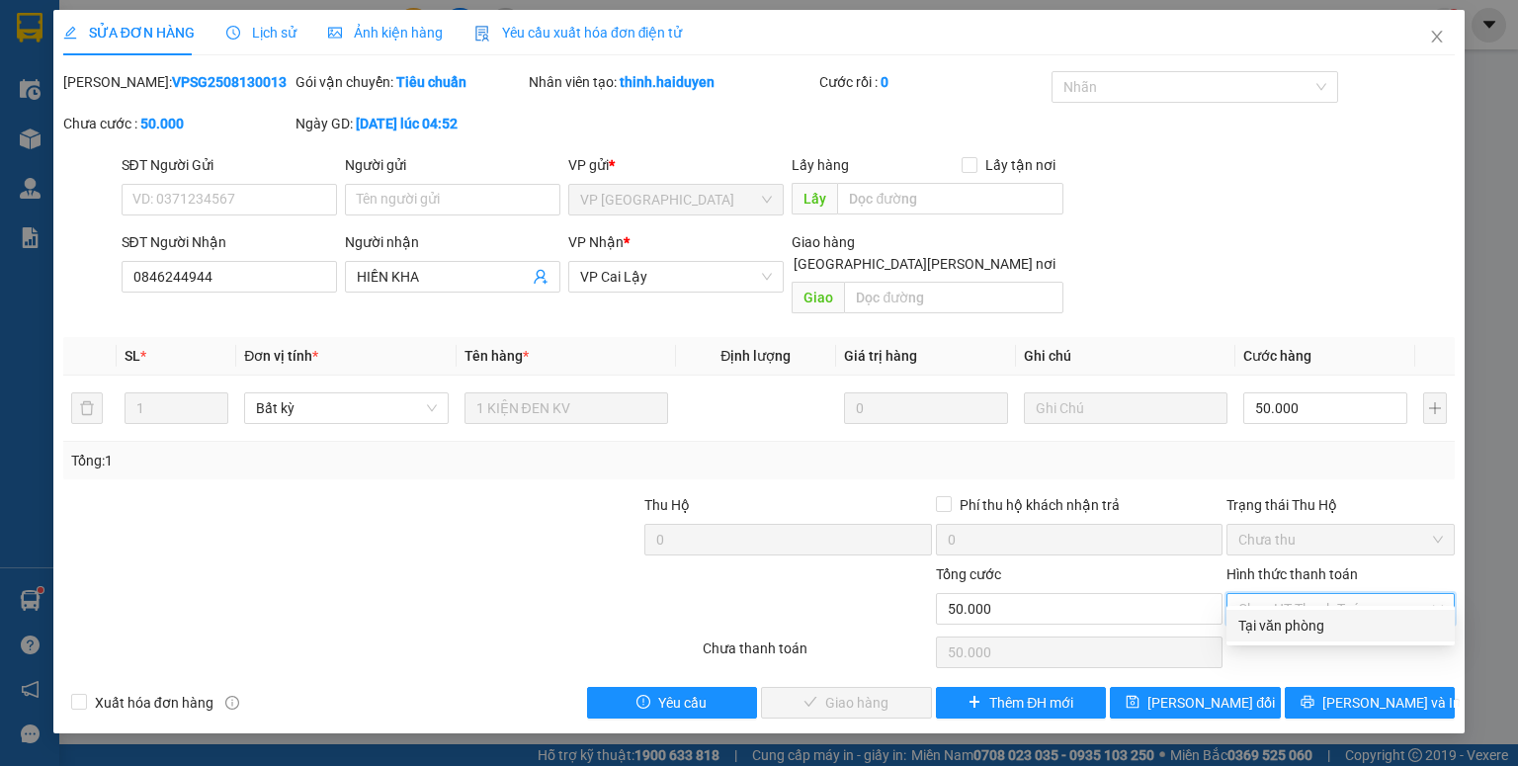
click at [1297, 627] on div "Tại văn phòng" at bounding box center [1341, 626] width 205 height 22
type input "0"
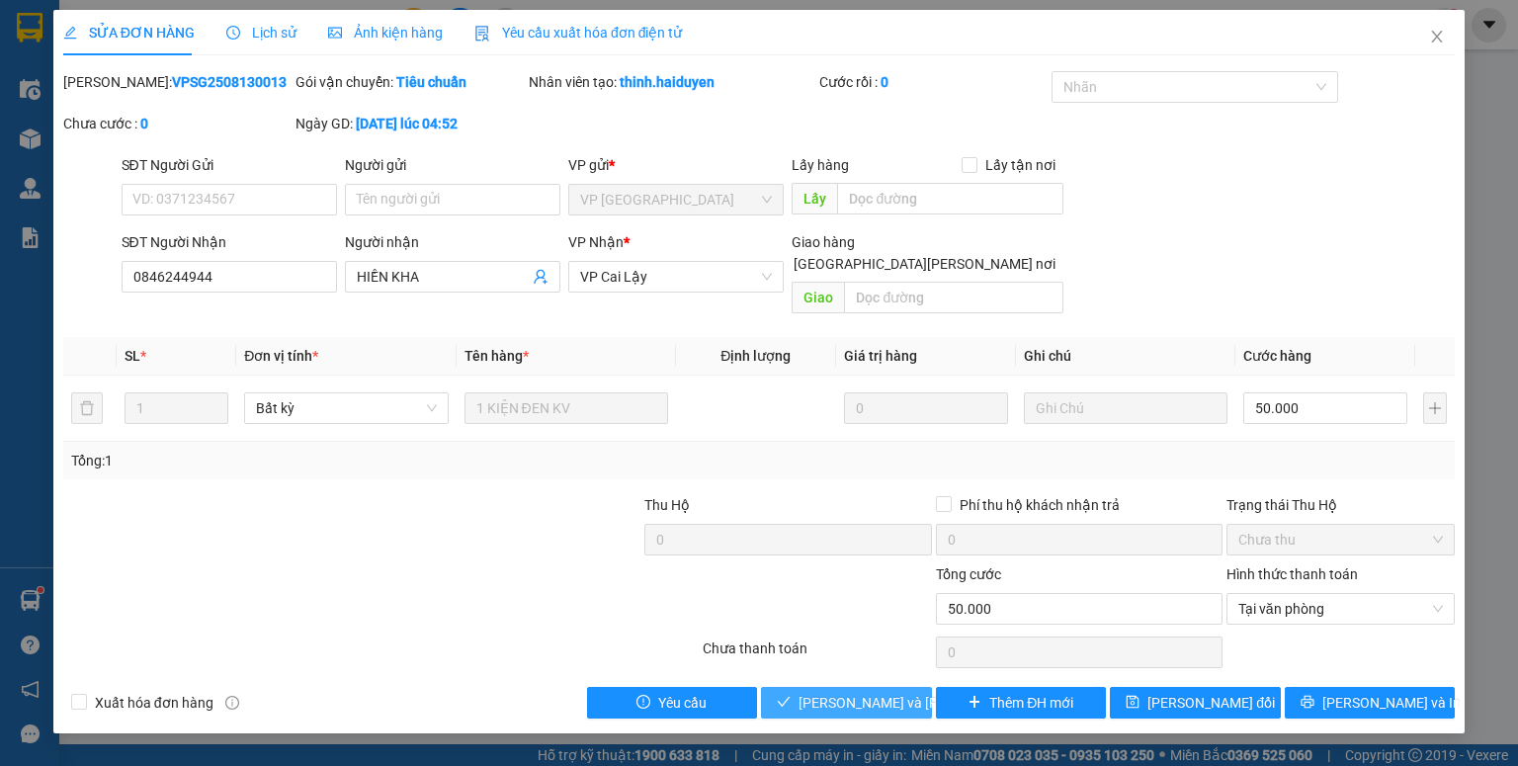
click at [804, 687] on button "Lưu và Giao hàng" at bounding box center [846, 703] width 171 height 32
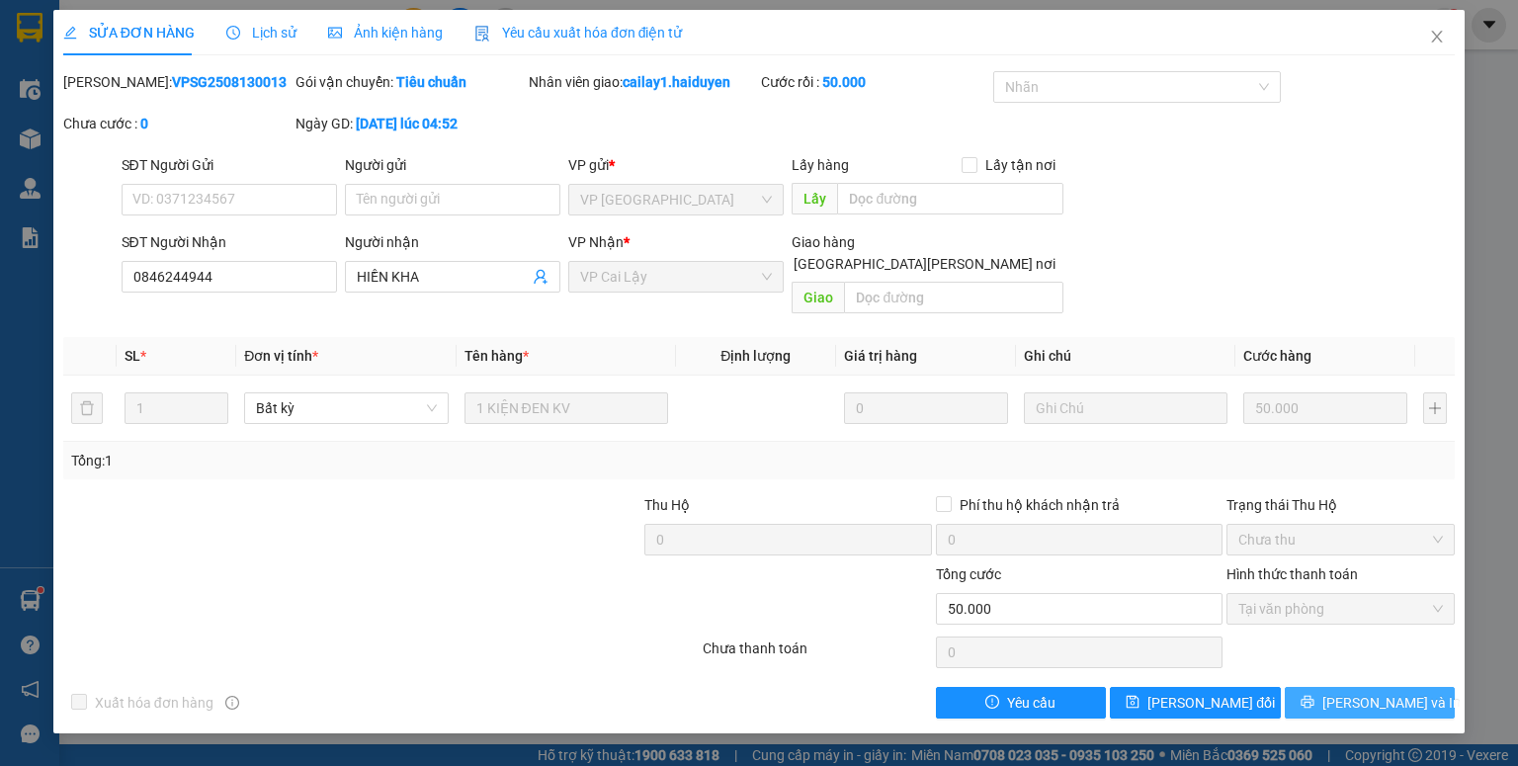
click at [1404, 687] on button "Lưu và In" at bounding box center [1370, 703] width 171 height 32
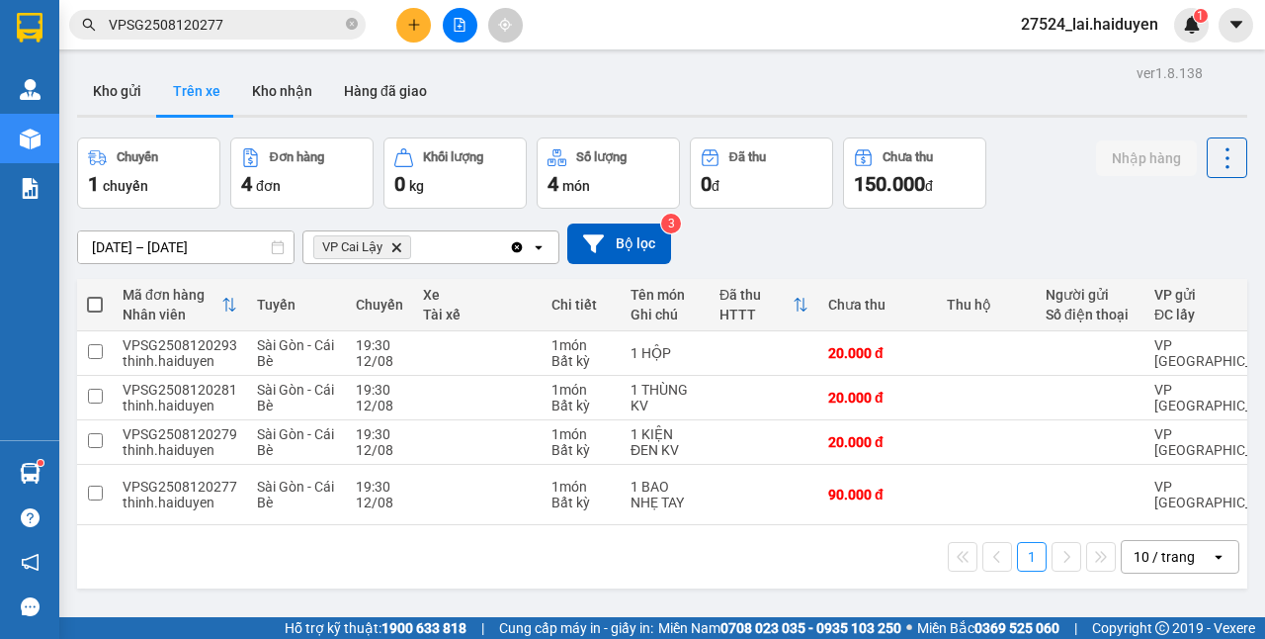
click at [1109, 36] on span "27524_lai.haiduyen" at bounding box center [1089, 24] width 169 height 25
click at [1076, 57] on span "Đăng xuất" at bounding box center [1100, 61] width 125 height 22
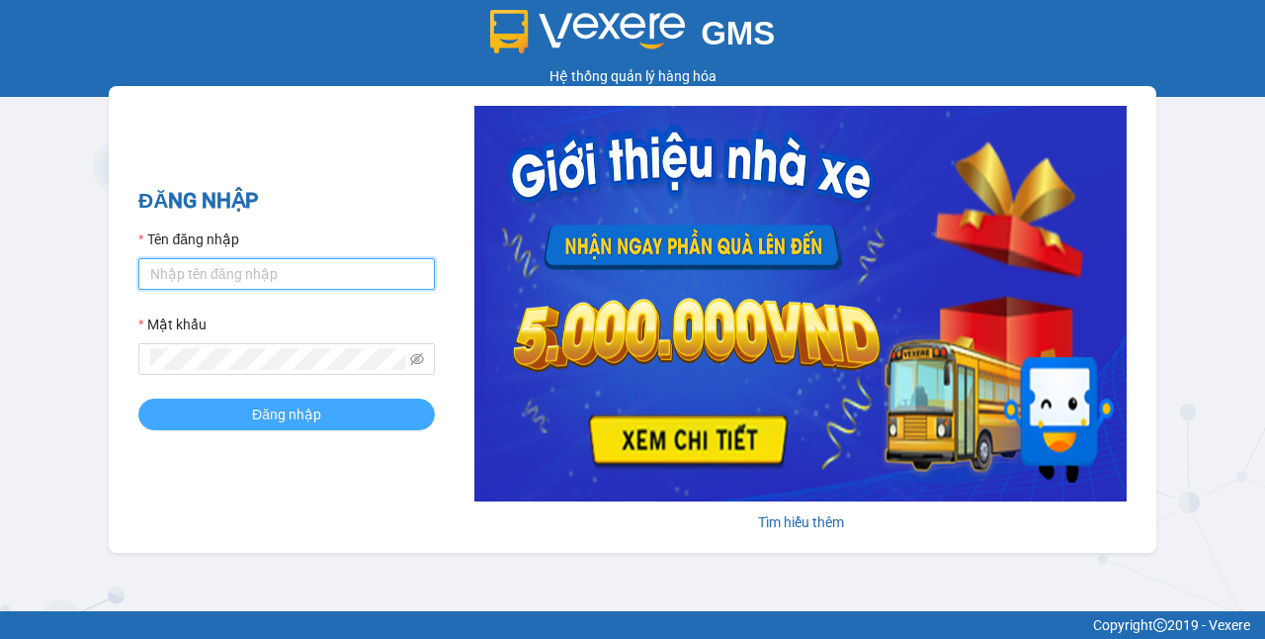
type input "cailay1.haiduyen"
drag, startPoint x: 310, startPoint y: 411, endPoint x: 292, endPoint y: 407, distance: 19.2
click at [310, 411] on span "Đăng nhập" at bounding box center [286, 414] width 69 height 22
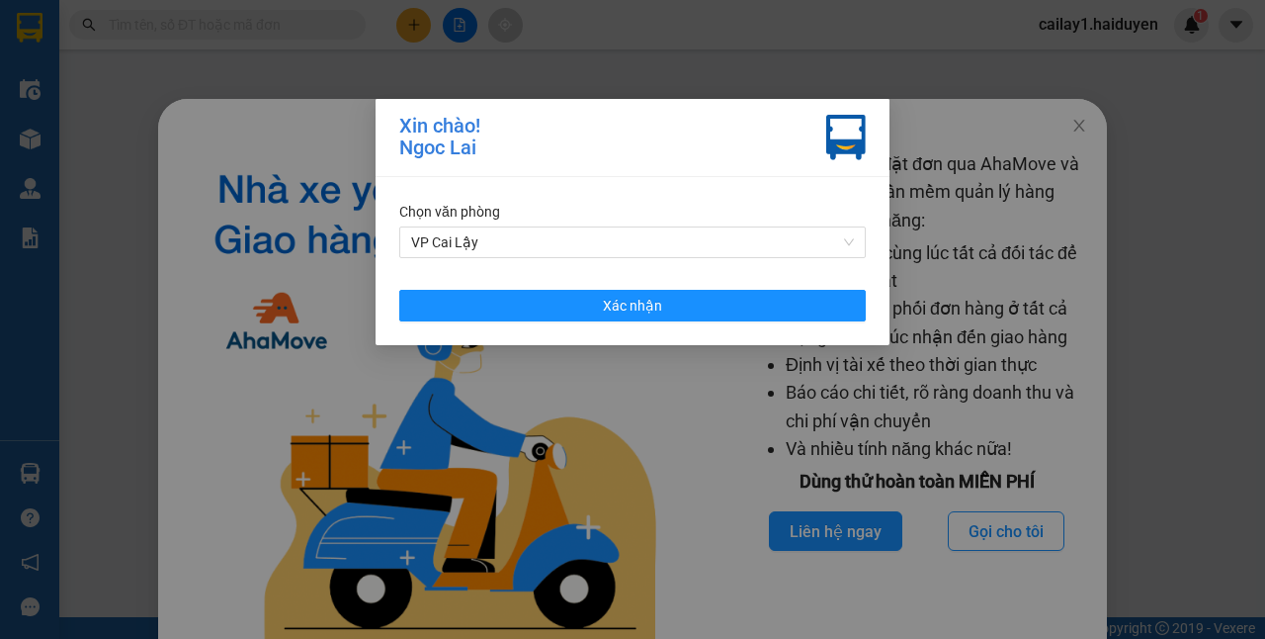
click at [977, 148] on div "[PERSON_NAME]! [PERSON_NAME] [PERSON_NAME] [PERSON_NAME] Lậy Xác [PERSON_NAME]" at bounding box center [632, 319] width 1265 height 639
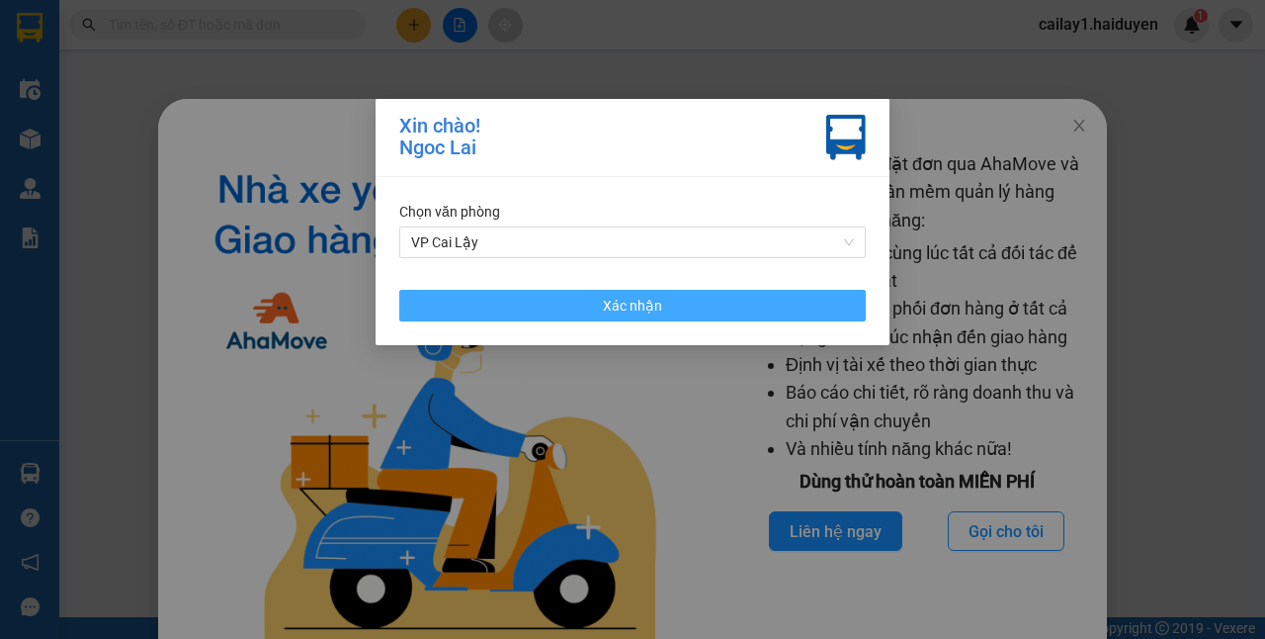
drag, startPoint x: 747, startPoint y: 308, endPoint x: 783, endPoint y: 283, distance: 43.9
click at [749, 306] on button "Xác nhận" at bounding box center [632, 306] width 467 height 32
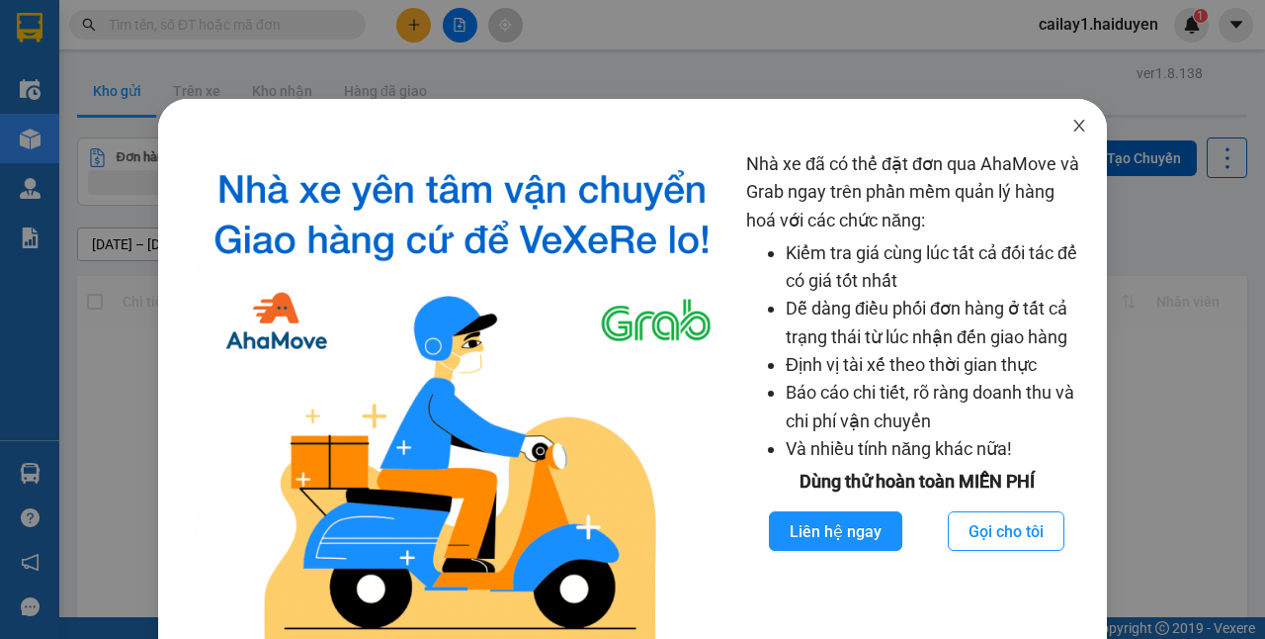
click at [1072, 132] on icon "close" at bounding box center [1080, 126] width 16 height 16
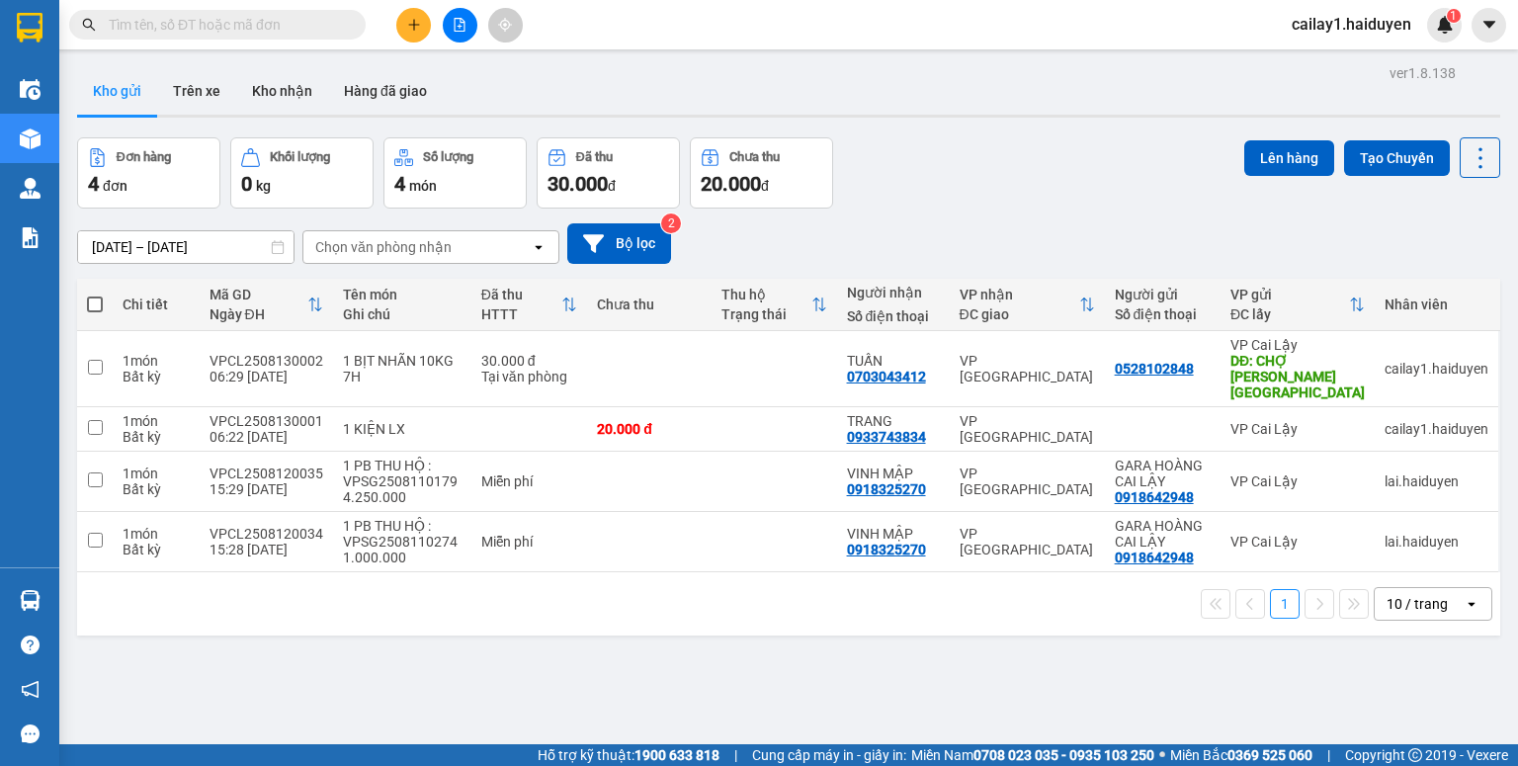
click at [284, 36] on span at bounding box center [217, 25] width 297 height 30
click at [280, 19] on input "text" at bounding box center [225, 25] width 233 height 22
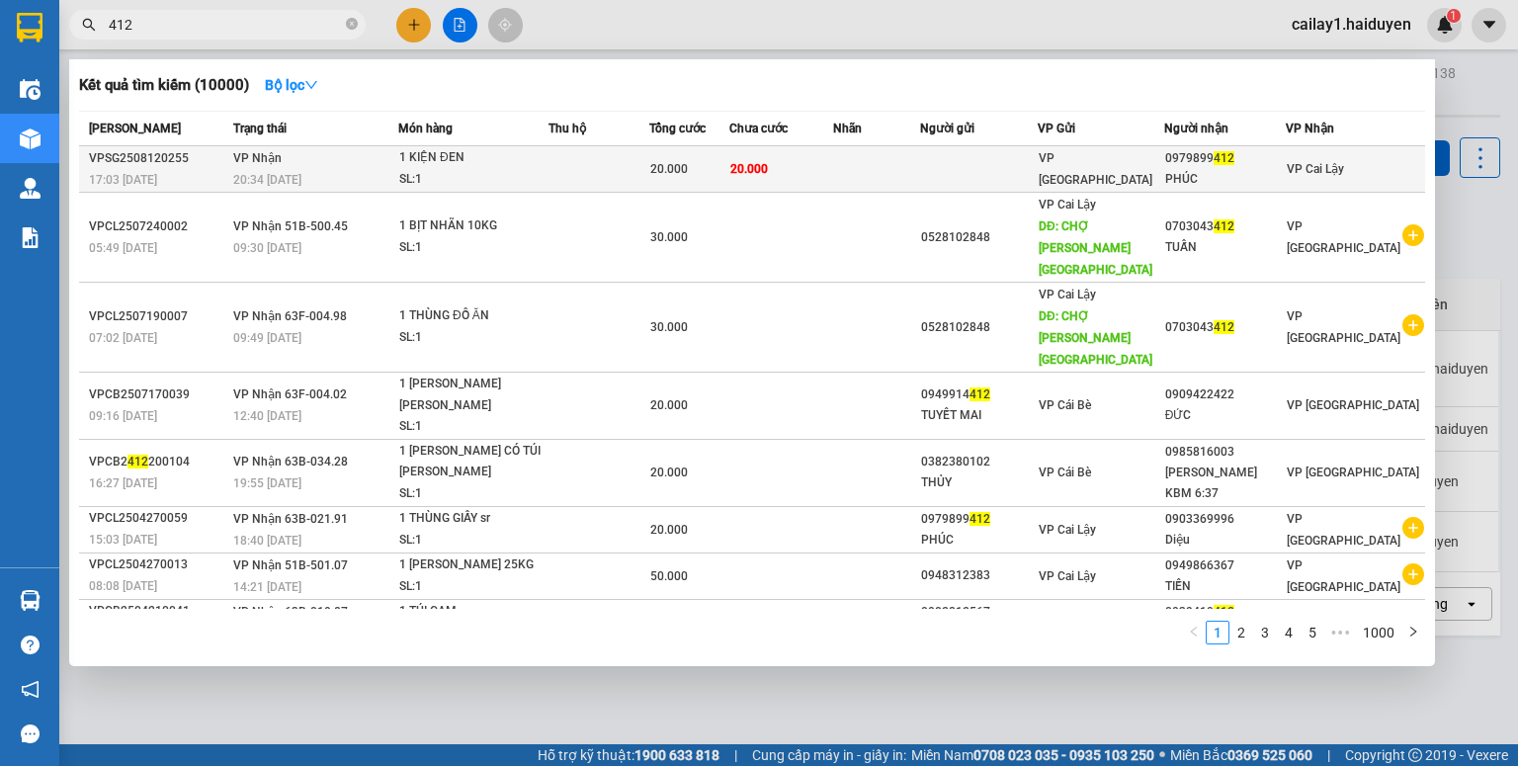
type input "412"
click at [971, 162] on td at bounding box center [979, 169] width 118 height 46
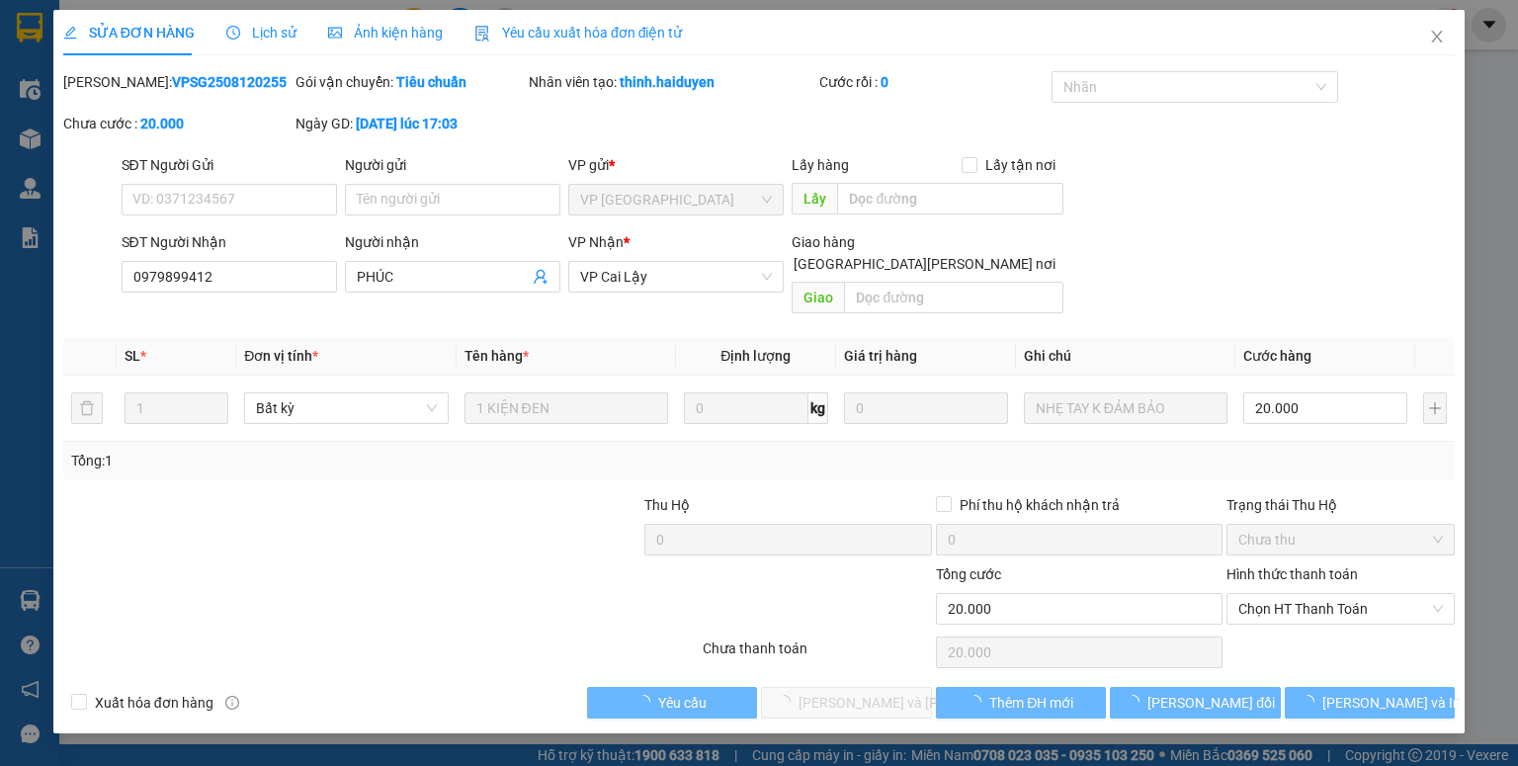
type input "0979899412"
type input "PHÚC"
type input "20.000"
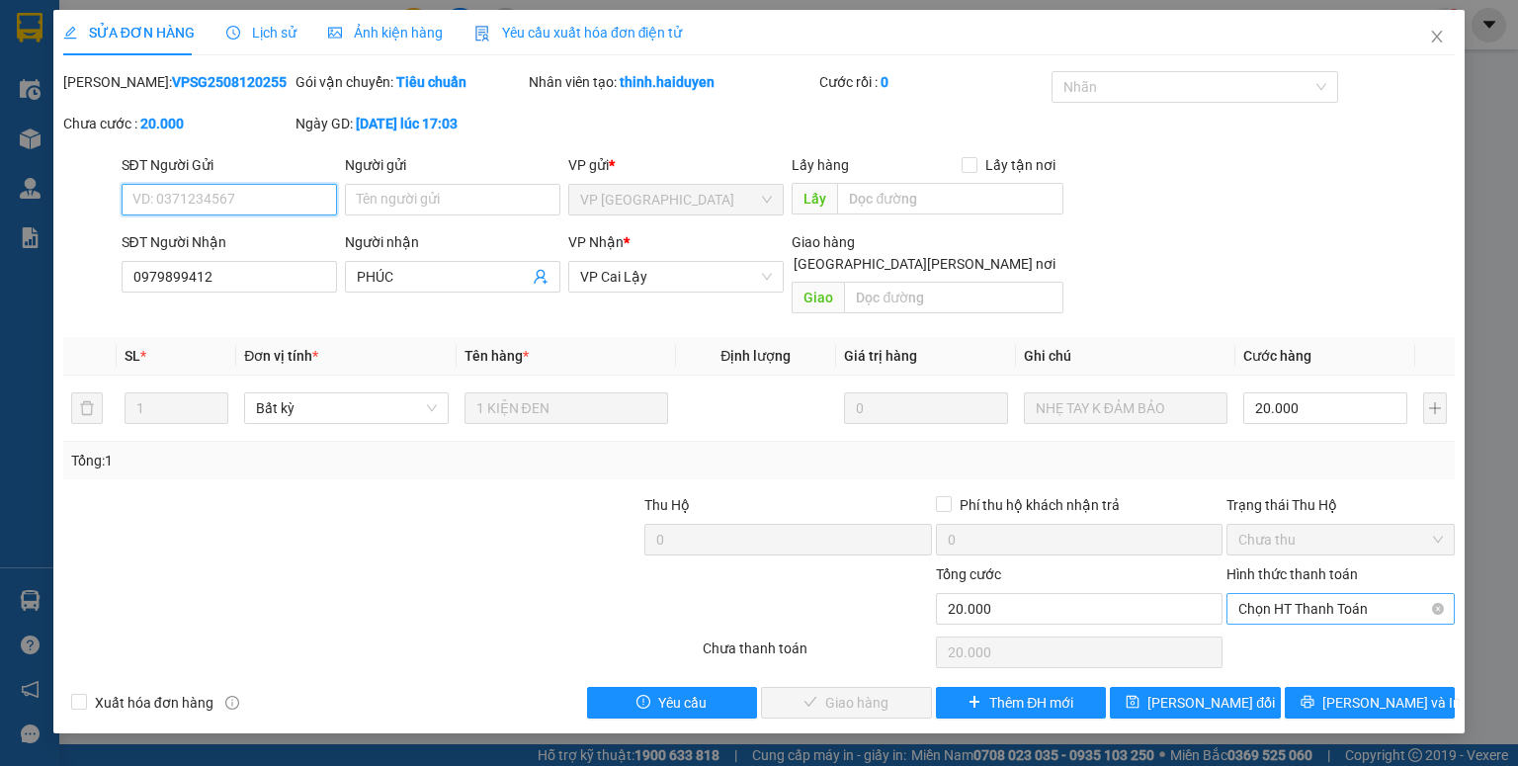
click at [1264, 594] on span "Chọn HT Thanh Toán" at bounding box center [1341, 609] width 205 height 30
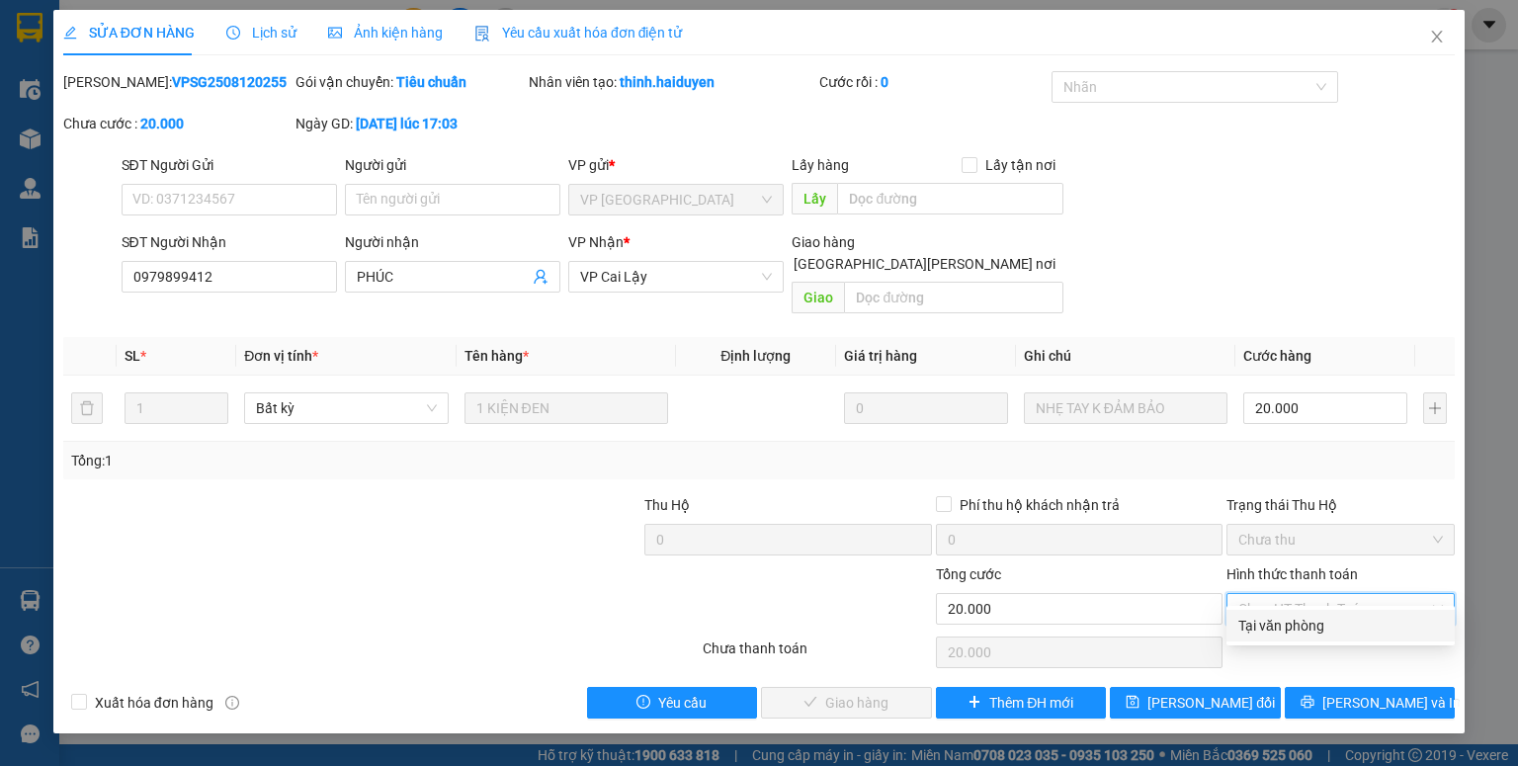
click at [1264, 625] on div "Tại văn phòng" at bounding box center [1341, 626] width 205 height 22
type input "0"
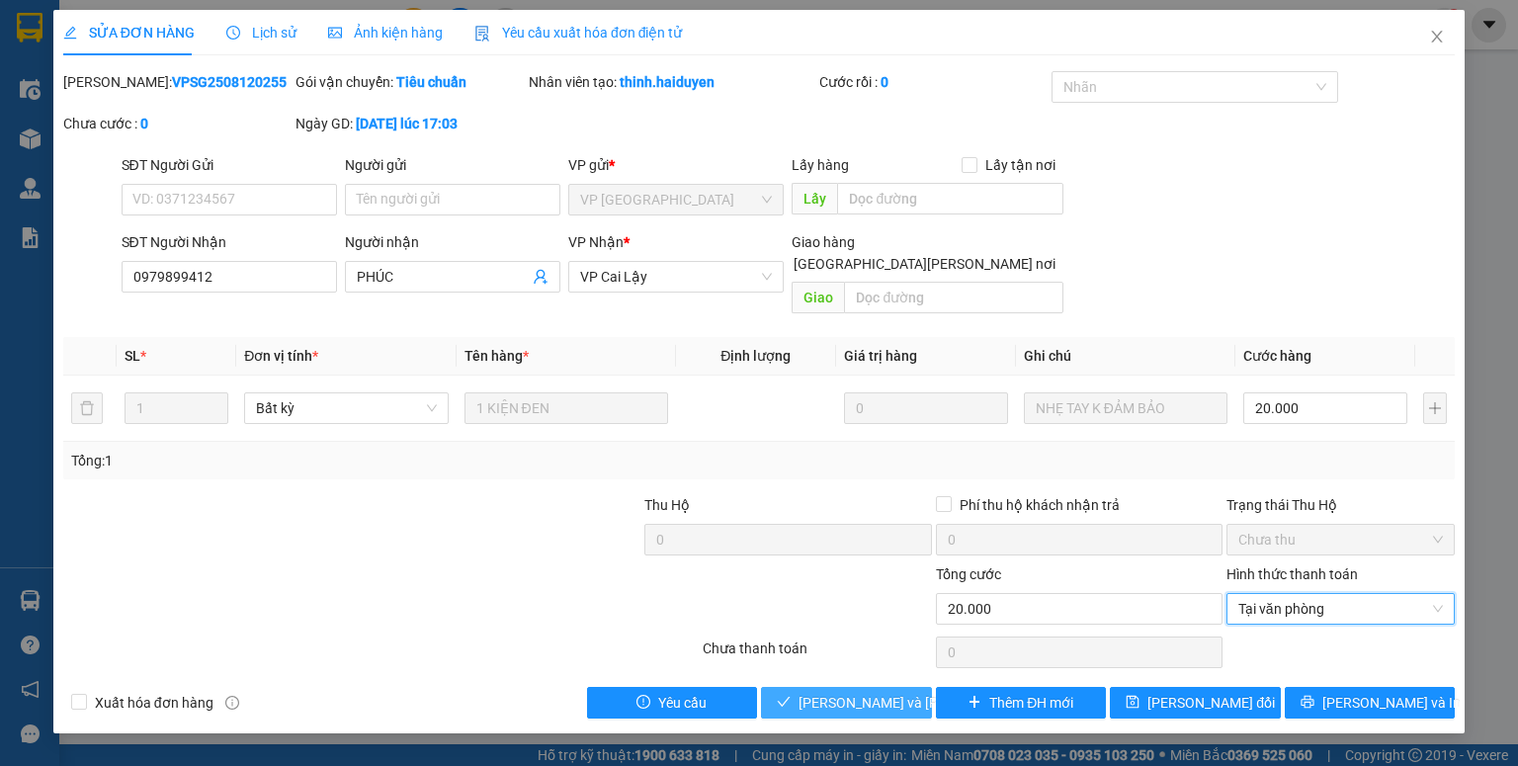
drag, startPoint x: 878, startPoint y: 676, endPoint x: 883, endPoint y: 666, distance: 11.1
click at [877, 638] on span "Lưu và Giao hàng" at bounding box center [932, 703] width 267 height 22
